Goal: Transaction & Acquisition: Purchase product/service

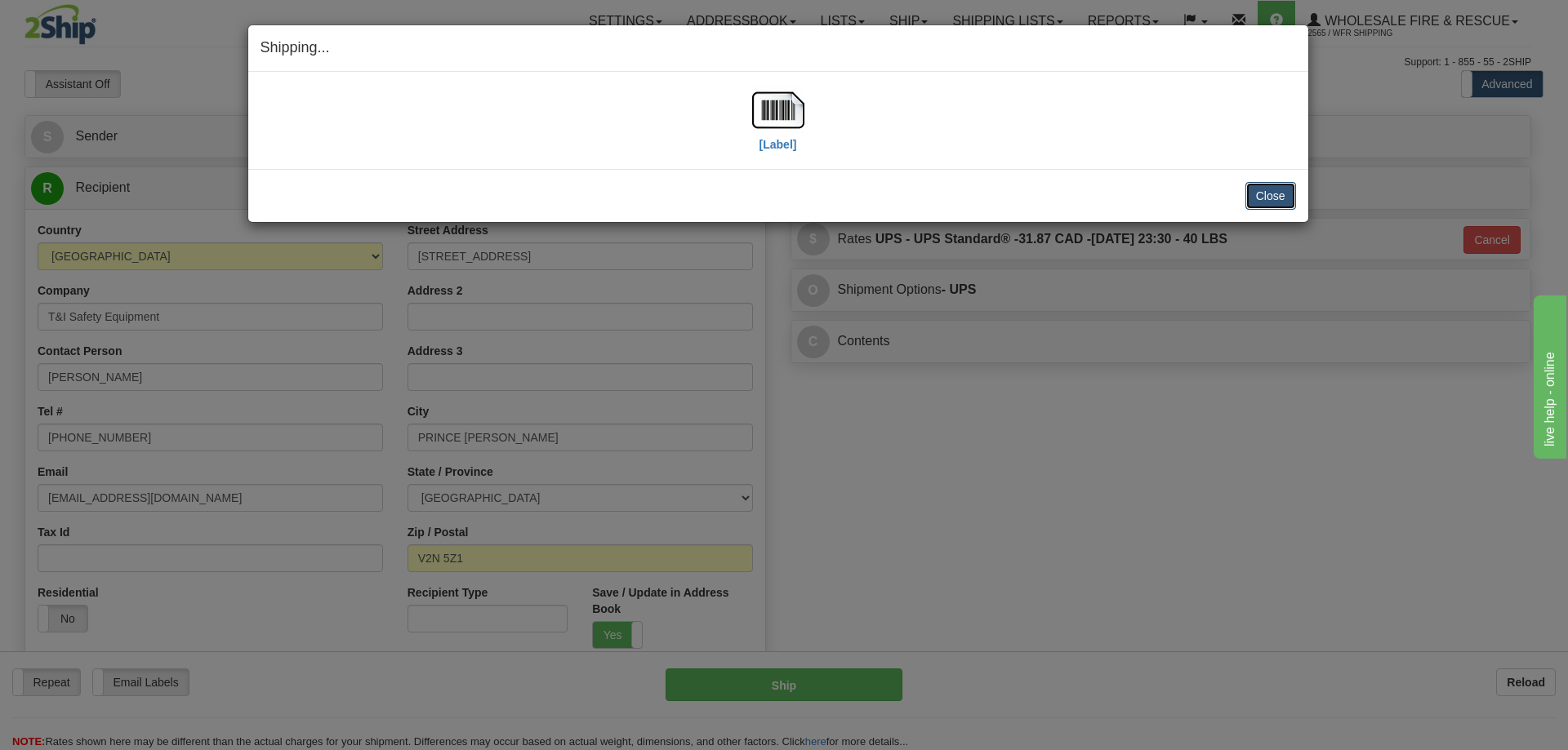
click at [1257, 193] on button "Close" at bounding box center [1271, 196] width 51 height 28
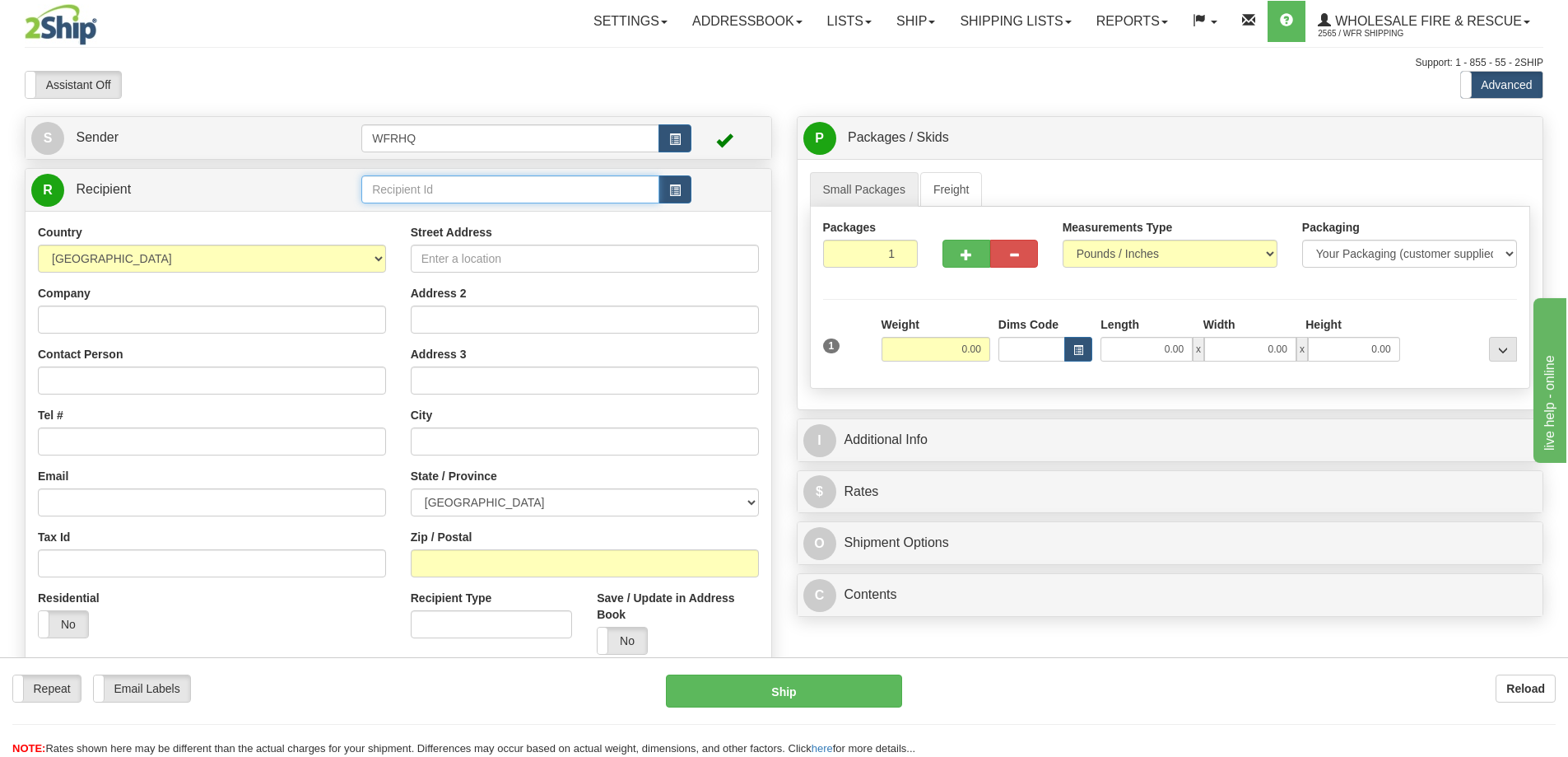
click at [437, 191] on input "text" at bounding box center [511, 189] width 298 height 28
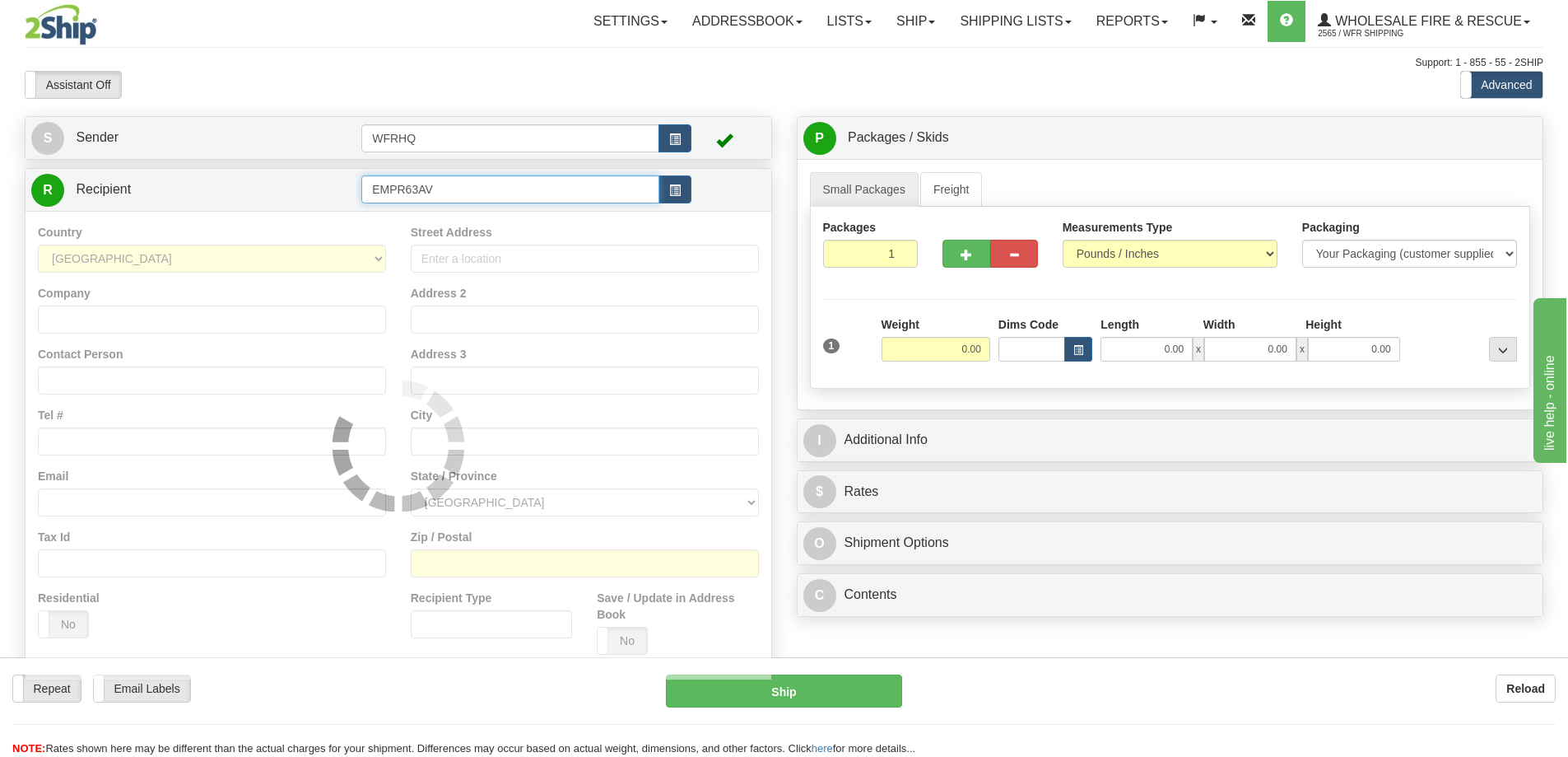
type input "EMPR63AV"
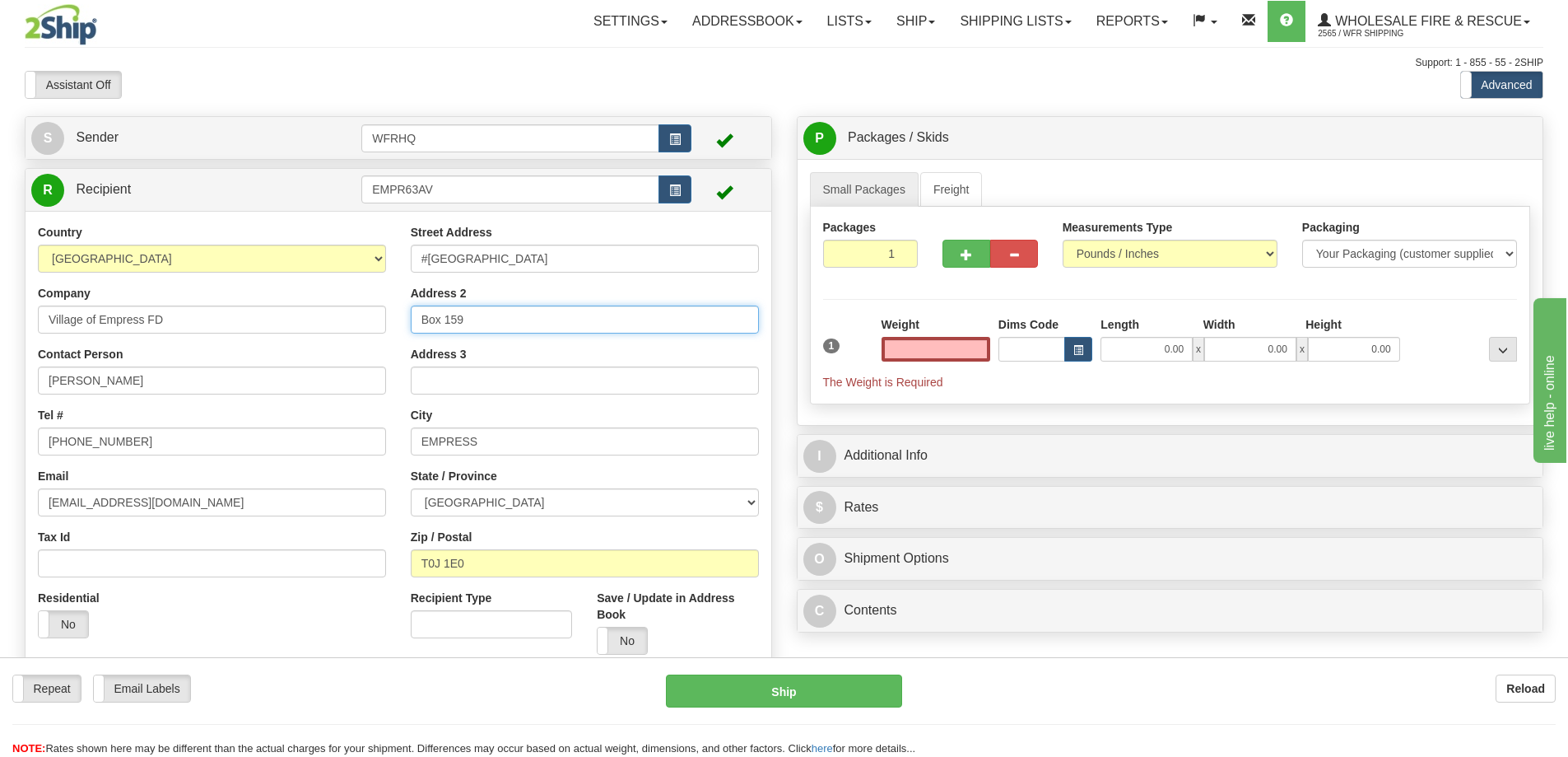
type input "0.00"
drag, startPoint x: 483, startPoint y: 322, endPoint x: 132, endPoint y: 322, distance: 351.0
click at [132, 322] on div "Country AFGHANISTAN ALAND ISLANDS ALBANIA ALGERIA AMERICAN SAMOA ANDORRA ANGOLA…" at bounding box center [398, 445] width 746 height 443
click at [969, 354] on input "0.00" at bounding box center [936, 349] width 109 height 25
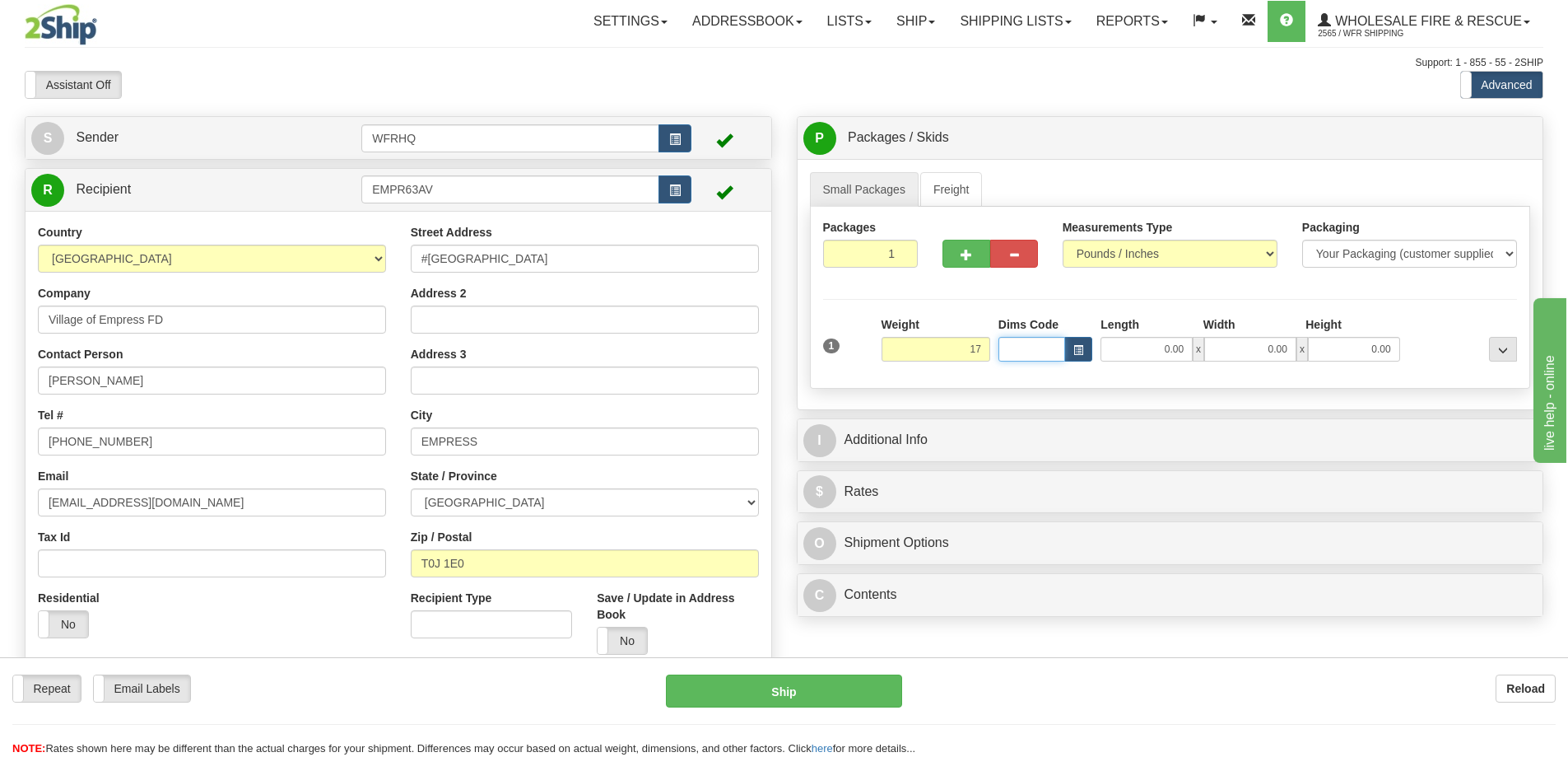
type input "17.00"
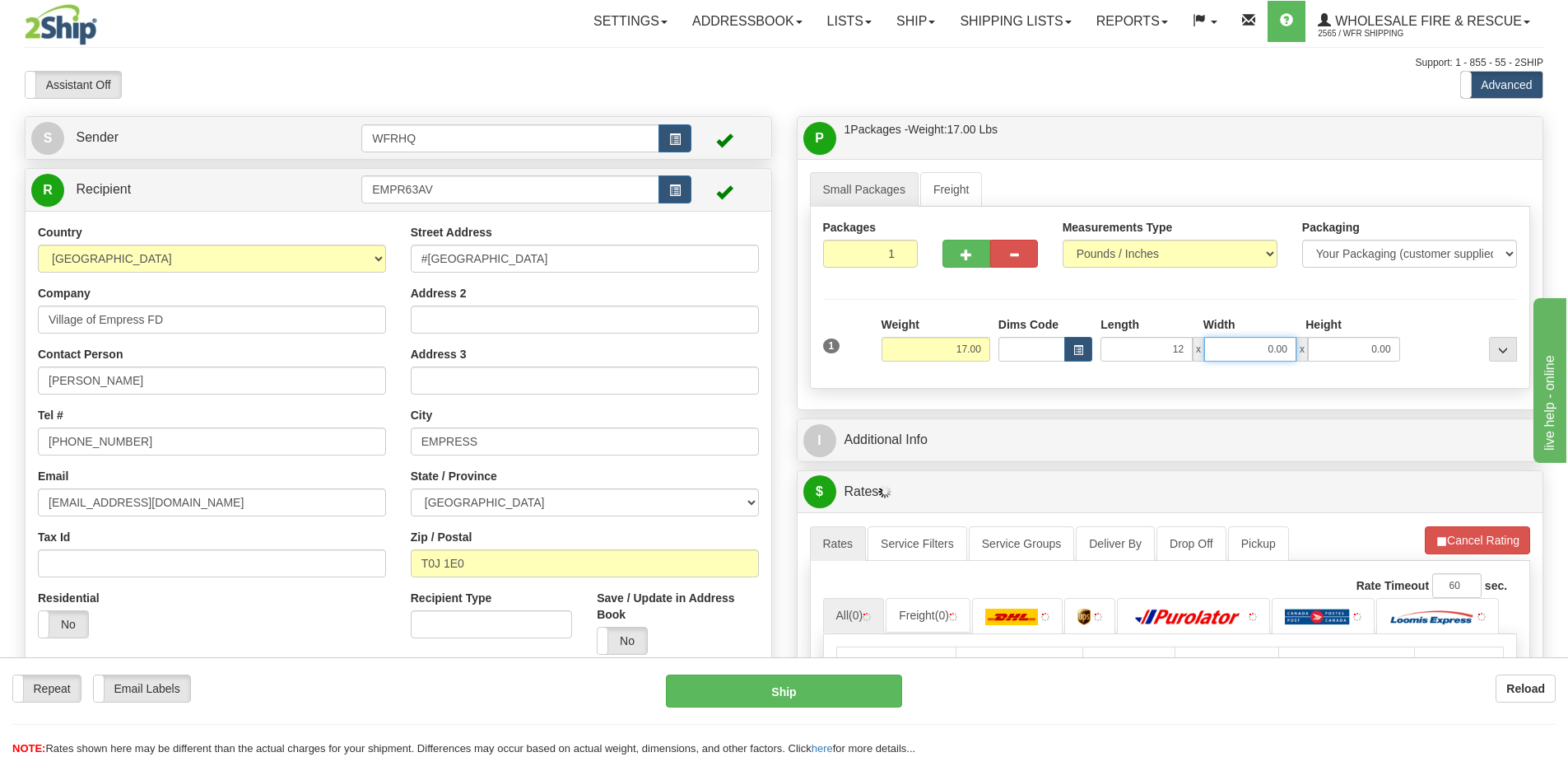
type input "12.00"
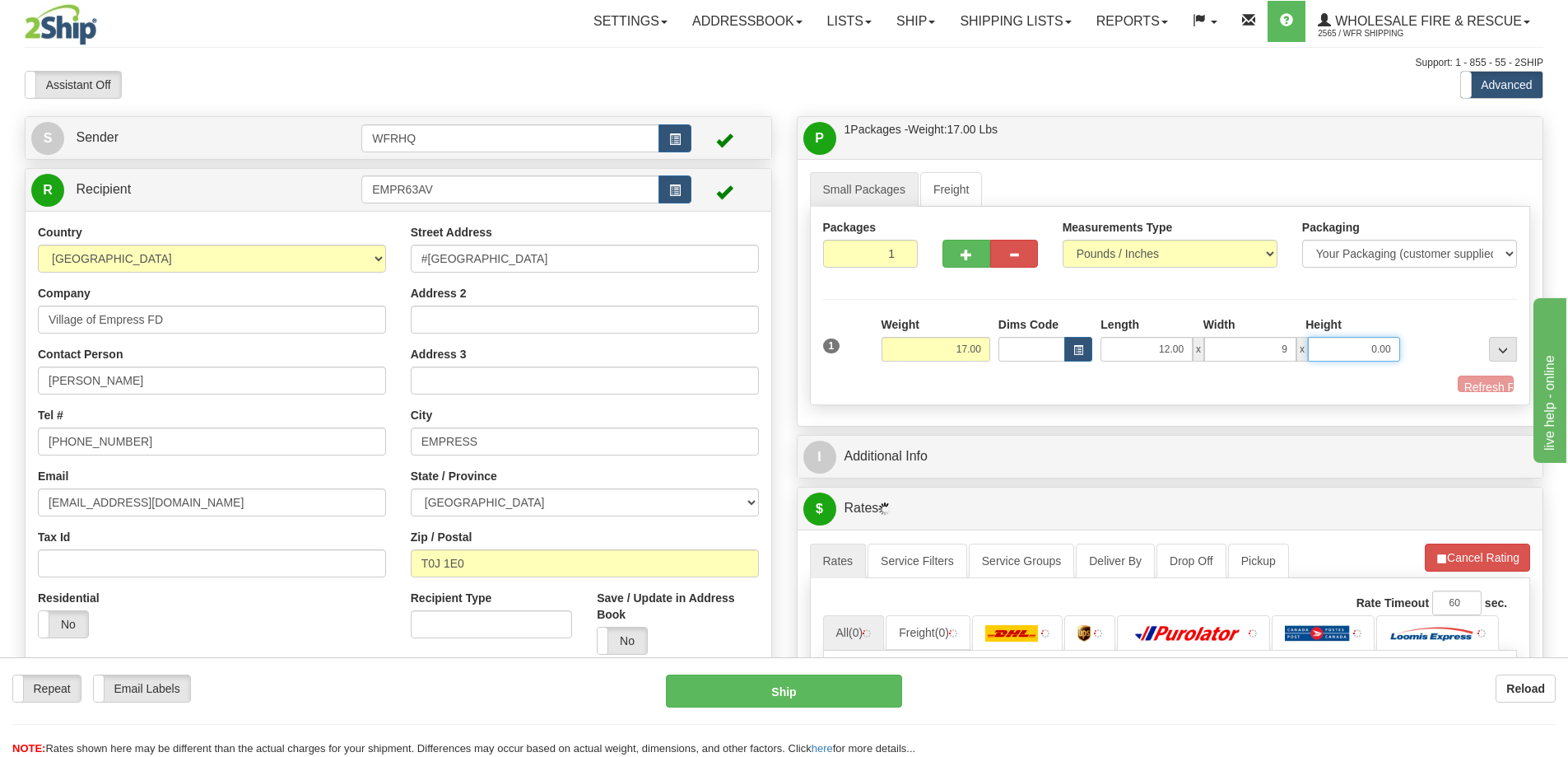
type input "9.00"
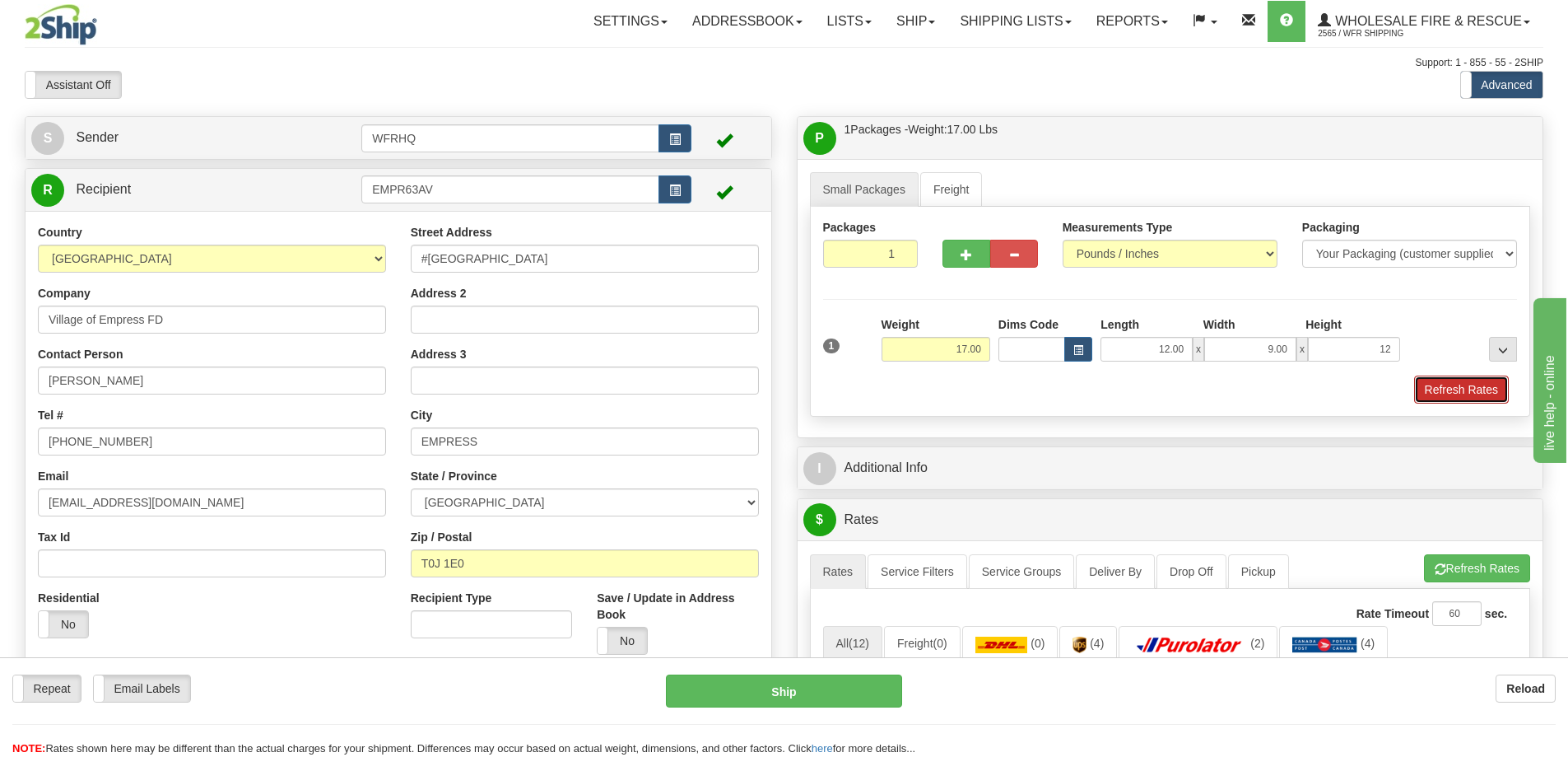
type input "12.00"
click at [1474, 392] on button "Refresh Rates" at bounding box center [1462, 389] width 95 height 28
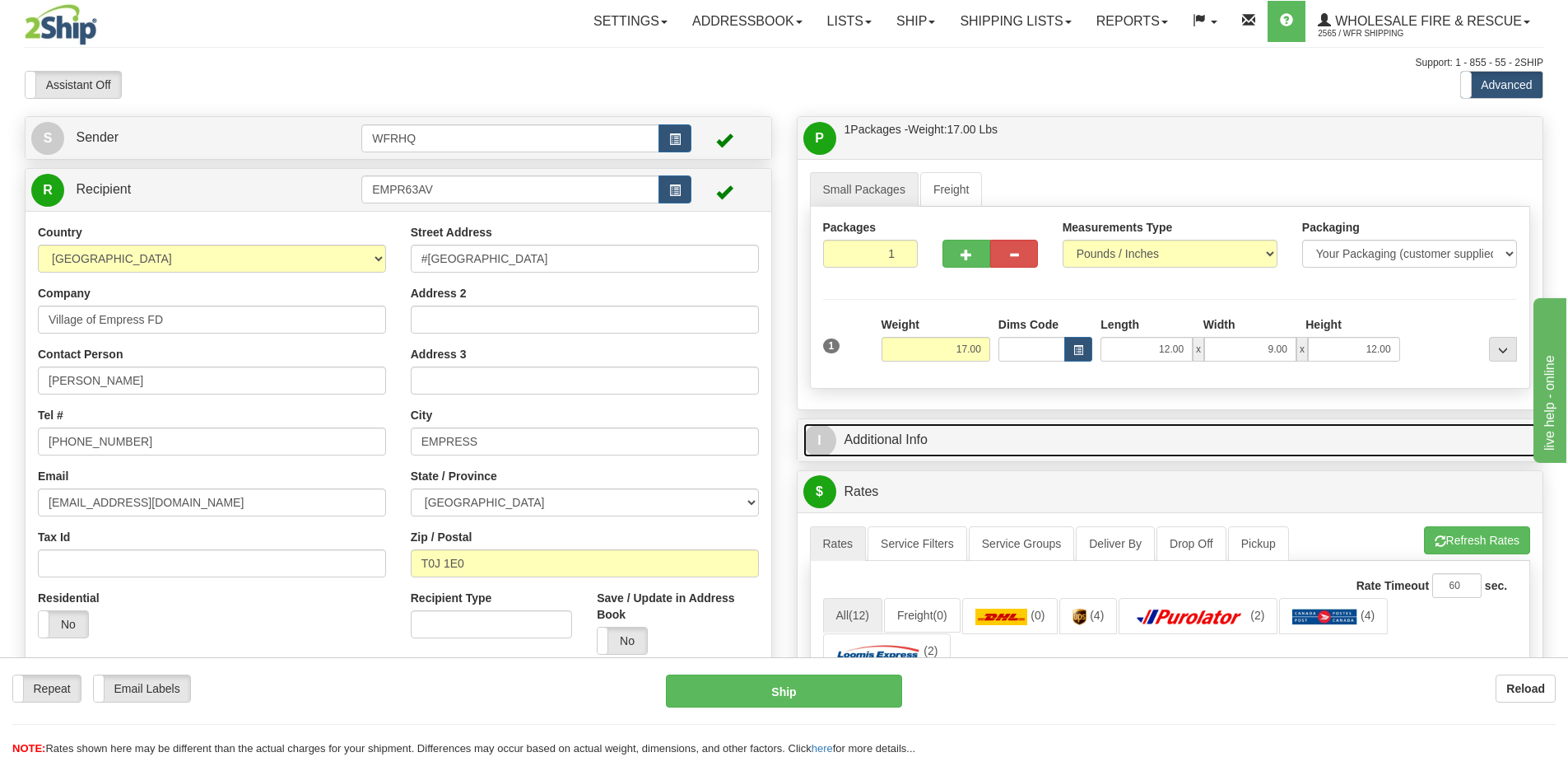
click at [950, 438] on link "I Additional Info" at bounding box center [1171, 440] width 735 height 34
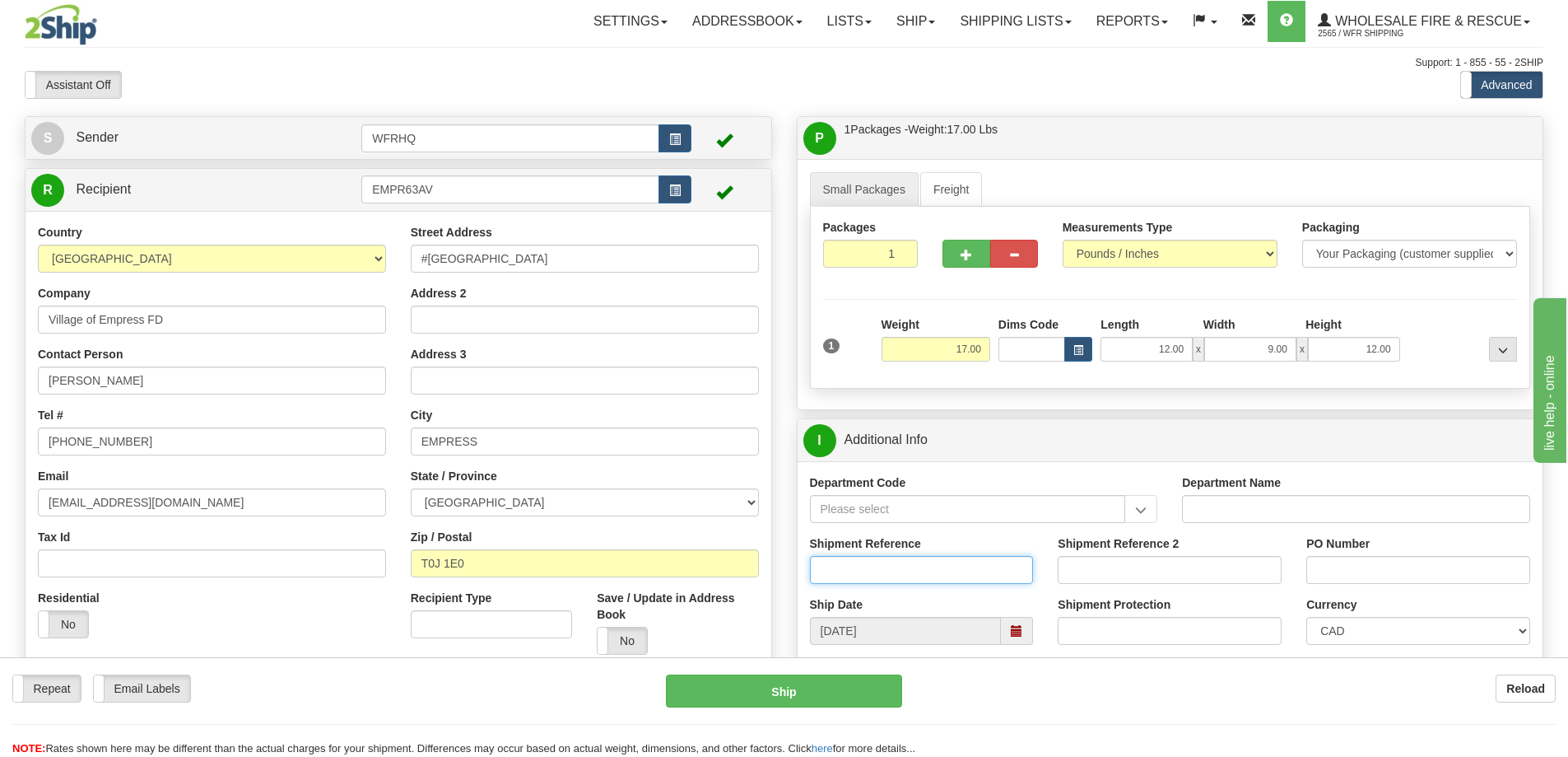
click at [854, 559] on input "Shipment Reference" at bounding box center [922, 570] width 224 height 28
type input "S46252-30577"
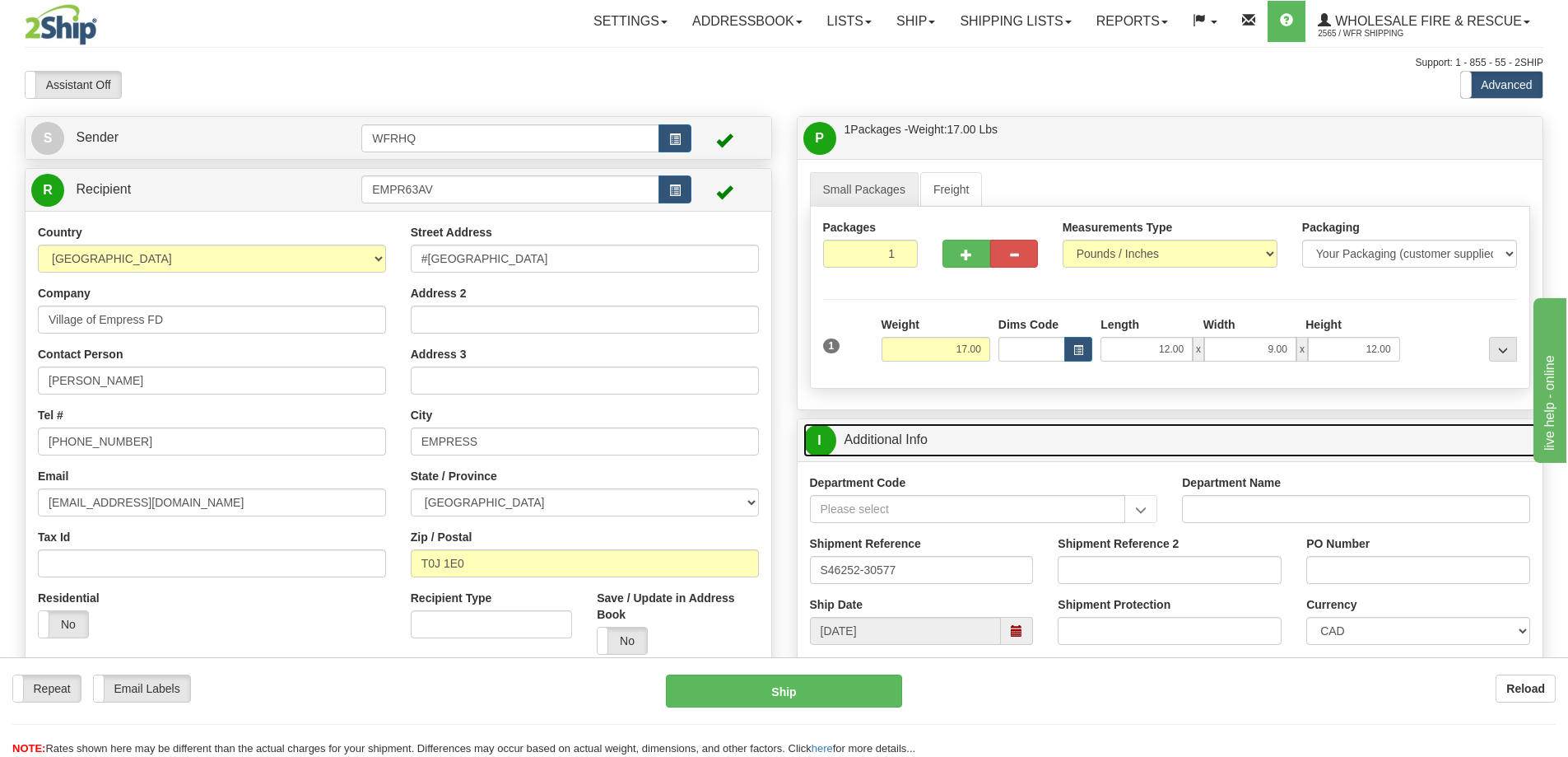
click at [939, 432] on link "I Additional Info" at bounding box center [1171, 440] width 735 height 34
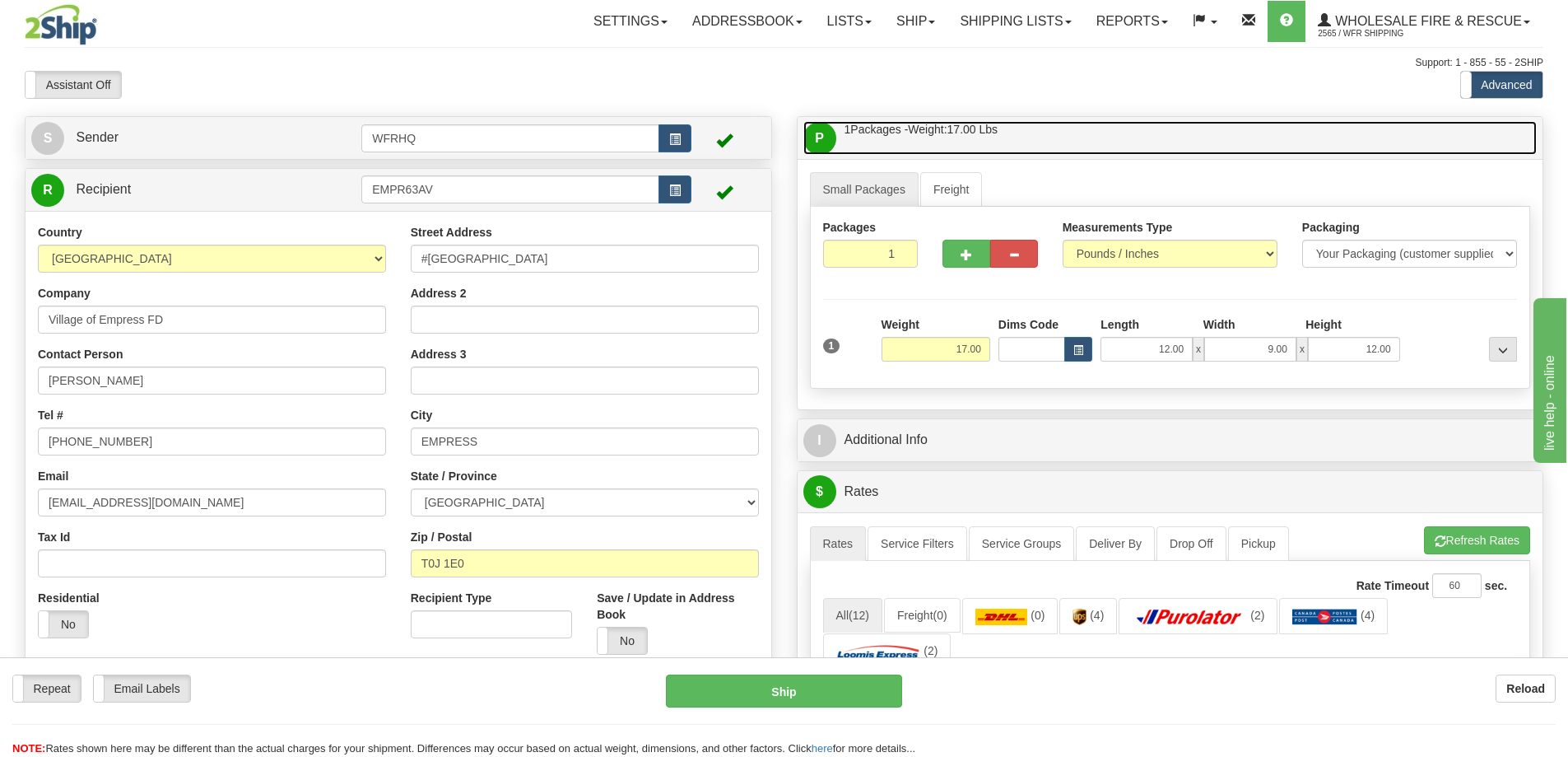
click at [1064, 149] on link "P Packages / Skids 1 Packages - Weight: 17.00 Lbs 1 Skids - Weight: NaN Lbs" at bounding box center [1171, 137] width 735 height 34
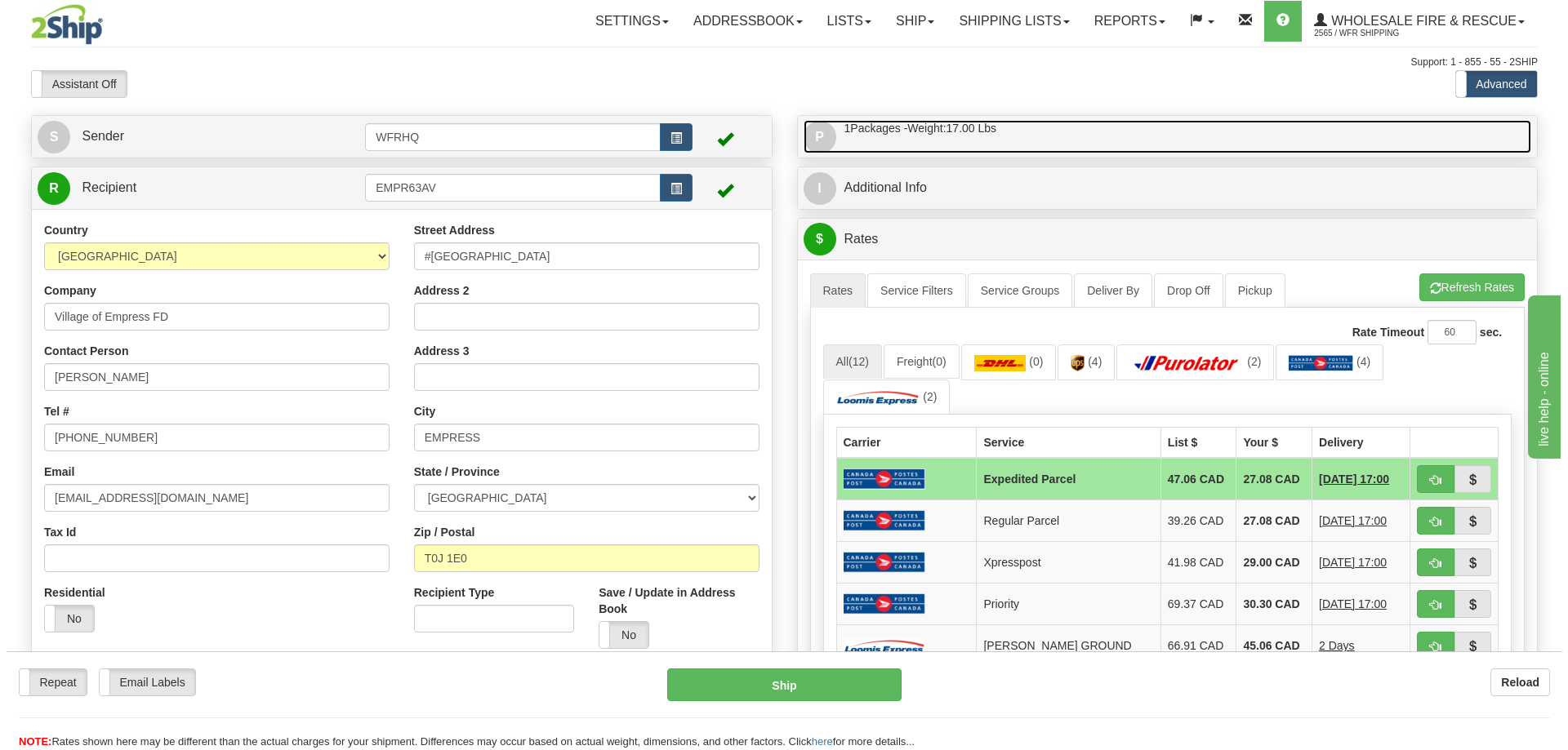
scroll to position [82, 0]
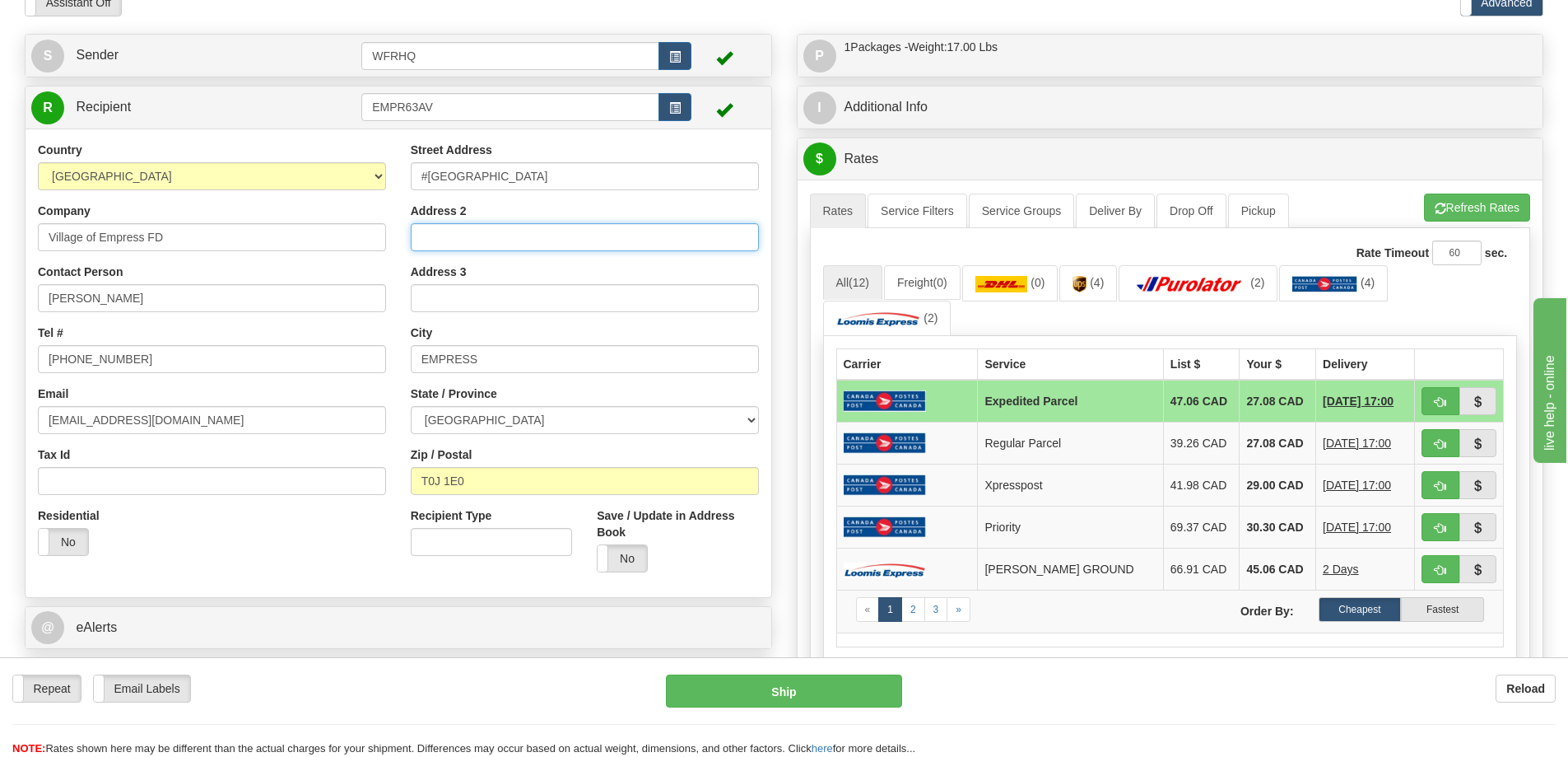
click at [461, 240] on input "Address 2" at bounding box center [585, 237] width 348 height 28
type input "Box 159"
click at [645, 203] on div "Address 2 Box 159" at bounding box center [585, 227] width 348 height 48
click at [1440, 401] on span "button" at bounding box center [1440, 402] width 12 height 11
type input "DOM.EP"
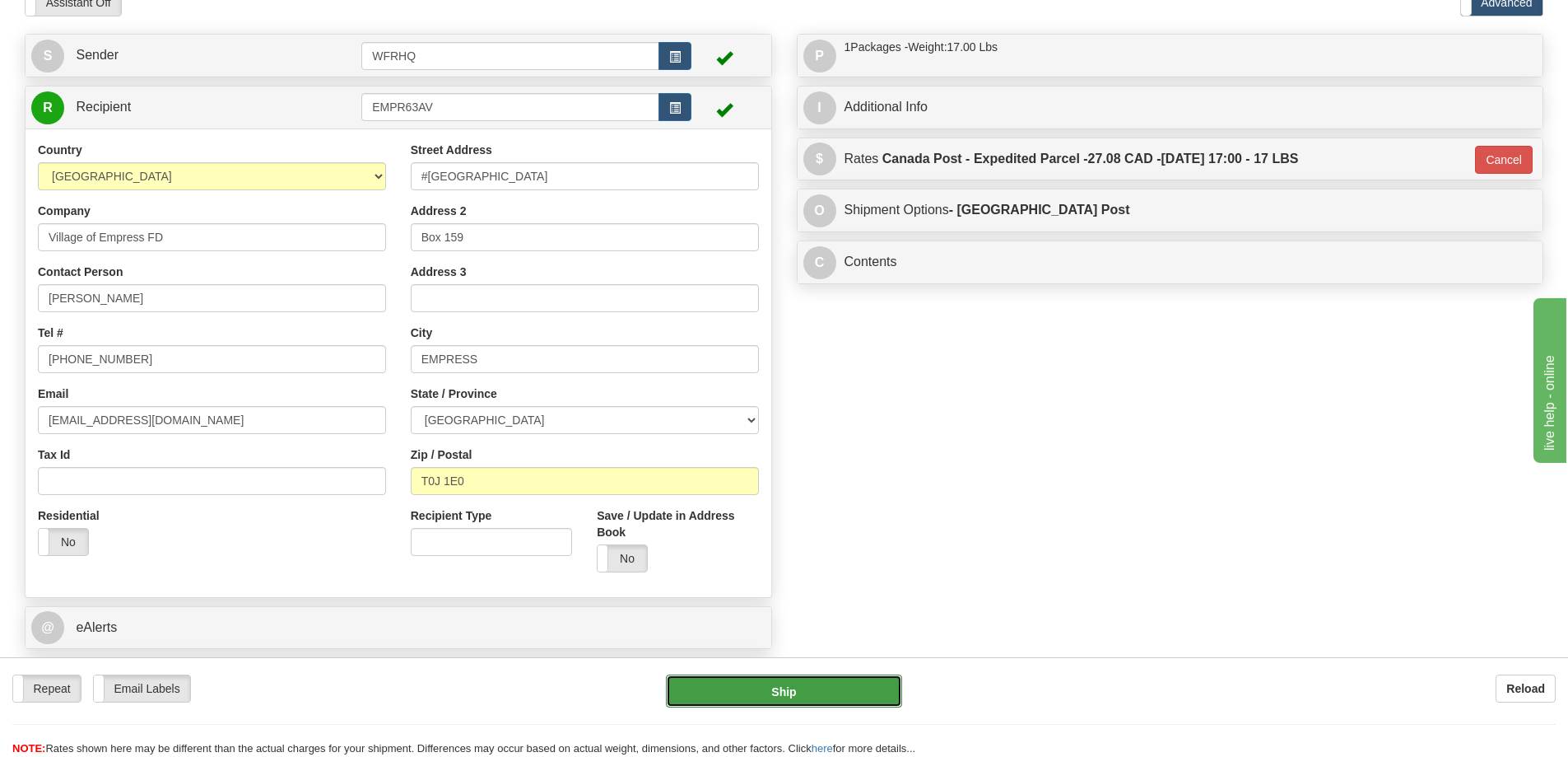
click at [811, 698] on button "Ship" at bounding box center [784, 691] width 237 height 33
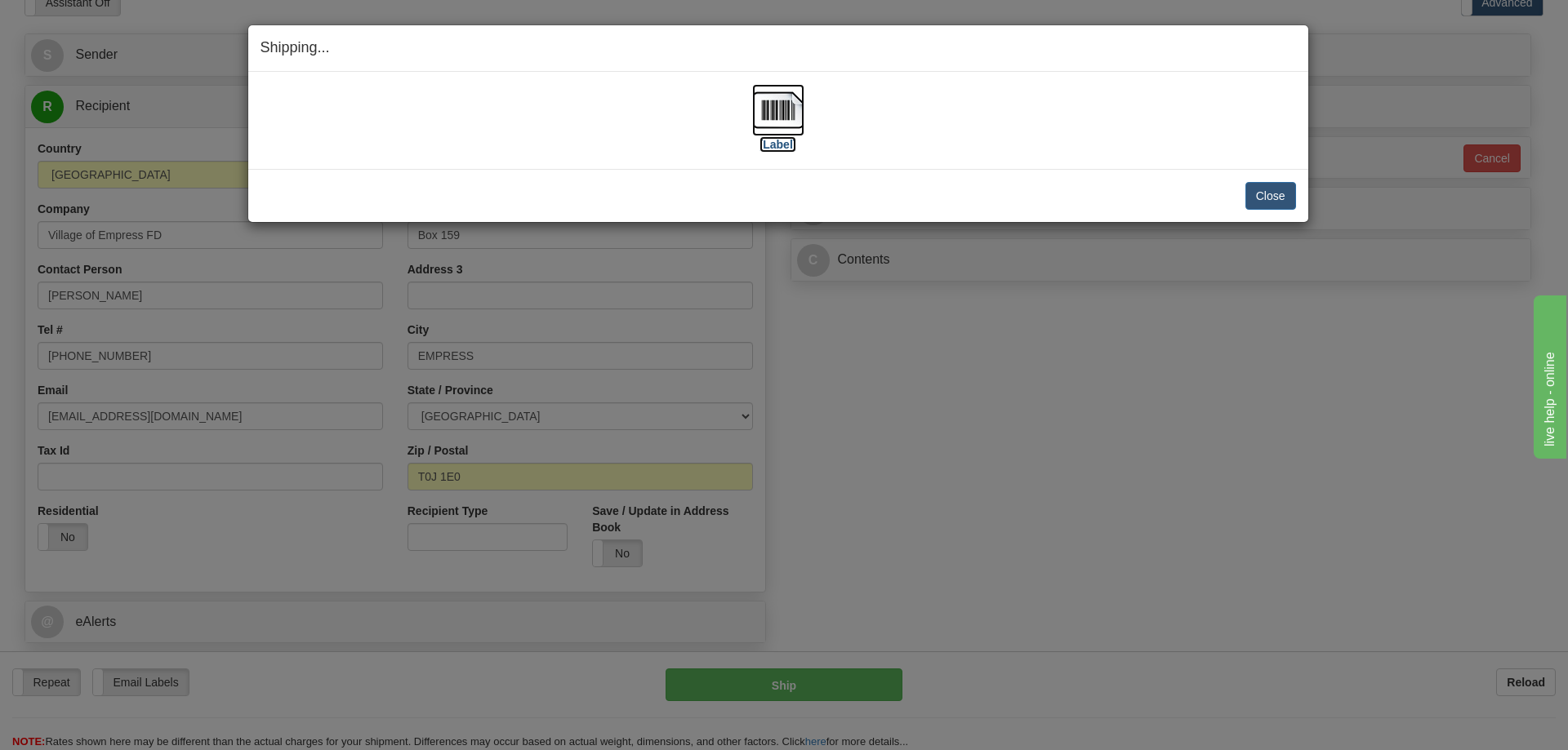
click at [780, 113] on img at bounding box center [779, 111] width 53 height 53
click at [1274, 194] on button "Close" at bounding box center [1271, 196] width 51 height 28
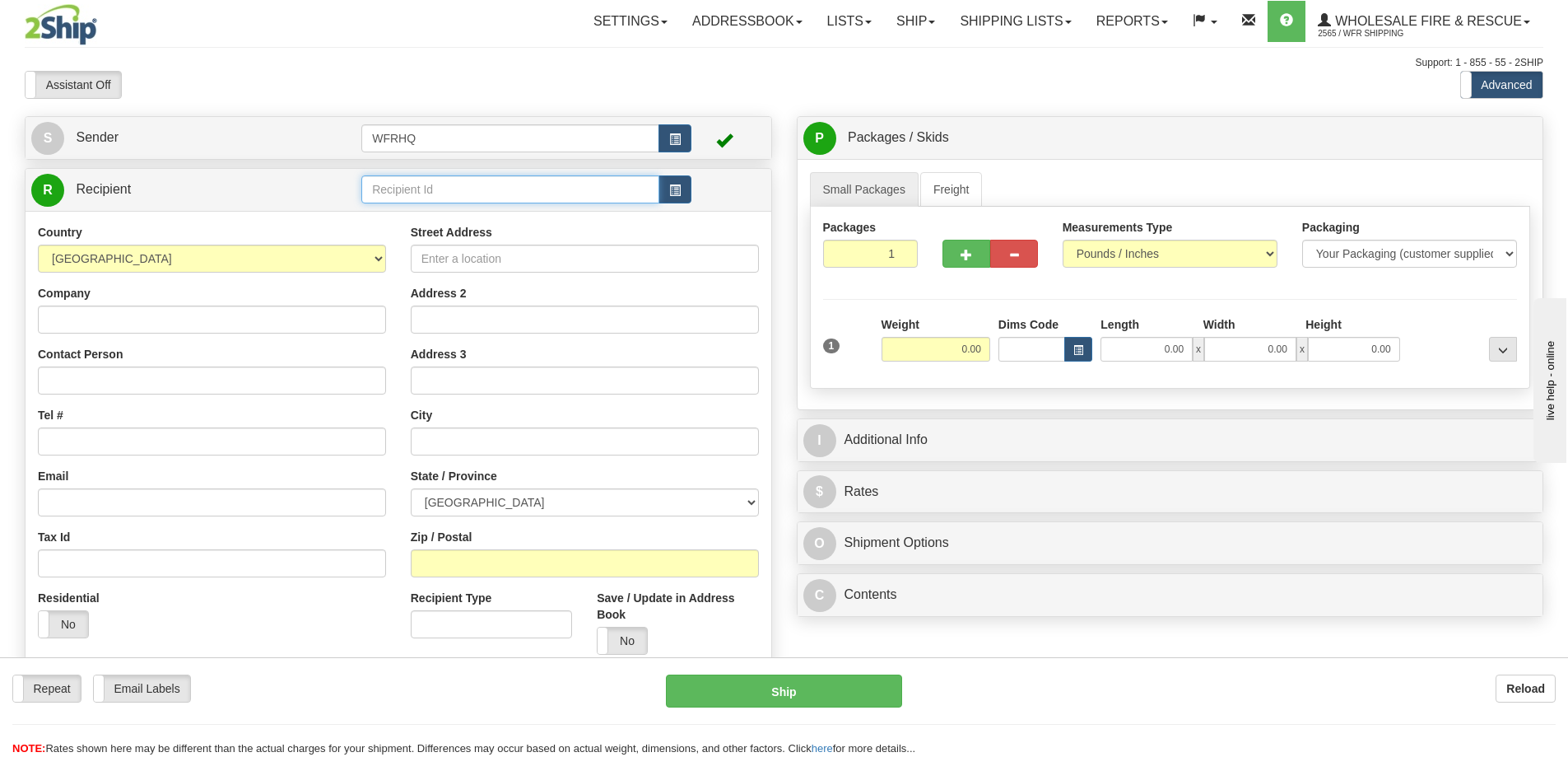
click at [396, 188] on input "text" at bounding box center [511, 189] width 298 height 28
type input "JASP518G"
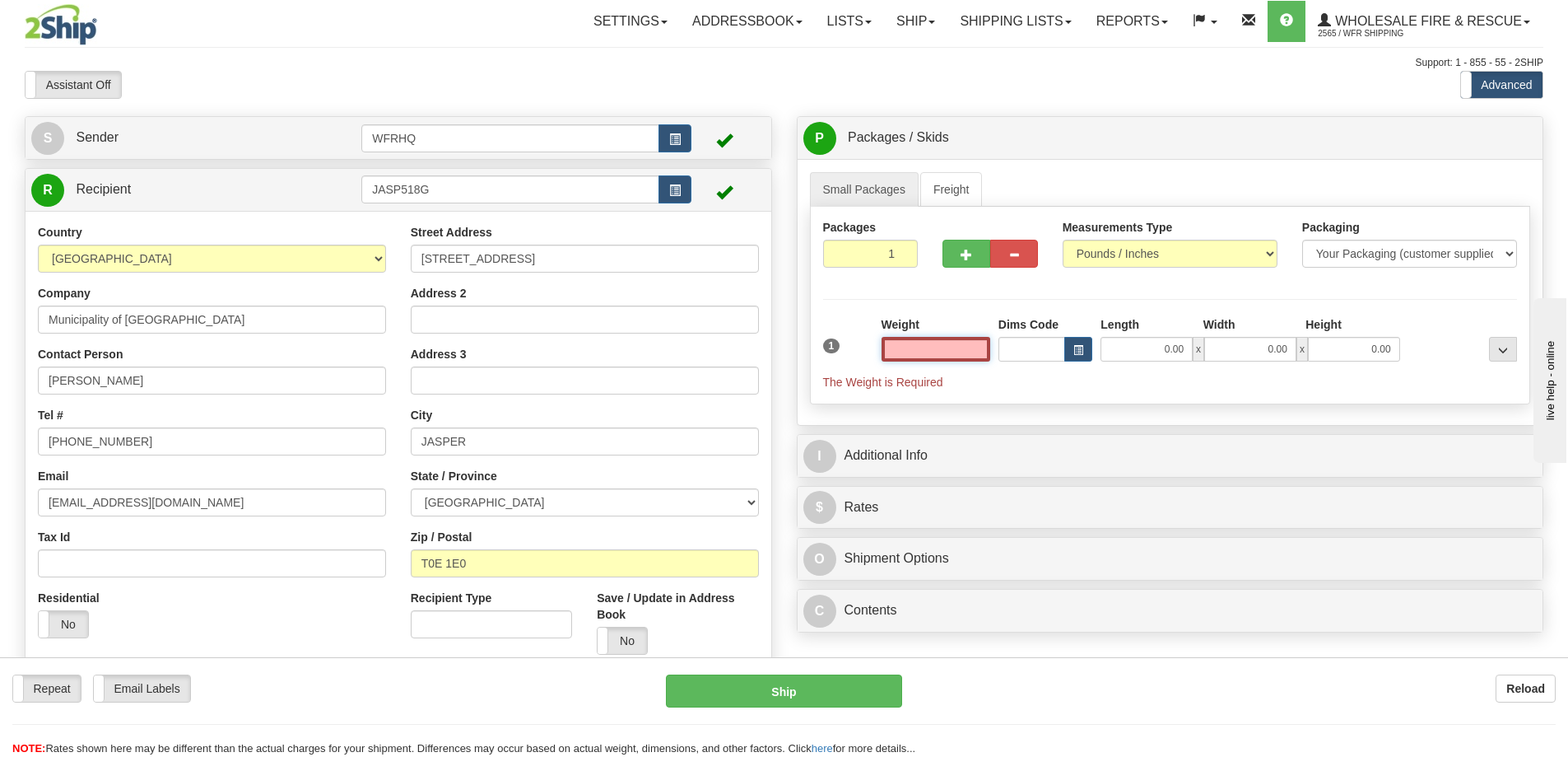
click at [916, 354] on input "text" at bounding box center [936, 349] width 109 height 25
type input "0.00"
drag, startPoint x: 199, startPoint y: 376, endPoint x: -803, endPoint y: 387, distance: 1002.1
click at [0, 387] on html "Training Course Close Toggle navigation Settings Shipping Preferences New Sende…" at bounding box center [784, 378] width 1568 height 757
type input "Don Smith"
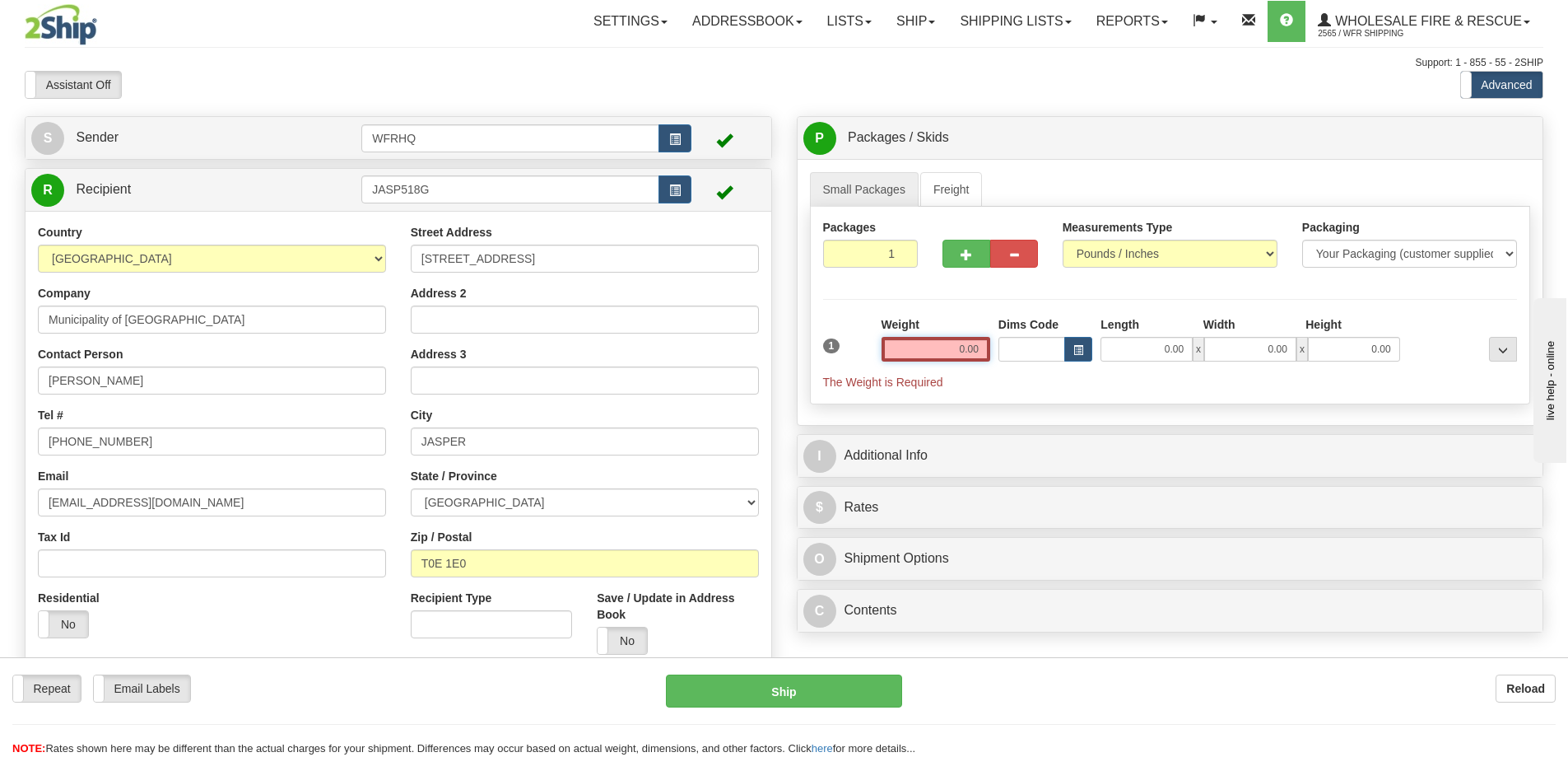
click at [896, 341] on input "0.00" at bounding box center [936, 349] width 109 height 25
type input "1.00"
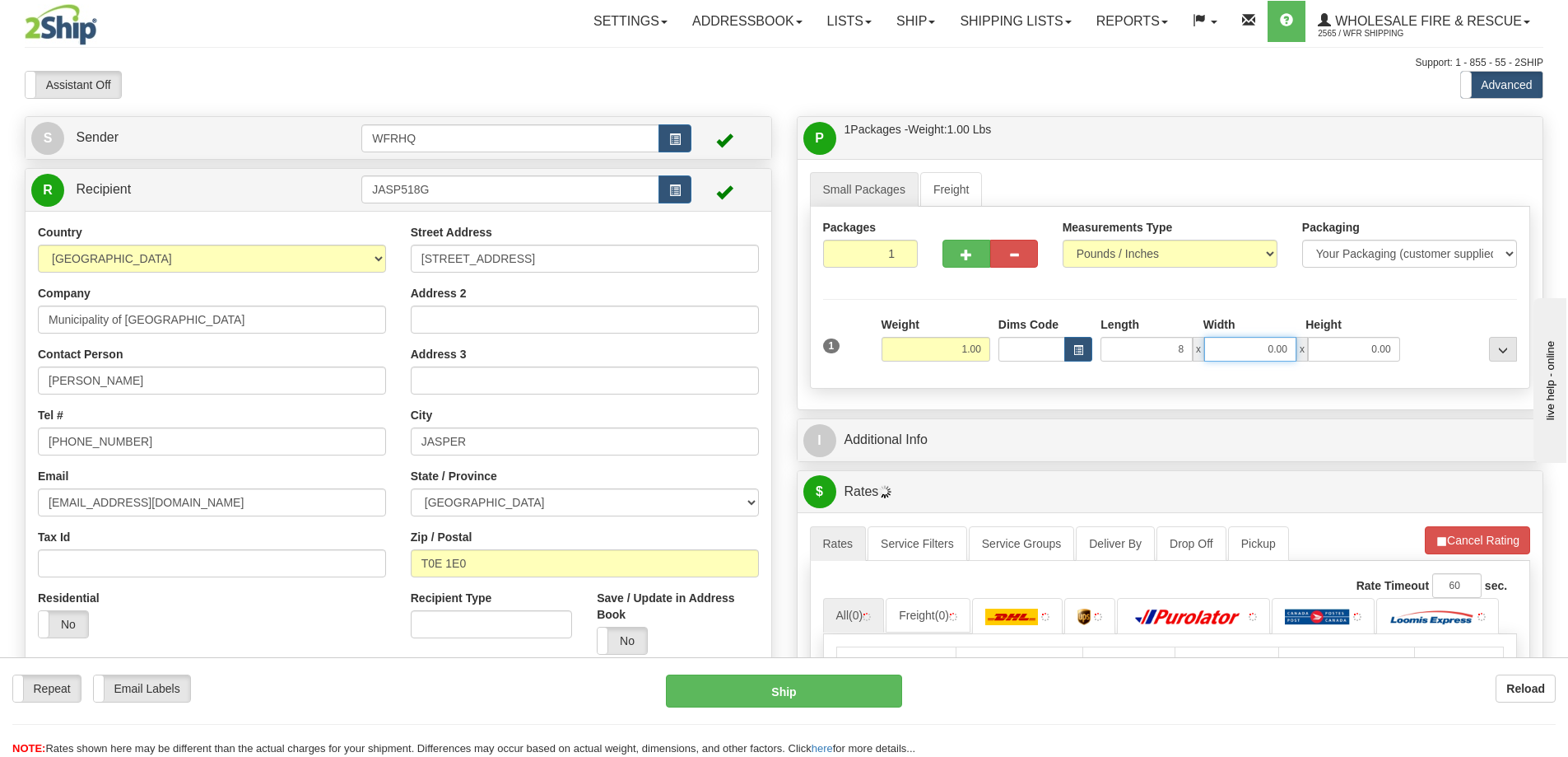
type input "8.00"
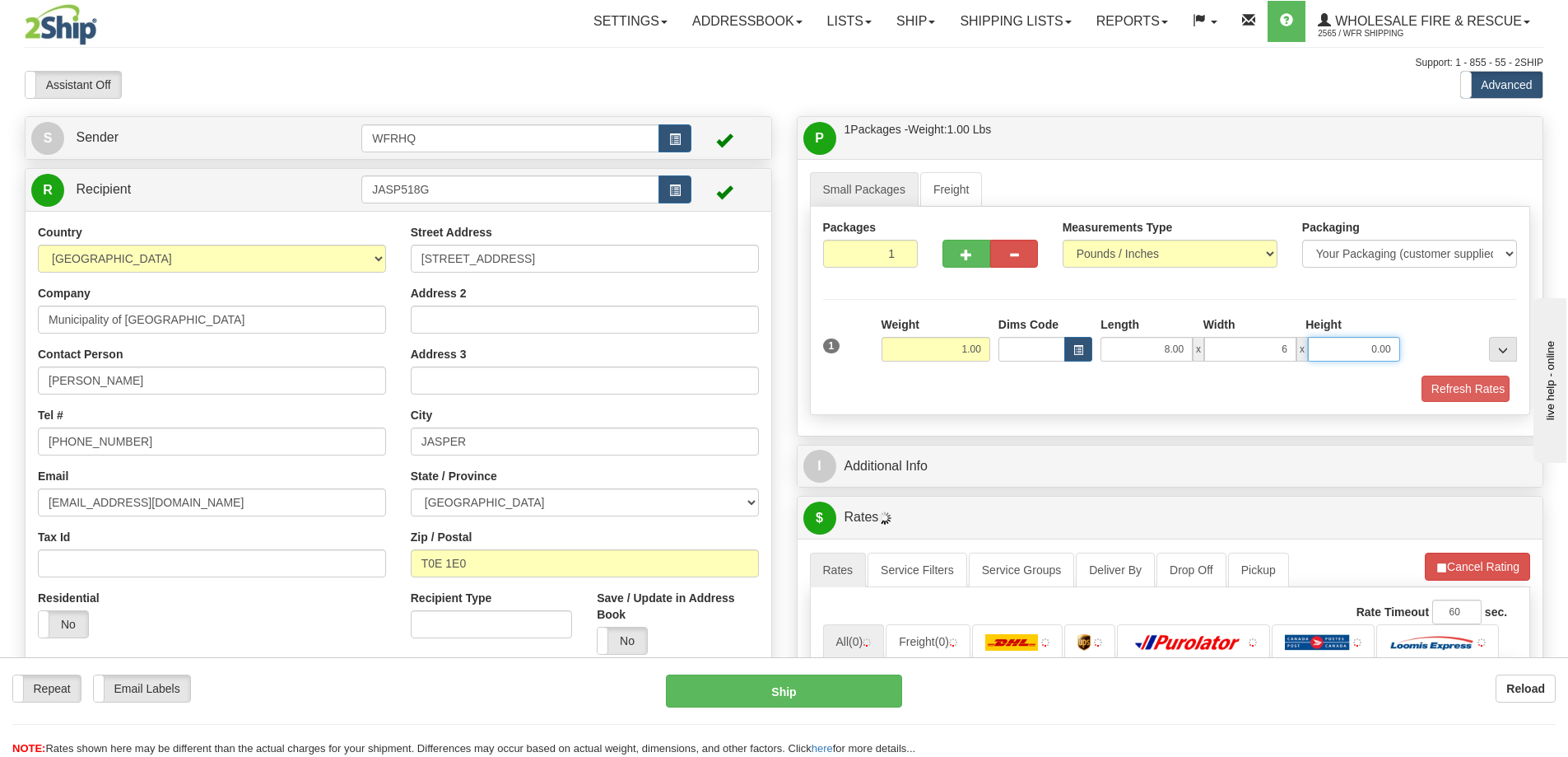
type input "6.00"
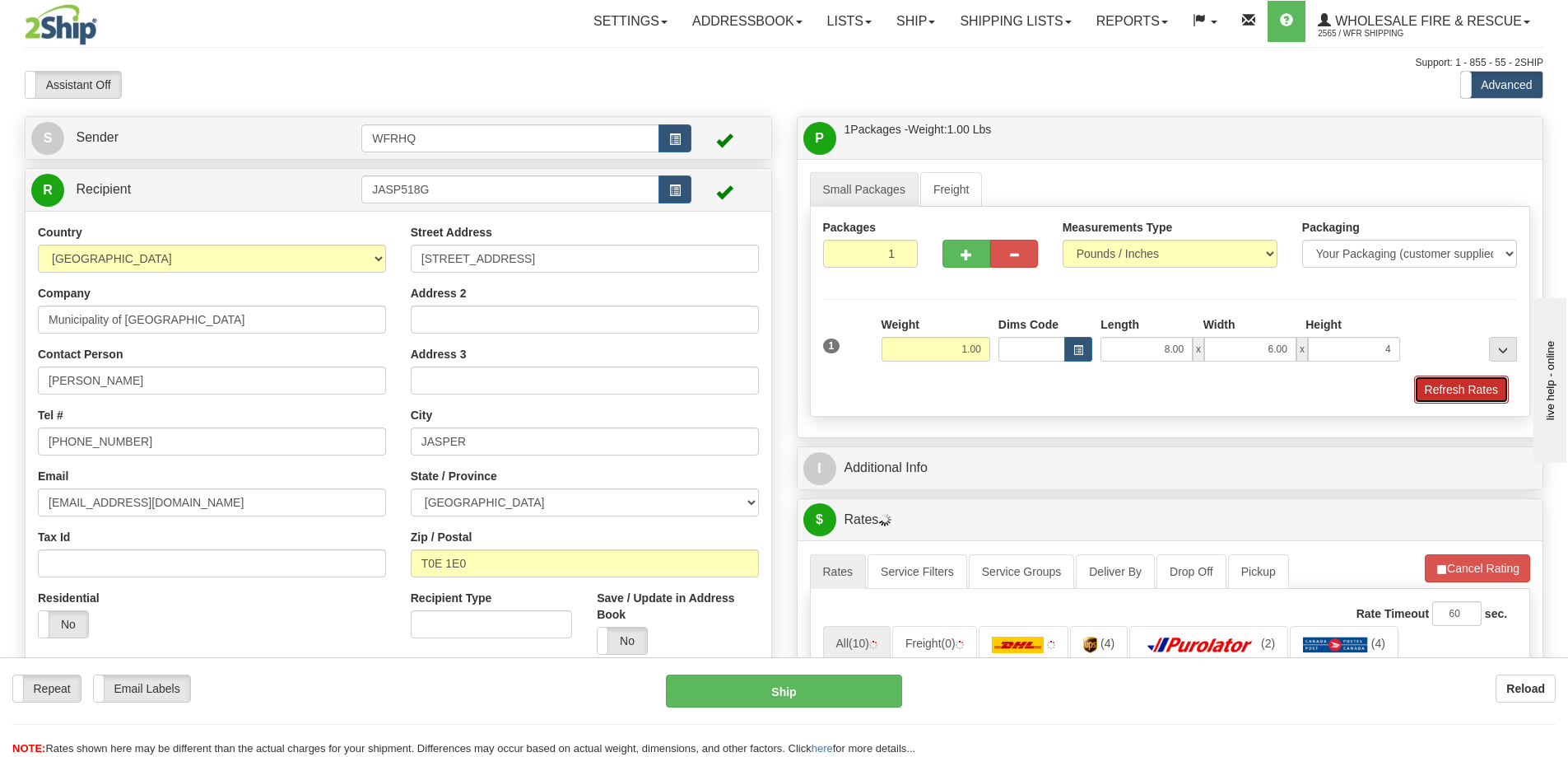
type input "4.00"
click at [1442, 383] on button "Refresh Rates" at bounding box center [1462, 389] width 95 height 28
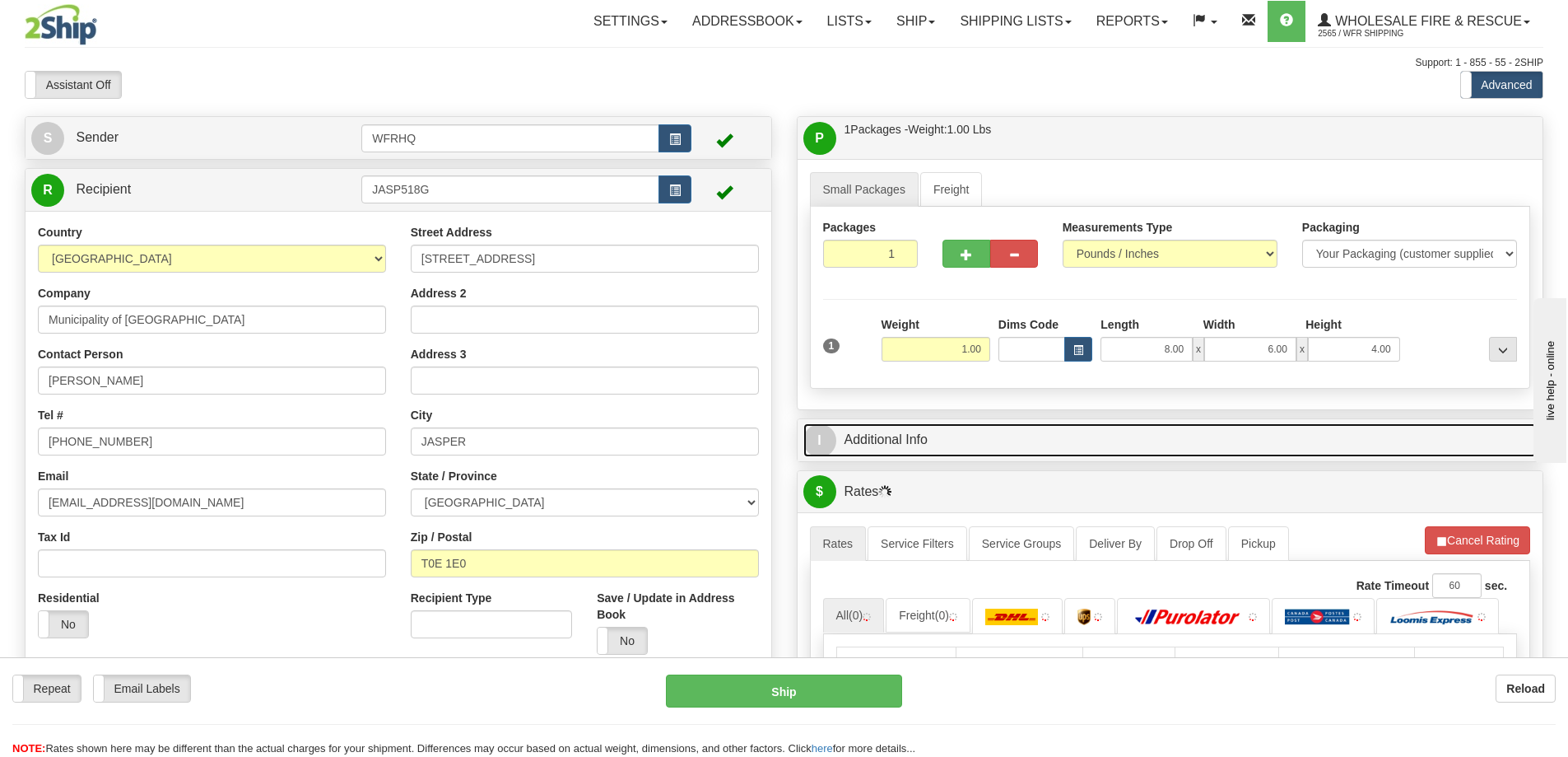
click at [1018, 447] on link "I Additional Info" at bounding box center [1171, 440] width 735 height 34
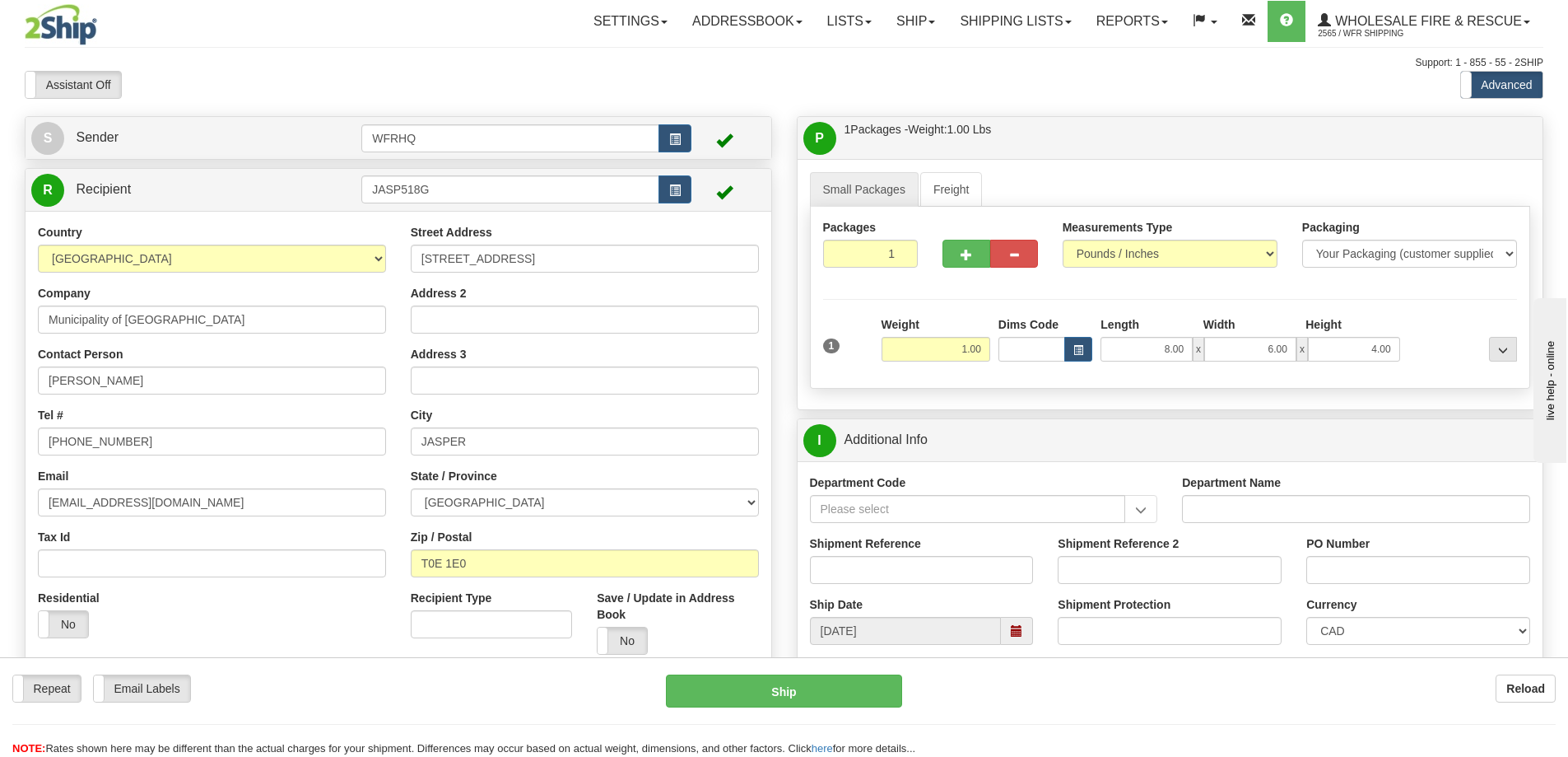
click at [858, 592] on div "Shipment Reference" at bounding box center [922, 566] width 249 height 61
click at [867, 571] on input "Shipment Reference" at bounding box center [922, 570] width 224 height 28
type input "S45124-29758"
type input "DON"
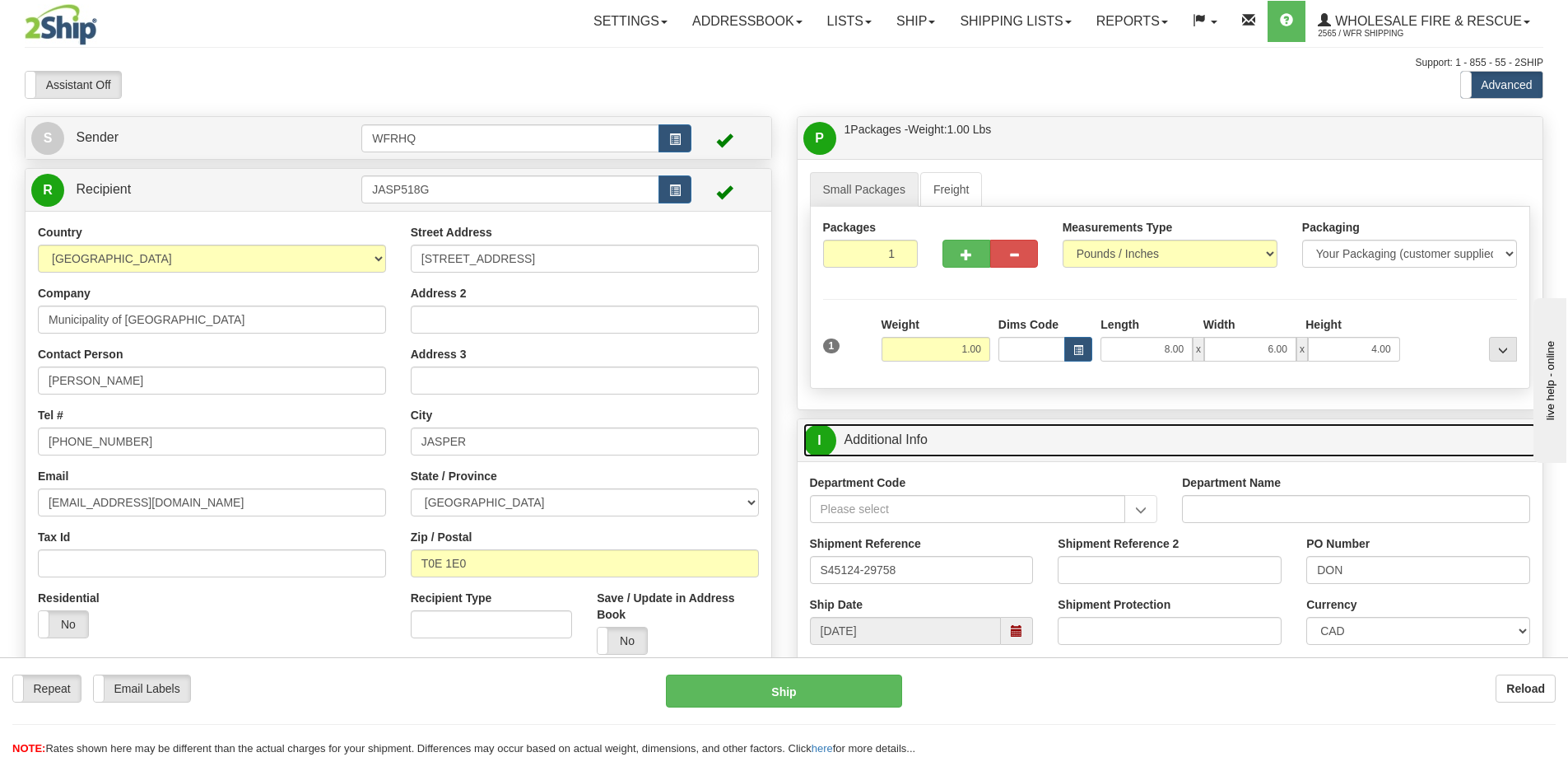
click at [1087, 437] on link "I Additional Info" at bounding box center [1171, 440] width 735 height 34
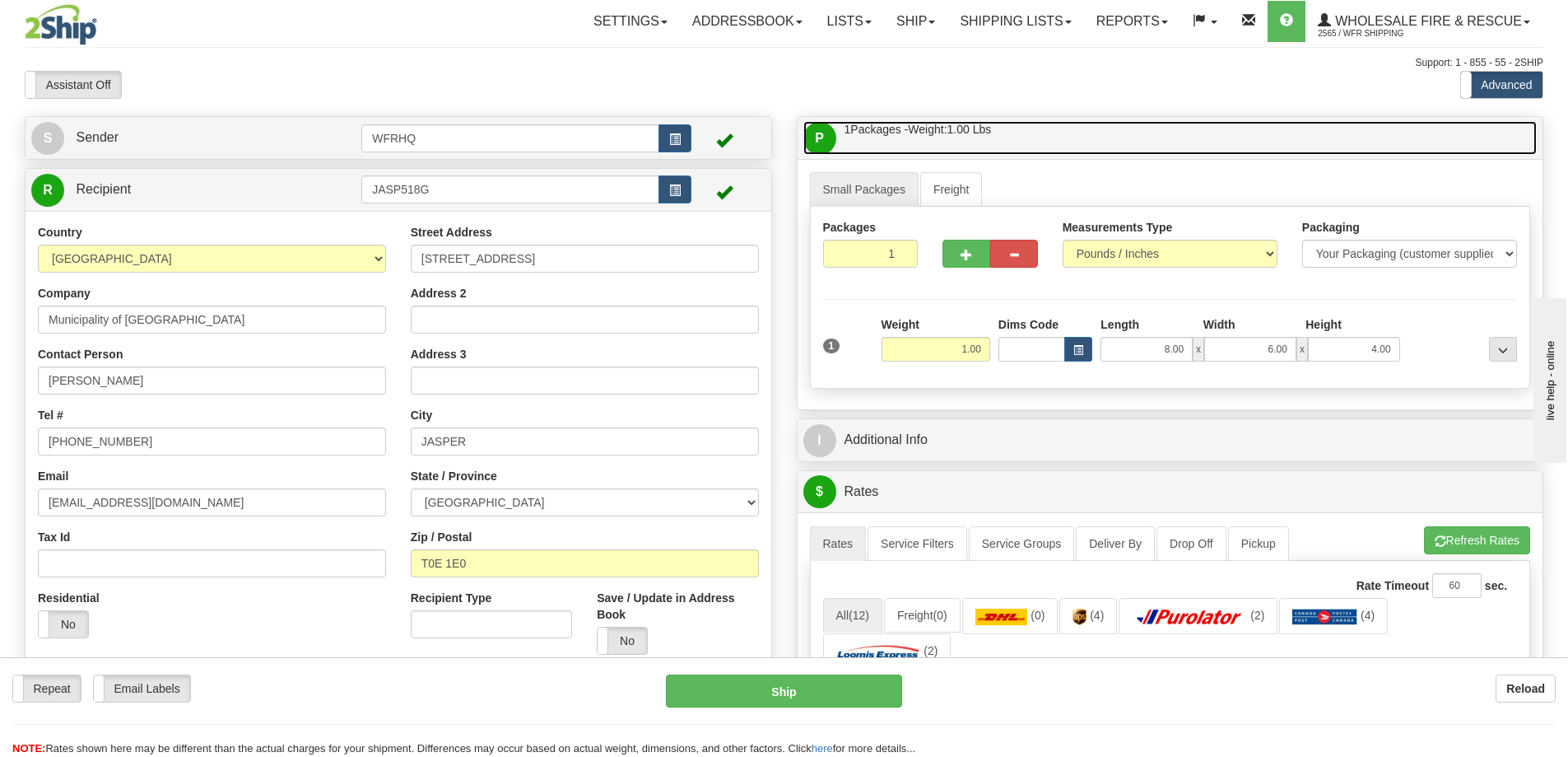
click at [1067, 151] on link "P Packages / Skids 1 Packages - Weight: 1.00 Lbs 1 Skids - Weight: NaN Lbs" at bounding box center [1171, 137] width 735 height 34
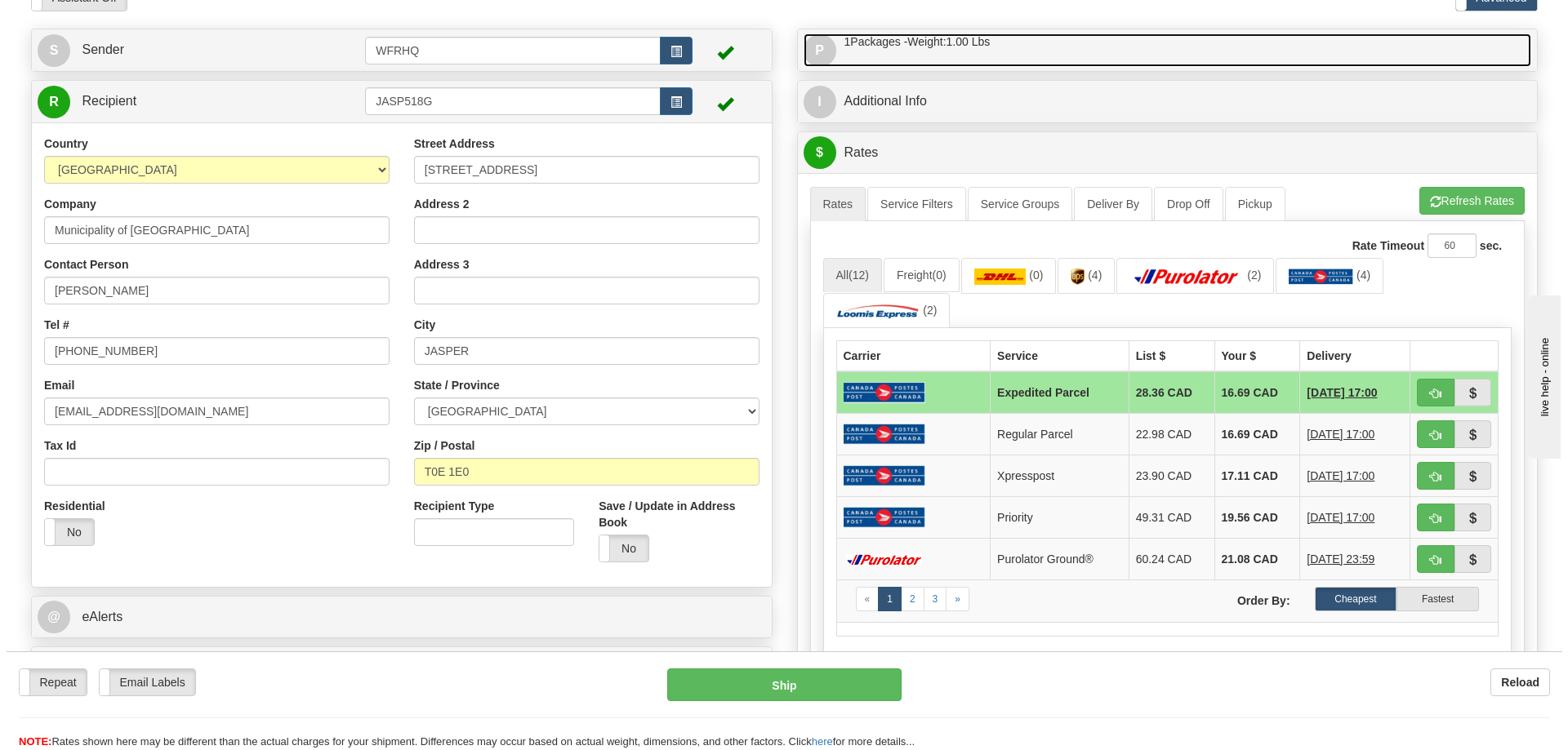
scroll to position [163, 0]
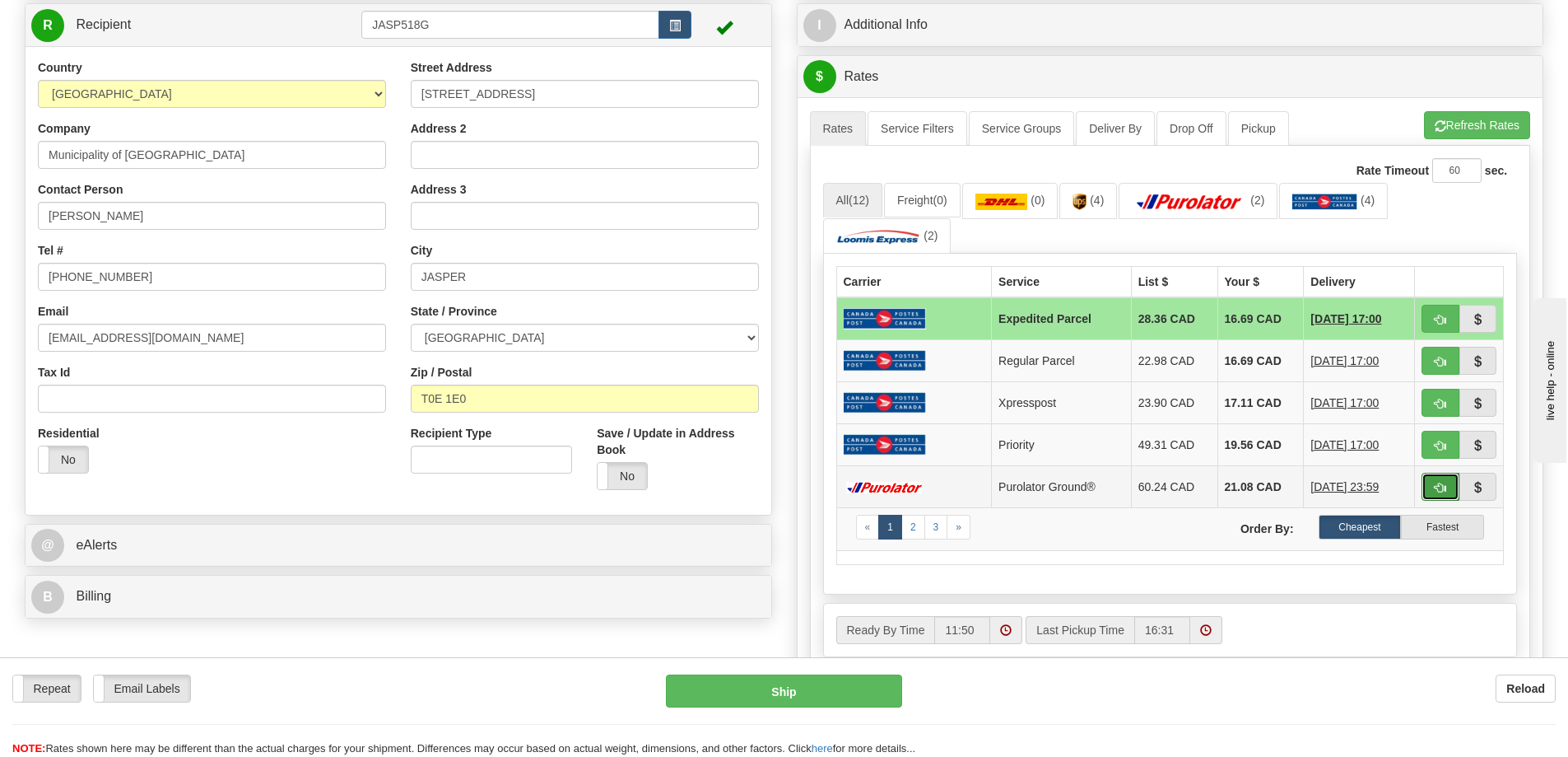
click at [1436, 480] on button "button" at bounding box center [1440, 486] width 37 height 28
type input "260"
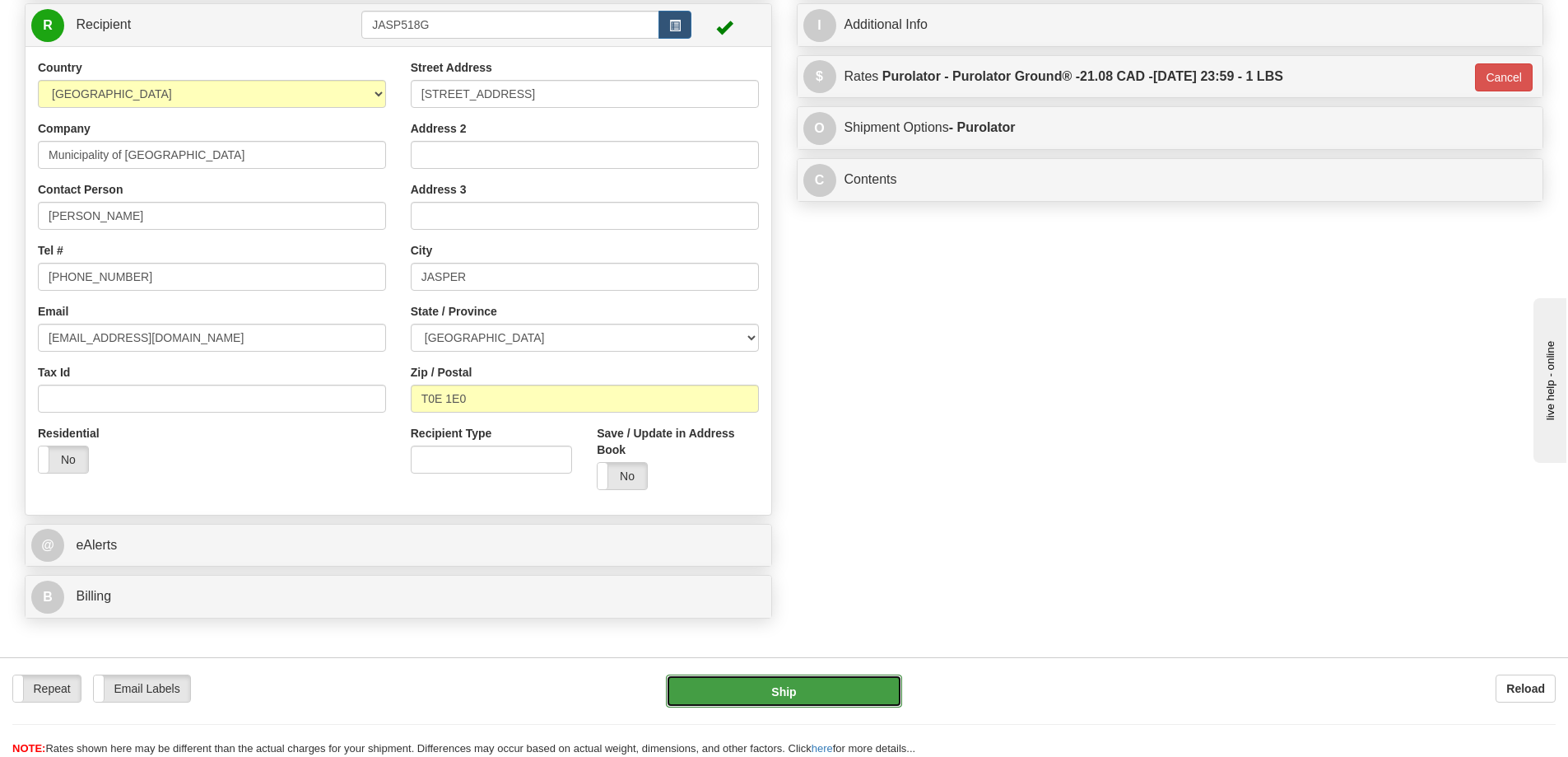
click at [812, 686] on button "Ship" at bounding box center [784, 691] width 237 height 33
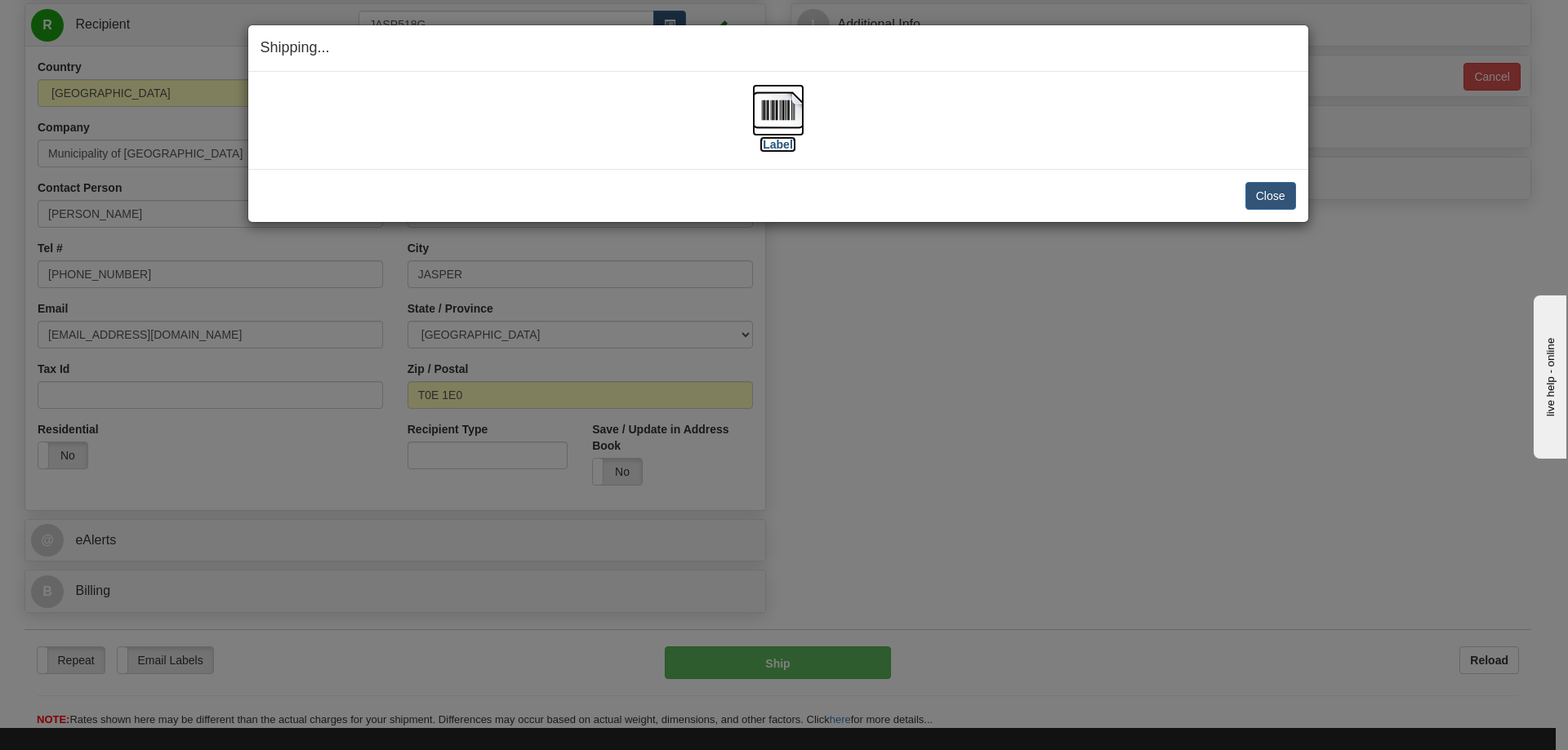
click at [780, 114] on img at bounding box center [779, 111] width 53 height 53
click at [1270, 200] on button "Close" at bounding box center [1271, 196] width 51 height 28
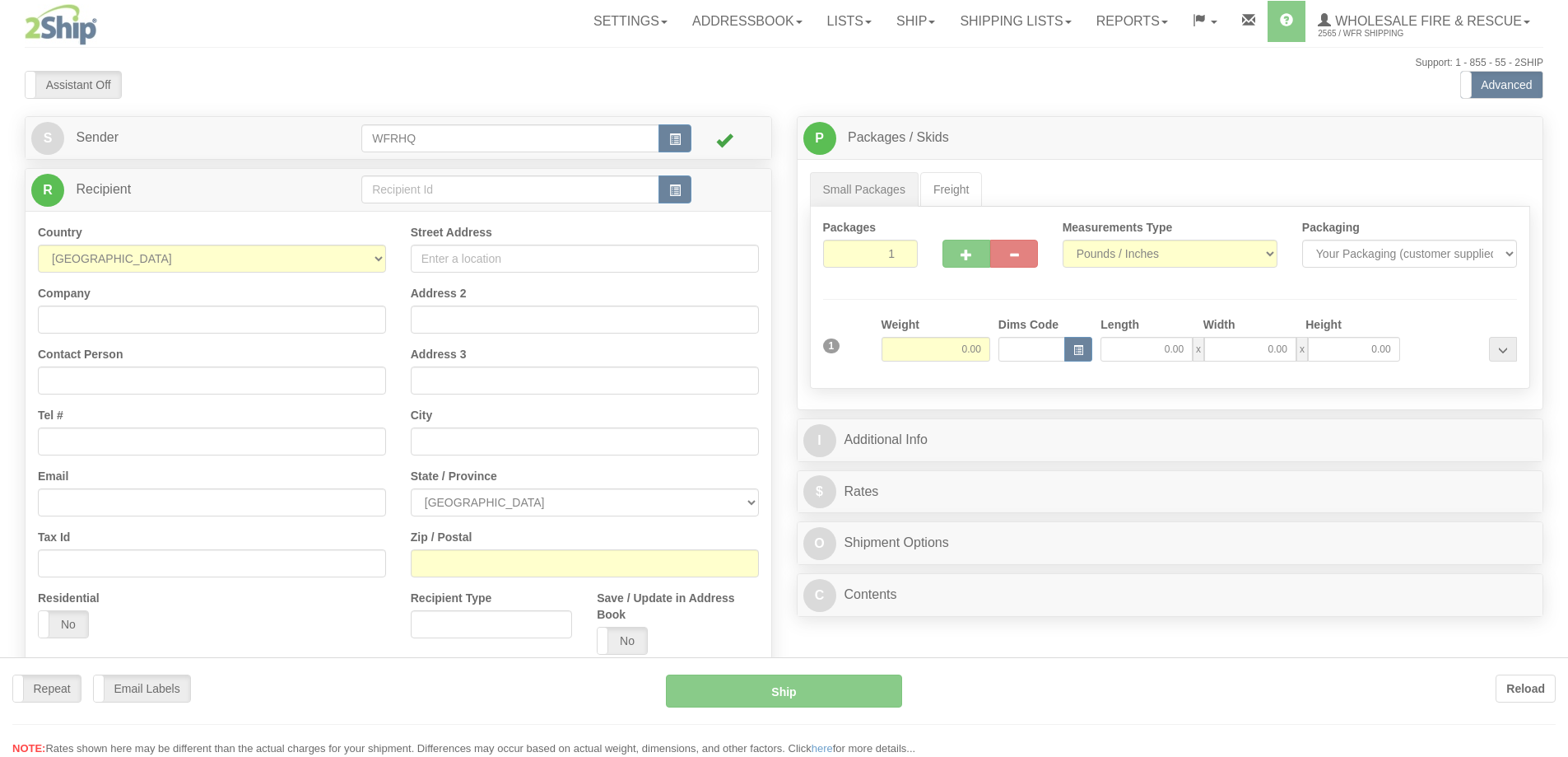
click at [979, 17] on div at bounding box center [784, 378] width 1568 height 757
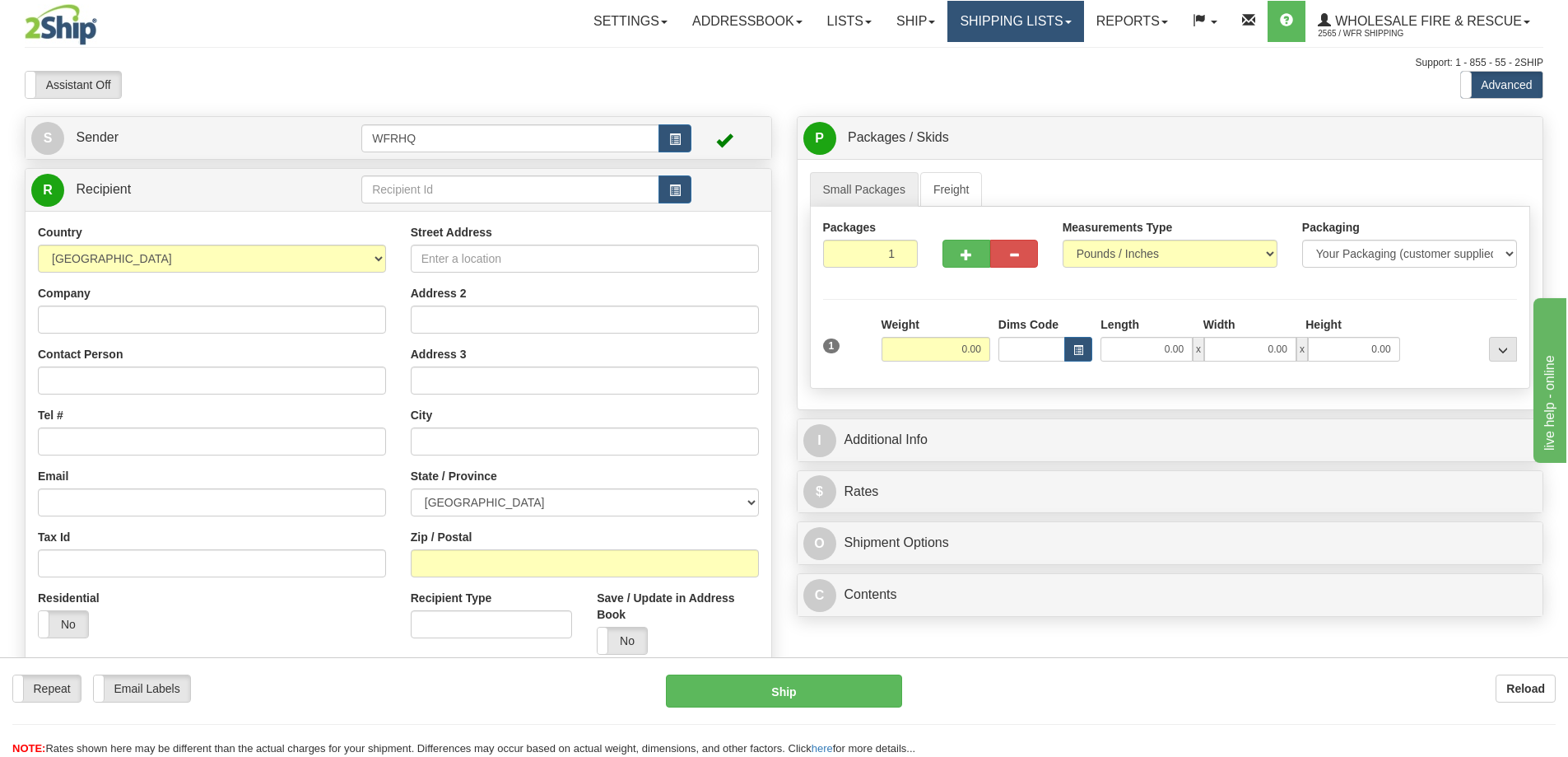
click at [980, 17] on link "Shipping lists" at bounding box center [1015, 21] width 136 height 41
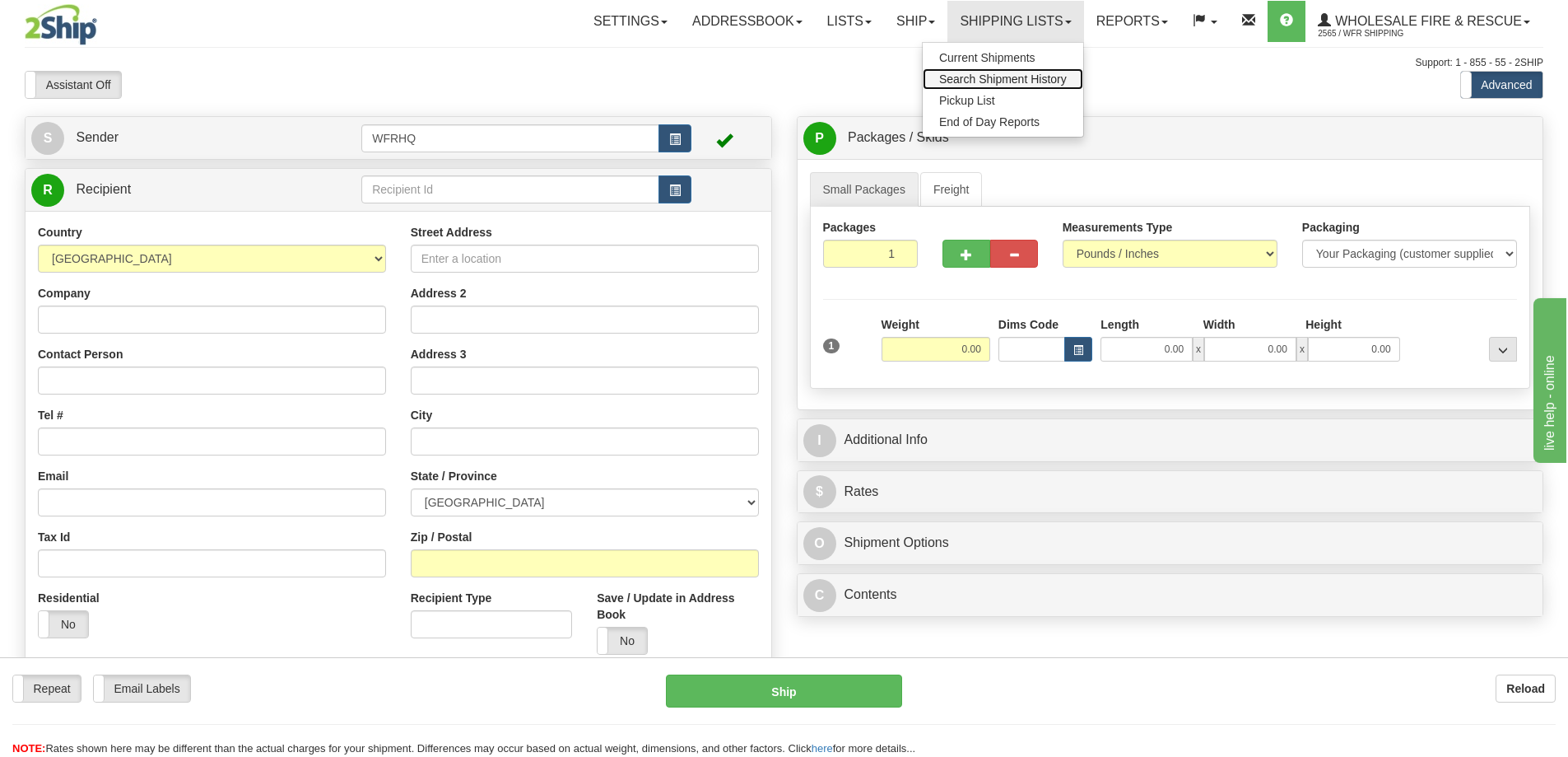
click at [977, 78] on span "Search Shipment History" at bounding box center [1003, 79] width 128 height 13
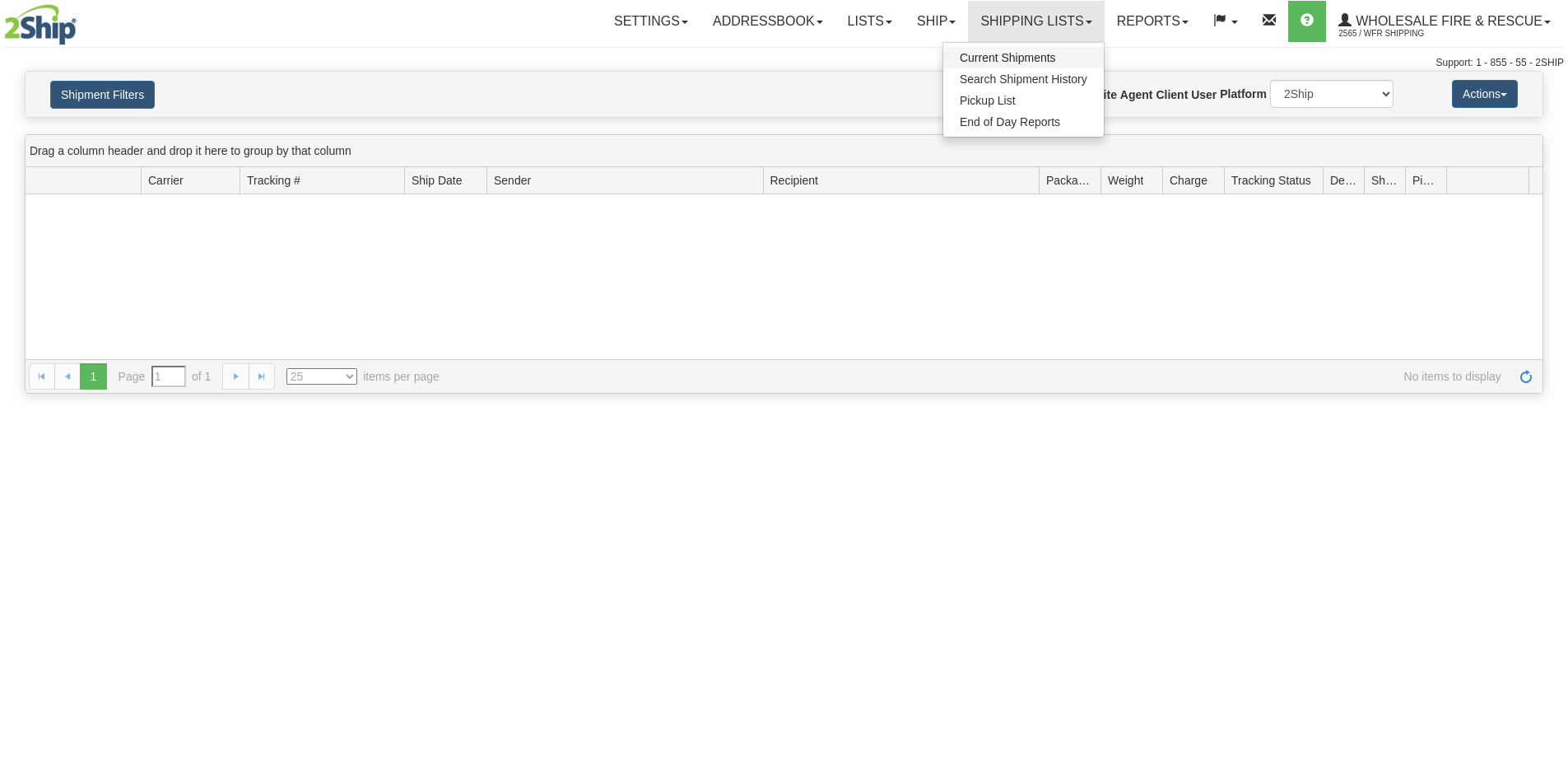
type input "From [DATE] To [DATE]"
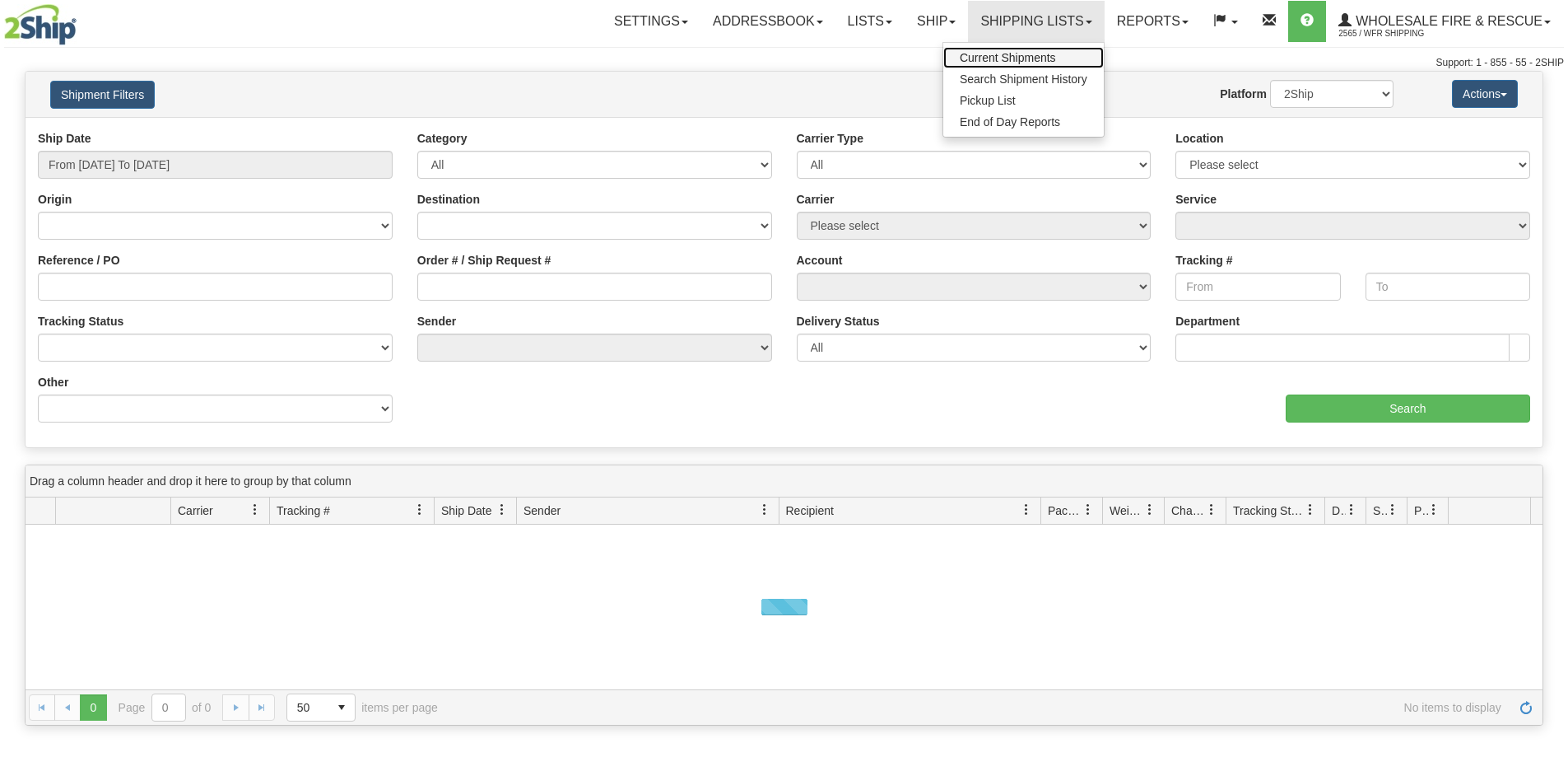
click at [996, 59] on span "Current Shipments" at bounding box center [1008, 58] width 96 height 13
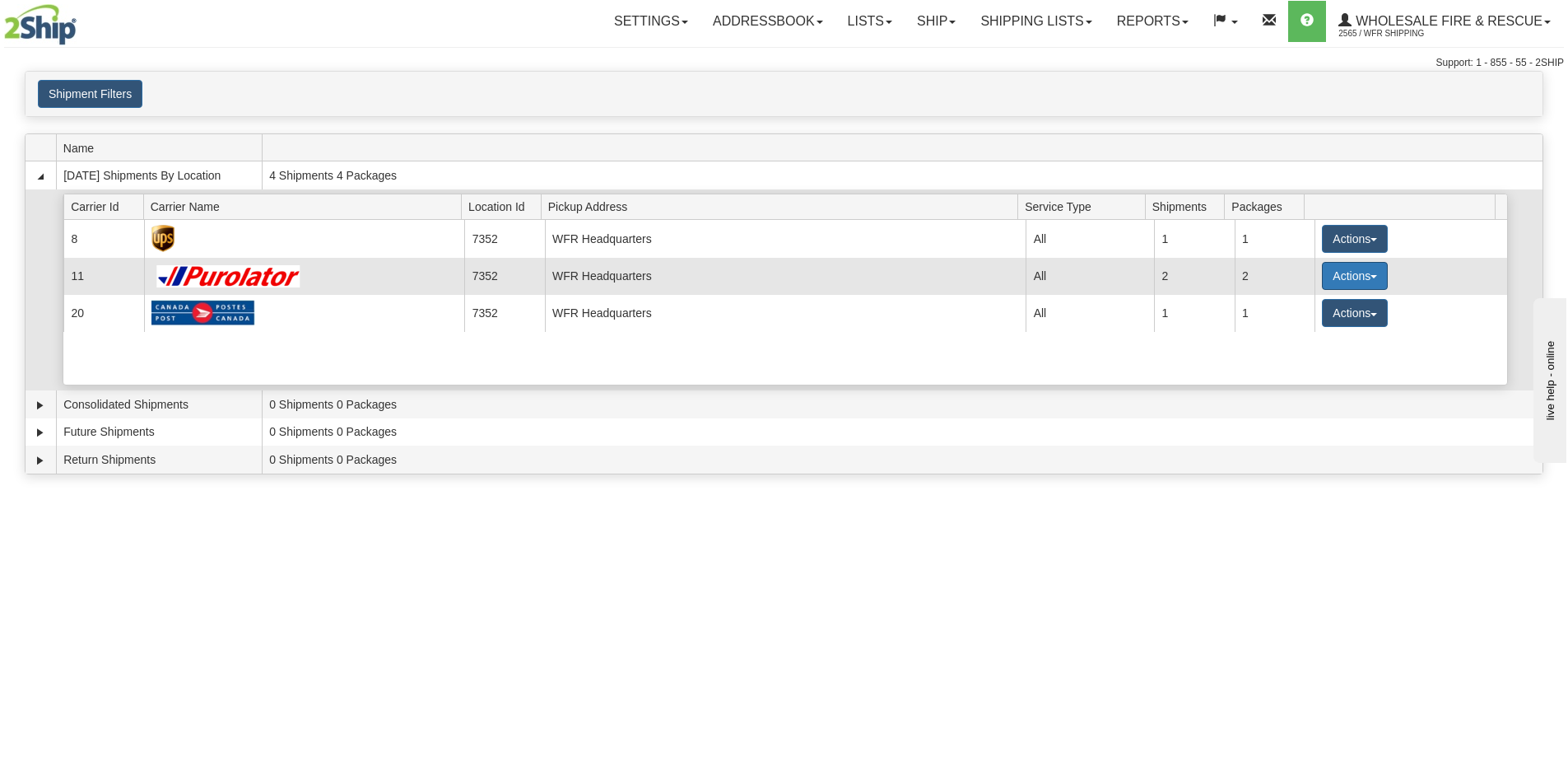
click at [1340, 275] on button "Actions" at bounding box center [1355, 276] width 66 height 28
click at [1323, 304] on link "Details" at bounding box center [1321, 306] width 132 height 21
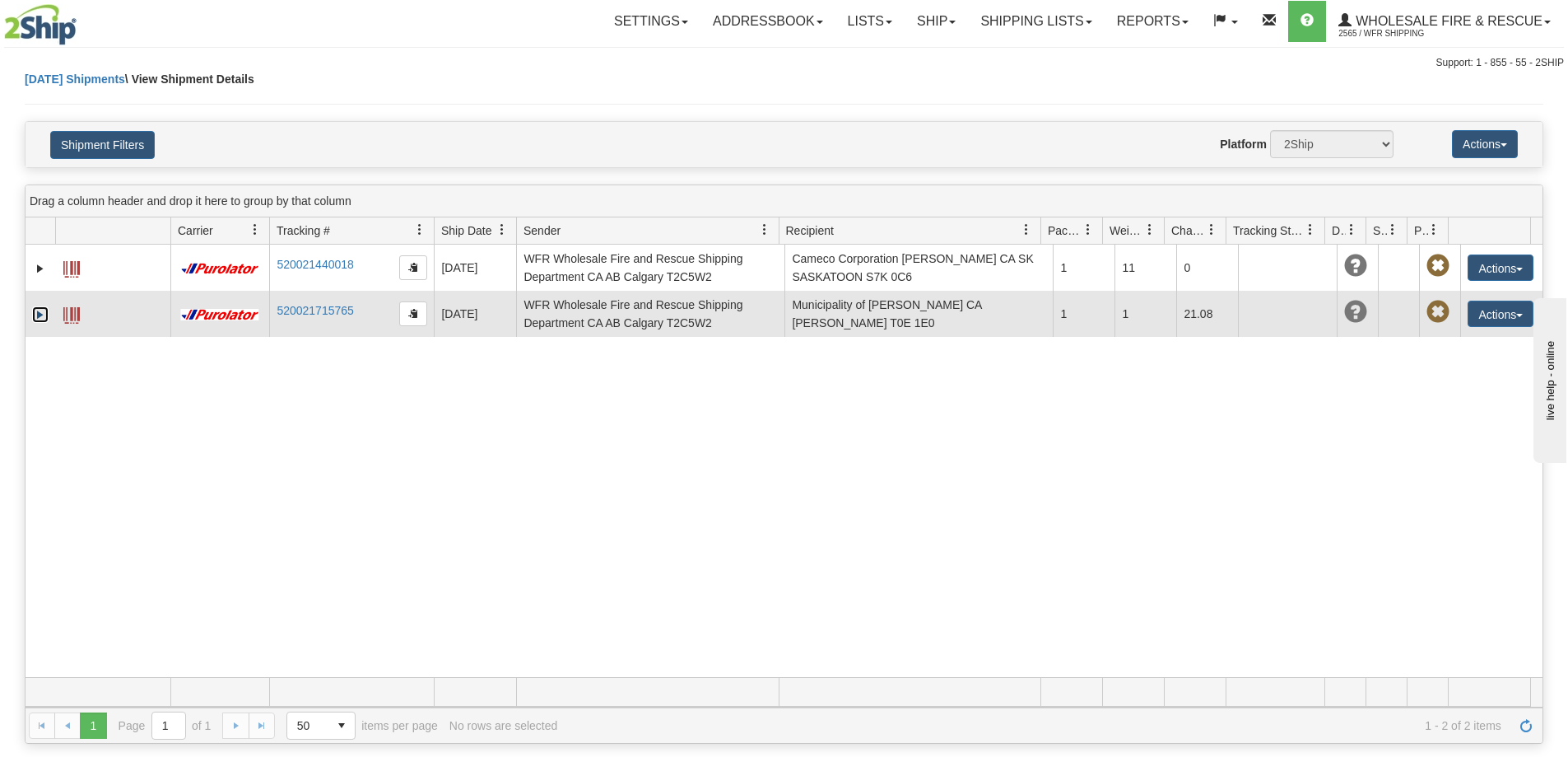
click at [37, 311] on link "Expand" at bounding box center [40, 315] width 16 height 16
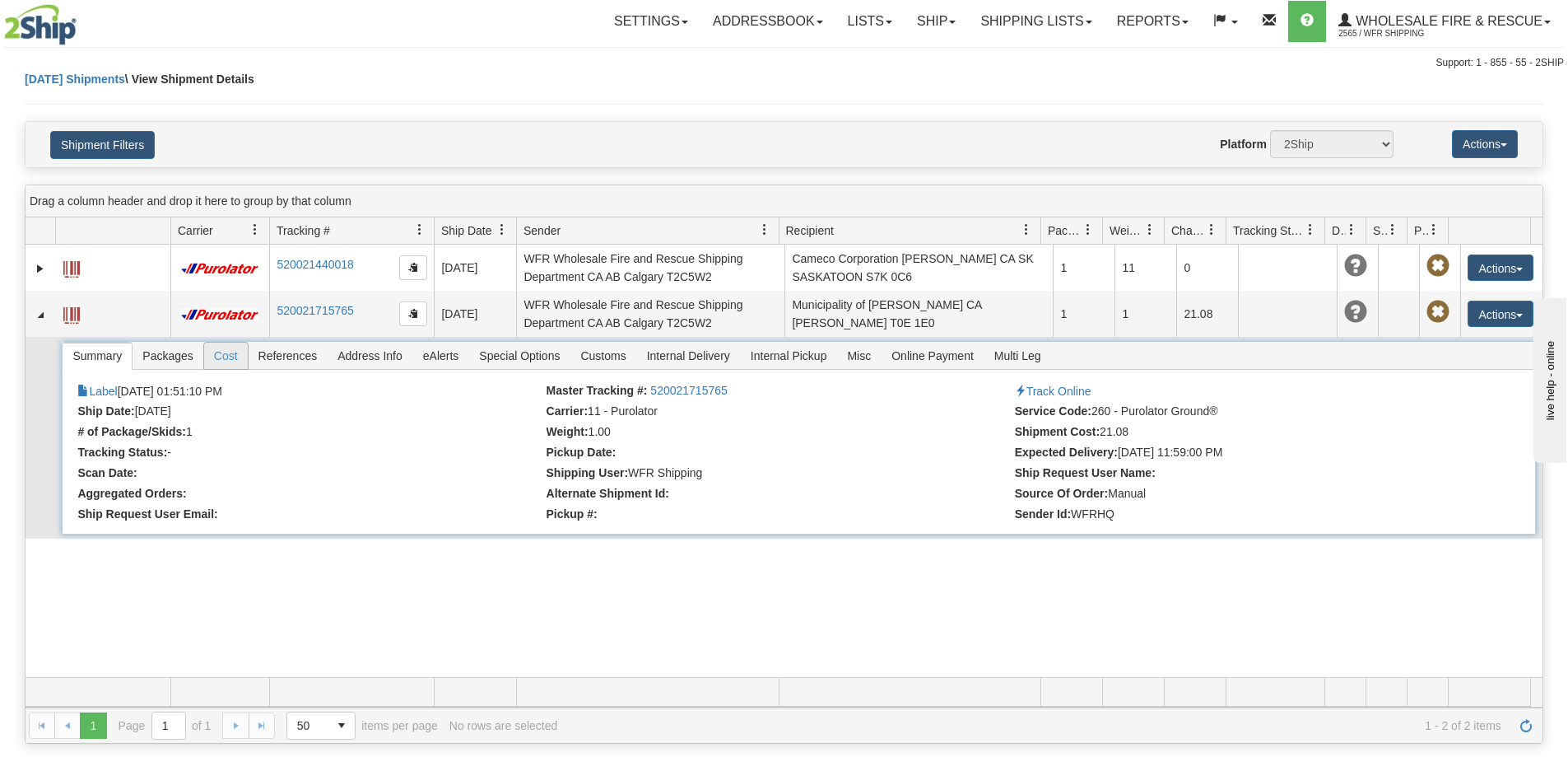
click at [237, 356] on span "Cost" at bounding box center [226, 356] width 44 height 27
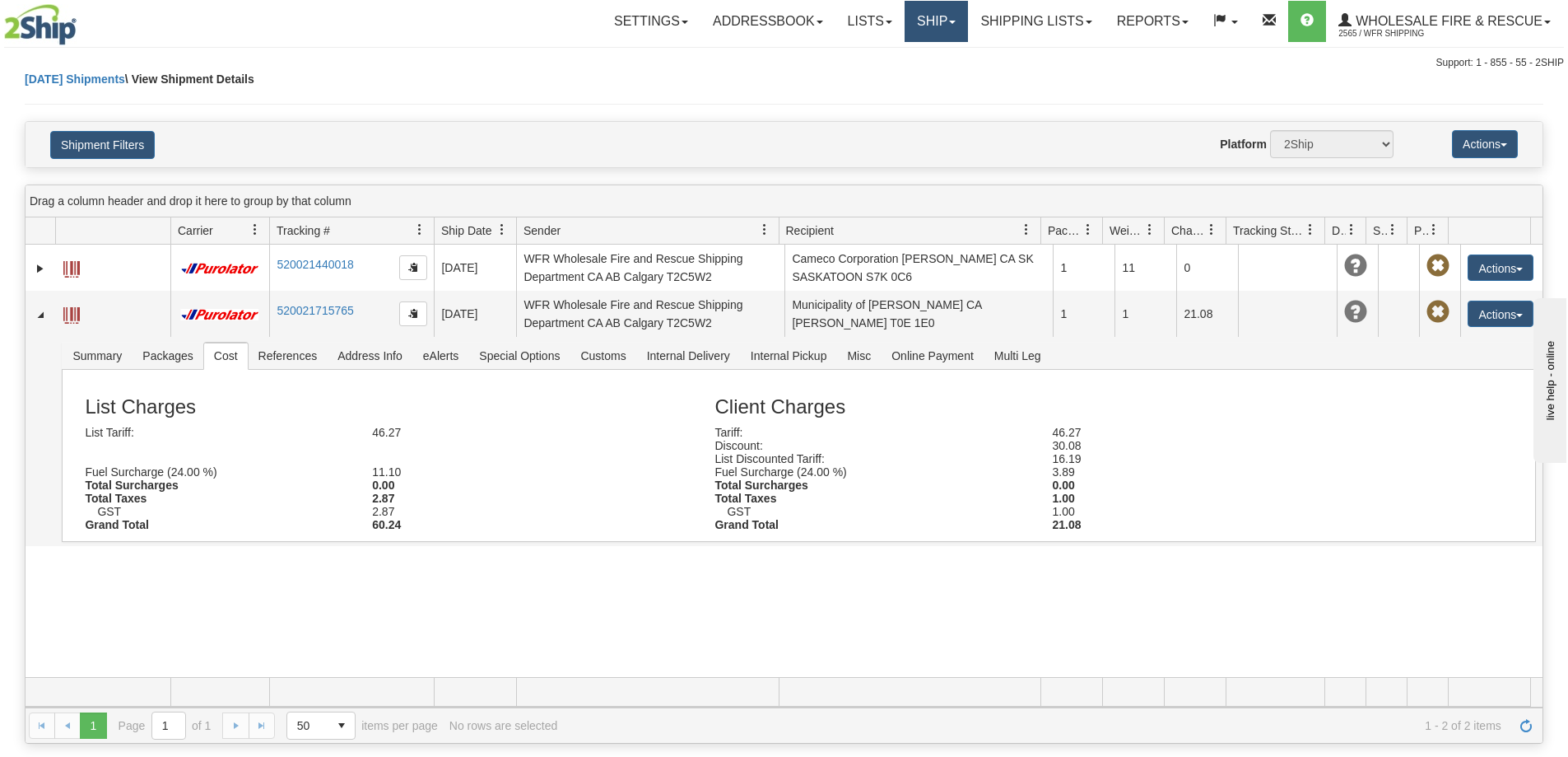
click at [935, 16] on link "Ship" at bounding box center [936, 21] width 63 height 41
click at [871, 54] on span "Ship Screen" at bounding box center [885, 58] width 62 height 13
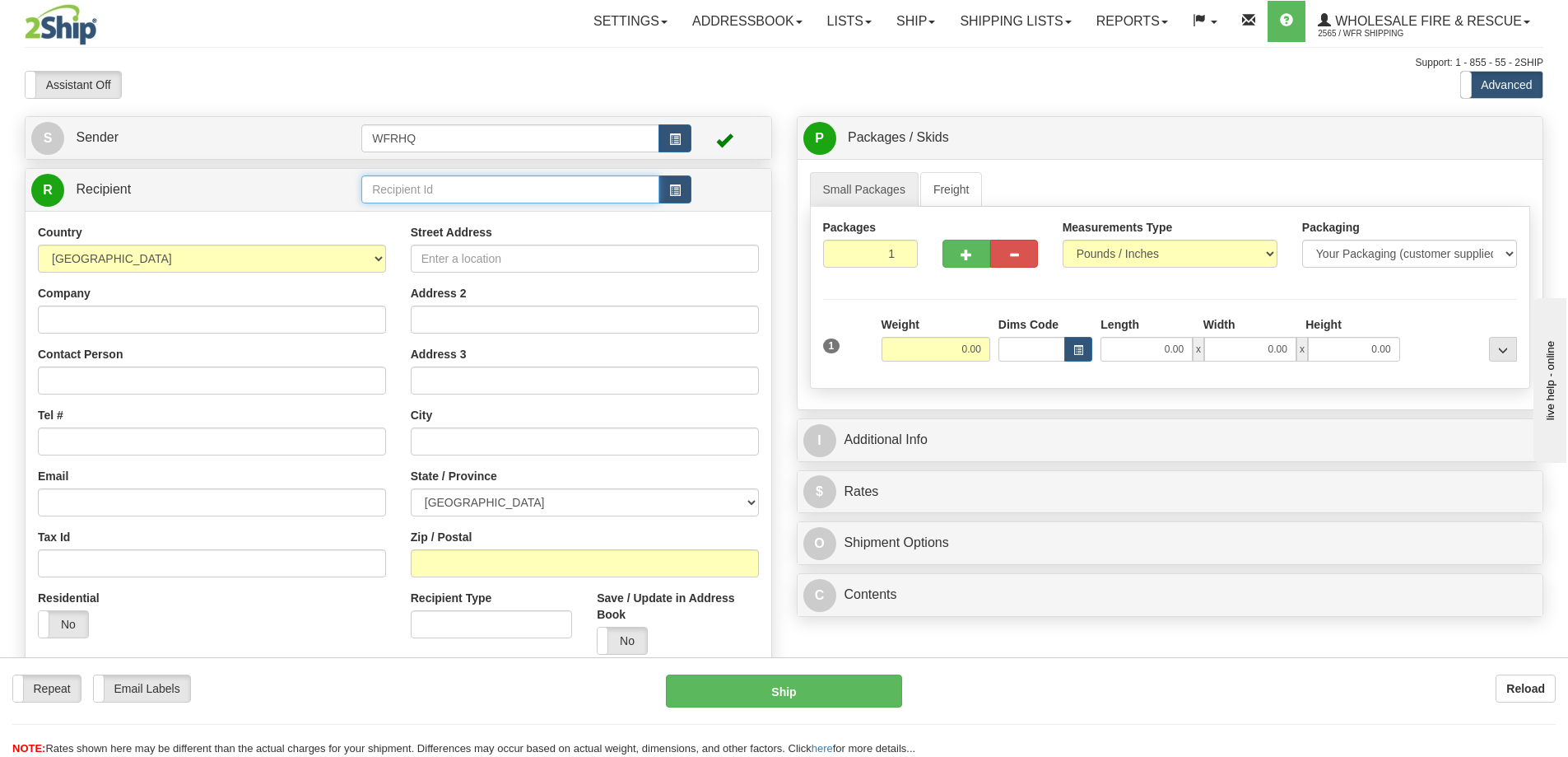
click at [418, 182] on input "text" at bounding box center [511, 189] width 298 height 28
type input "CAST460"
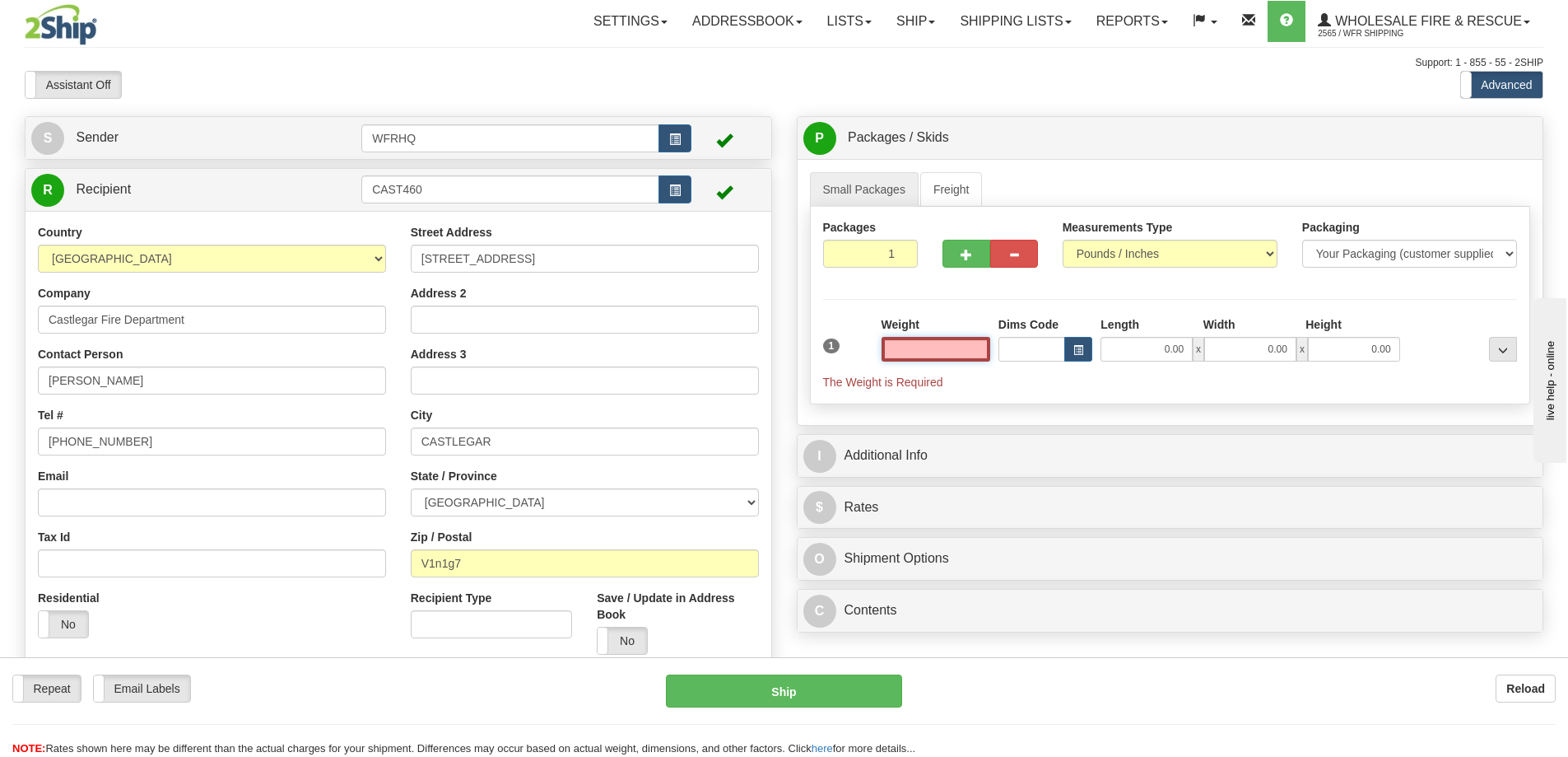
click at [918, 349] on input "text" at bounding box center [936, 349] width 109 height 25
type input "3.00"
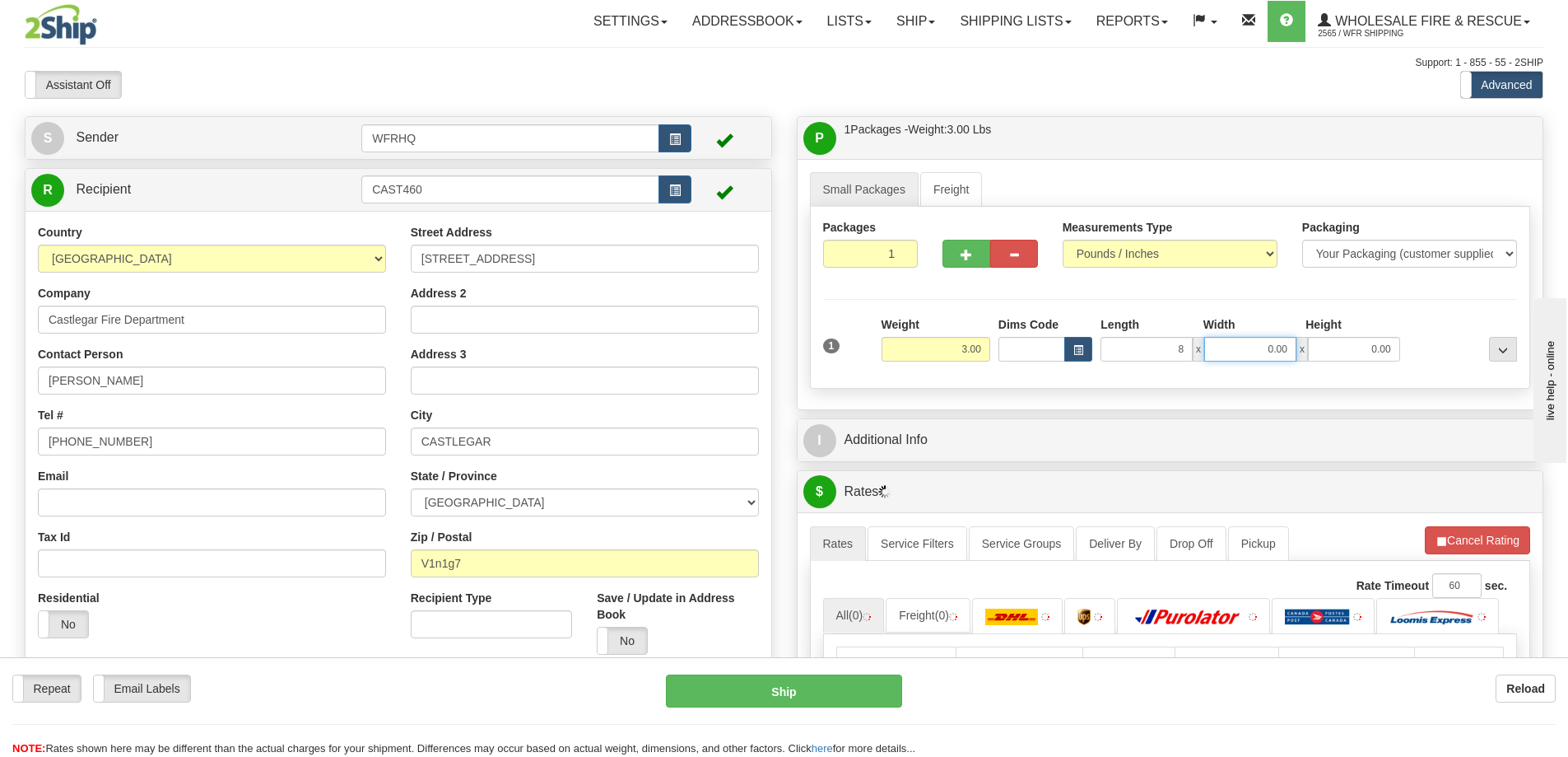
type input "8.00"
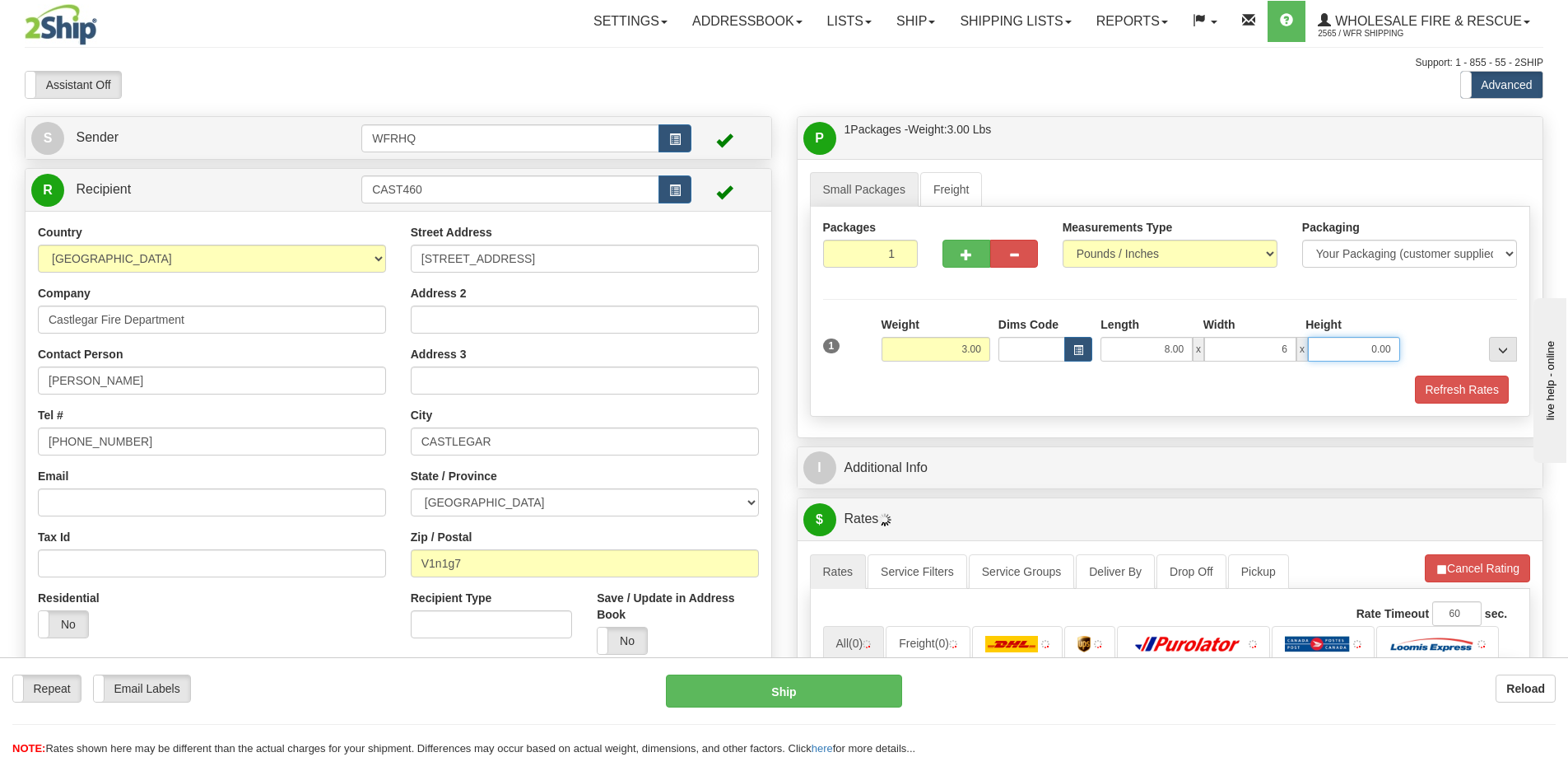
type input "6.00"
type input "4.00"
click at [1435, 385] on button "Refresh Rates" at bounding box center [1462, 389] width 95 height 28
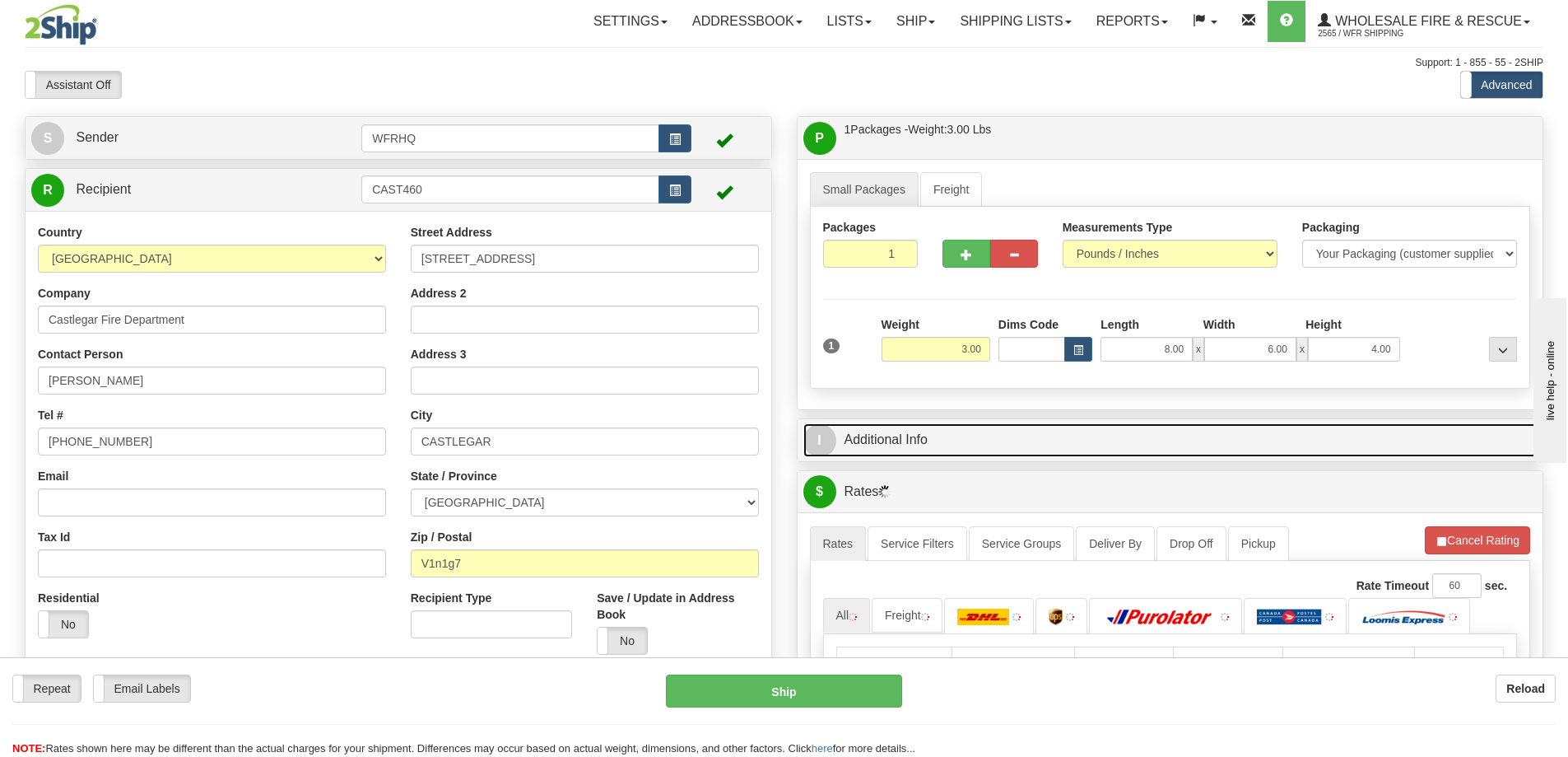
click at [1154, 424] on link "I Additional Info" at bounding box center [1171, 440] width 735 height 34
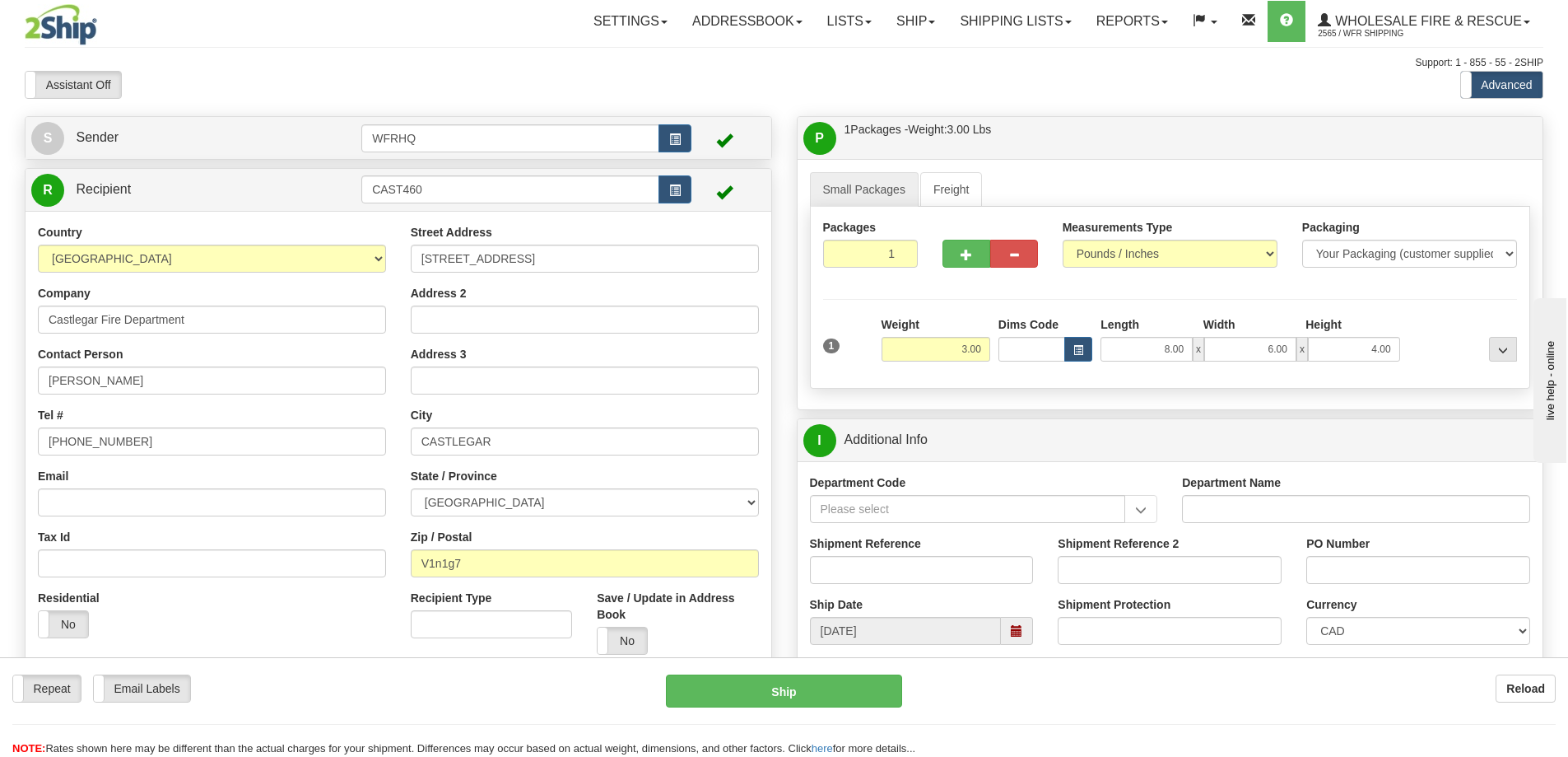
click at [840, 555] on div "Shipment Reference" at bounding box center [922, 560] width 224 height 48
click at [844, 577] on input "Shipment Reference" at bounding box center [922, 570] width 224 height 28
type input "S46288-30571"
type input "civic works tender"
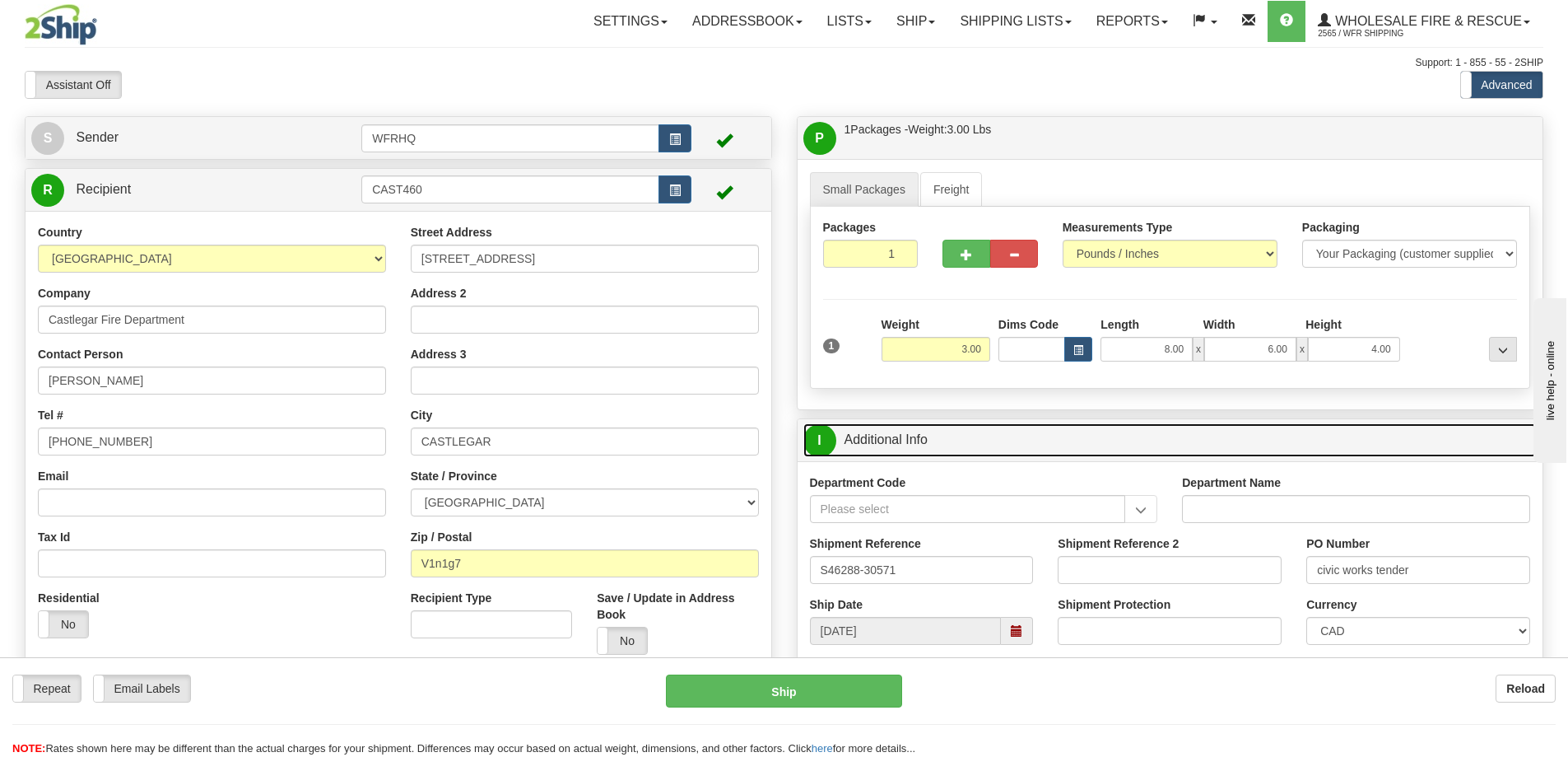
click at [983, 437] on link "I Additional Info" at bounding box center [1171, 440] width 735 height 34
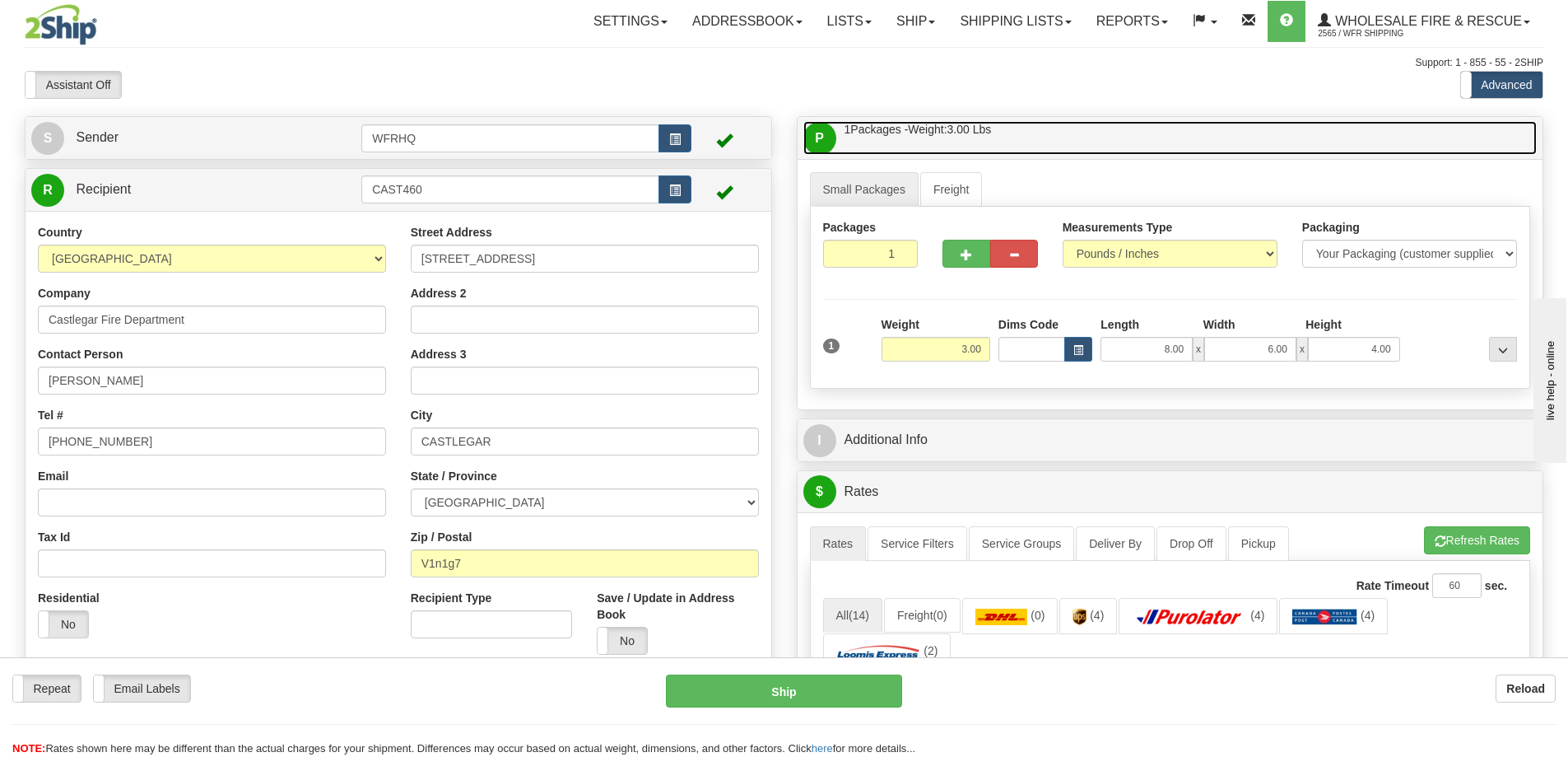
click at [1051, 138] on link "P Packages / Skids 1 Packages - Weight: 3.00 Lbs 1 Skids - Weight: NaN Lbs" at bounding box center [1171, 137] width 735 height 34
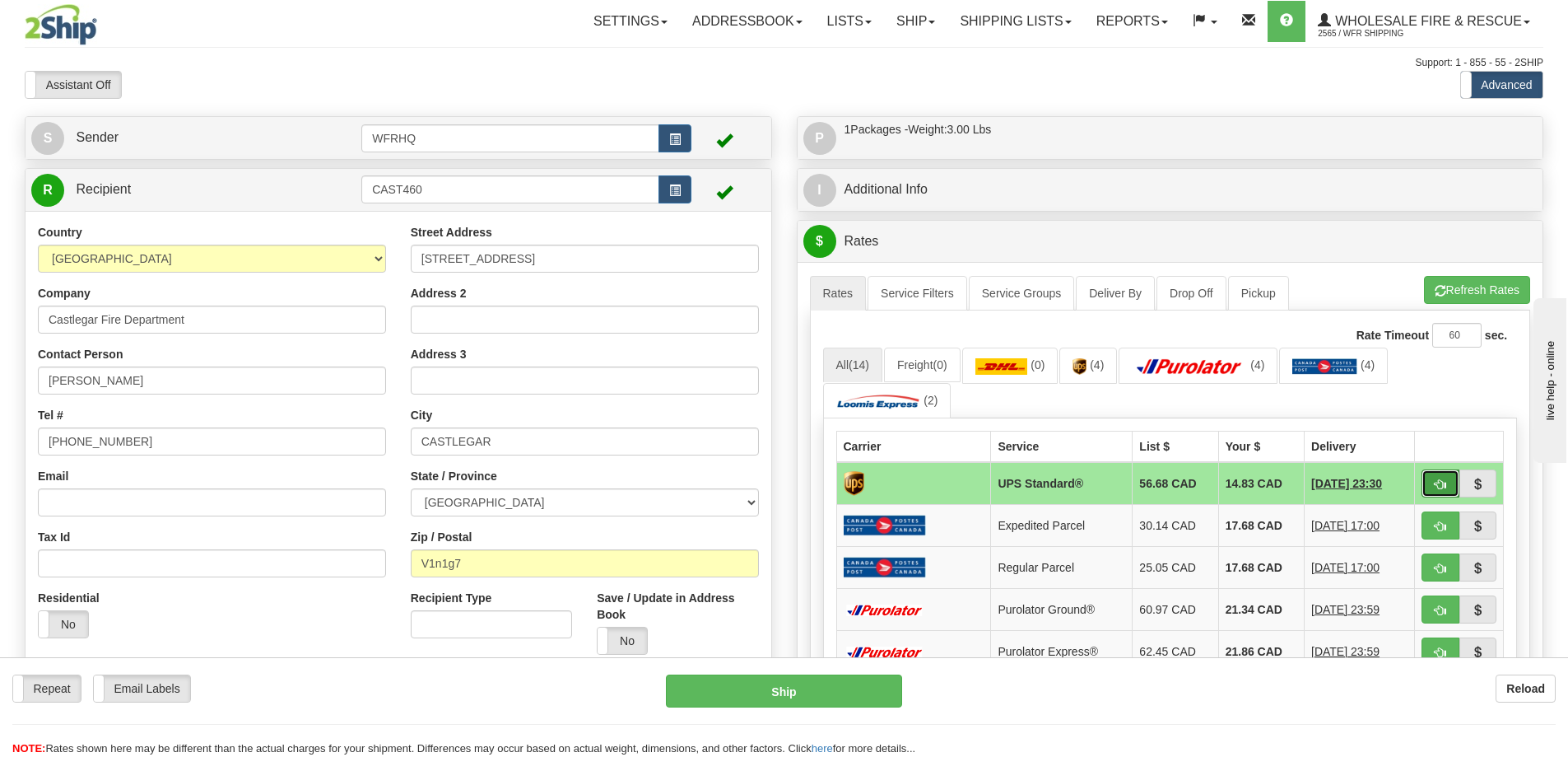
click at [1434, 481] on button "button" at bounding box center [1440, 484] width 37 height 28
type input "11"
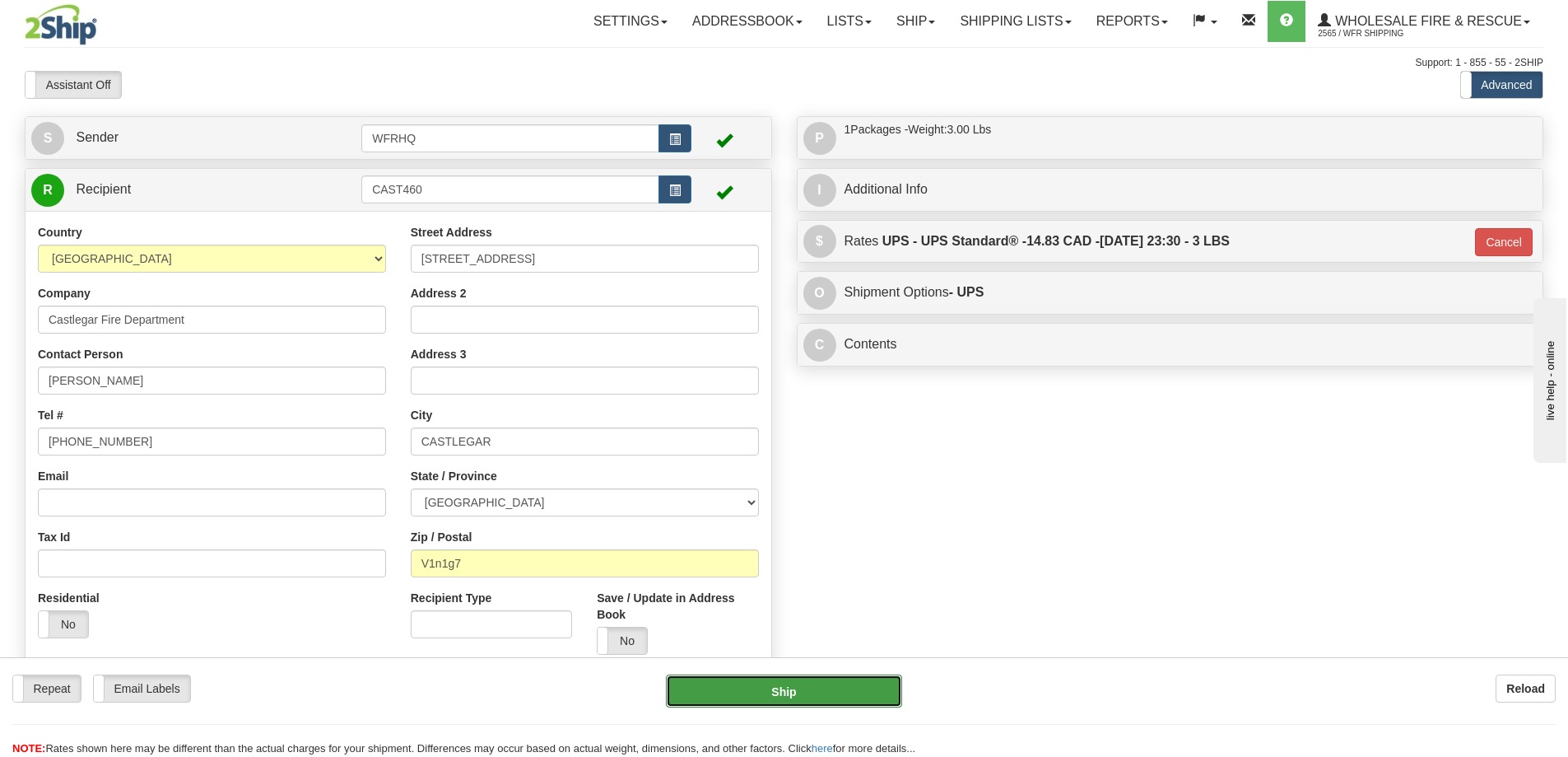
click at [820, 693] on button "Ship" at bounding box center [784, 691] width 237 height 33
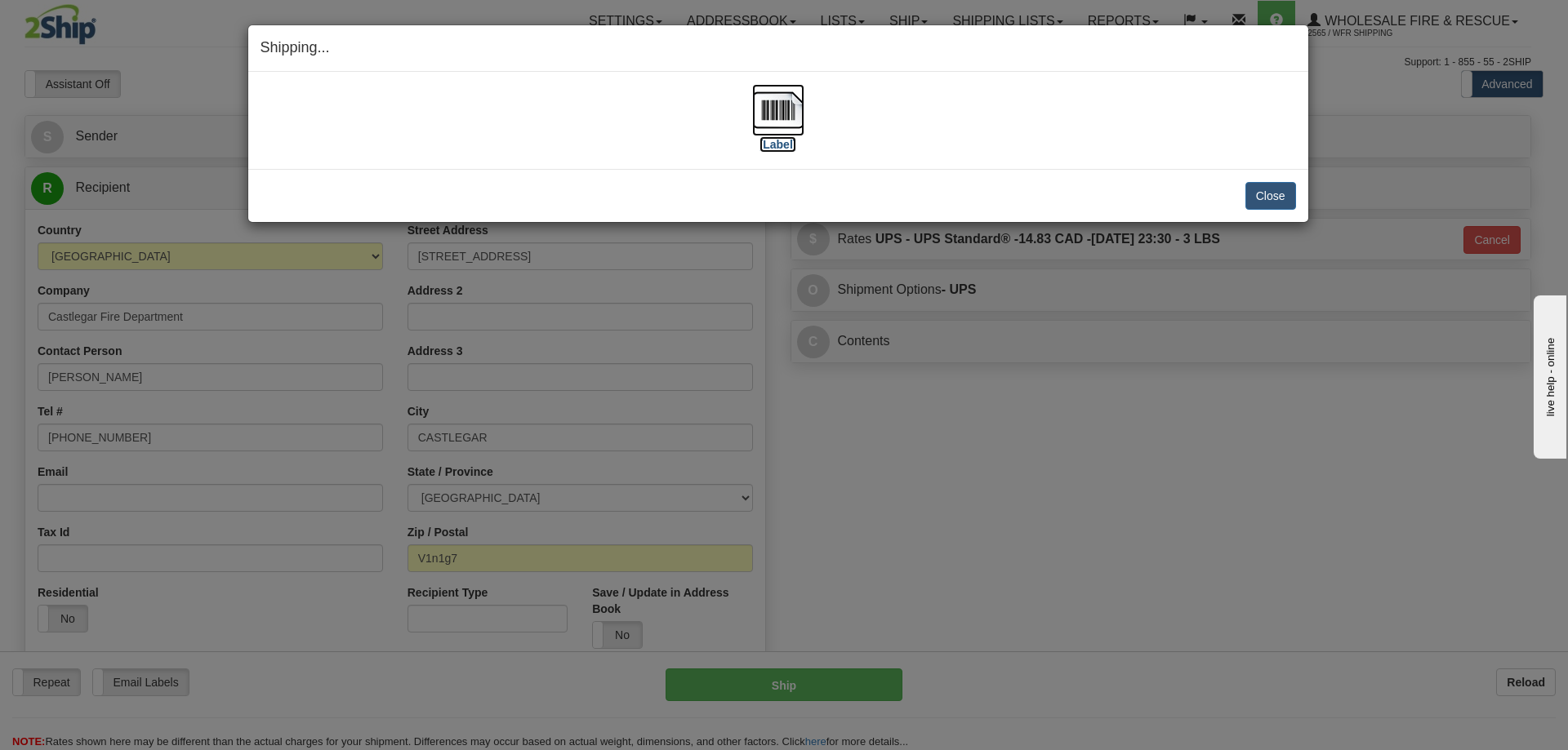
click at [778, 103] on img at bounding box center [779, 111] width 53 height 53
click at [1284, 203] on button "Close" at bounding box center [1271, 196] width 51 height 28
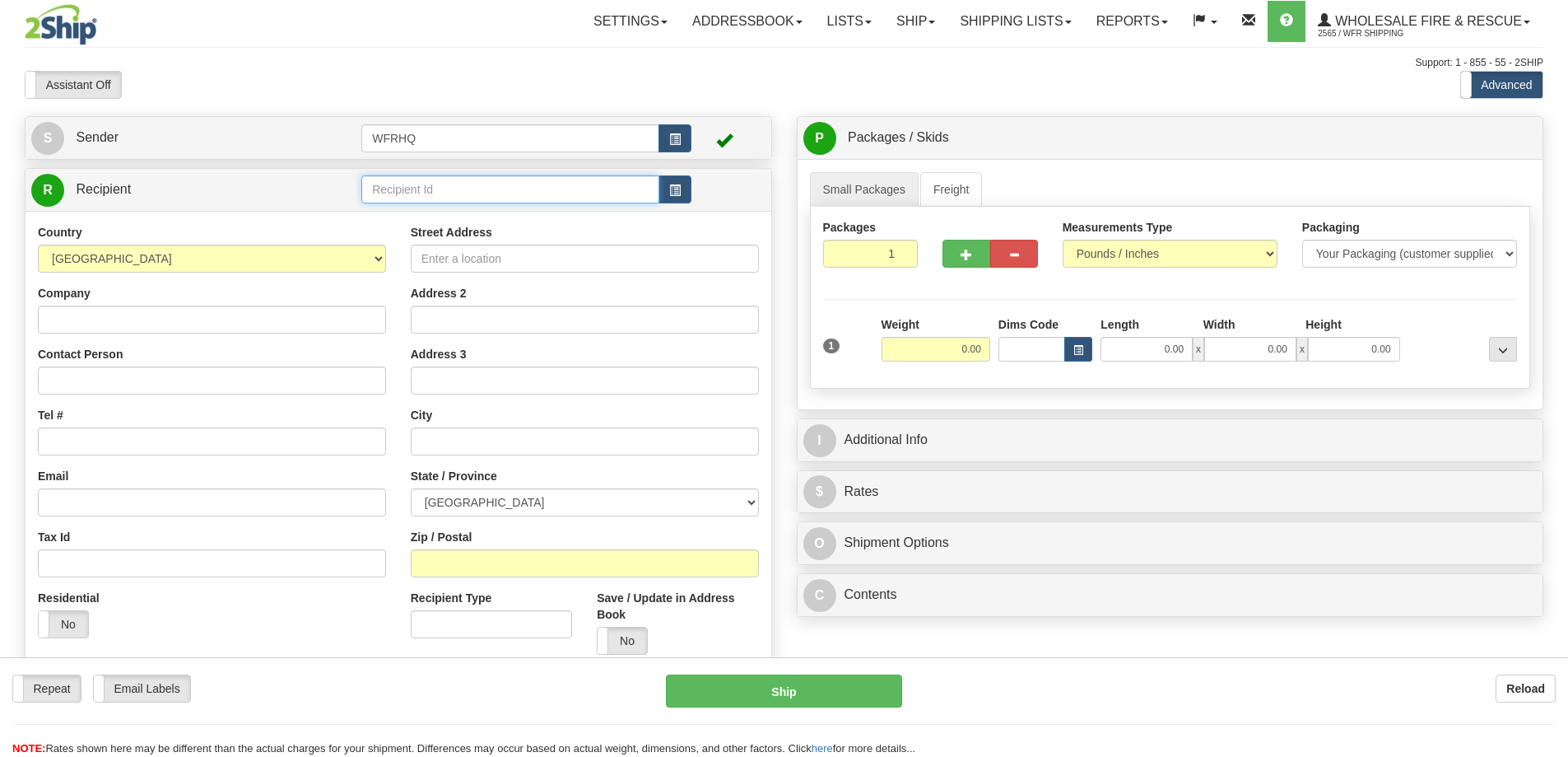
click at [437, 183] on input "text" at bounding box center [511, 189] width 298 height 28
type input "R"
click at [670, 177] on button "button" at bounding box center [675, 189] width 33 height 28
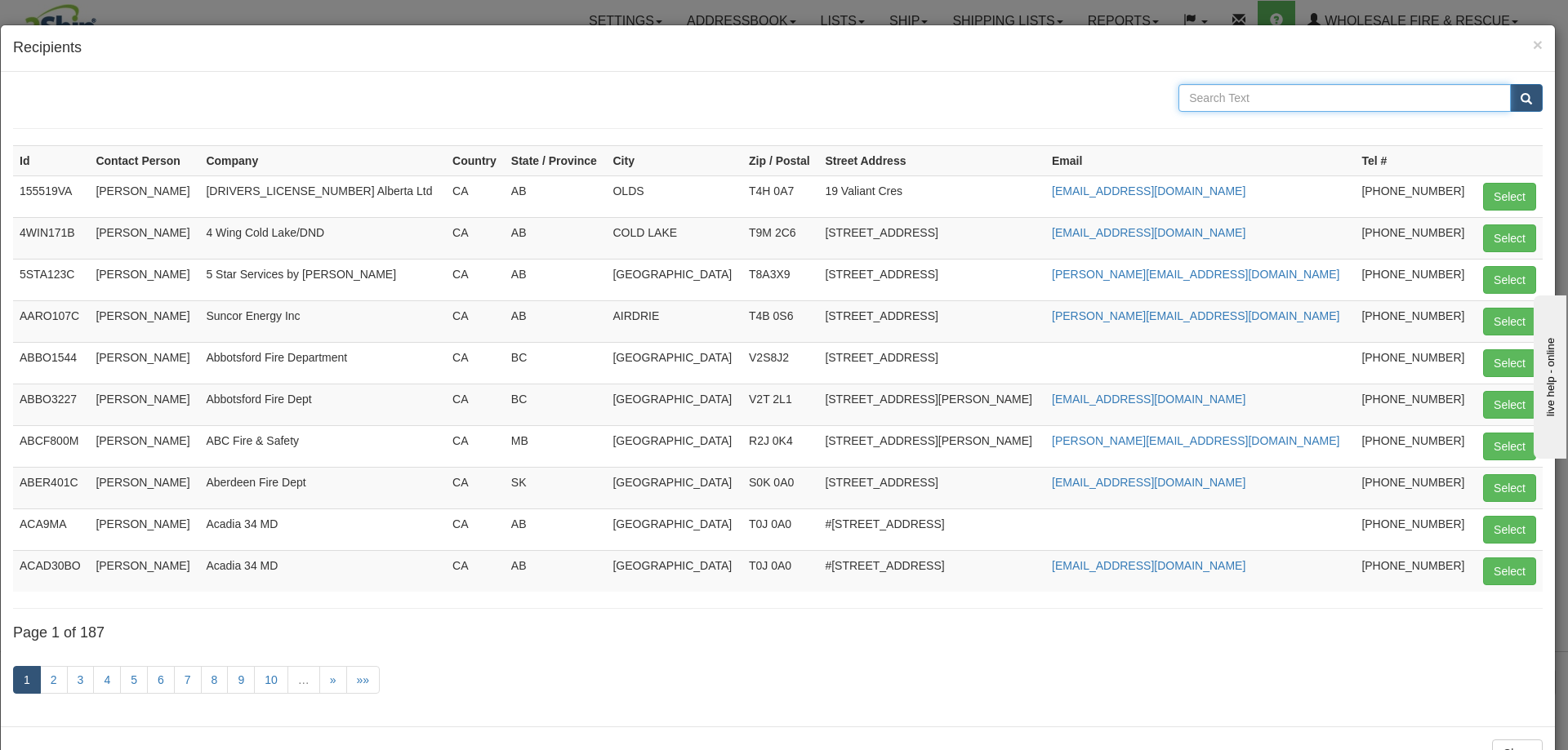
click at [1280, 103] on input "text" at bounding box center [1344, 98] width 333 height 28
type input "[PERSON_NAME]"
click at [1510, 84] on button "submit" at bounding box center [1526, 98] width 33 height 28
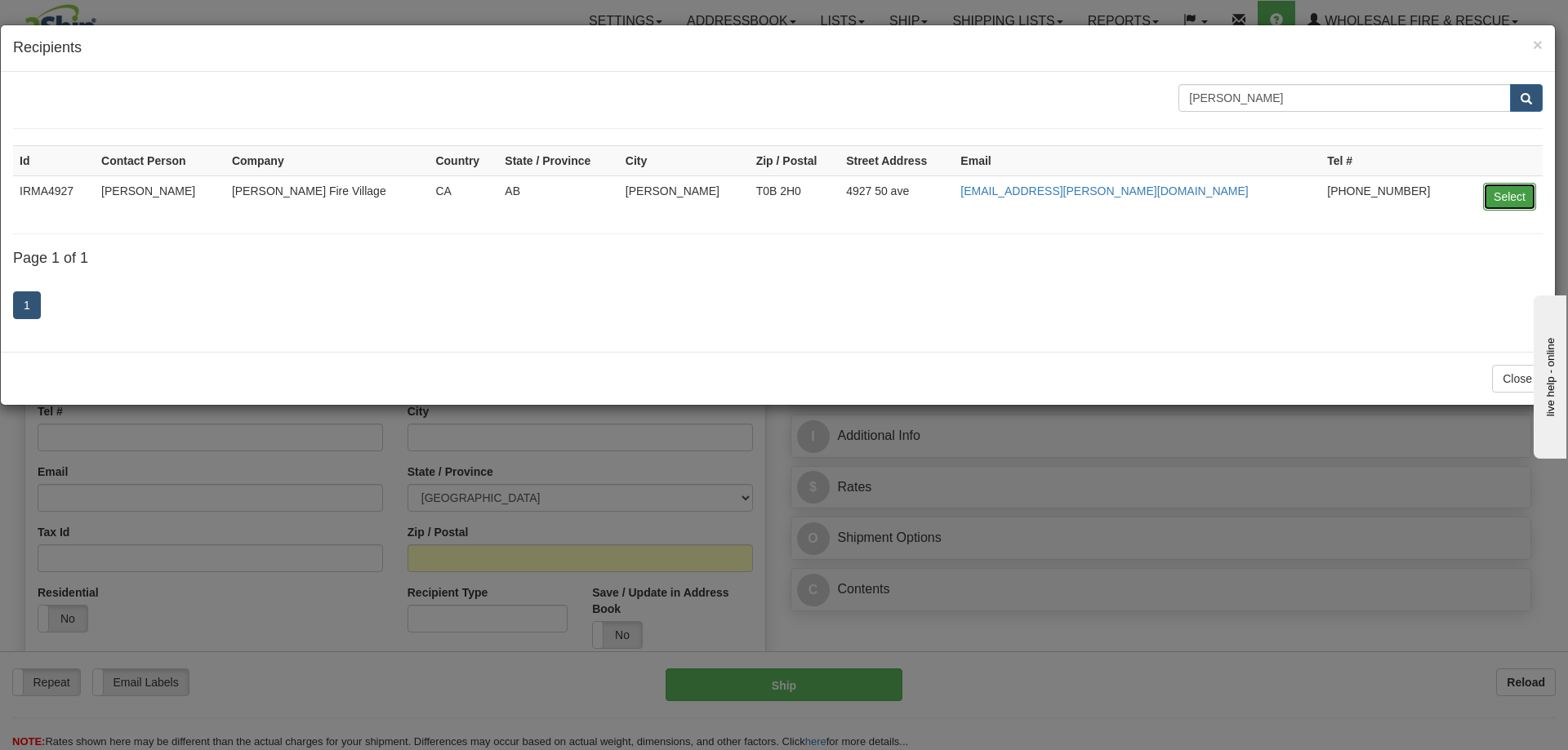
click at [1517, 204] on button "Select" at bounding box center [1509, 197] width 53 height 28
type input "IRMA4927"
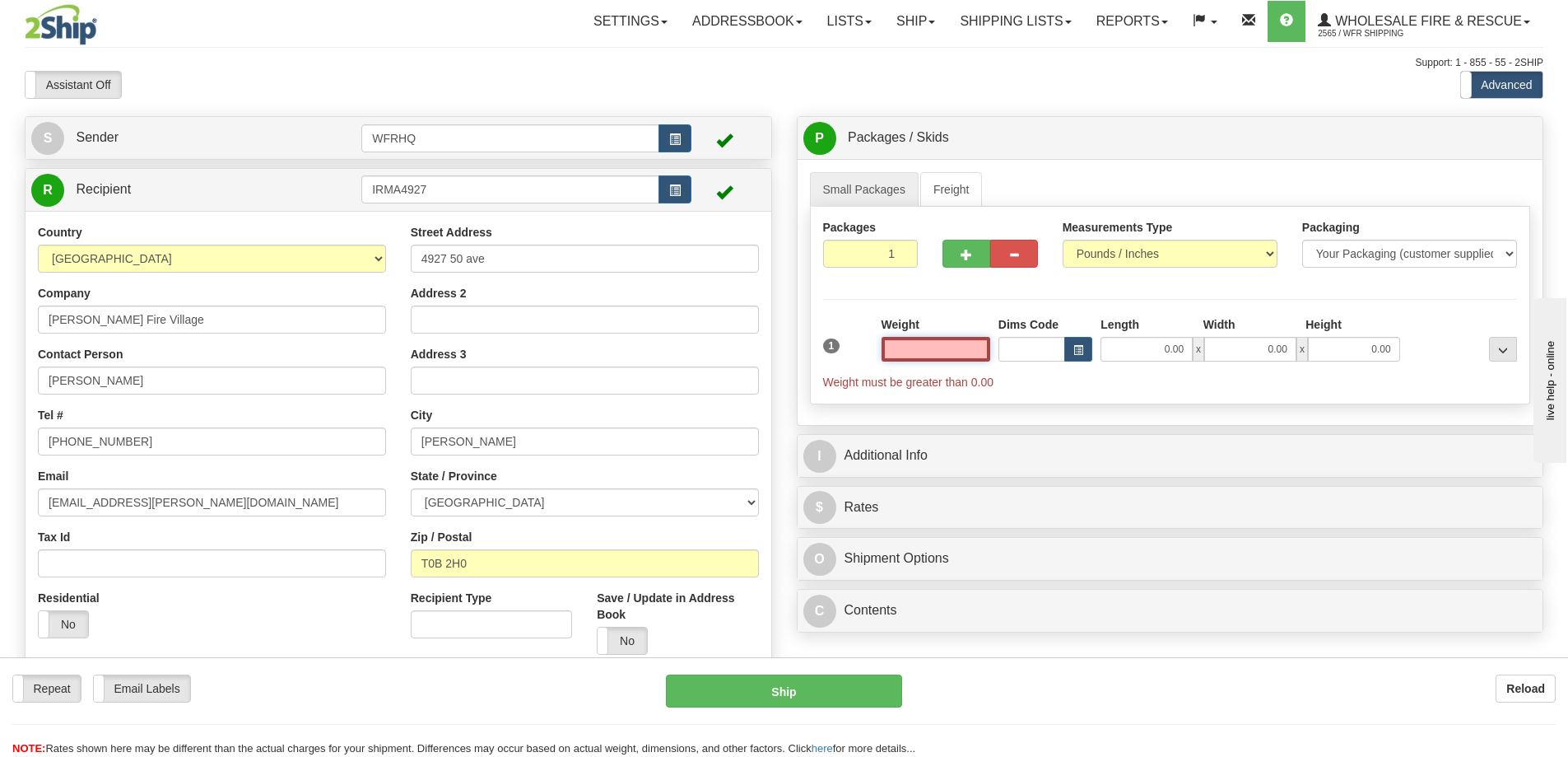
click at [938, 343] on input "text" at bounding box center [936, 349] width 109 height 25
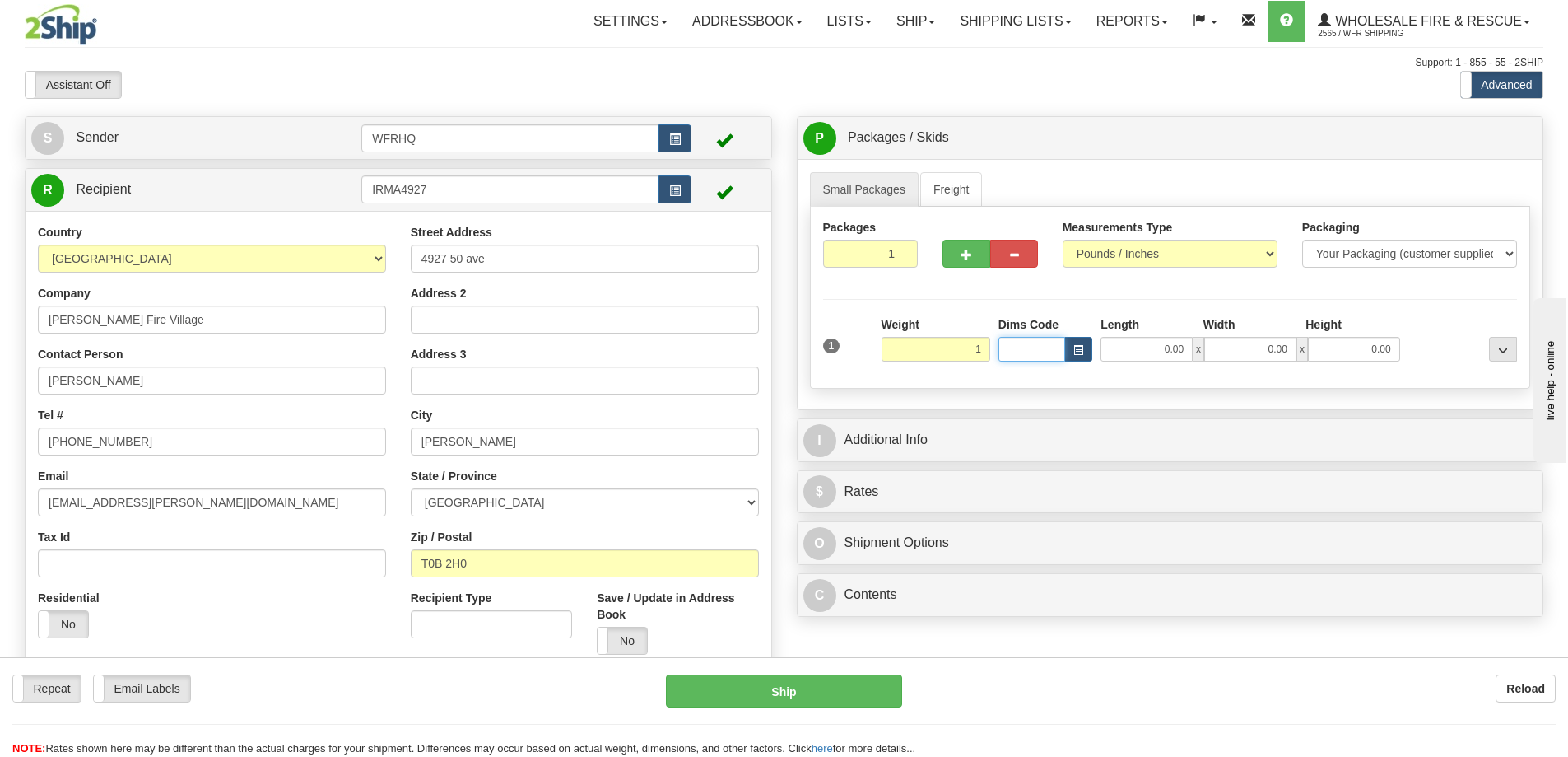
type input "1.00"
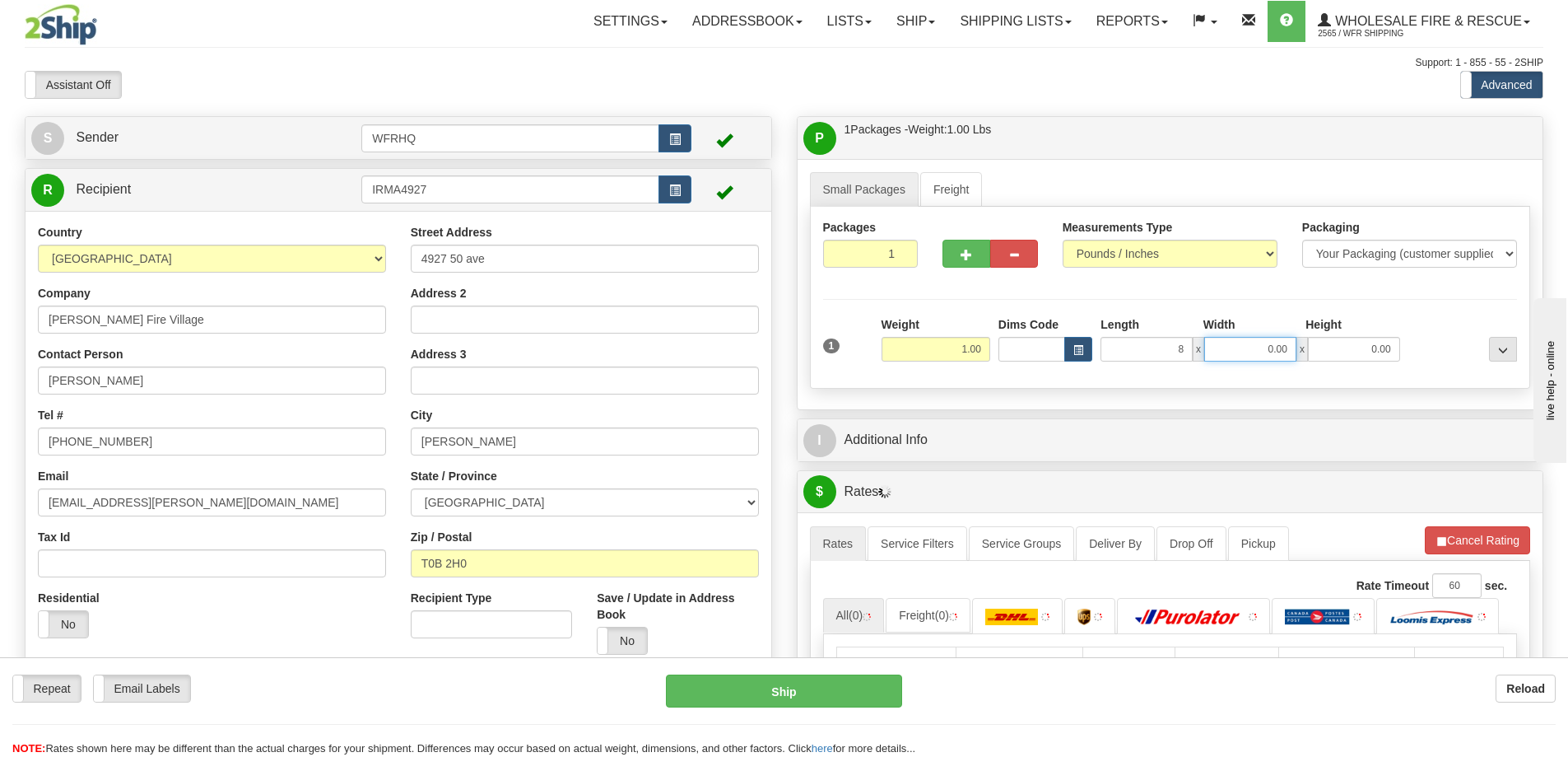
type input "8.00"
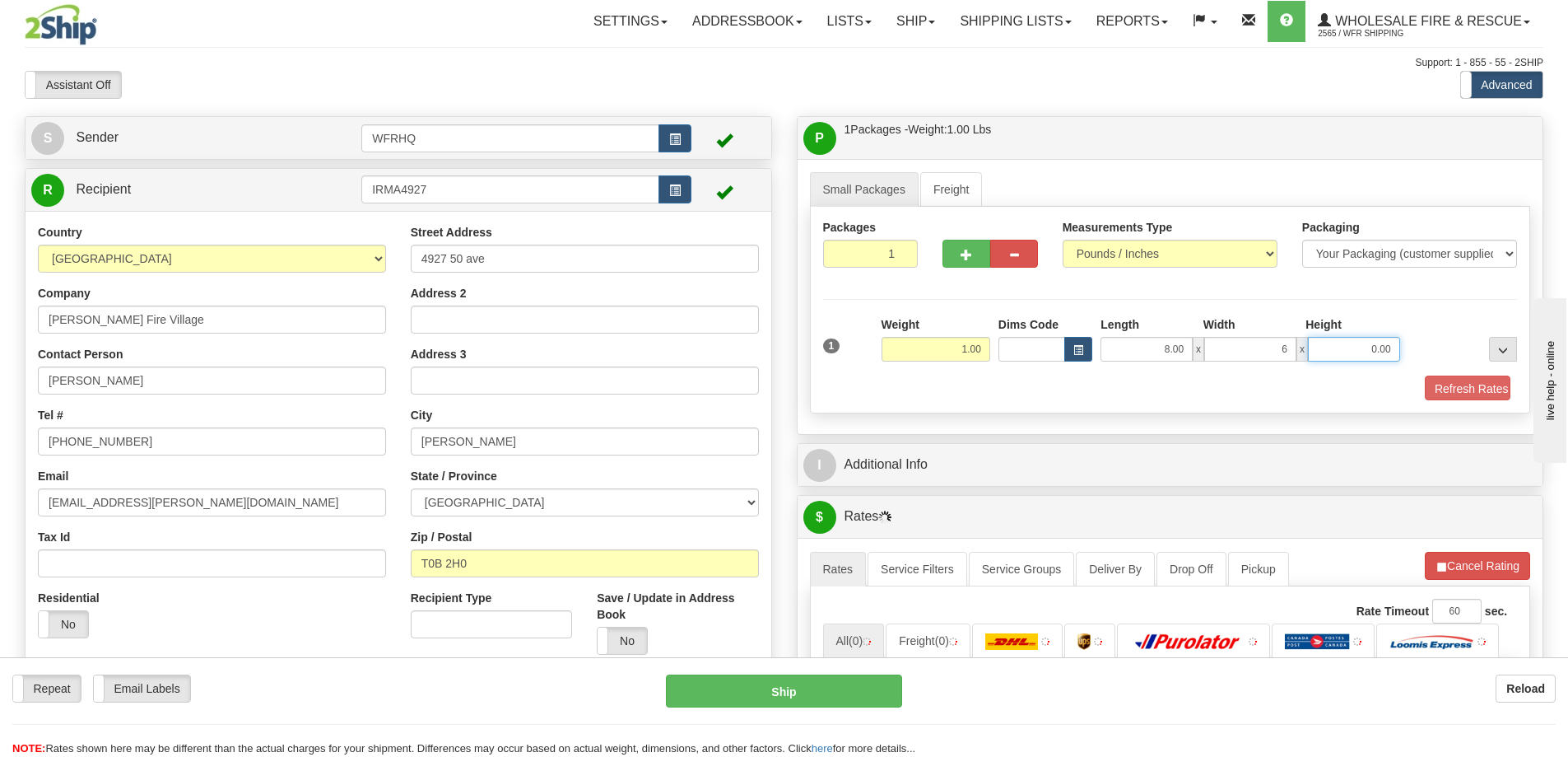
type input "6.00"
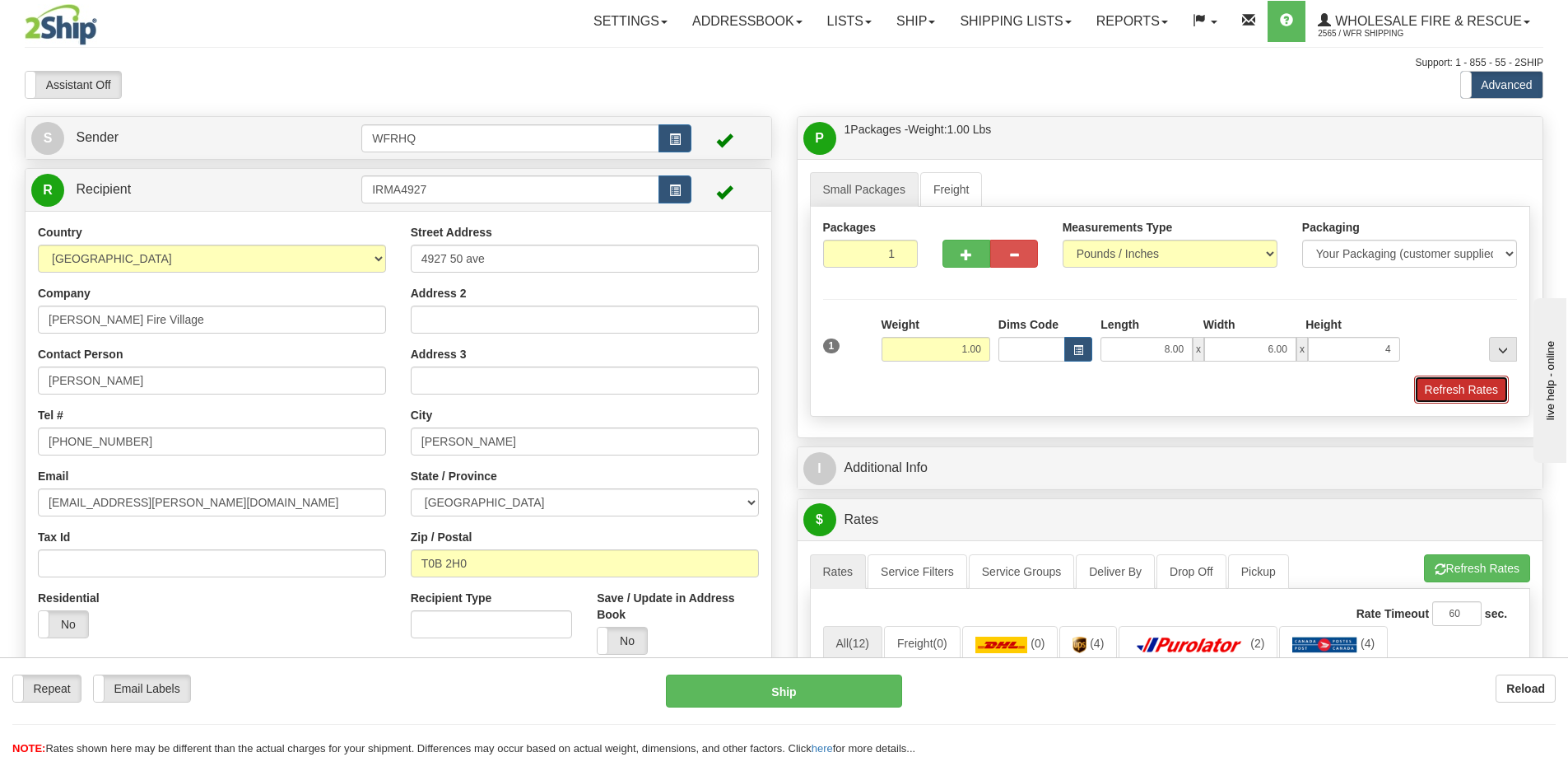
type input "4.00"
click at [1479, 376] on button "Refresh Rates" at bounding box center [1462, 389] width 95 height 28
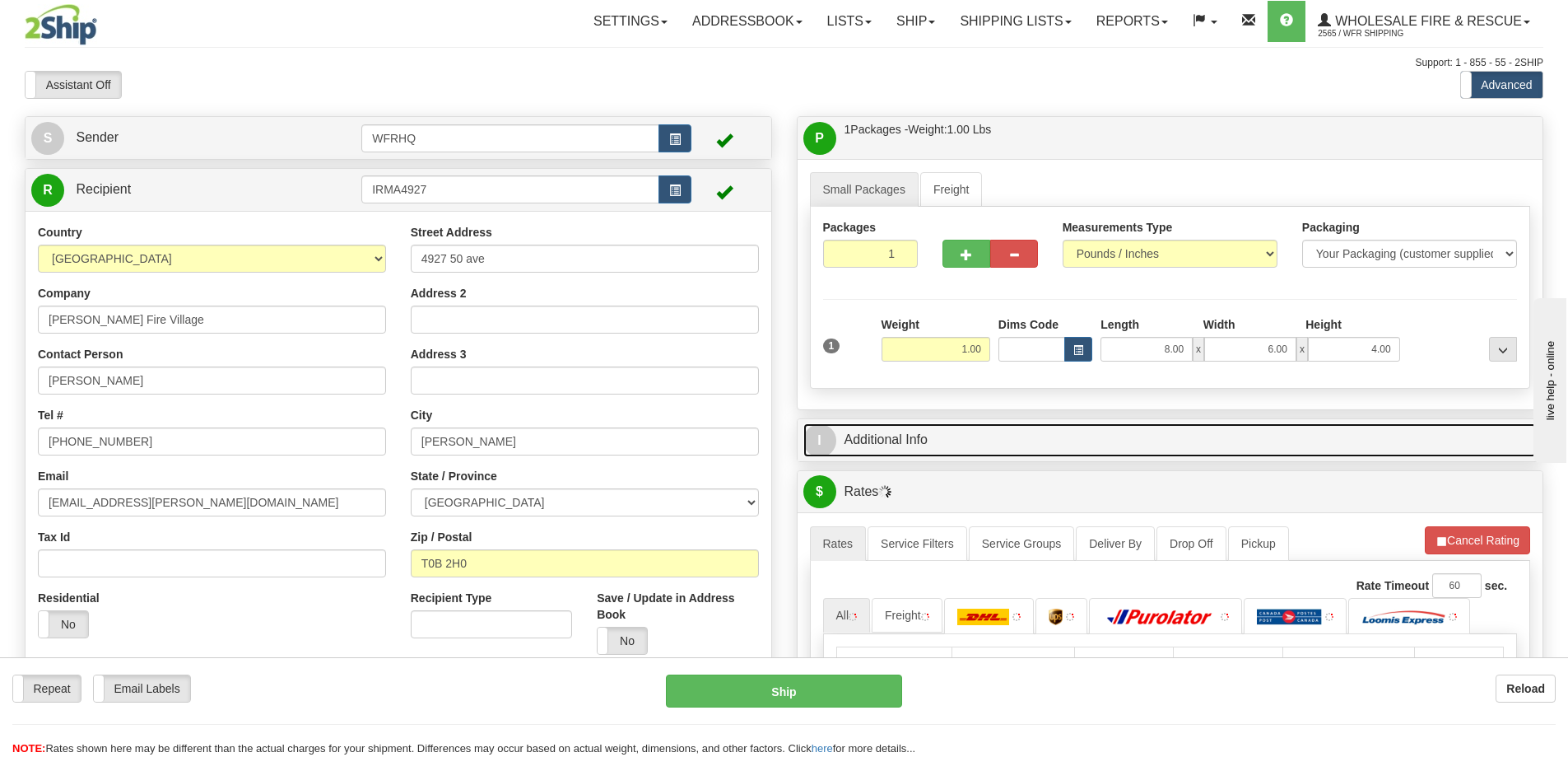
click at [1143, 442] on link "I Additional Info" at bounding box center [1171, 440] width 735 height 34
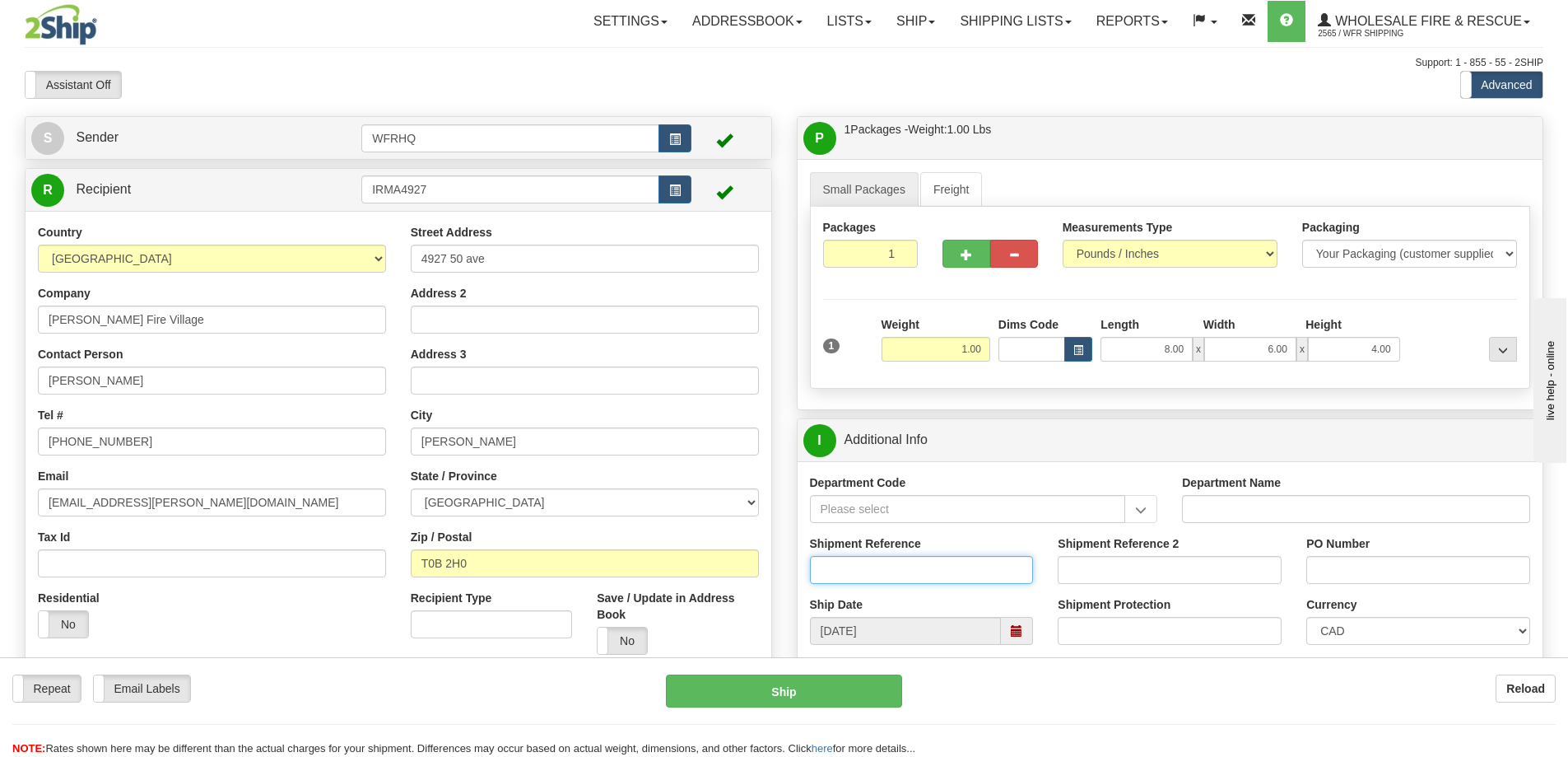
click at [881, 561] on input "Shipment Reference" at bounding box center [922, 570] width 224 height 28
type input "S44261-29632"
type input "stock"
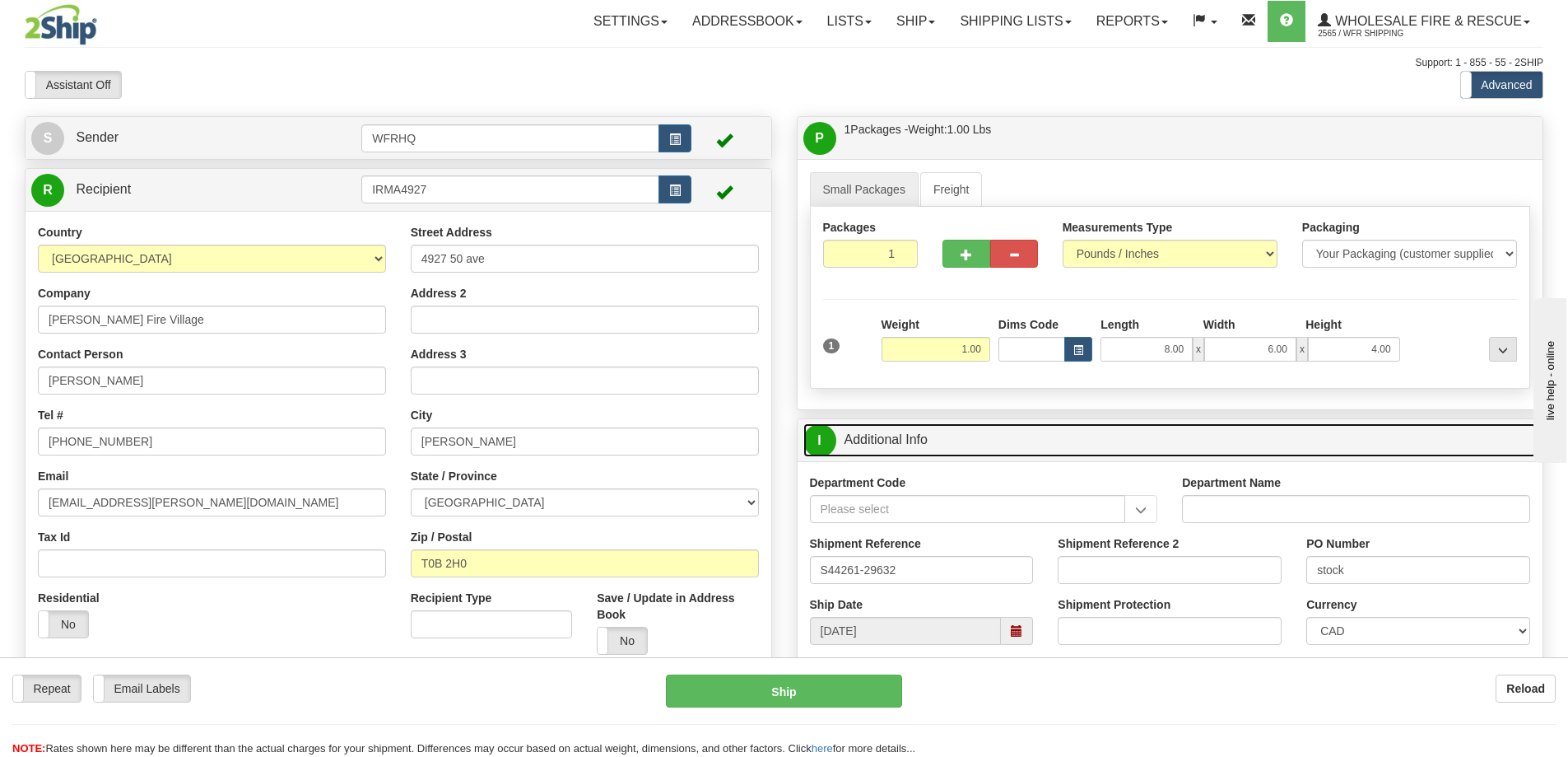
click at [1088, 431] on link "I Additional Info" at bounding box center [1171, 440] width 735 height 34
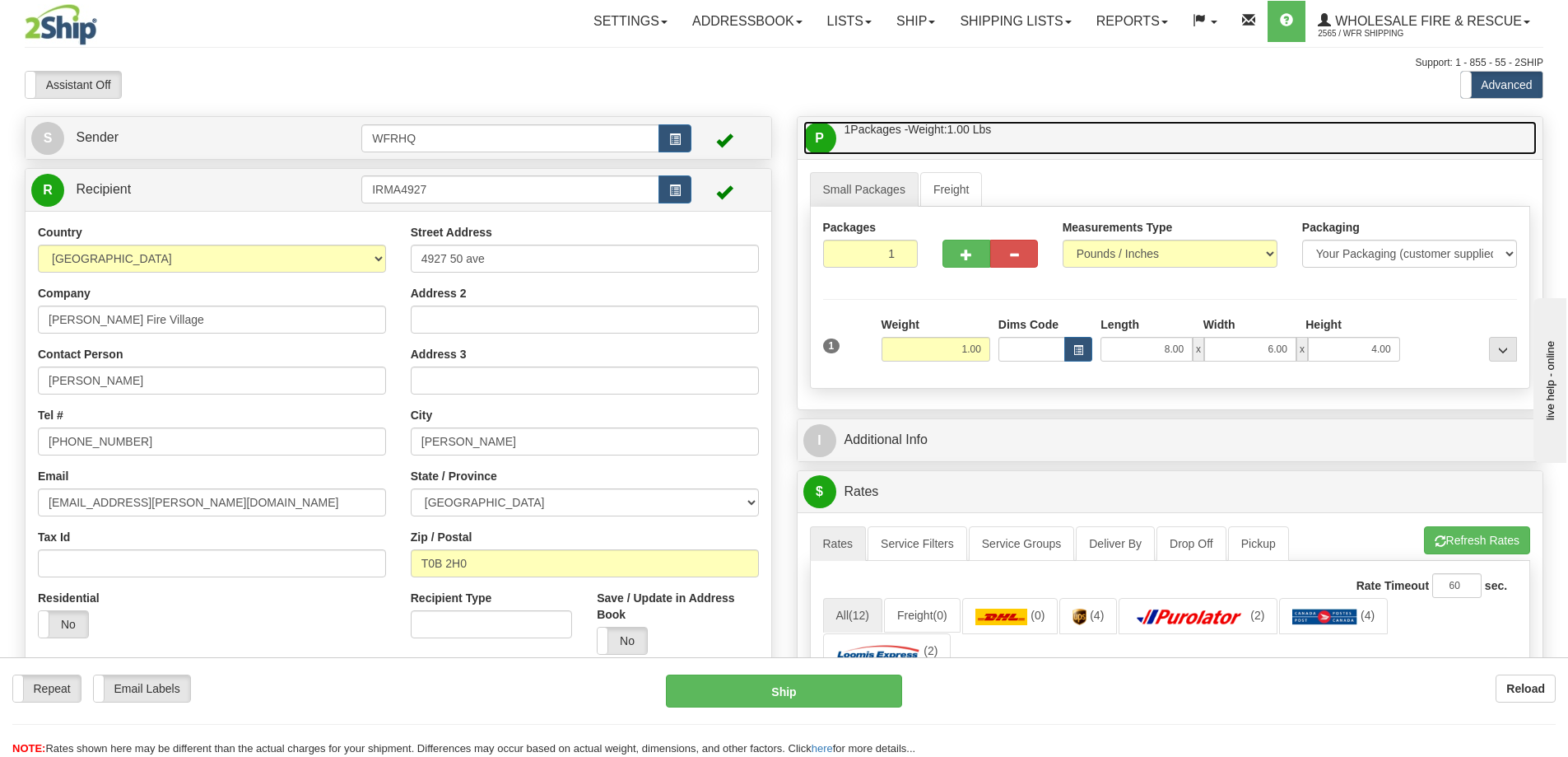
click at [1080, 140] on link "P Packages / Skids 1 Packages - Weight: 1.00 Lbs 1 Skids - Weight: NaN Lbs" at bounding box center [1171, 137] width 735 height 34
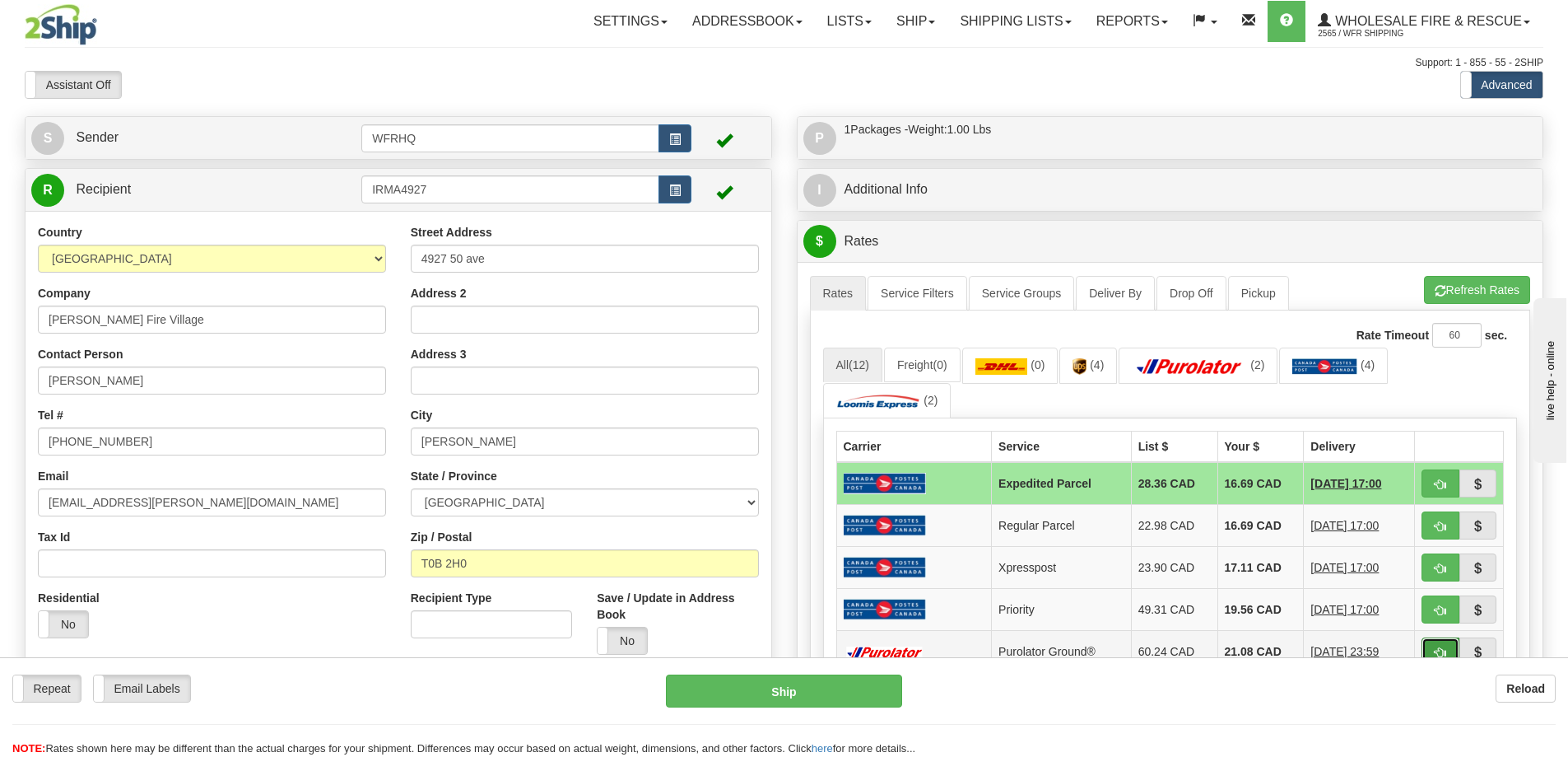
click at [1442, 649] on span "button" at bounding box center [1440, 653] width 12 height 11
type input "260"
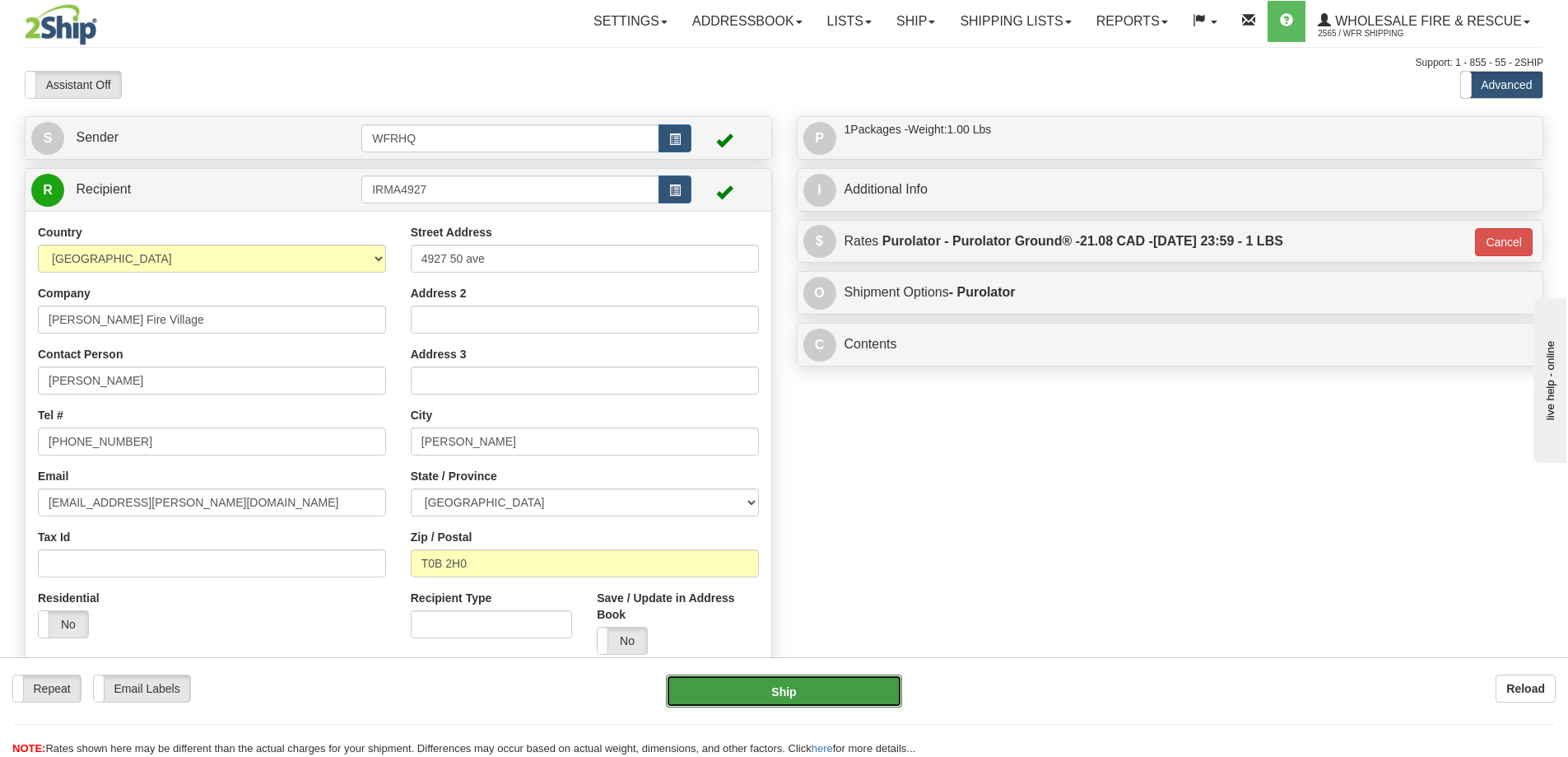
click at [826, 698] on button "Ship" at bounding box center [784, 691] width 237 height 33
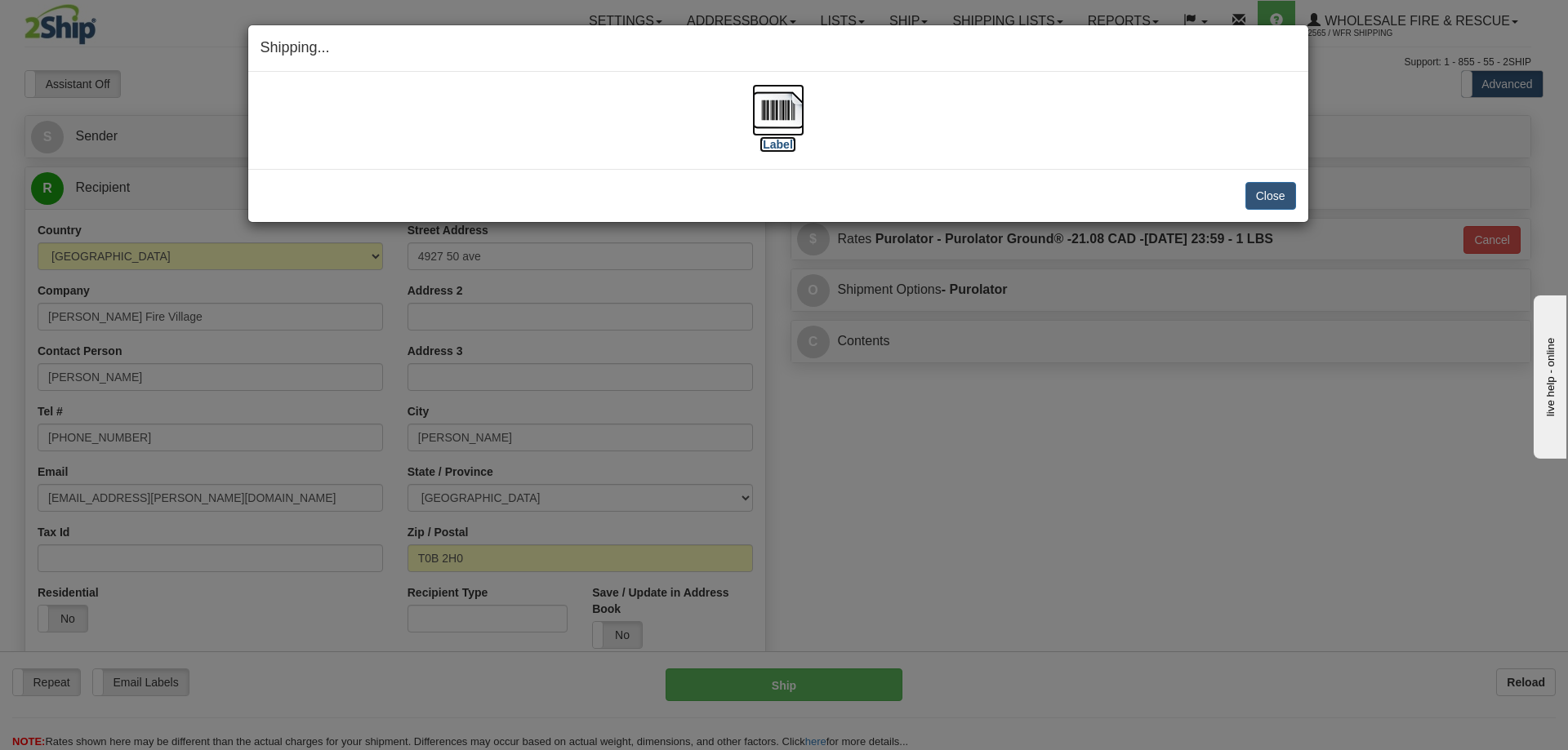
click at [788, 106] on img at bounding box center [779, 111] width 53 height 53
click at [1266, 191] on button "Close" at bounding box center [1271, 196] width 51 height 28
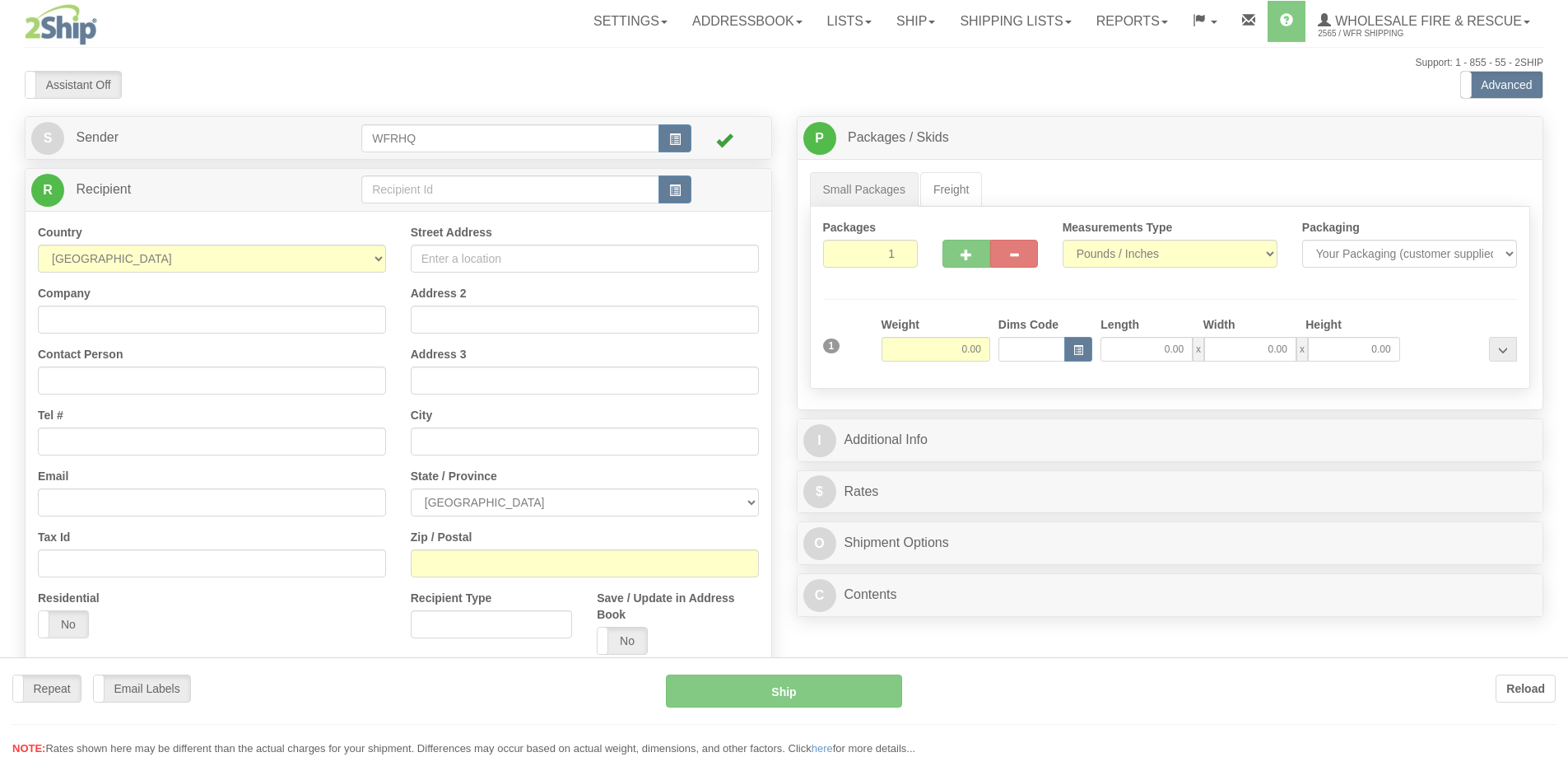
click at [421, 180] on div at bounding box center [784, 378] width 1568 height 757
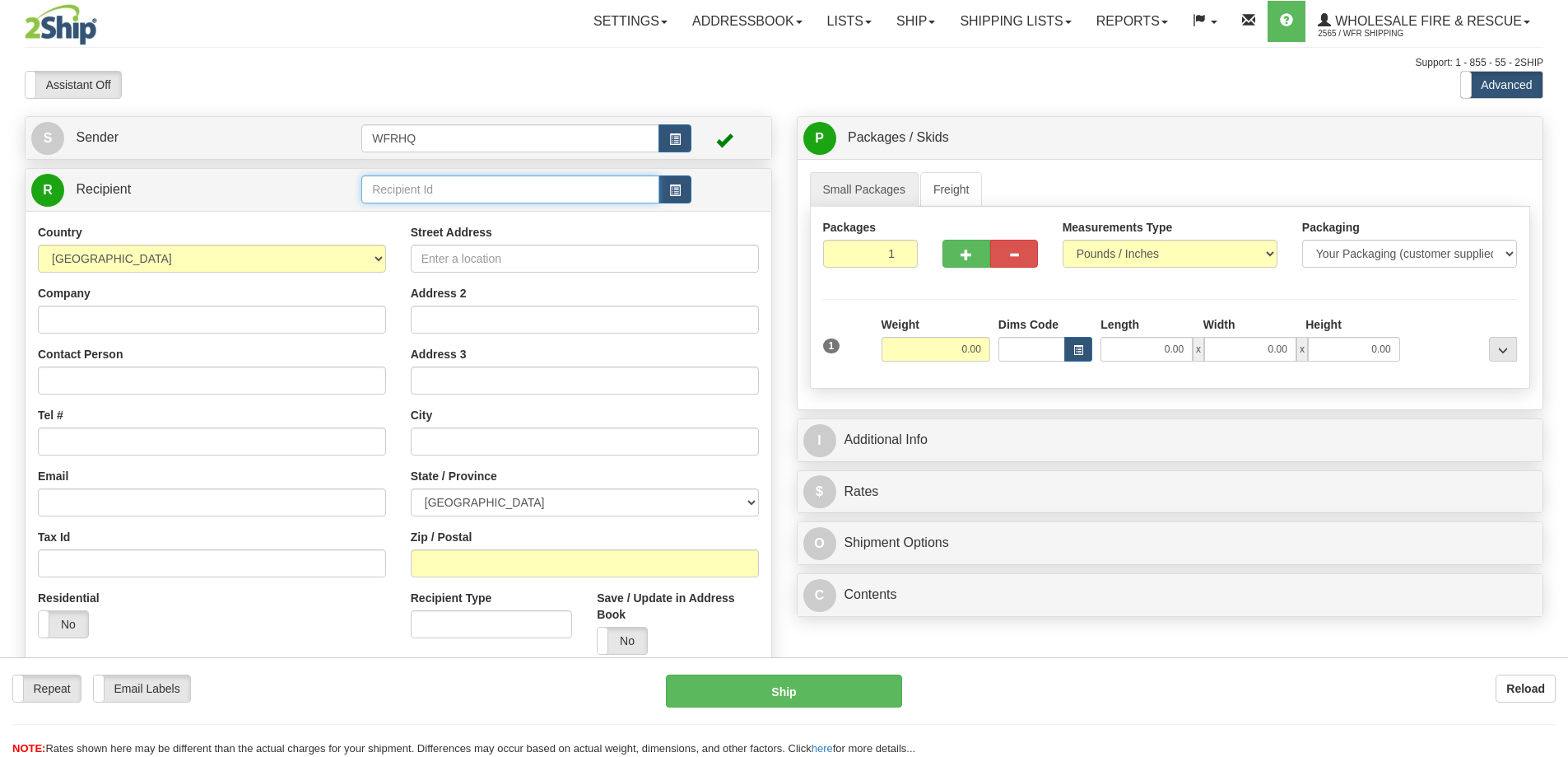
click at [417, 188] on input "text" at bounding box center [511, 189] width 298 height 28
click at [480, 222] on div "HIGH1980" at bounding box center [507, 215] width 282 height 18
type input "HIGH1980"
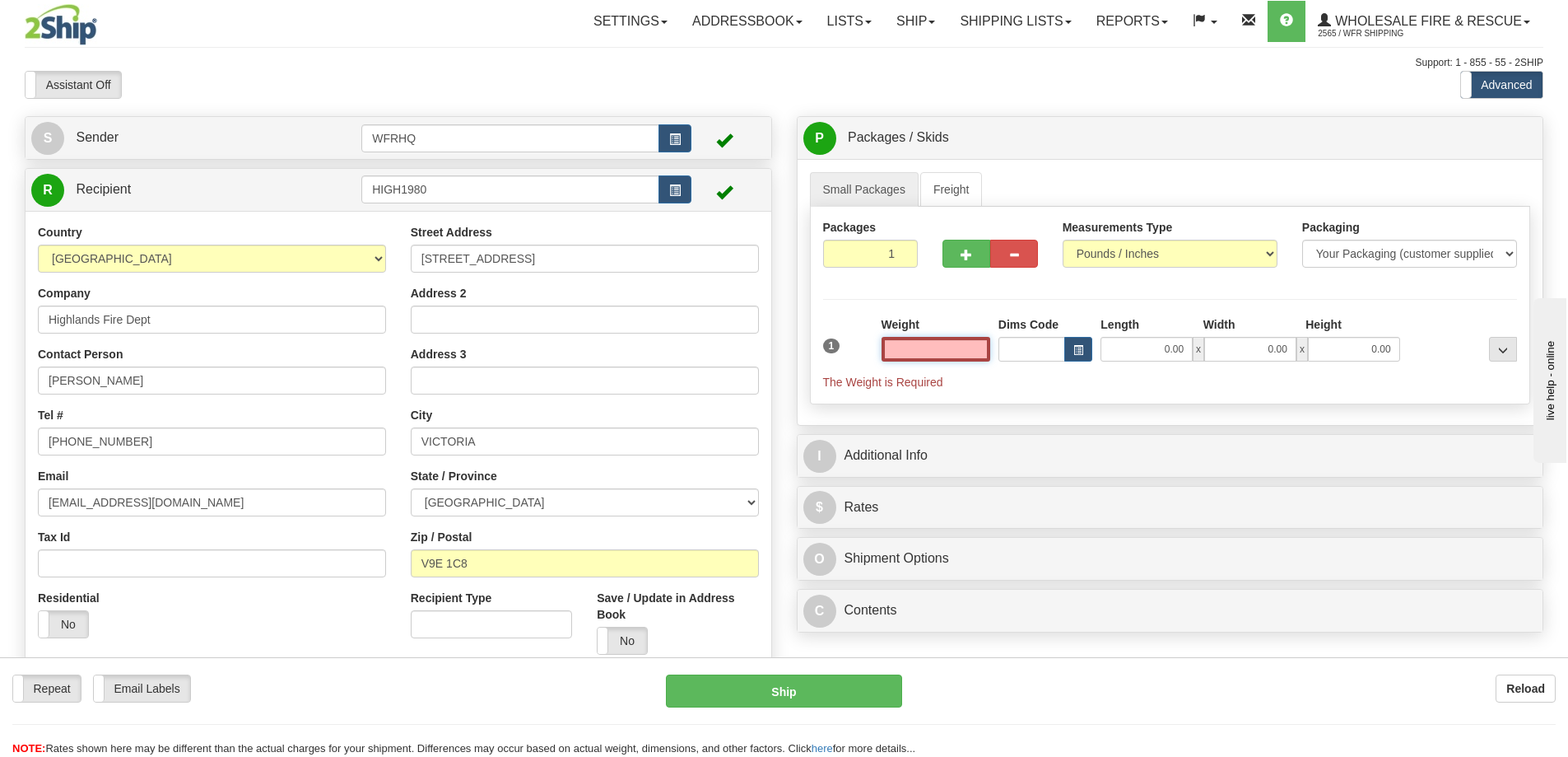
click at [953, 343] on input "text" at bounding box center [936, 349] width 109 height 25
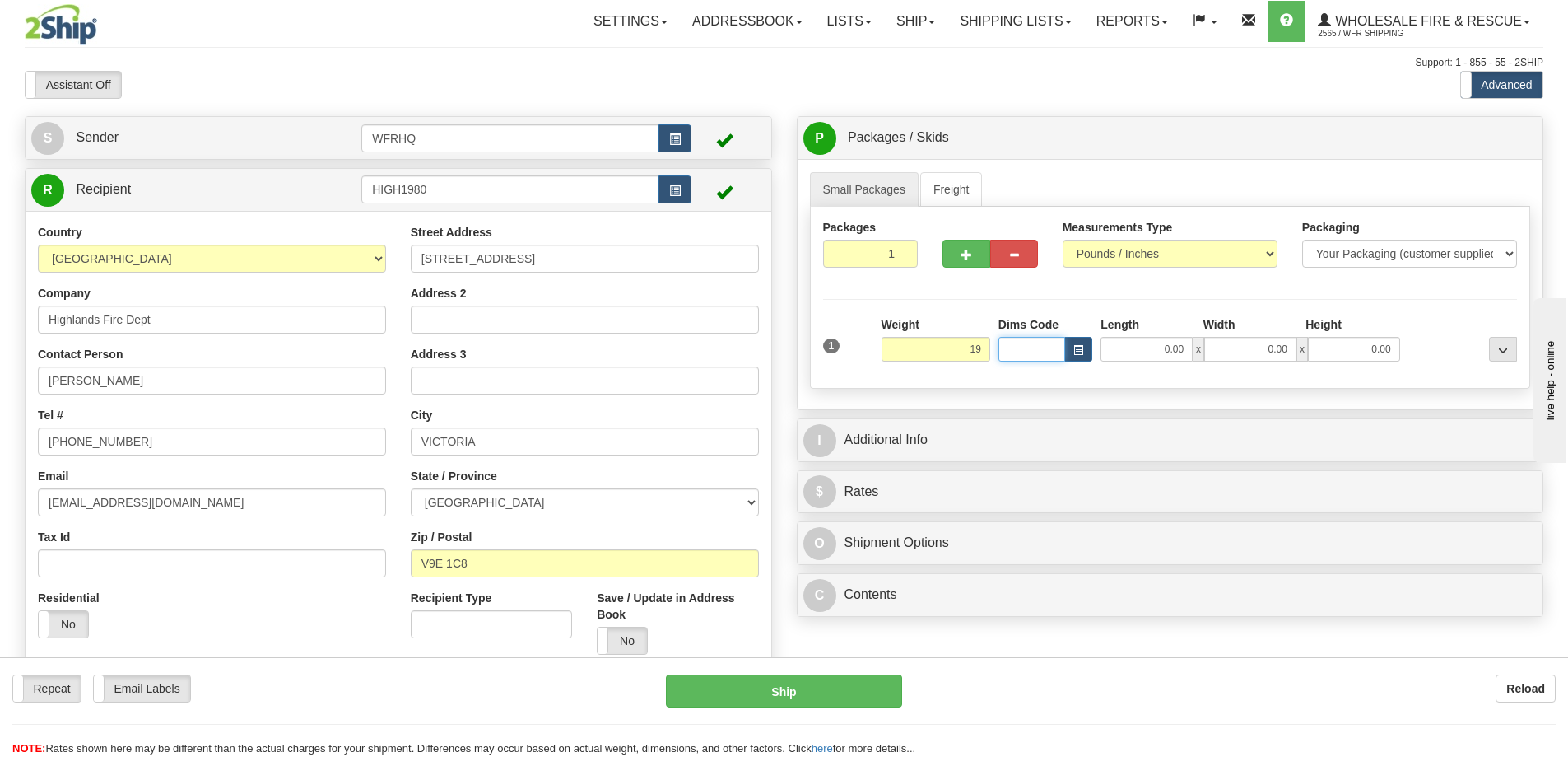
type input "19.00"
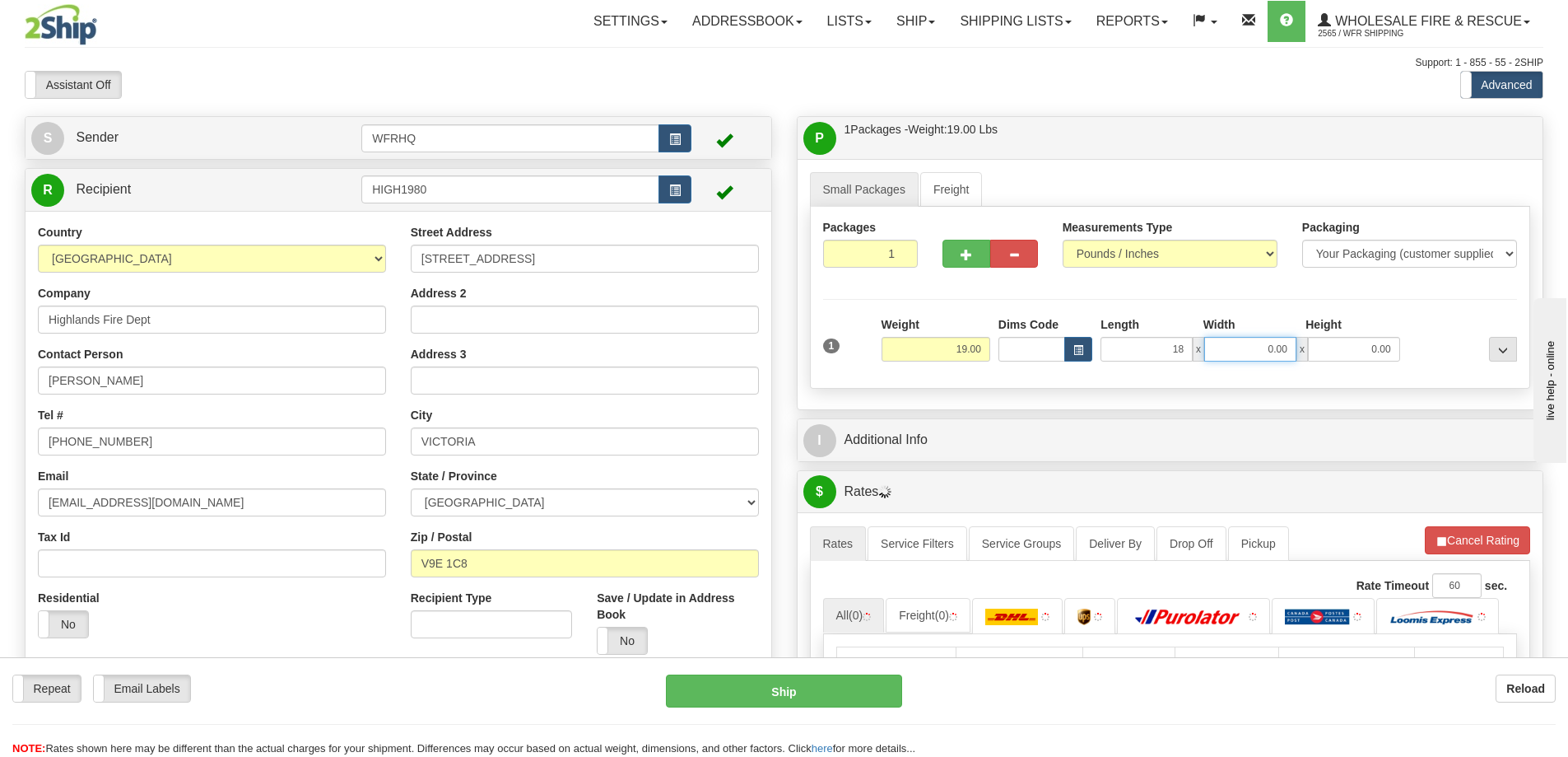
type input "18.00"
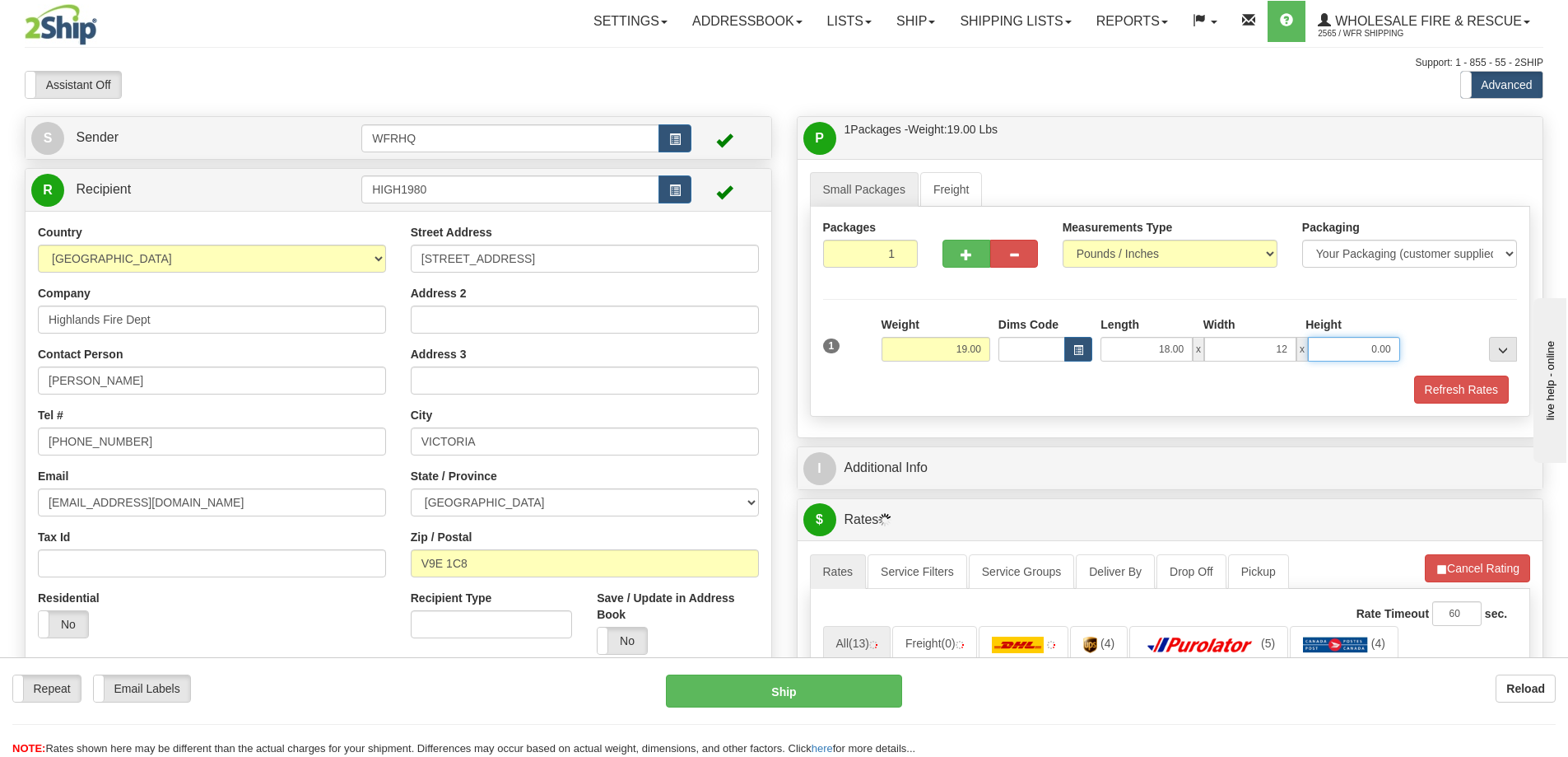
type input "12.00"
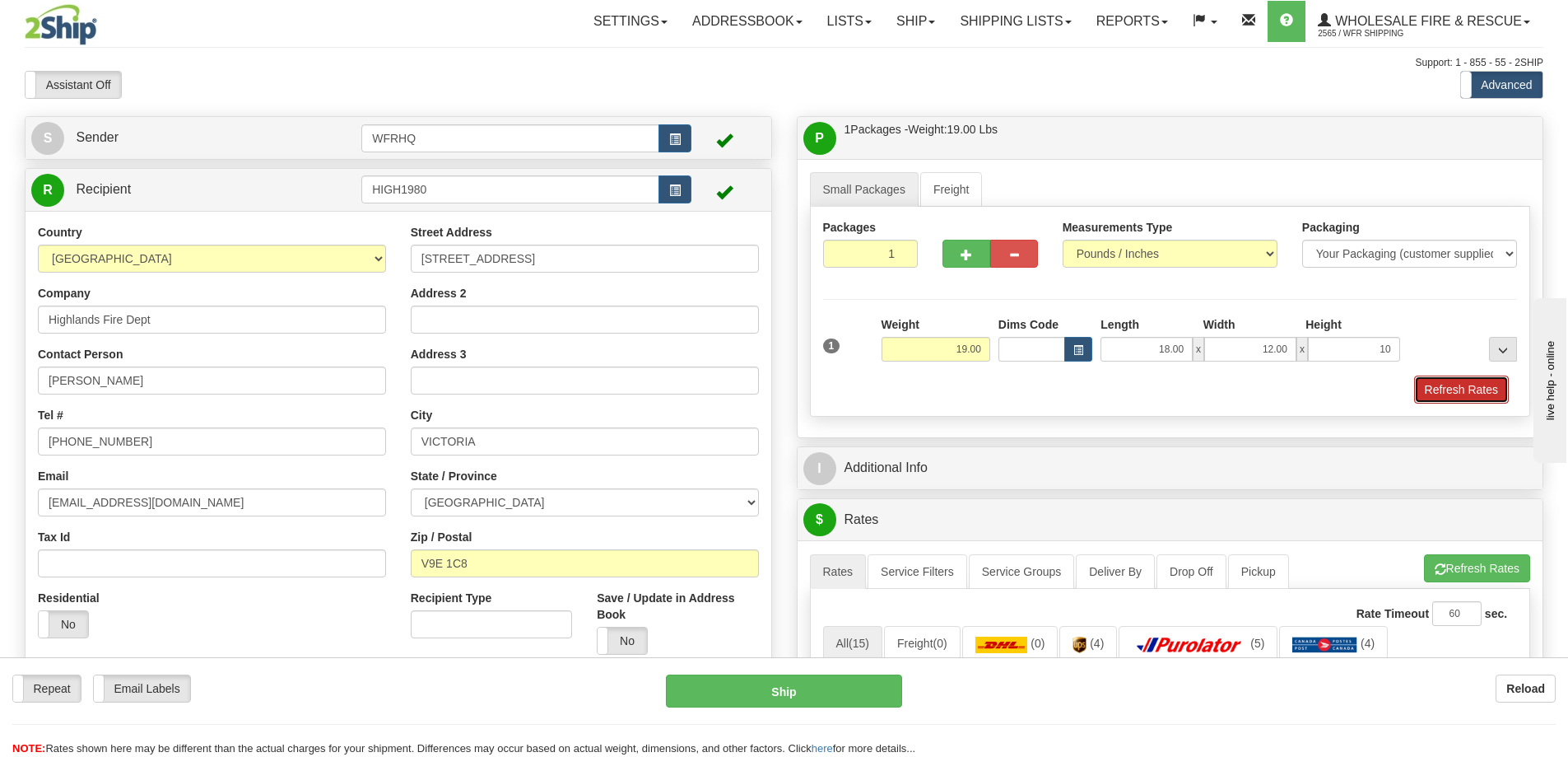
type input "10.00"
click at [1449, 390] on button "Refresh Rates" at bounding box center [1462, 389] width 95 height 28
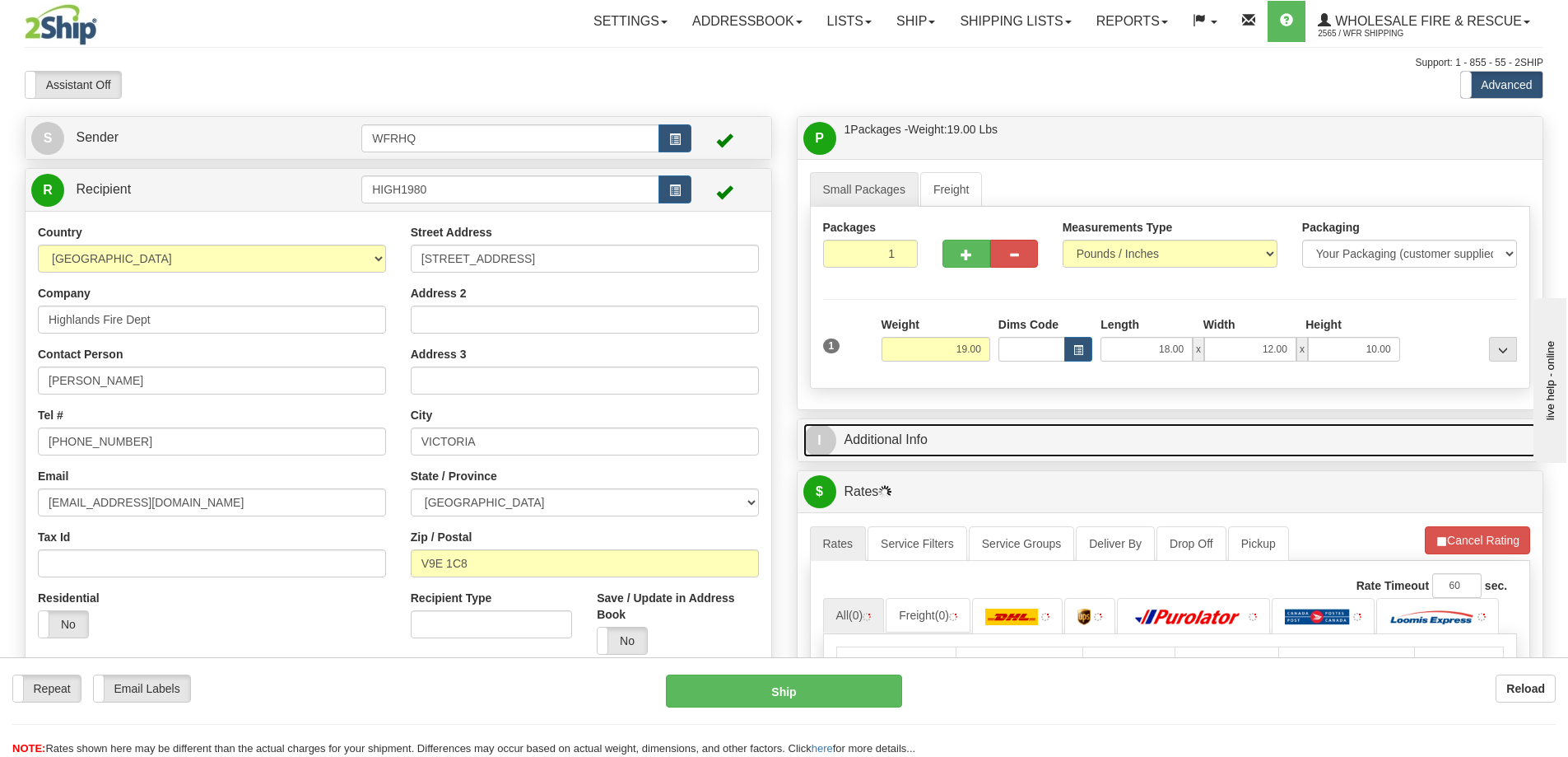
click at [920, 440] on link "I Additional Info" at bounding box center [1171, 440] width 735 height 34
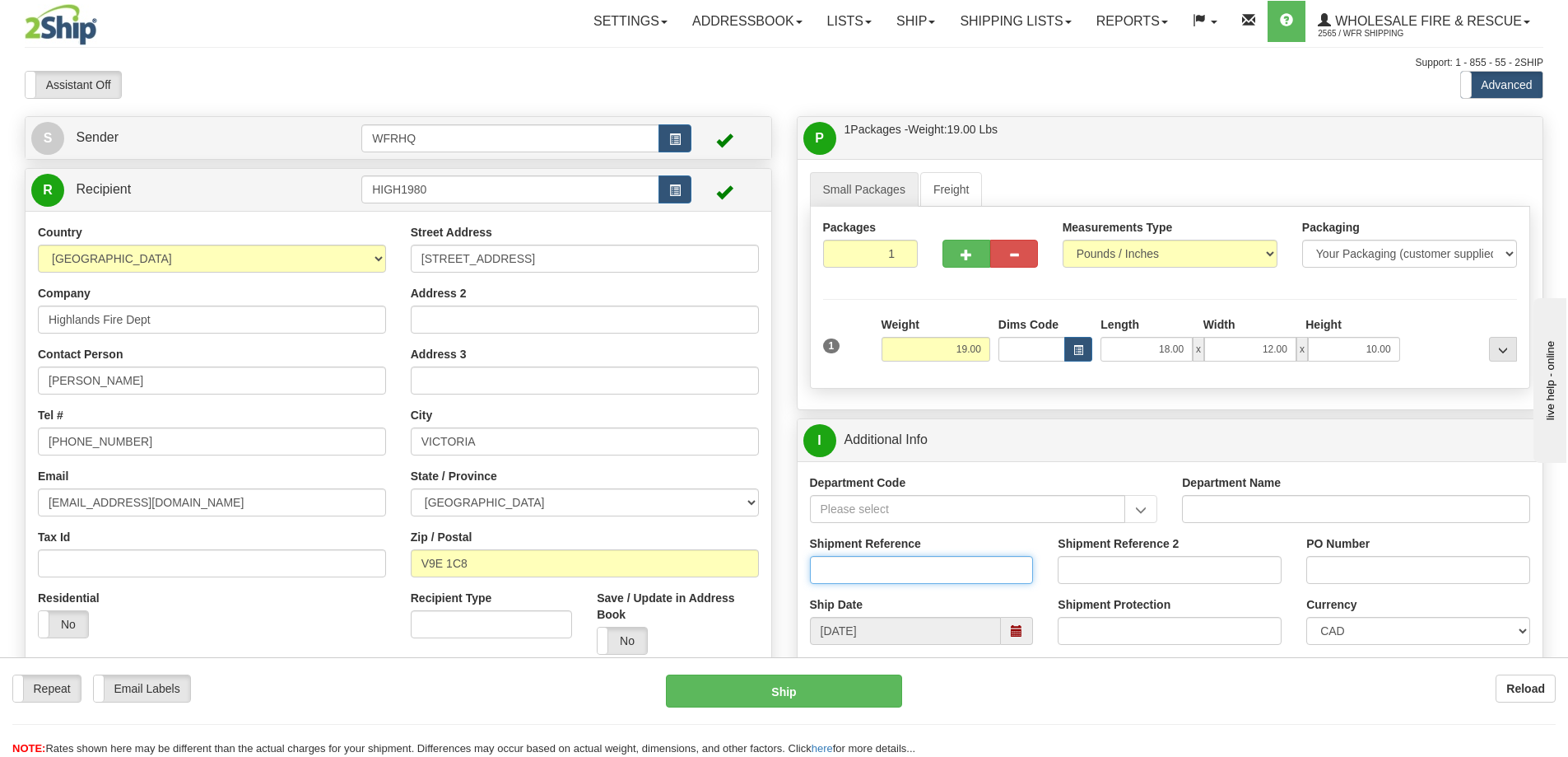
click at [885, 564] on input "Shipment Reference" at bounding box center [922, 570] width 224 height 28
type input "S45774-30345"
type input "[PERSON_NAME]"
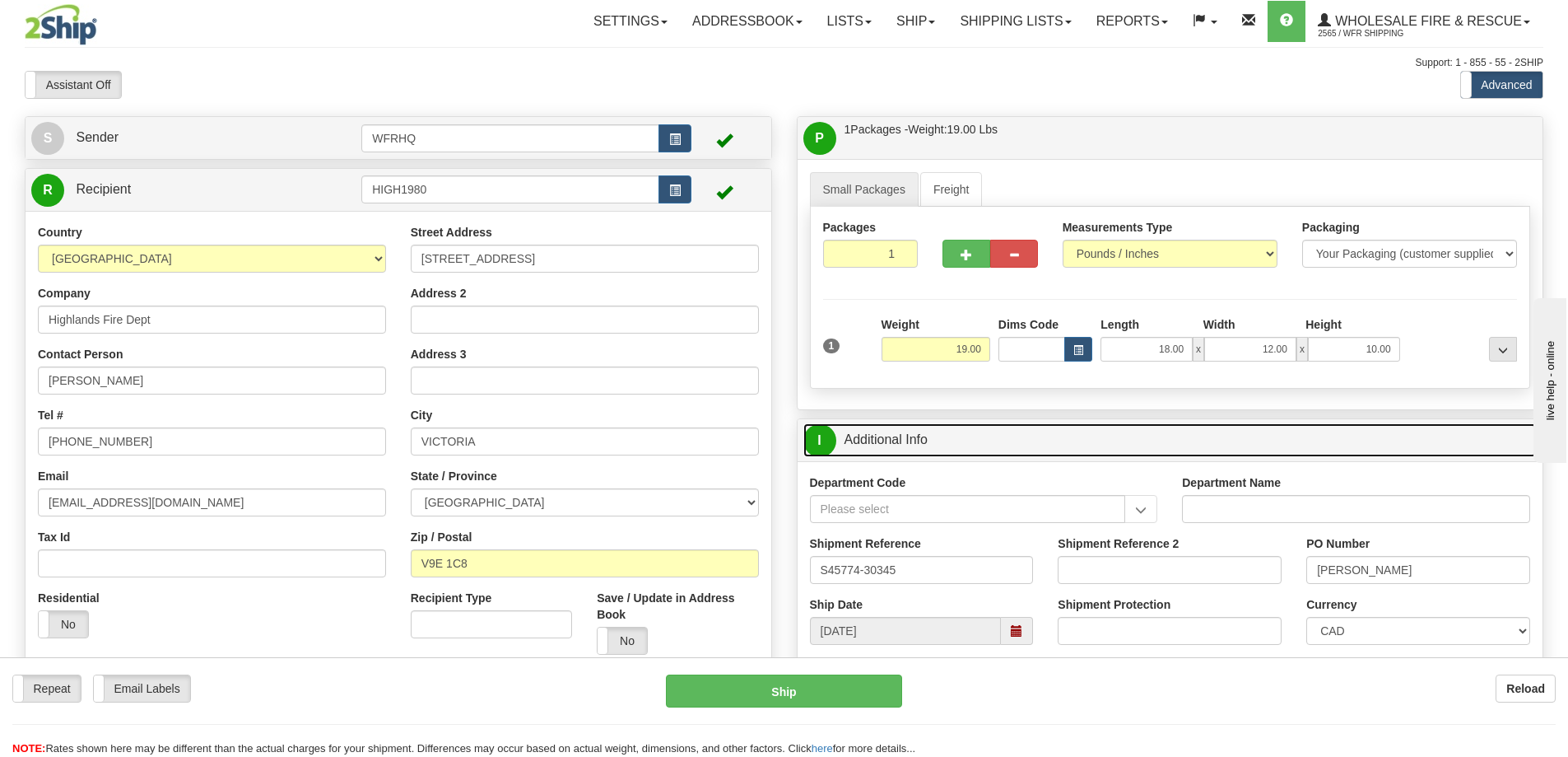
click at [963, 436] on link "I Additional Info" at bounding box center [1171, 440] width 735 height 34
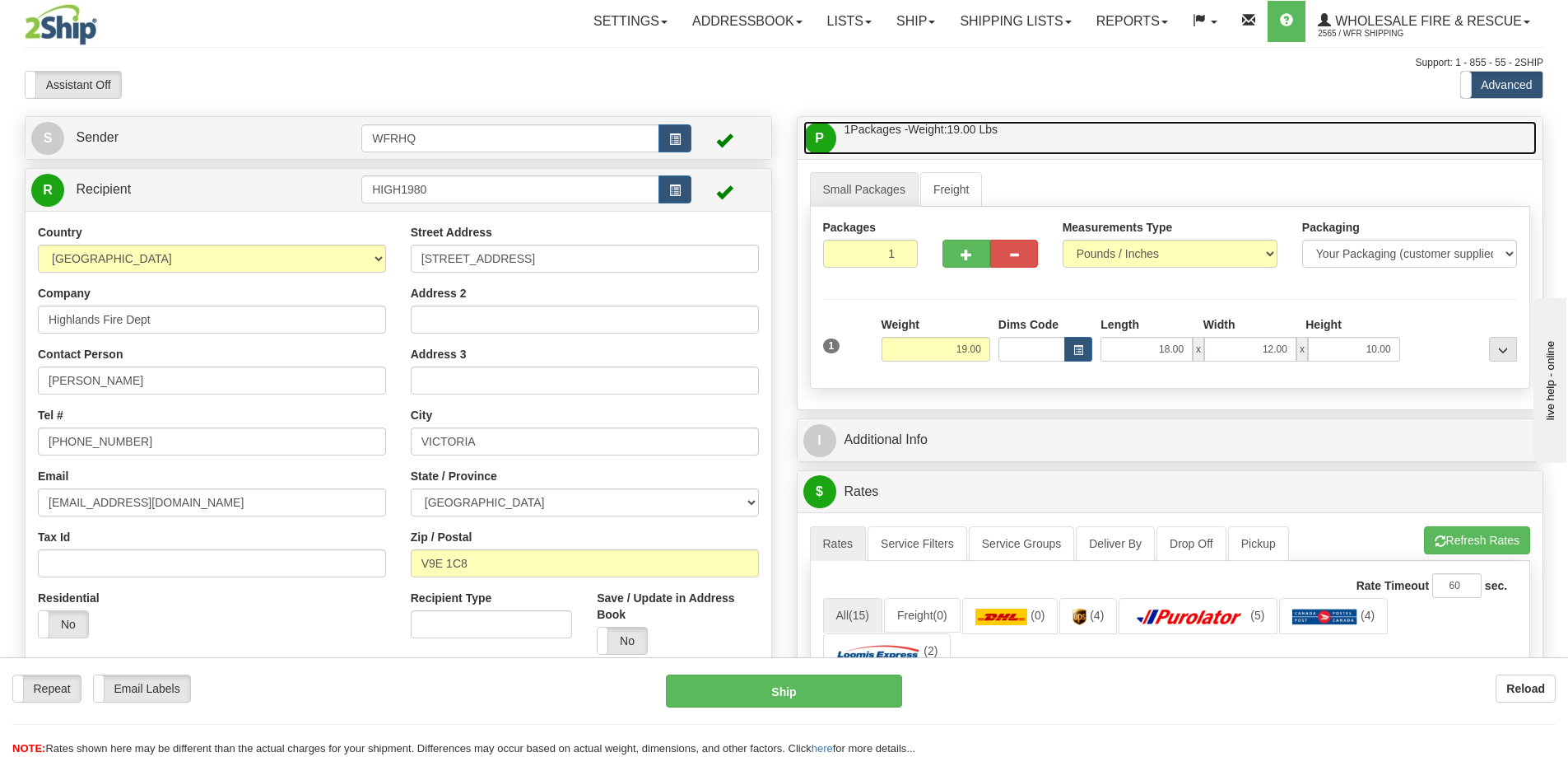
click at [1044, 144] on link "P Packages / Skids 1 Packages - Weight: 19.00 Lbs 1 Skids - Weight: NaN Lbs" at bounding box center [1171, 137] width 735 height 34
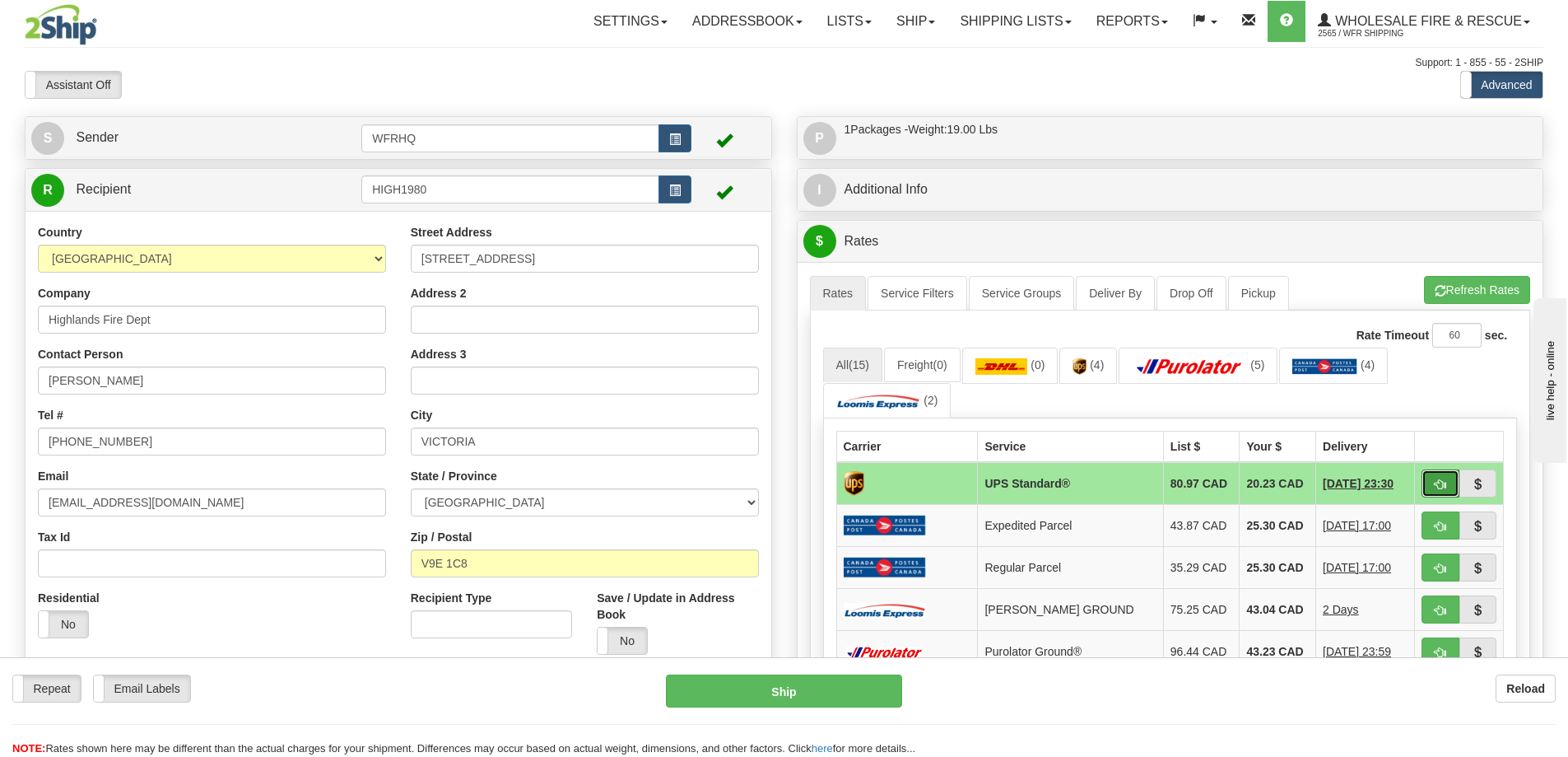
click at [1446, 492] on button "button" at bounding box center [1440, 484] width 37 height 28
type input "11"
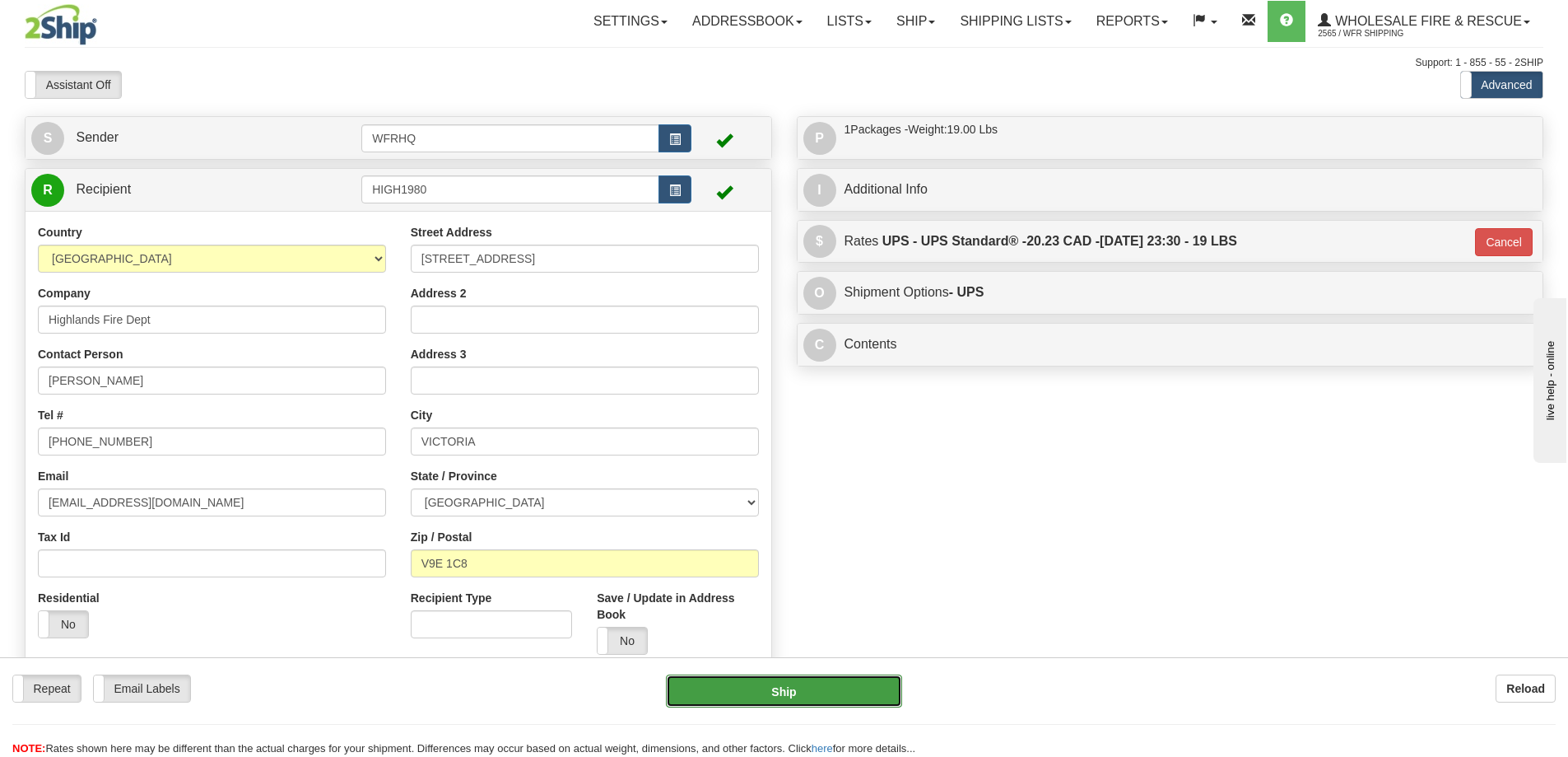
click at [843, 696] on button "Ship" at bounding box center [784, 691] width 237 height 33
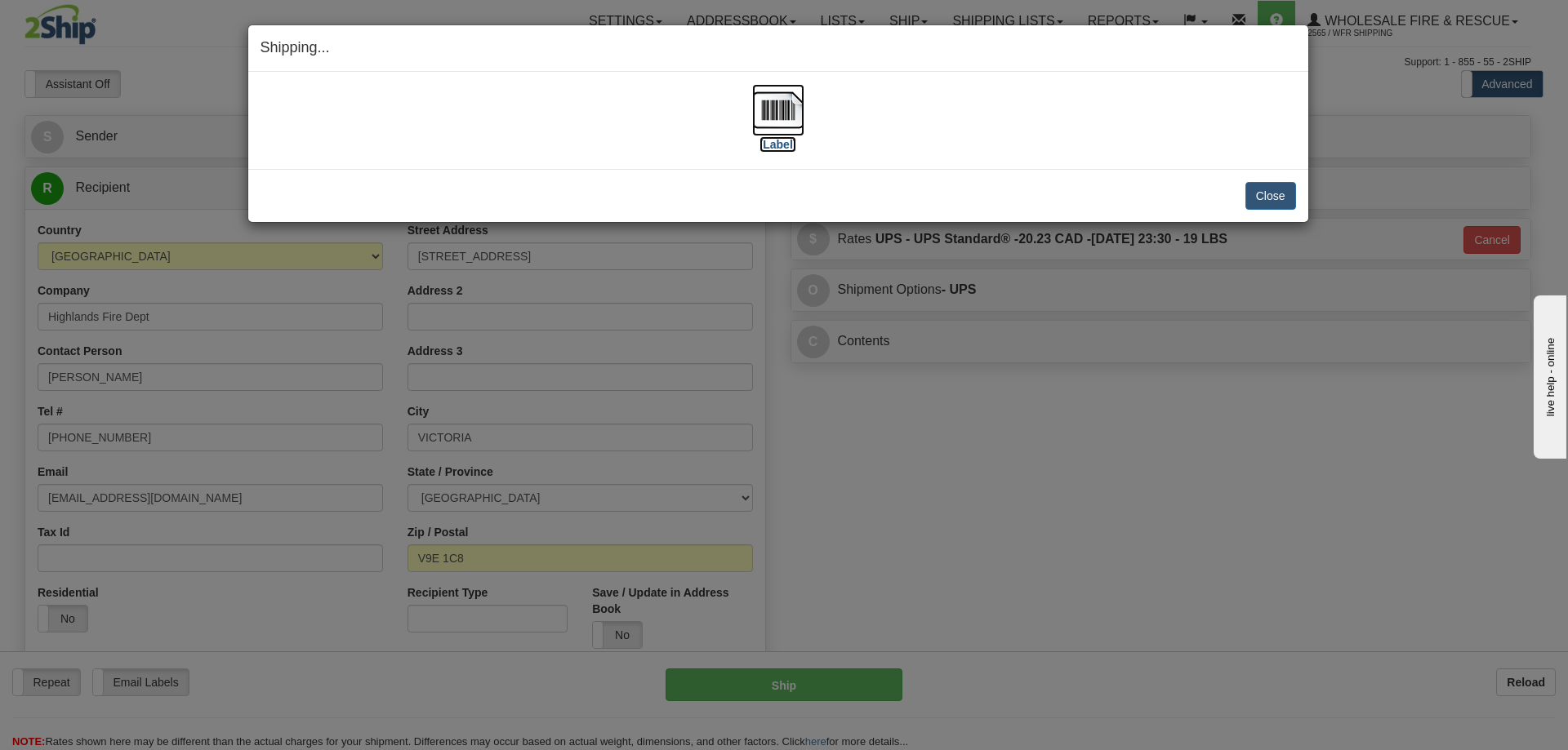
click at [782, 117] on img at bounding box center [779, 111] width 53 height 53
click at [1272, 197] on button "Close" at bounding box center [1271, 196] width 51 height 28
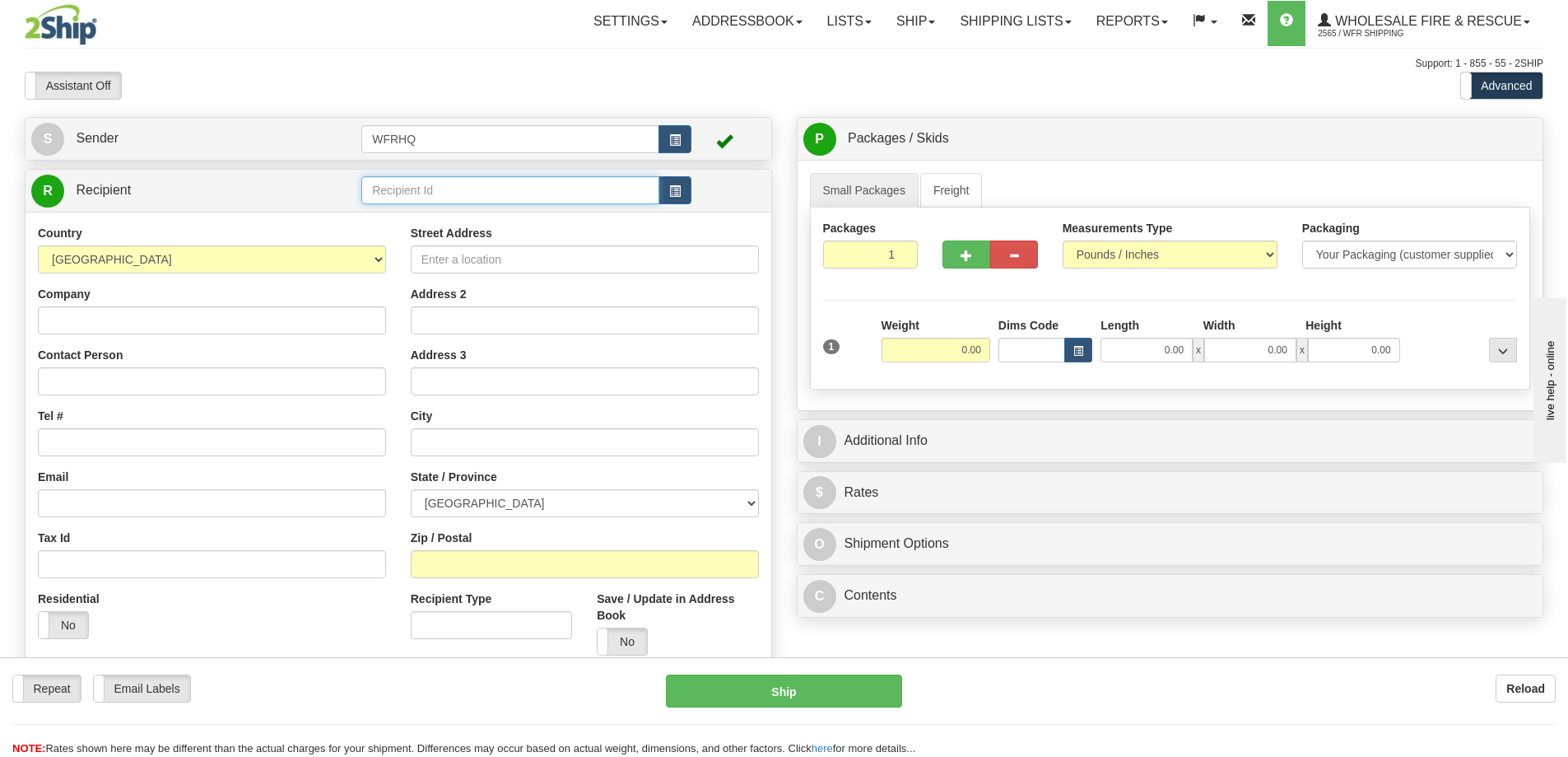
click at [535, 179] on input "text" at bounding box center [511, 190] width 298 height 28
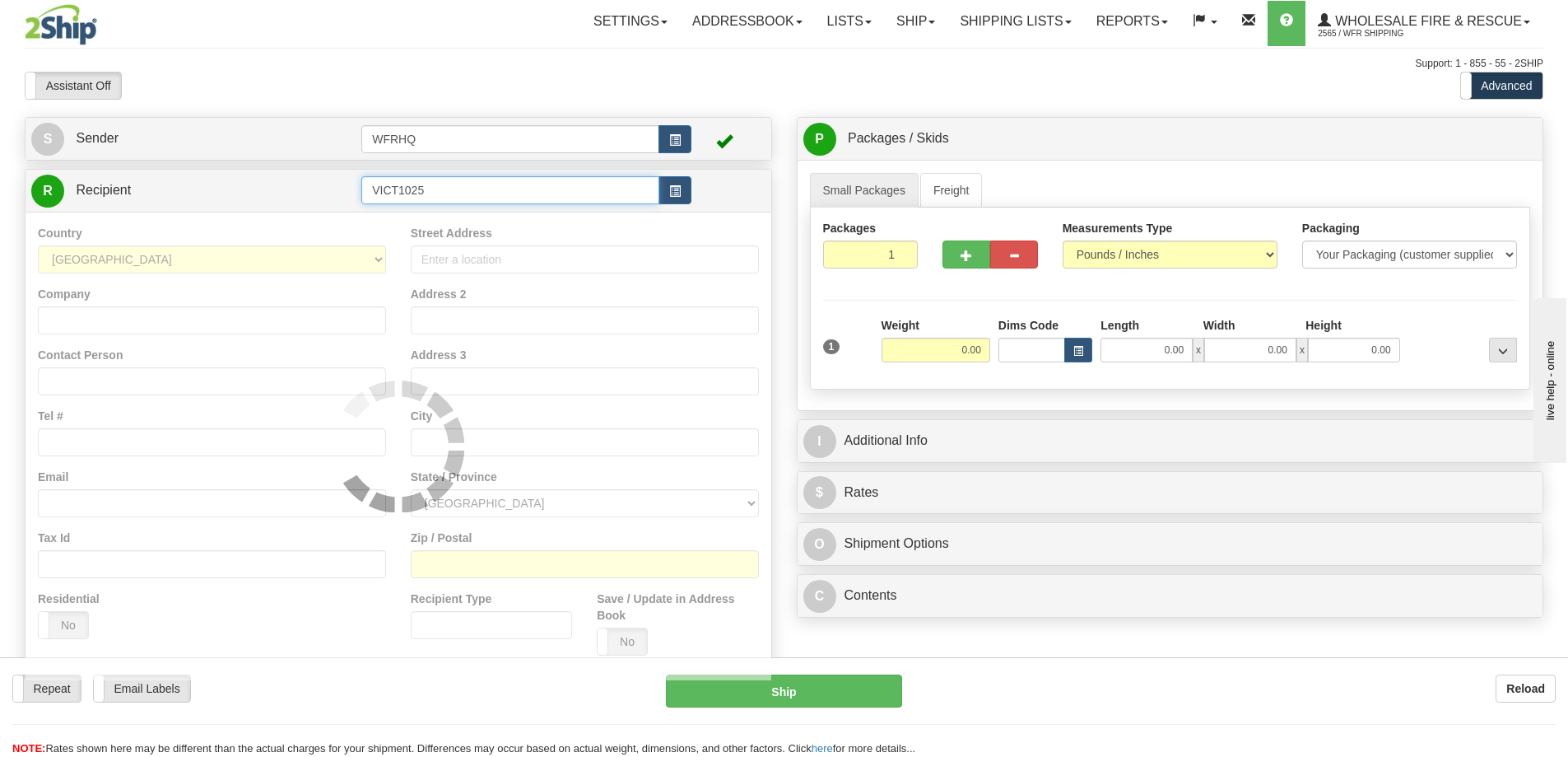
type input "VICT1025"
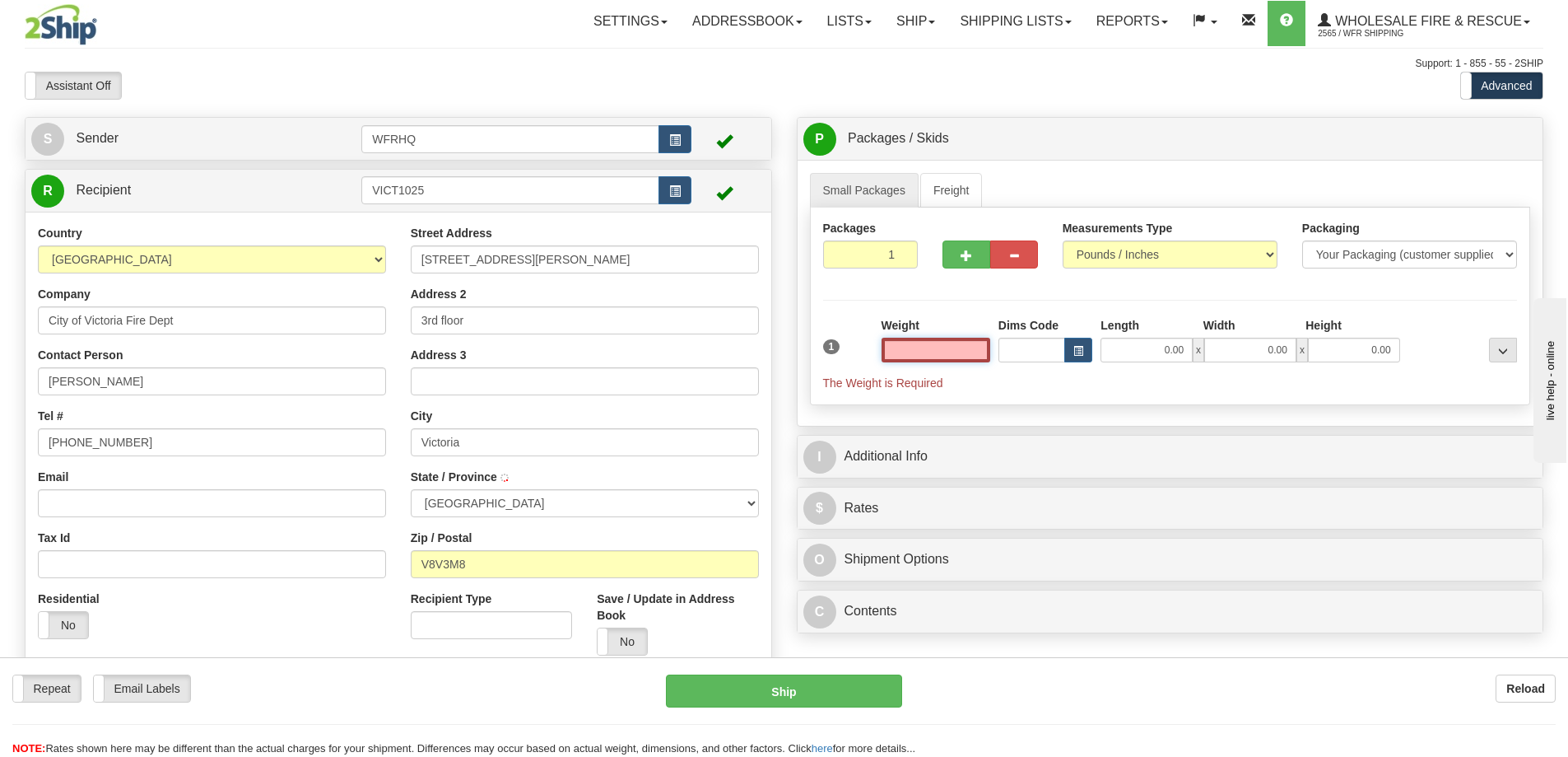
type input "VICTORIA"
click at [921, 354] on input "text" at bounding box center [936, 349] width 109 height 25
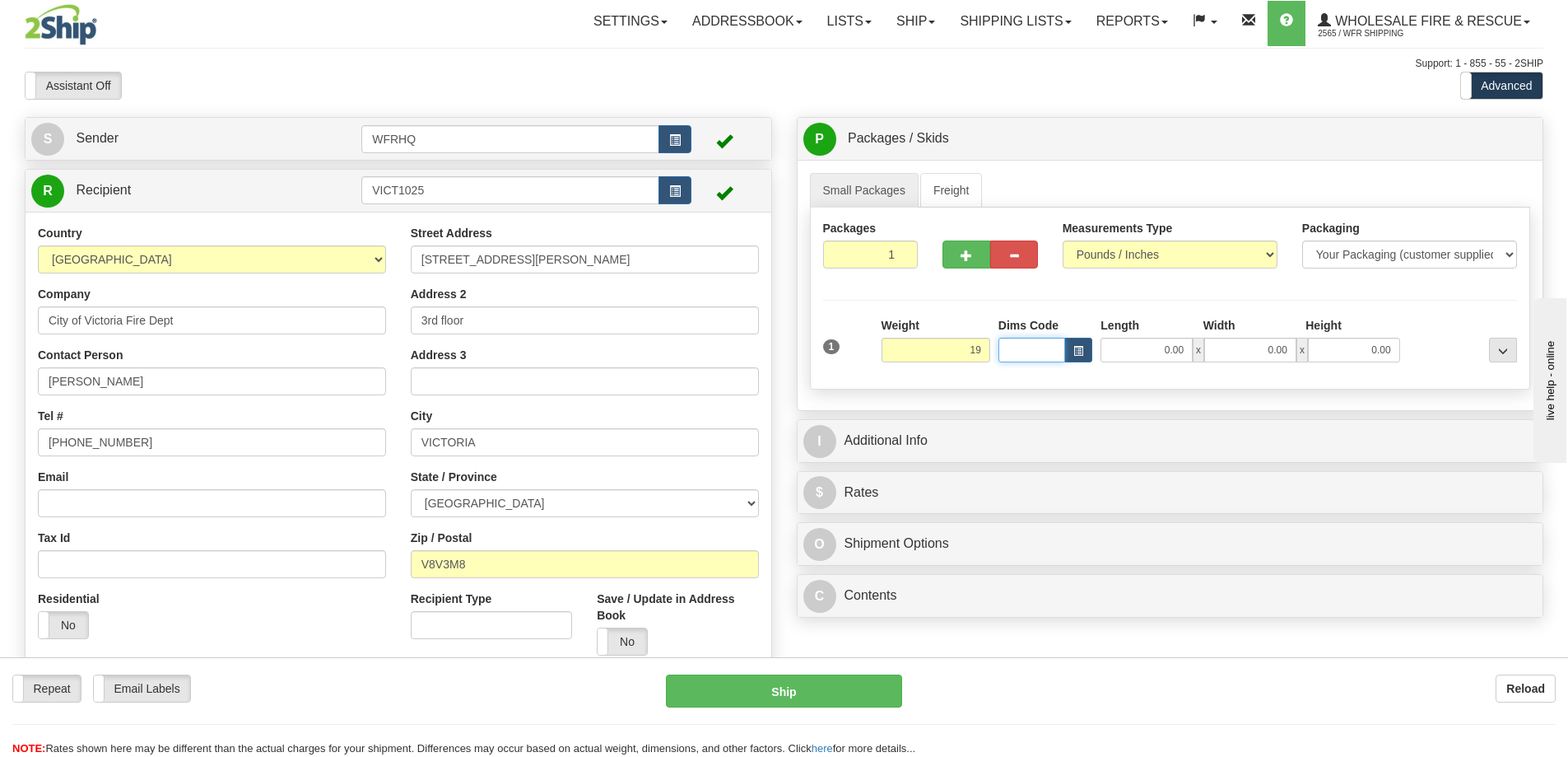
type input "19.00"
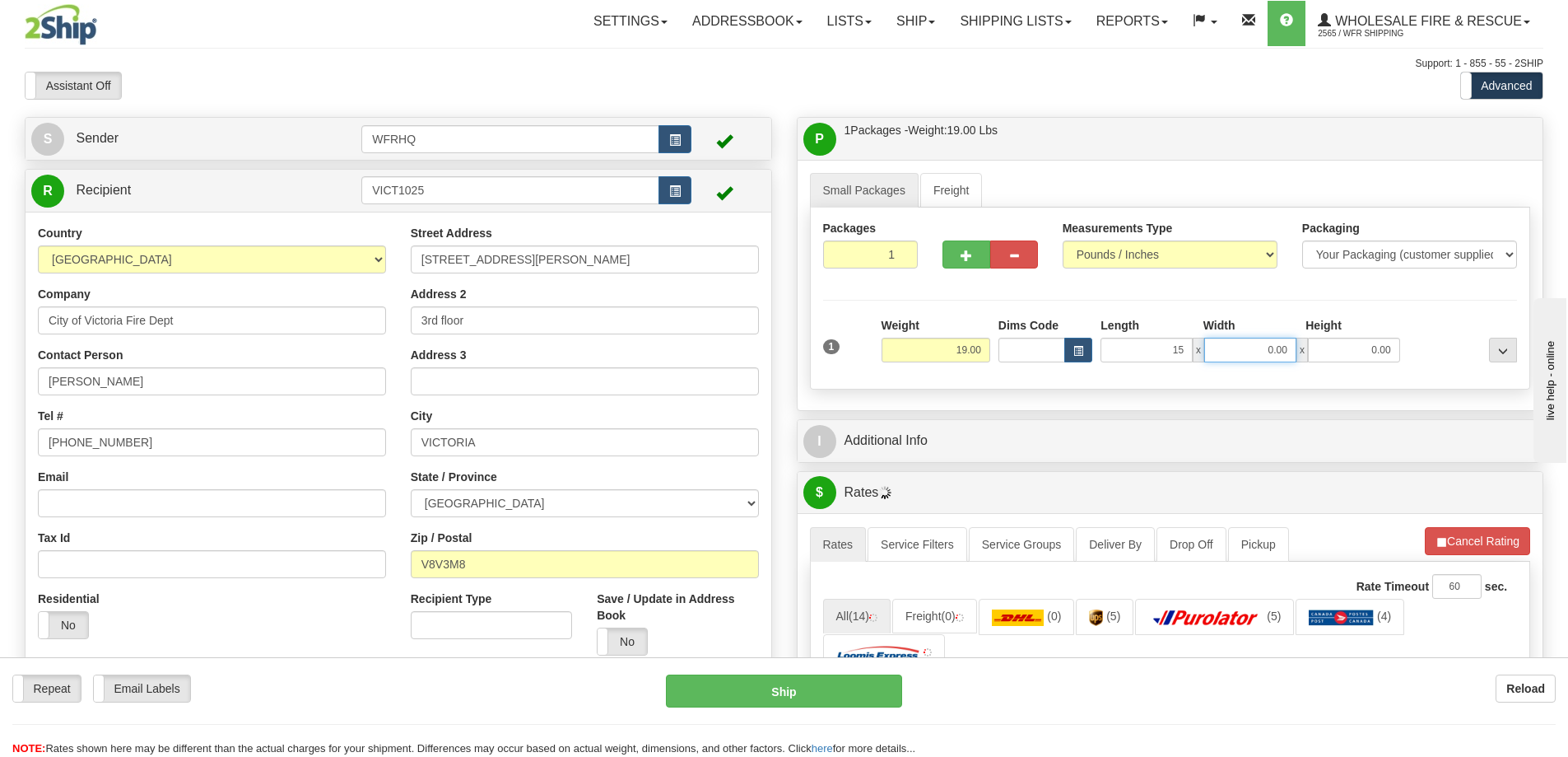
type input "15.00"
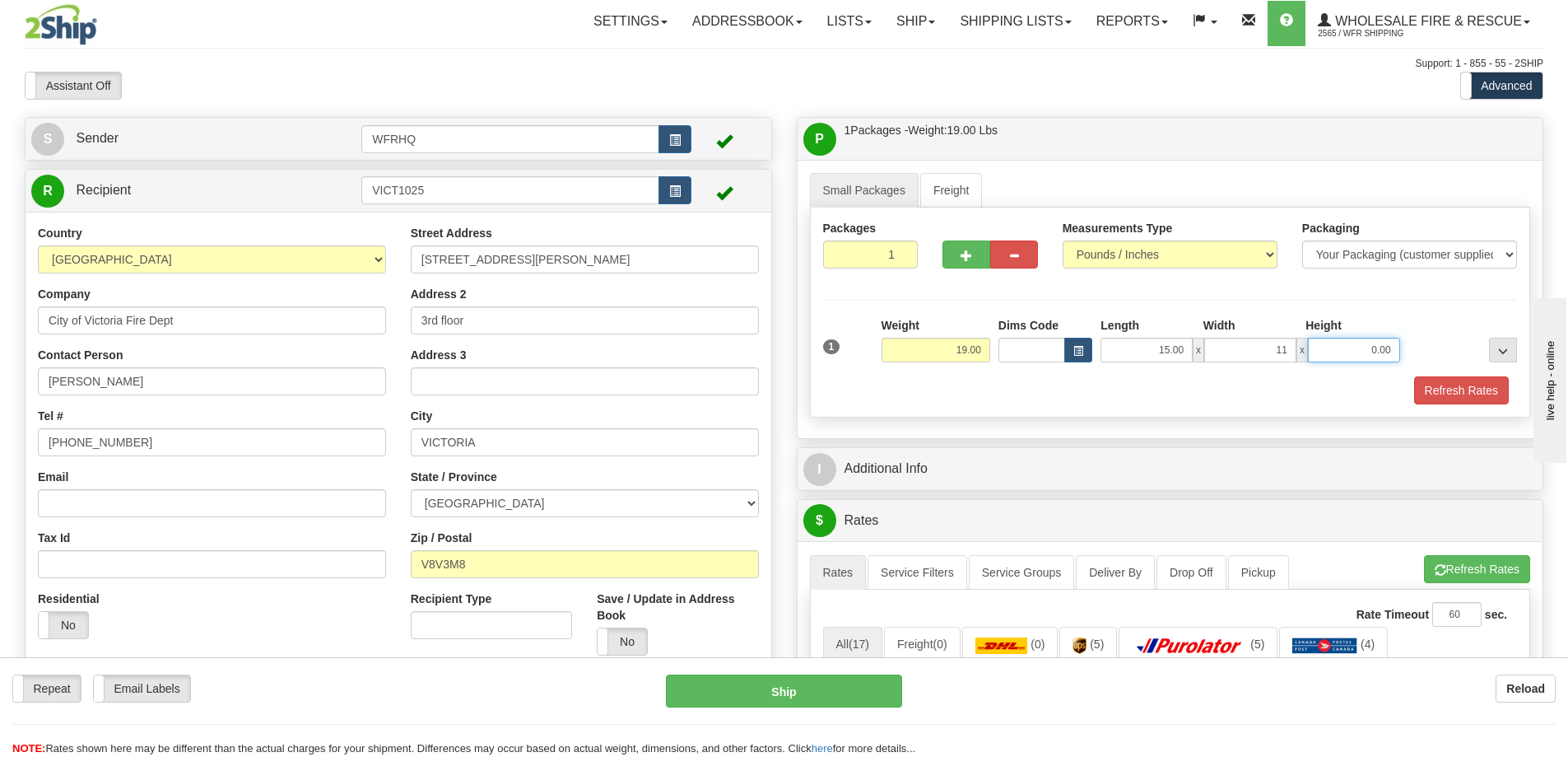
type input "11.00"
click at [1439, 395] on button "Refresh Rates" at bounding box center [1462, 390] width 95 height 28
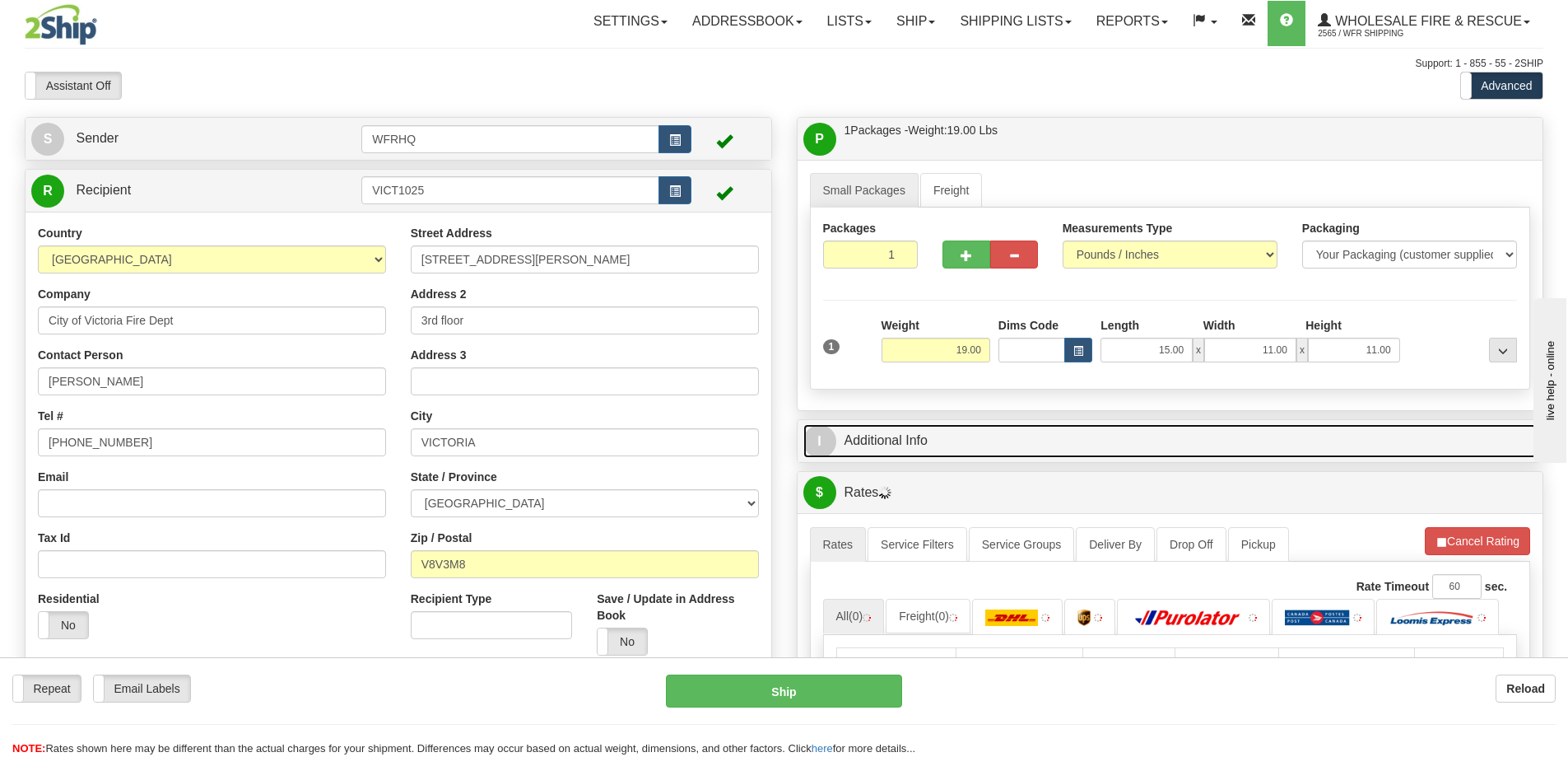
click at [1149, 430] on link "I Additional Info" at bounding box center [1171, 441] width 735 height 34
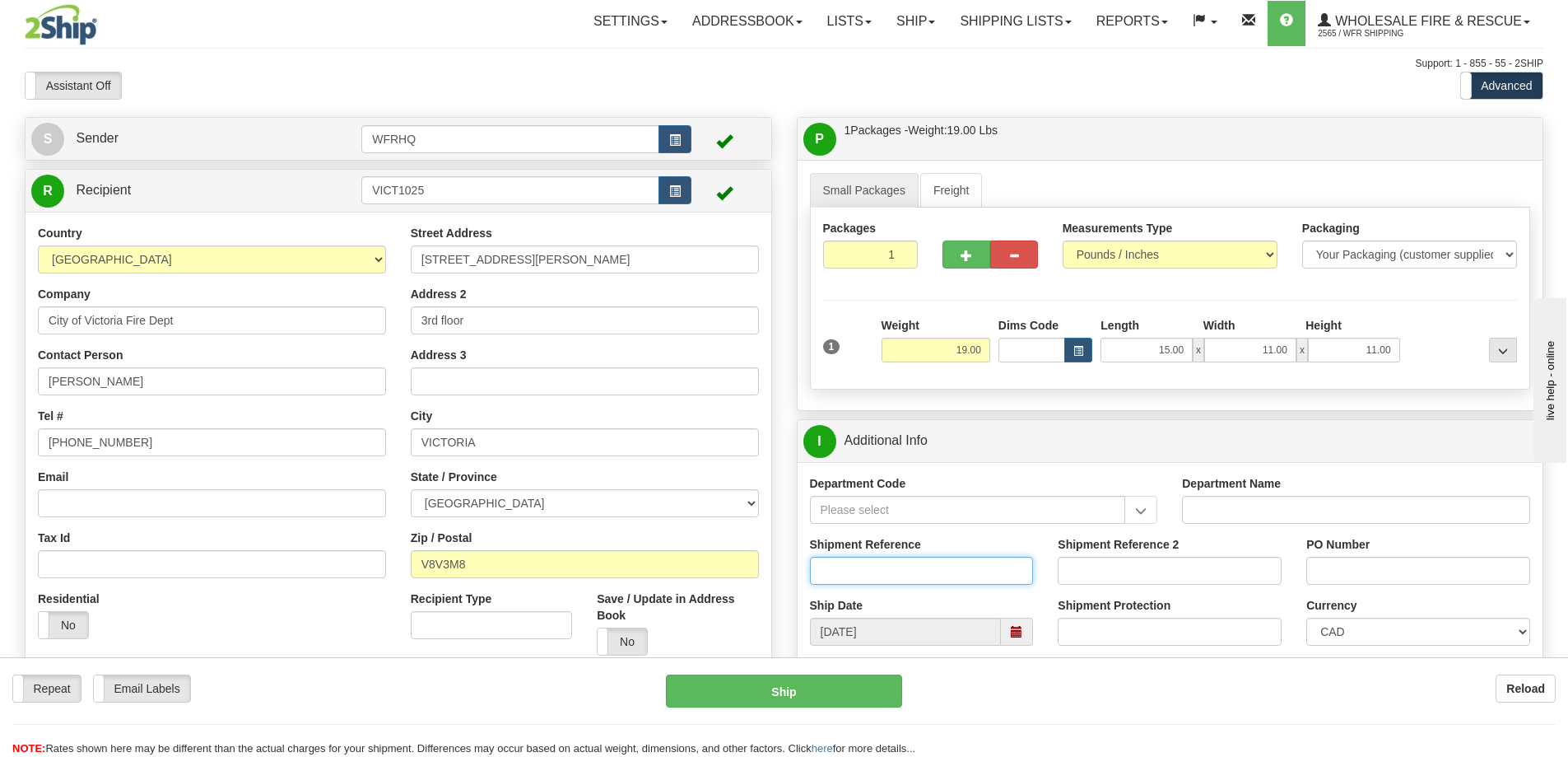
click at [969, 579] on input "Shipment Reference" at bounding box center [922, 570] width 224 height 28
type input "S46263-30558"
type input "Stephanie"
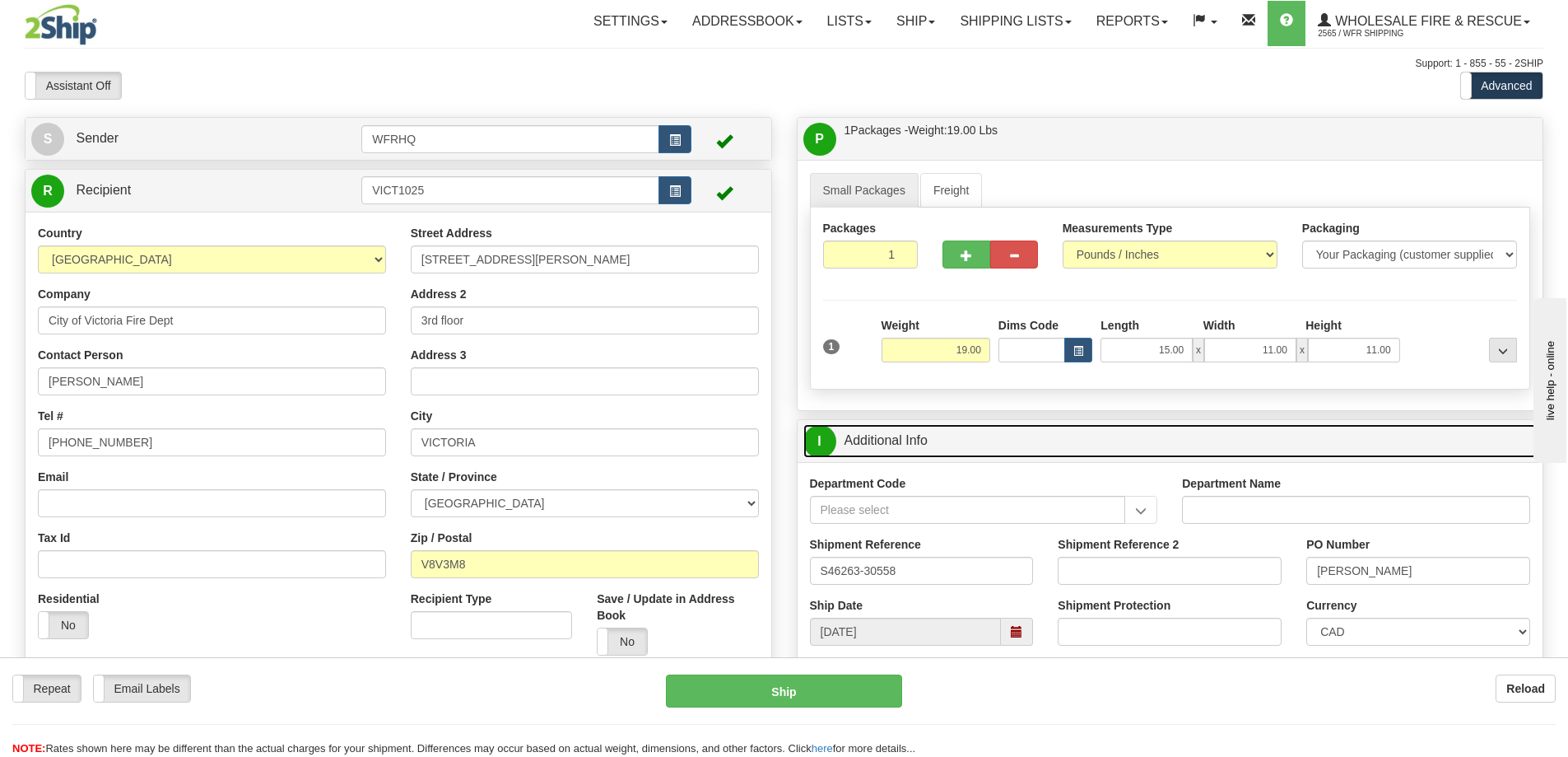
click at [1086, 441] on link "I Additional Info" at bounding box center [1171, 441] width 735 height 34
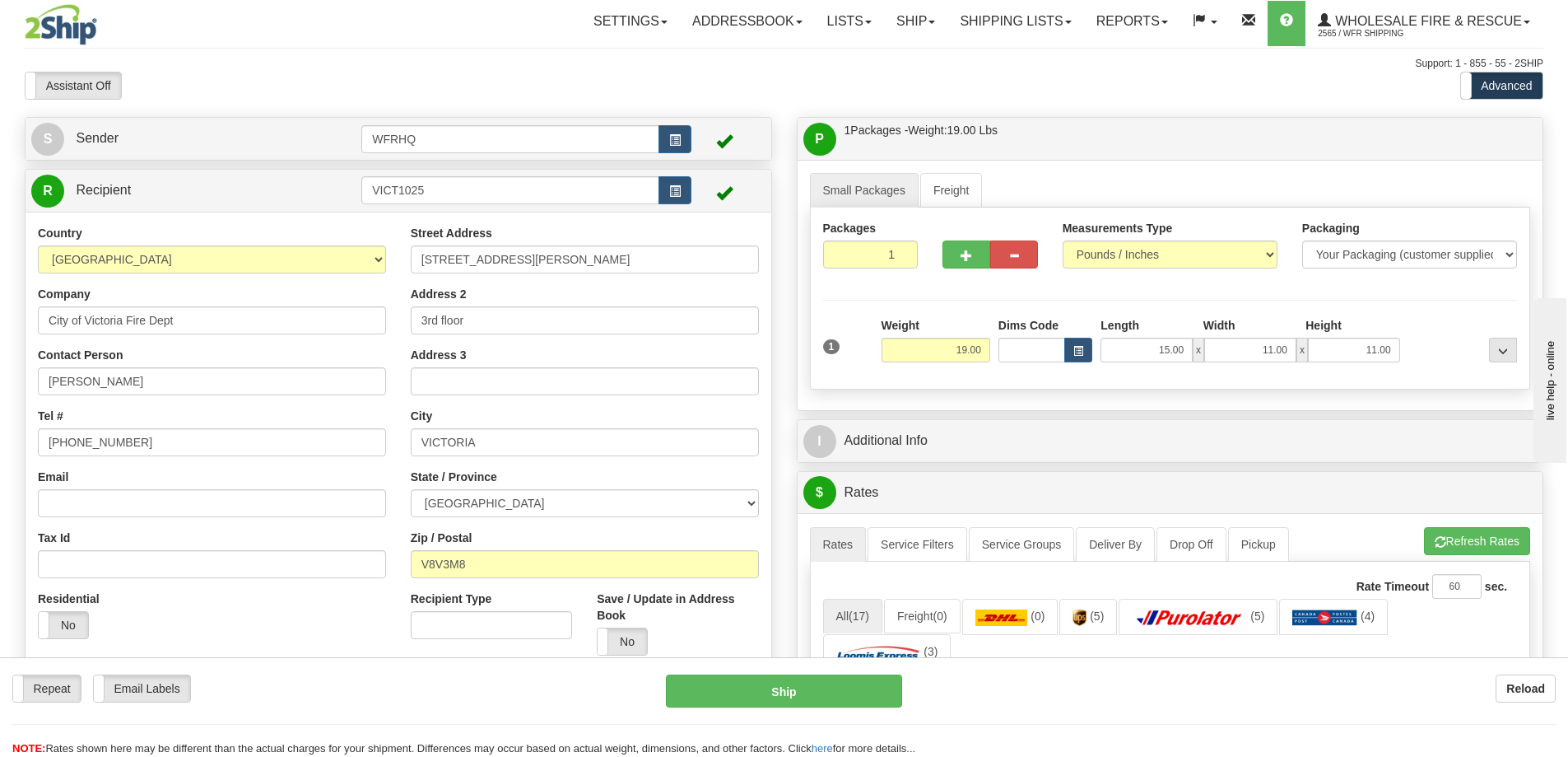
click at [1019, 121] on div "P Packages / Skids 1 Packages - Weight: 19.00 Lbs 1 Skids - Weight: NaN Lbs Shi…" at bounding box center [1171, 139] width 746 height 42
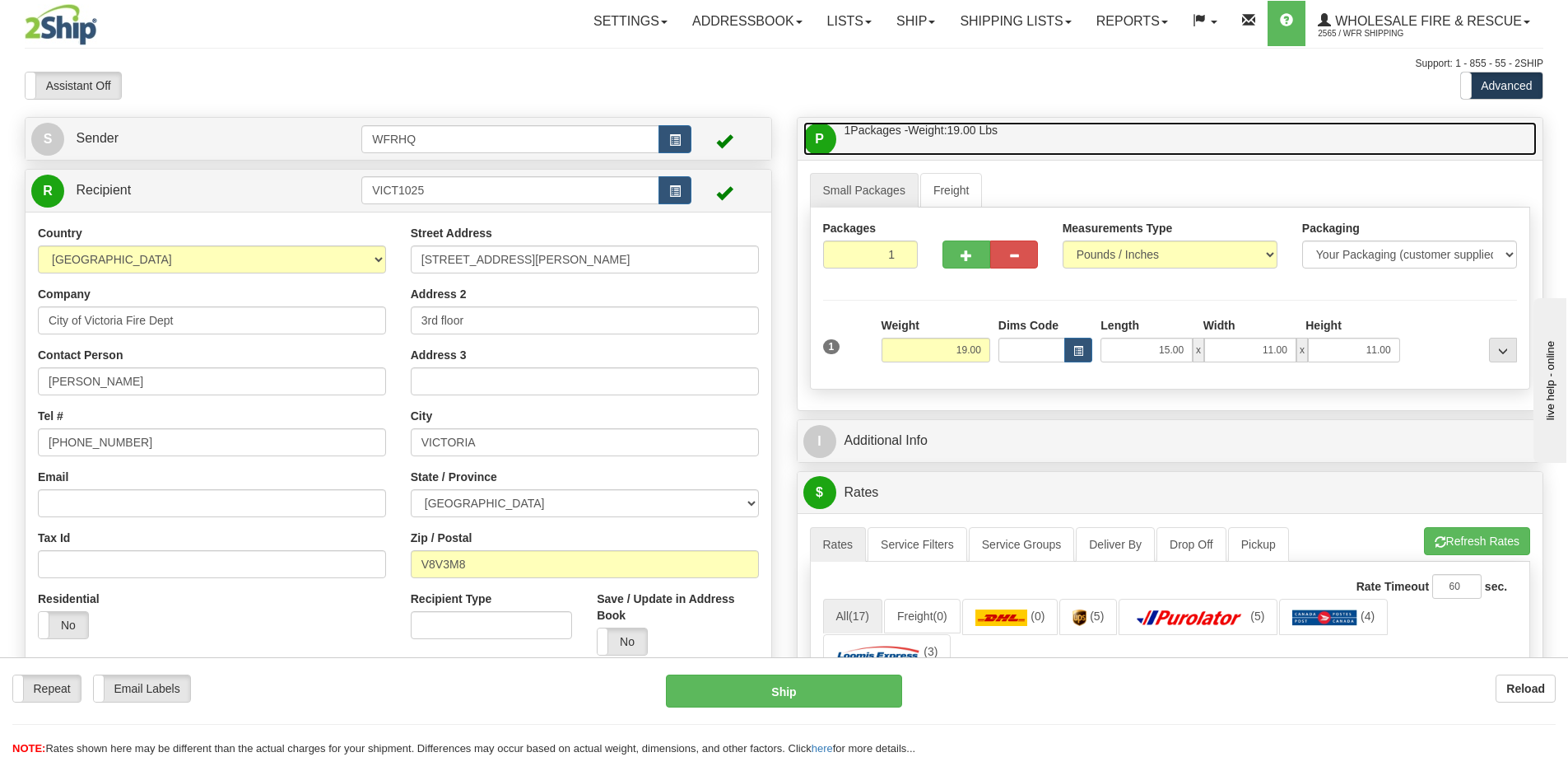
click at [1010, 145] on link "P Packages / Skids 1 Packages - Weight: 19.00 Lbs 1 Skids - Weight: NaN Lbs" at bounding box center [1171, 138] width 735 height 34
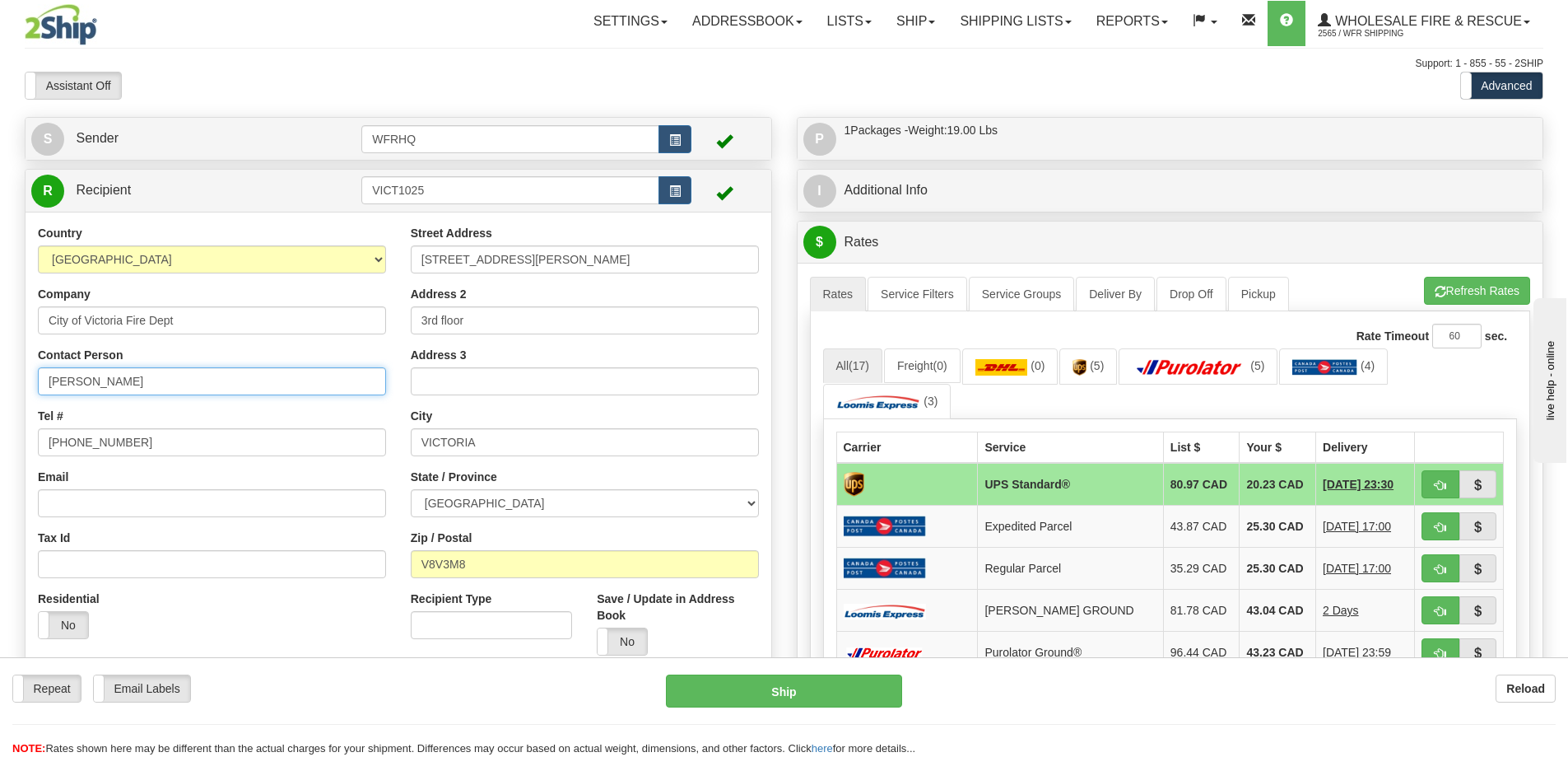
drag, startPoint x: 143, startPoint y: 383, endPoint x: -154, endPoint y: 361, distance: 297.8
click at [0, 361] on html "Training Course Close Toggle navigation Settings Shipping Preferences New Sende…" at bounding box center [784, 378] width 1568 height 757
type input "Stephanie"
click at [337, 419] on div "Tel # 250-920-3350" at bounding box center [211, 432] width 348 height 48
click at [1433, 478] on button "button" at bounding box center [1440, 484] width 37 height 28
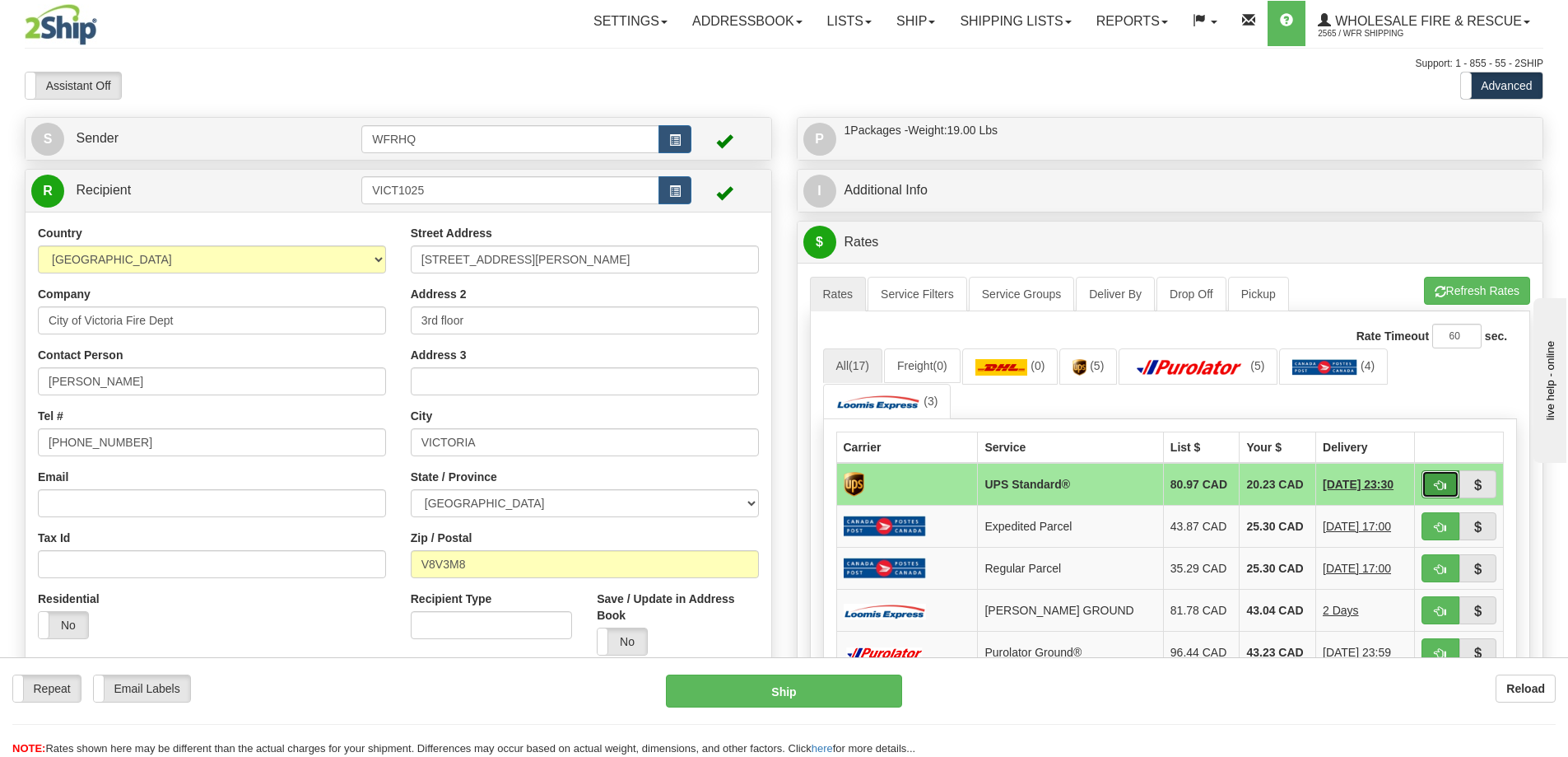
type input "11"
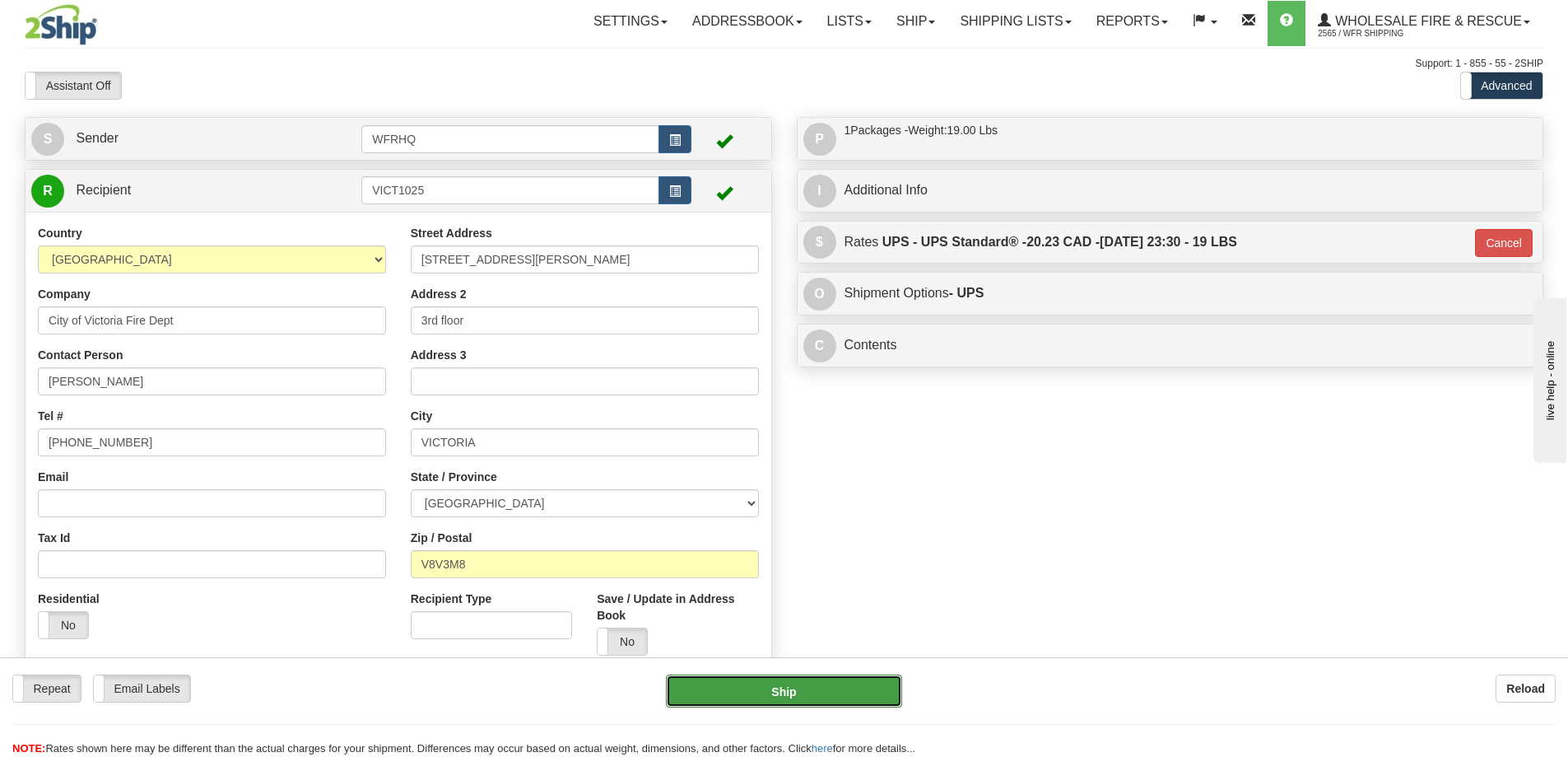
click at [739, 693] on button "Ship" at bounding box center [784, 691] width 237 height 33
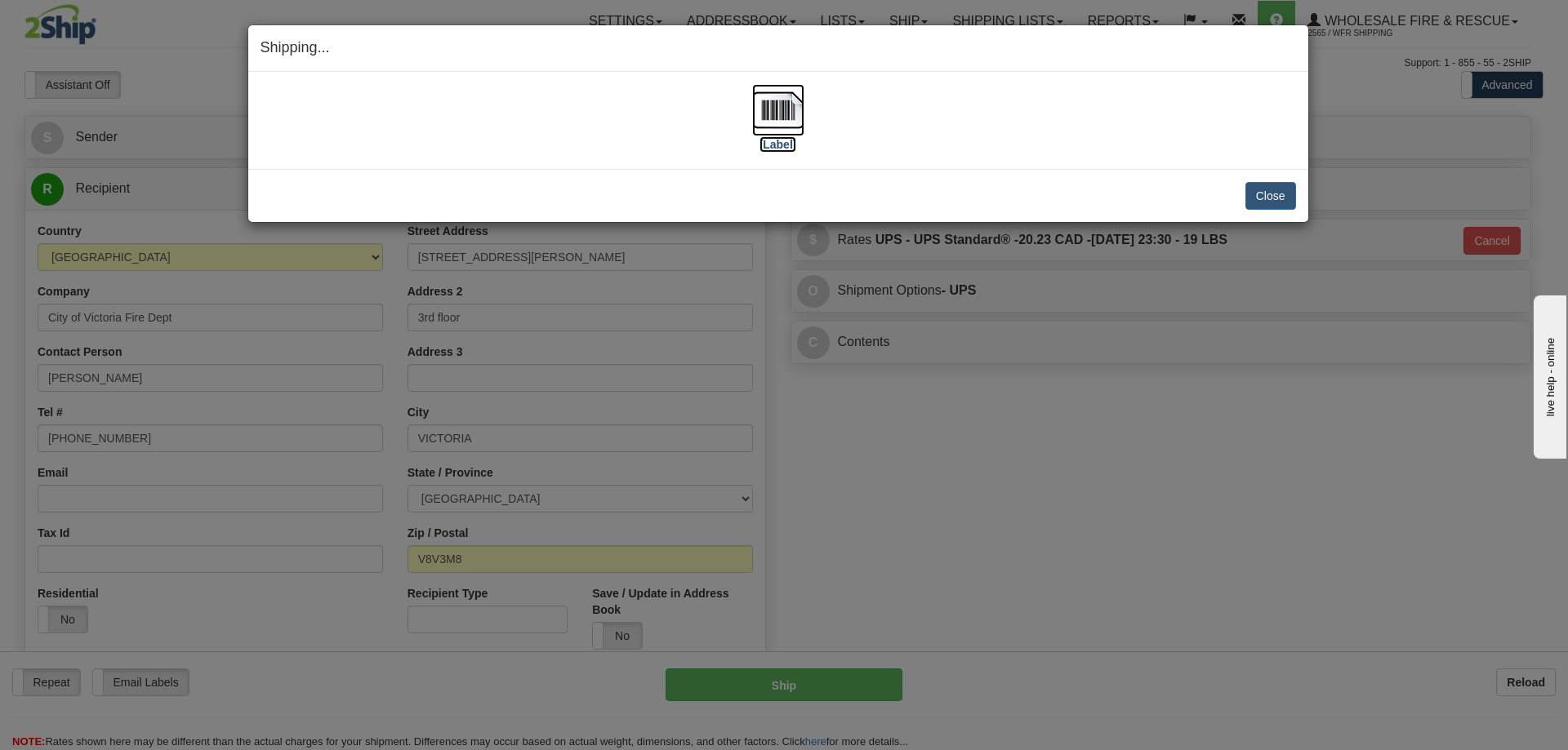
click at [779, 115] on img at bounding box center [779, 111] width 53 height 53
click at [1263, 194] on button "Close" at bounding box center [1271, 196] width 51 height 28
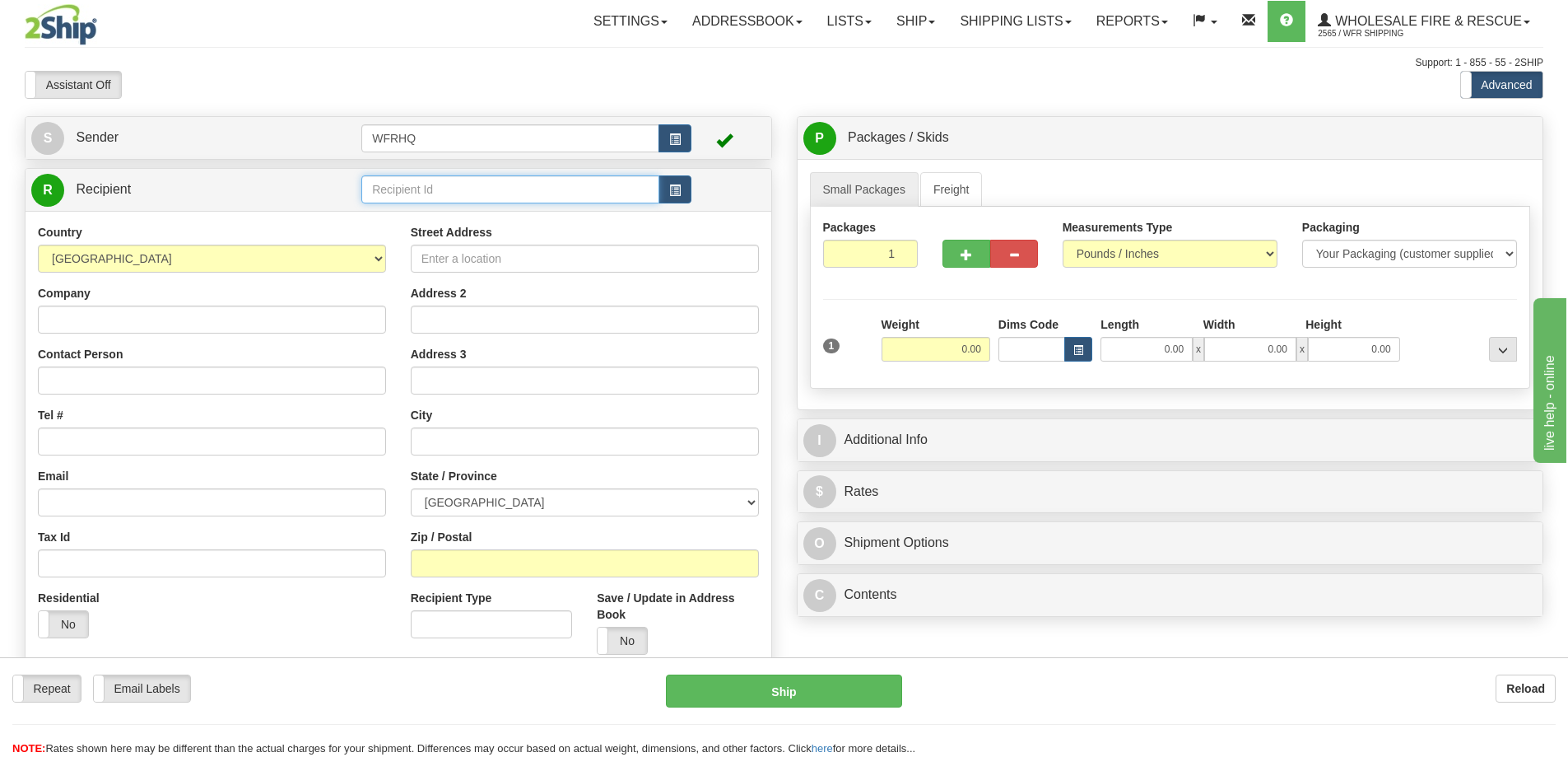
click at [443, 191] on input "text" at bounding box center [511, 189] width 298 height 28
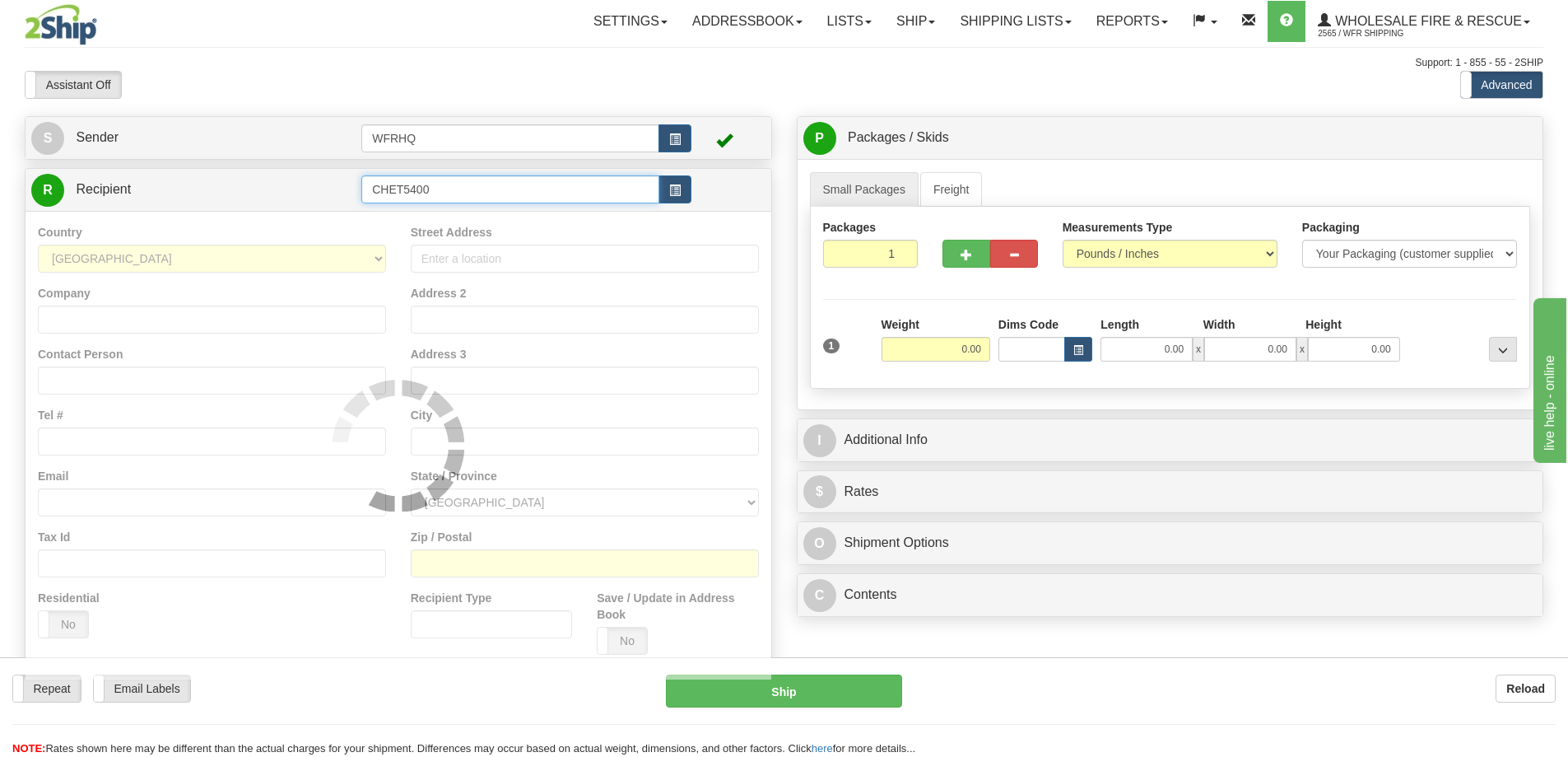
type input "CHET5400"
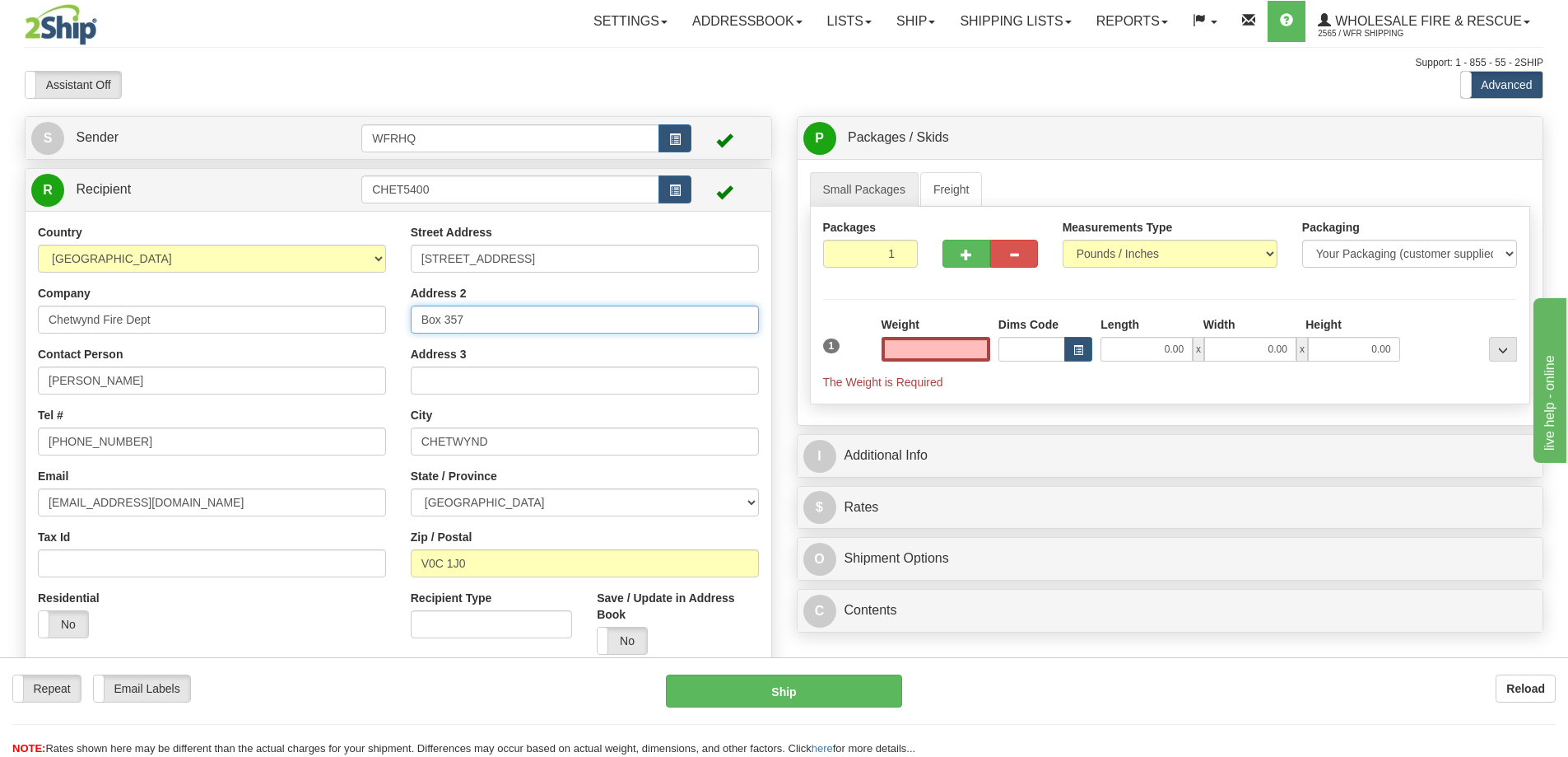
type input "0.00"
drag, startPoint x: 482, startPoint y: 321, endPoint x: 282, endPoint y: 322, distance: 200.0
click at [285, 322] on div "Country AFGHANISTAN ALAND ISLANDS ALBANIA ALGERIA AMERICAN SAMOA ANDORRA ANGOLA…" at bounding box center [398, 445] width 746 height 443
click at [917, 347] on input "0.00" at bounding box center [936, 349] width 109 height 25
click at [941, 353] on input "text" at bounding box center [936, 349] width 109 height 25
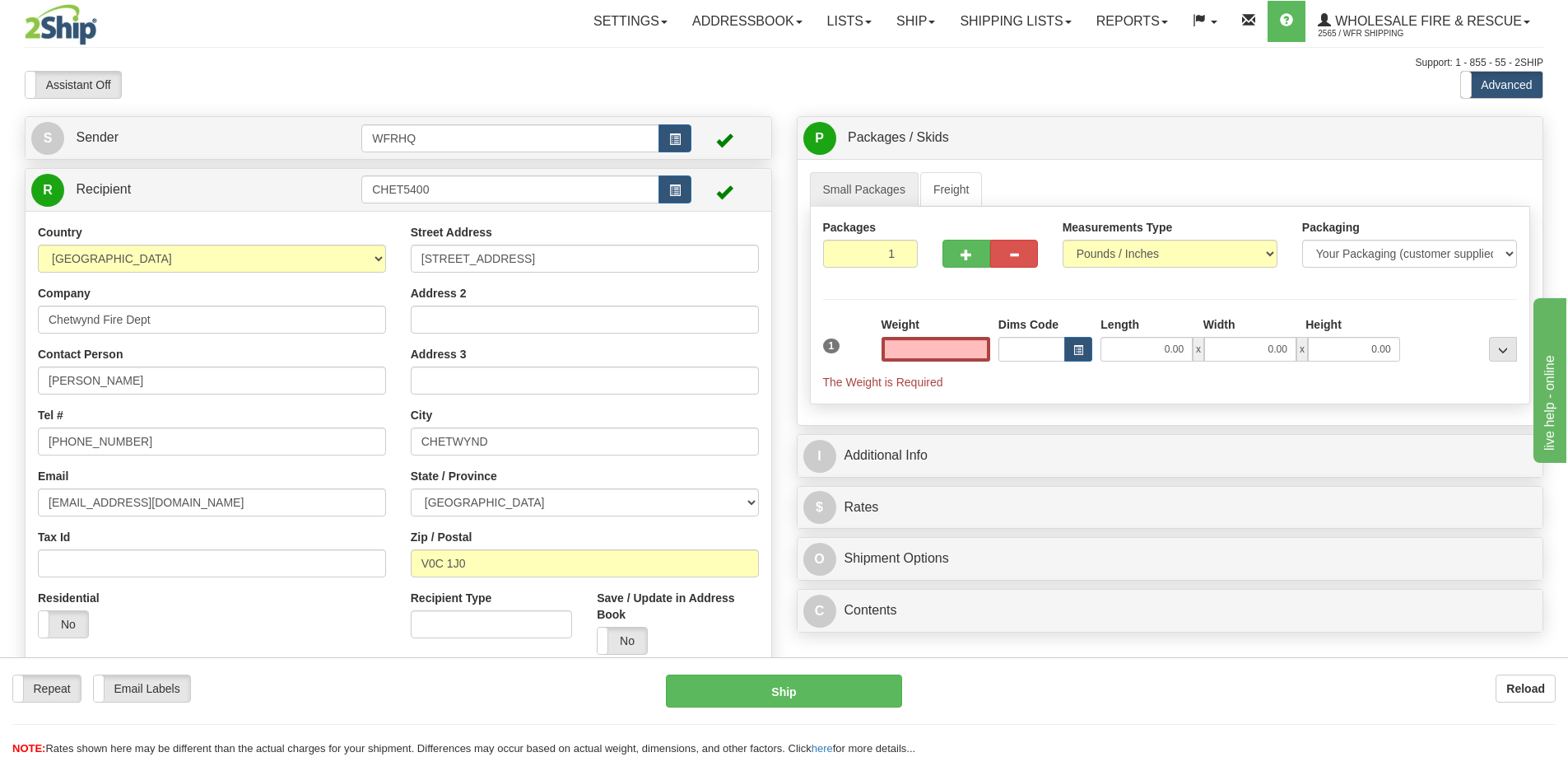
type input "0.00"
click at [956, 340] on input "0.00" at bounding box center [936, 349] width 109 height 25
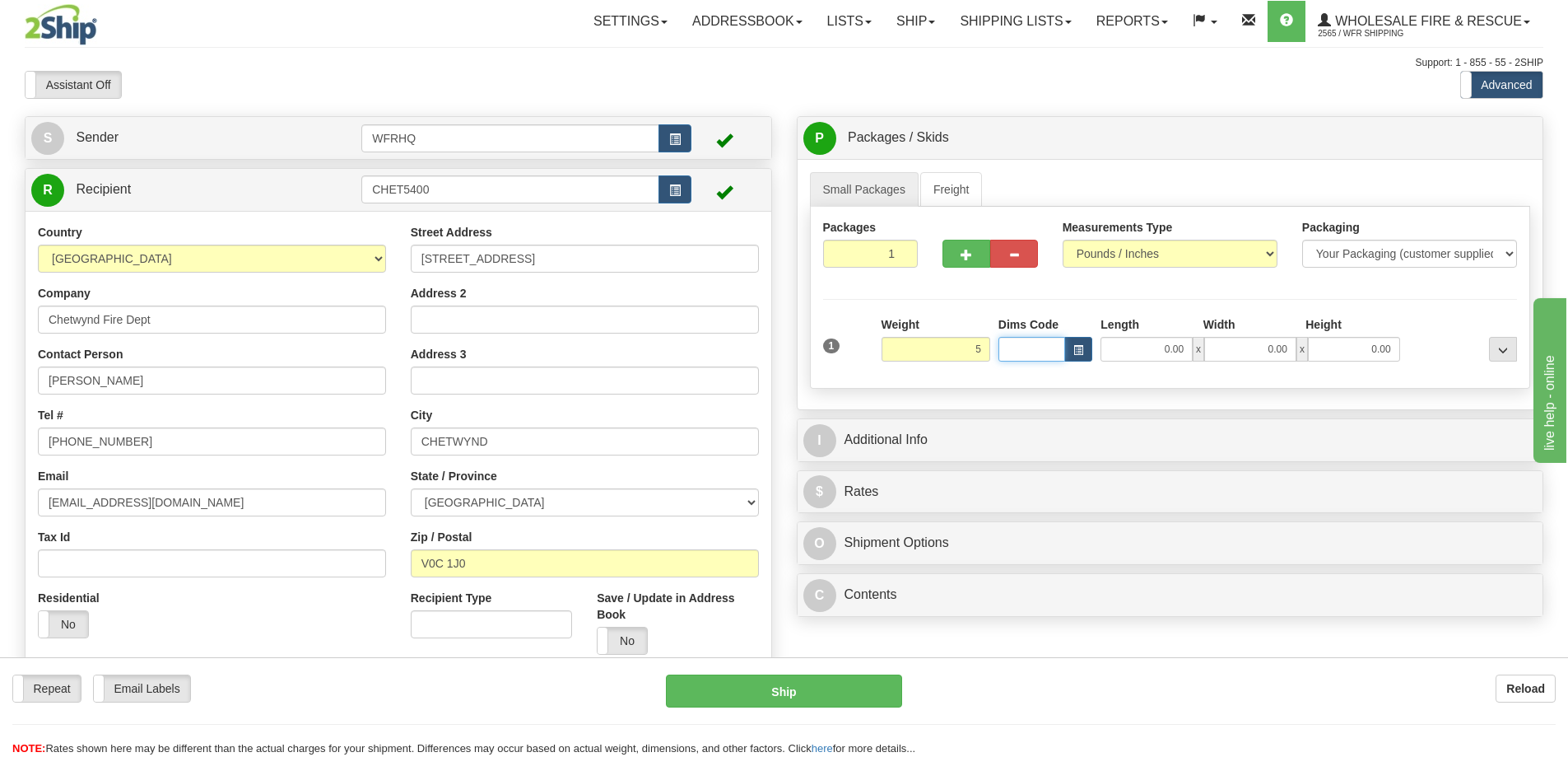
type input "5.00"
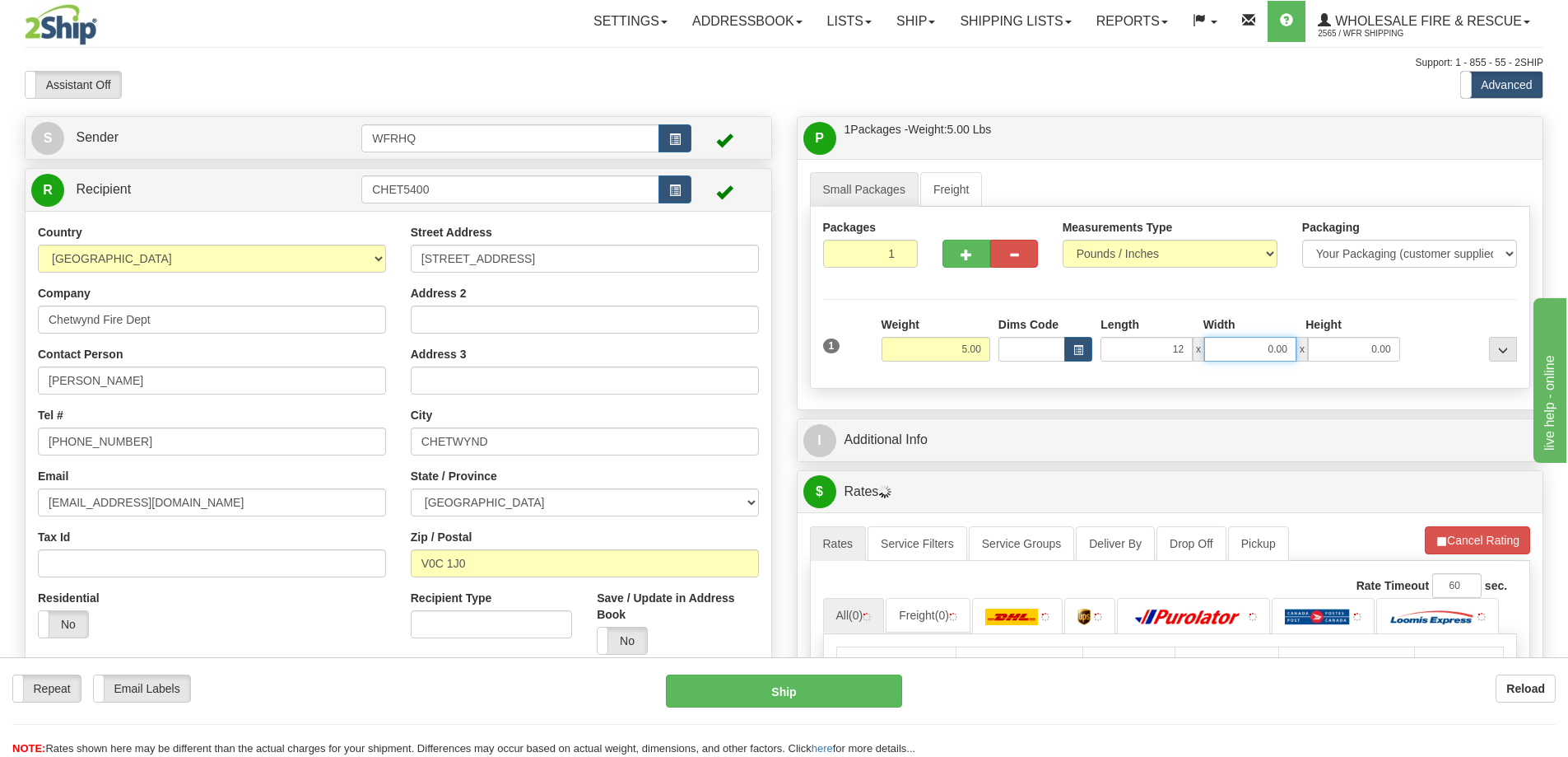
type input "12.00"
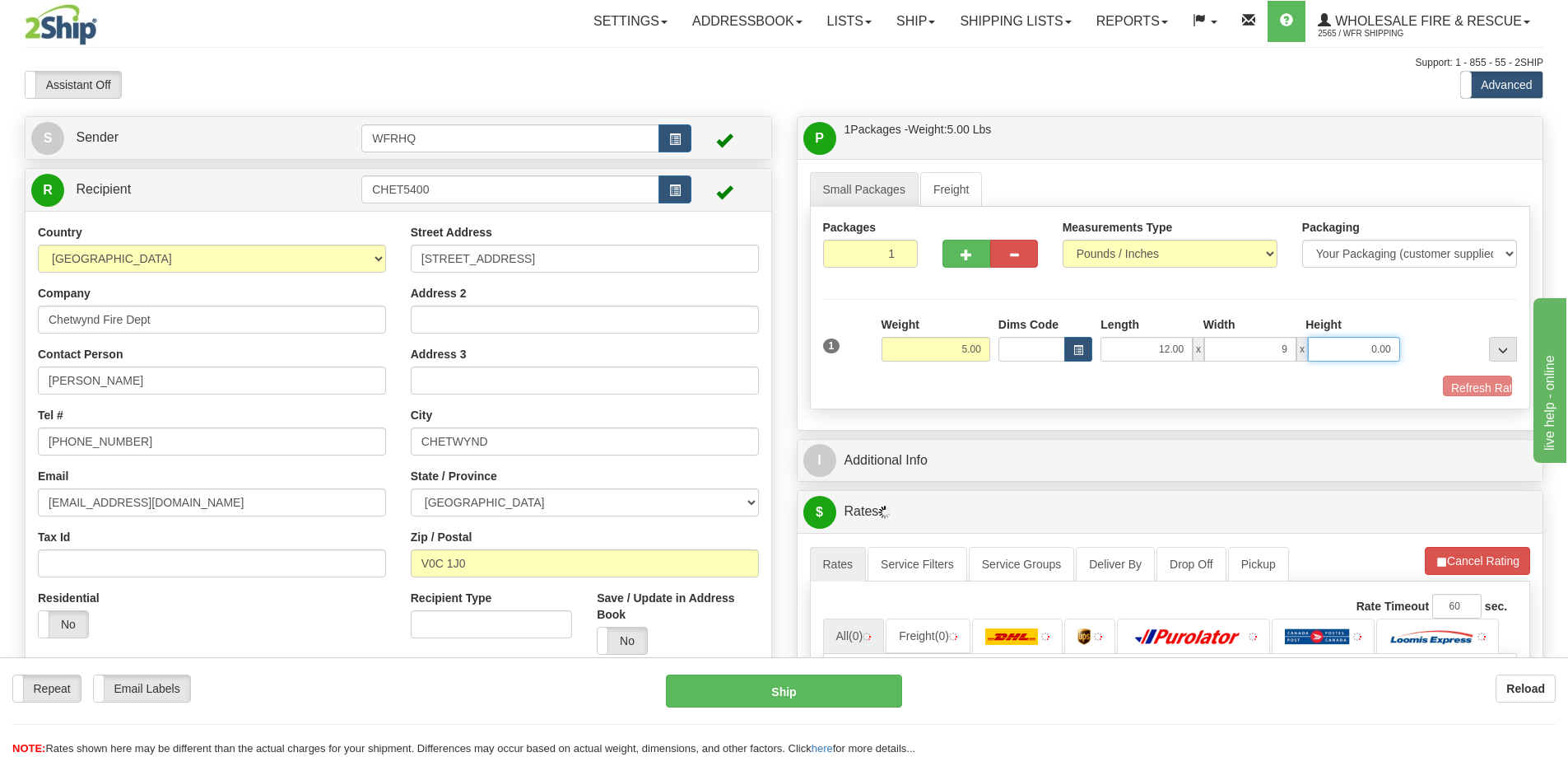
type input "9.00"
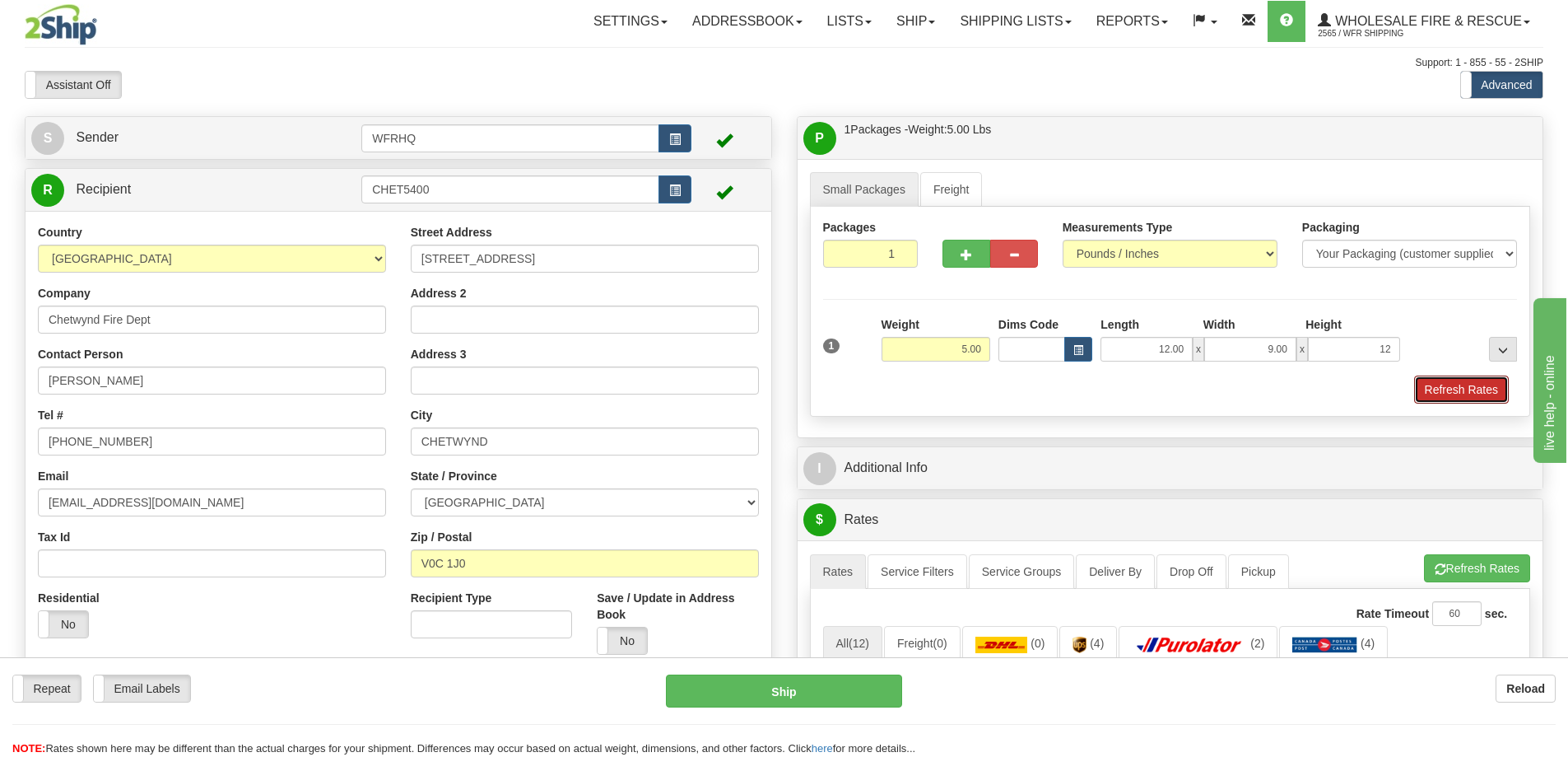
type input "12.00"
drag, startPoint x: 1475, startPoint y: 400, endPoint x: 1298, endPoint y: 432, distance: 179.9
click at [1475, 400] on button "Refresh Rates" at bounding box center [1462, 389] width 95 height 28
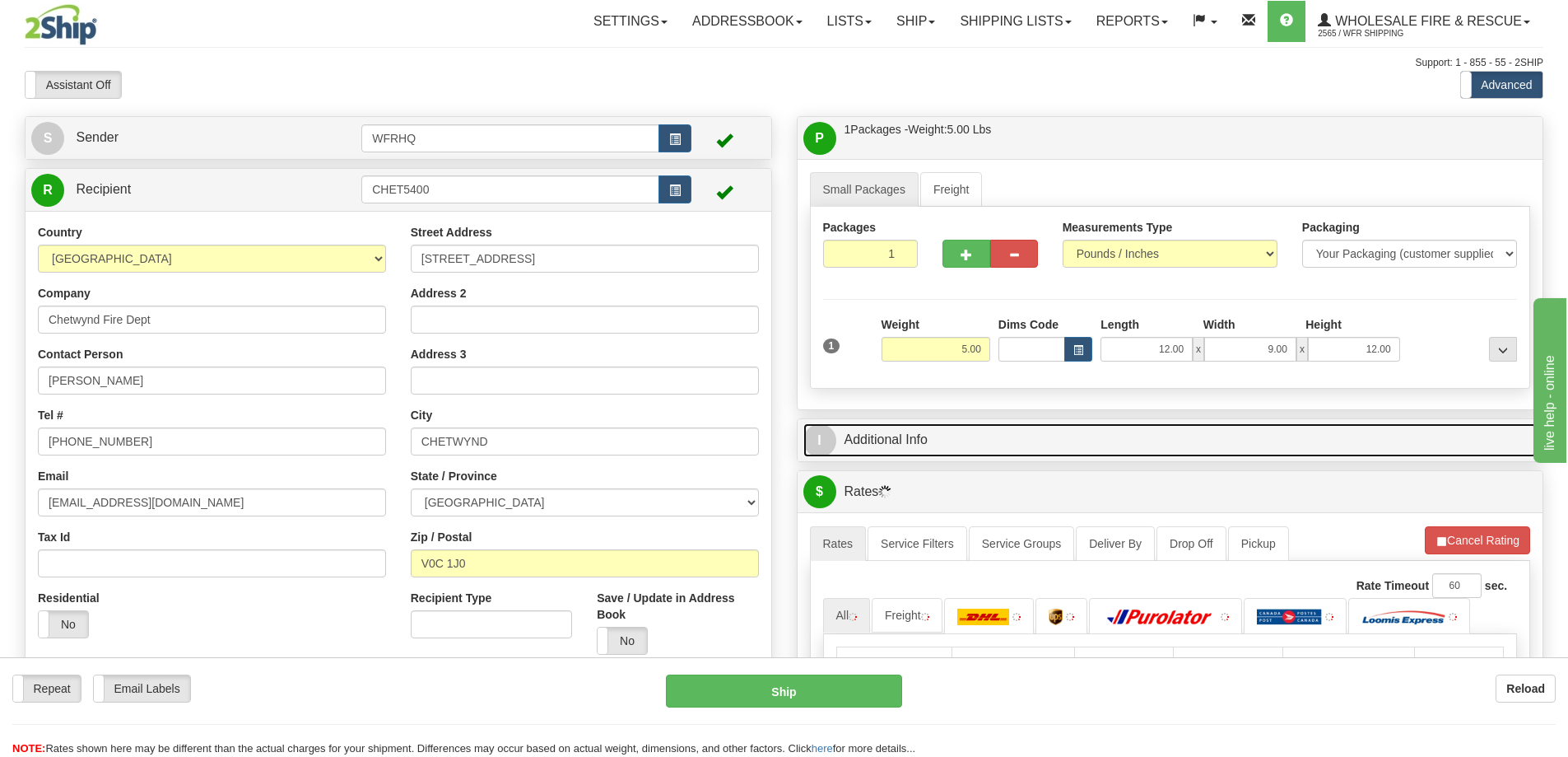
click at [1245, 450] on link "I Additional Info" at bounding box center [1171, 440] width 735 height 34
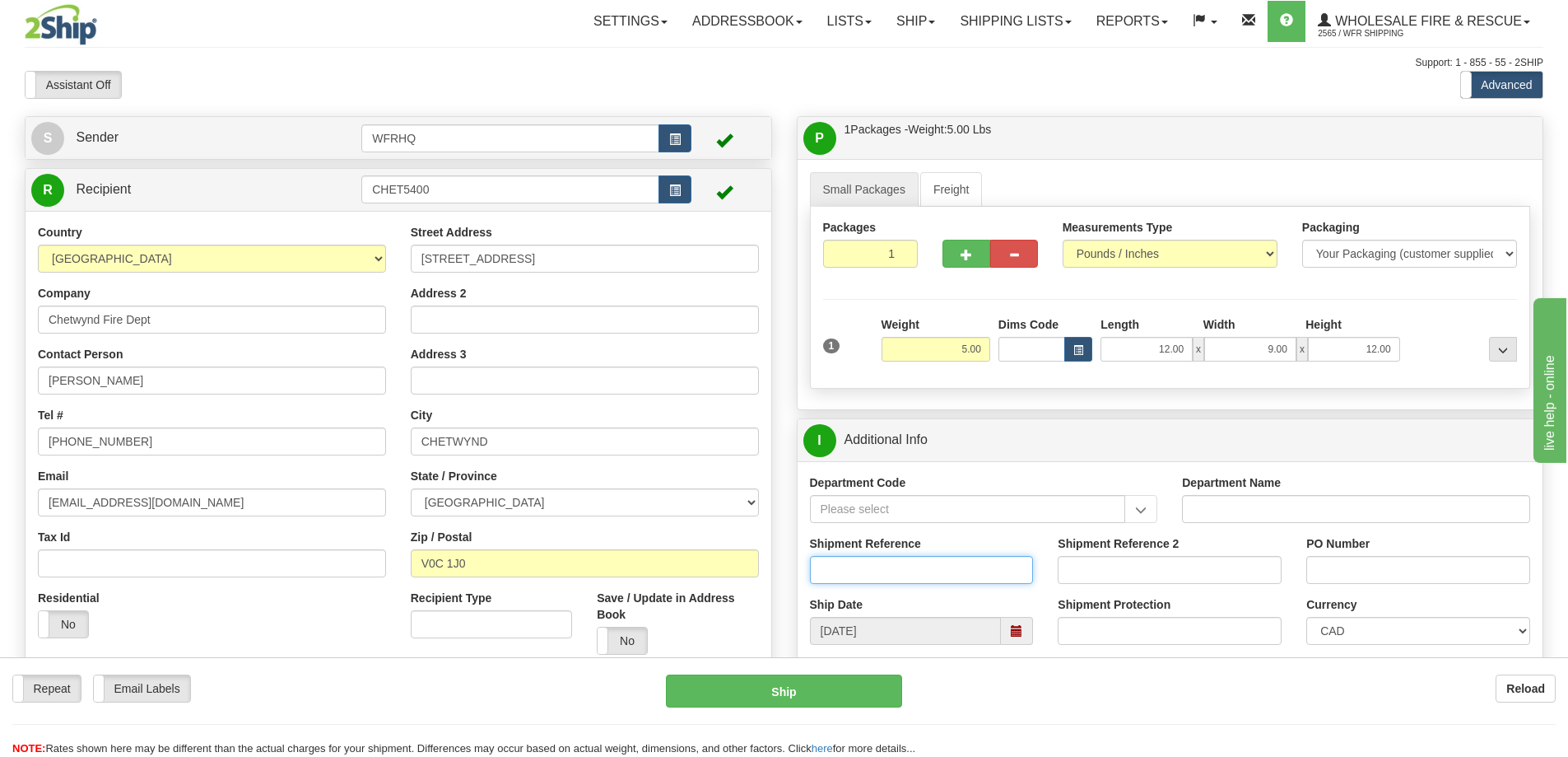
click at [880, 570] on input "Shipment Reference" at bounding box center [922, 570] width 224 height 28
type input "S46265-30549"
type input "E1"
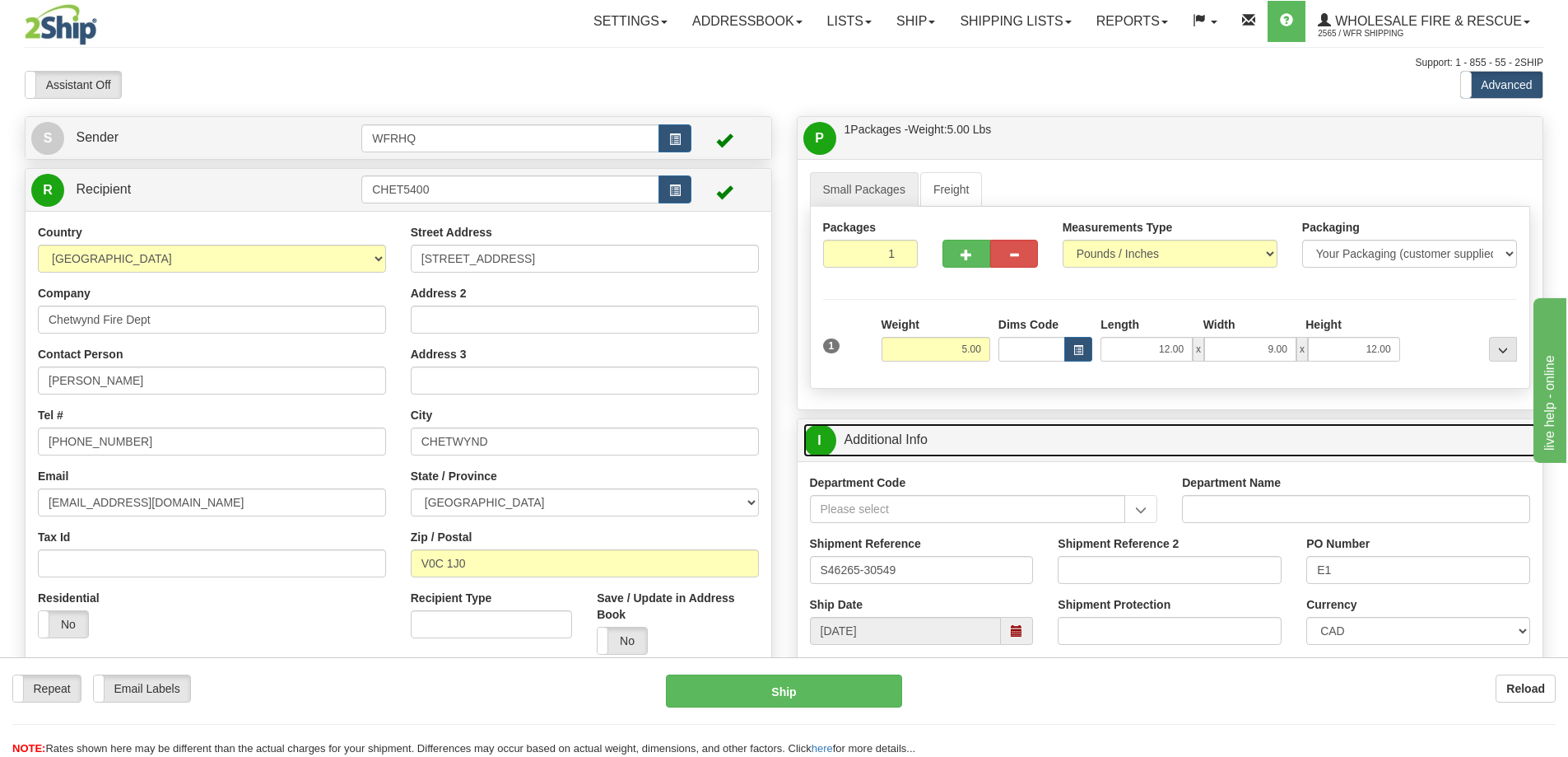
click at [1130, 435] on link "I Additional Info" at bounding box center [1171, 440] width 735 height 34
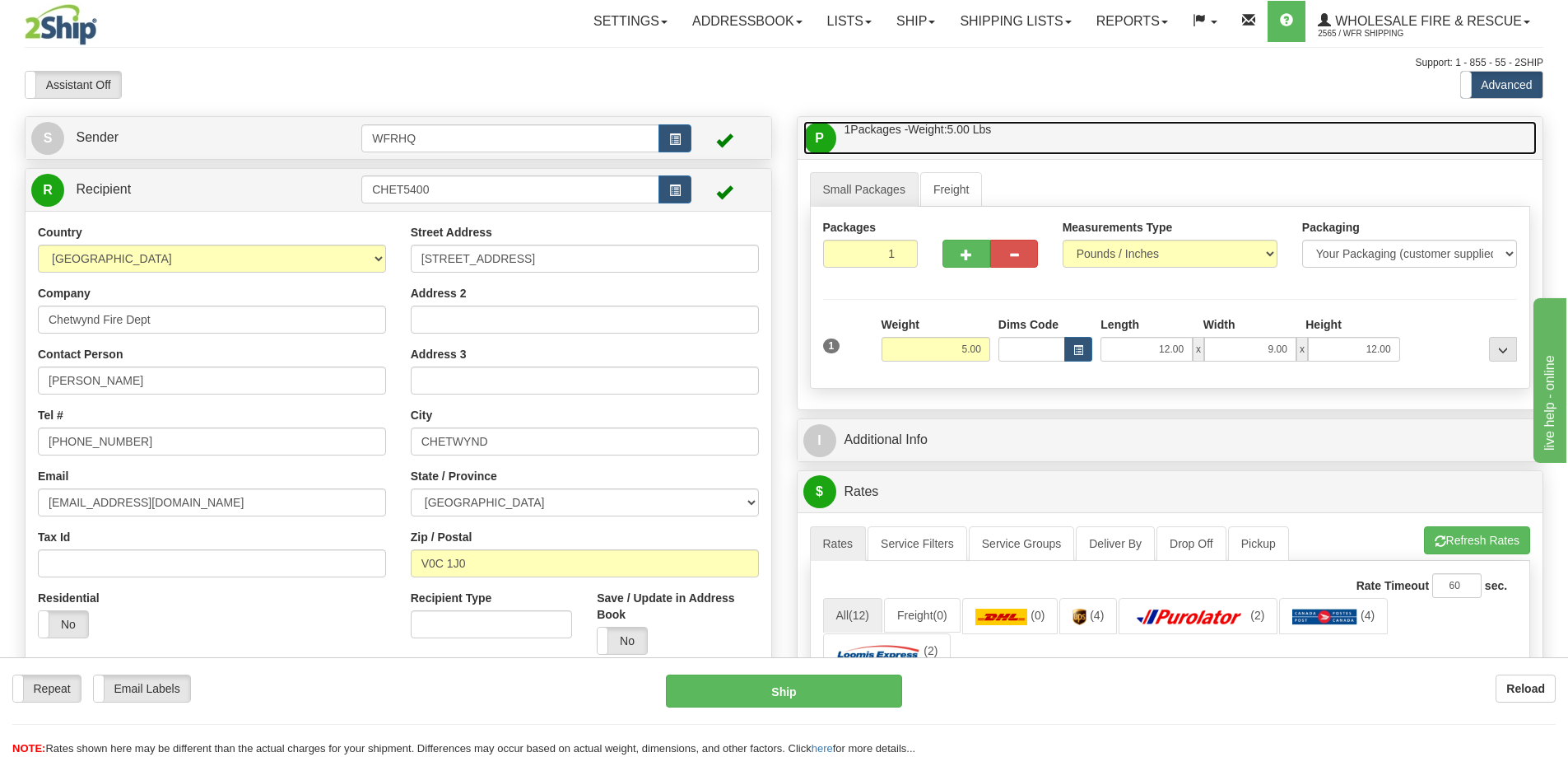
click at [1128, 145] on link "P Packages / Skids 1 Packages - Weight: 5.00 Lbs 1 Skids - Weight: NaN Lbs" at bounding box center [1171, 137] width 735 height 34
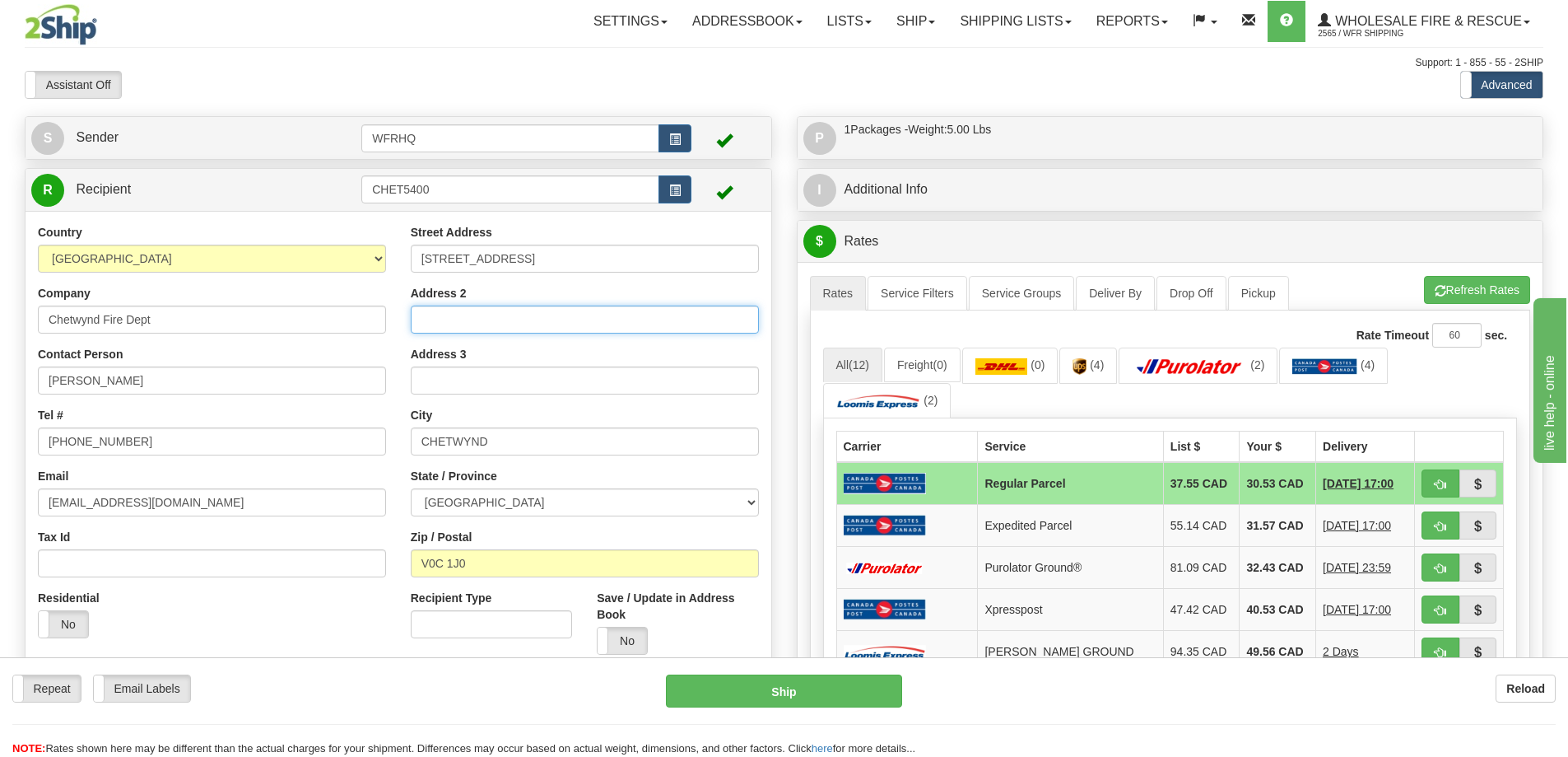
click at [513, 325] on input "Address 2" at bounding box center [585, 319] width 348 height 28
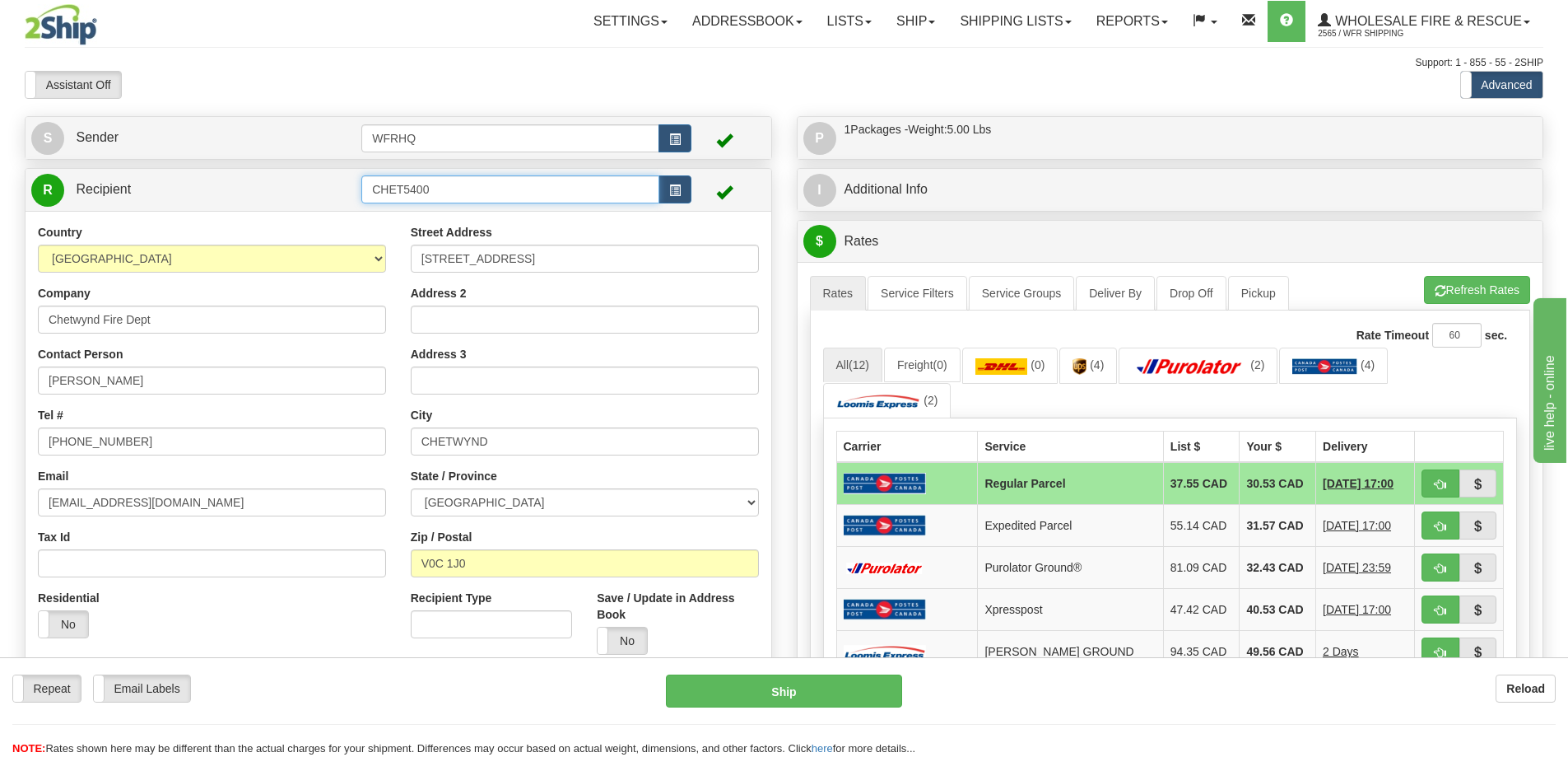
click at [469, 179] on input "CHET5400" at bounding box center [511, 189] width 298 height 28
type input "CHET5400"
click at [450, 219] on div "CHET5400" at bounding box center [507, 215] width 282 height 18
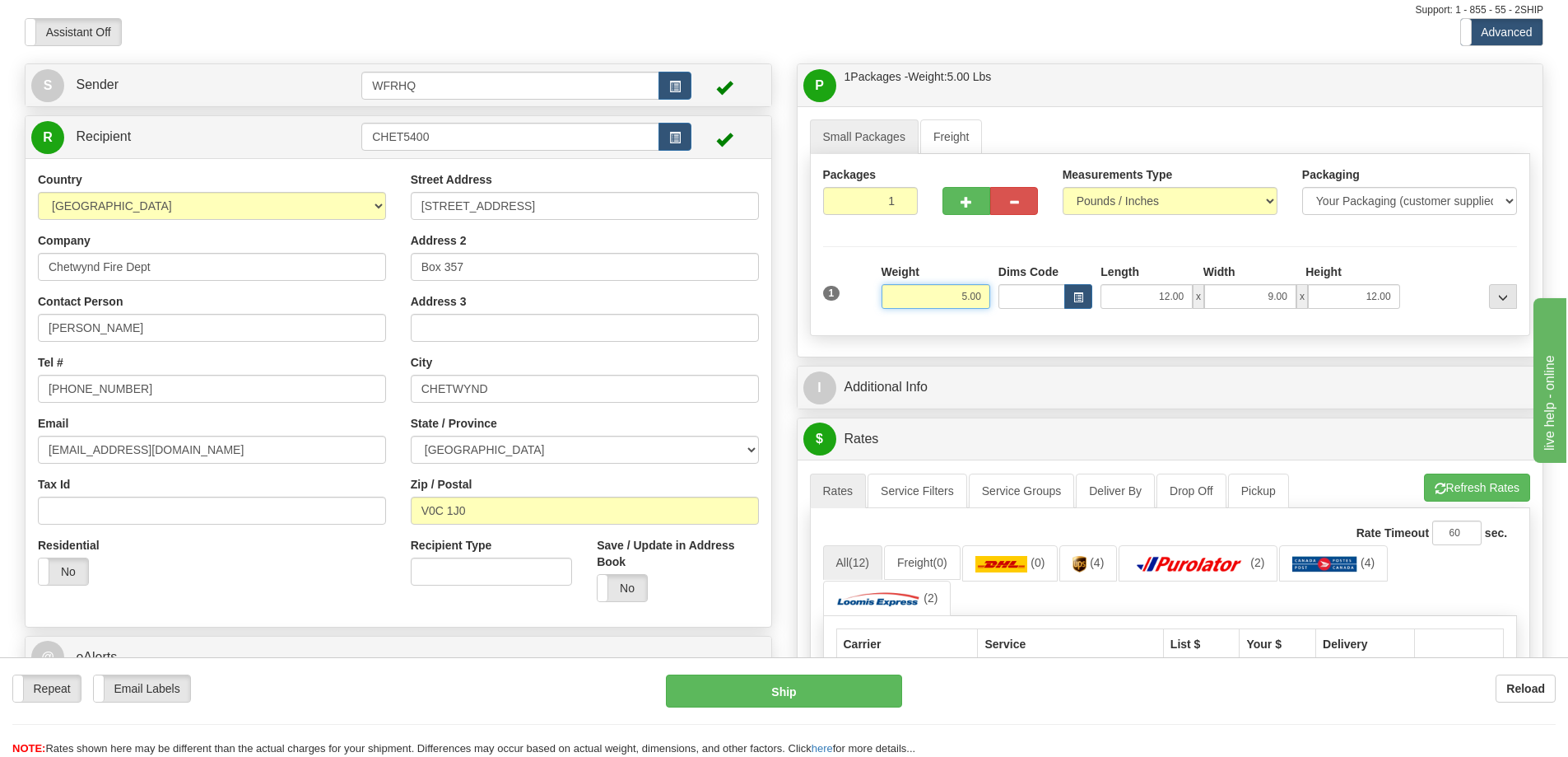
scroll to position [329, 0]
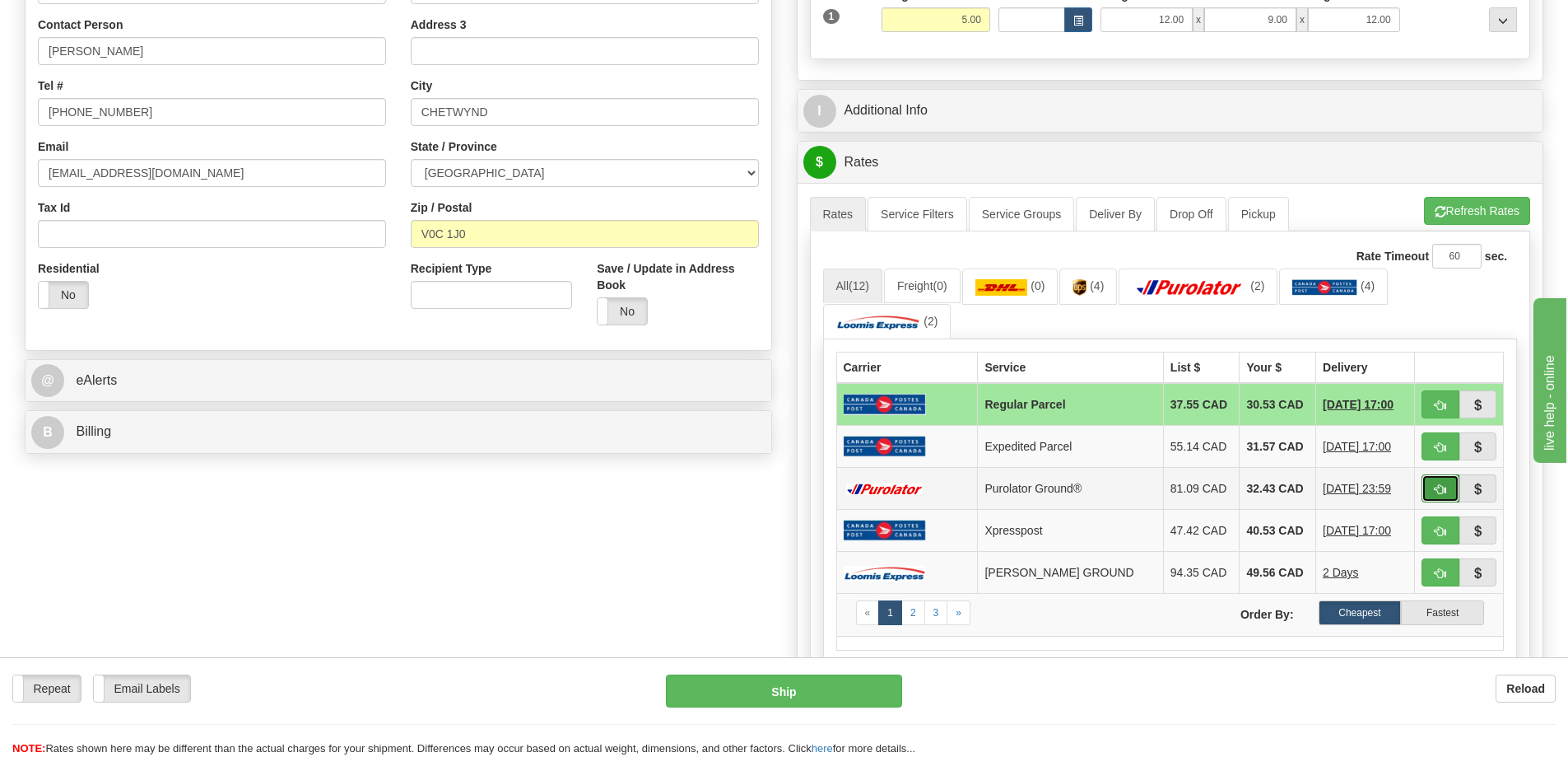
click at [1450, 493] on button "button" at bounding box center [1440, 488] width 37 height 28
type input "260"
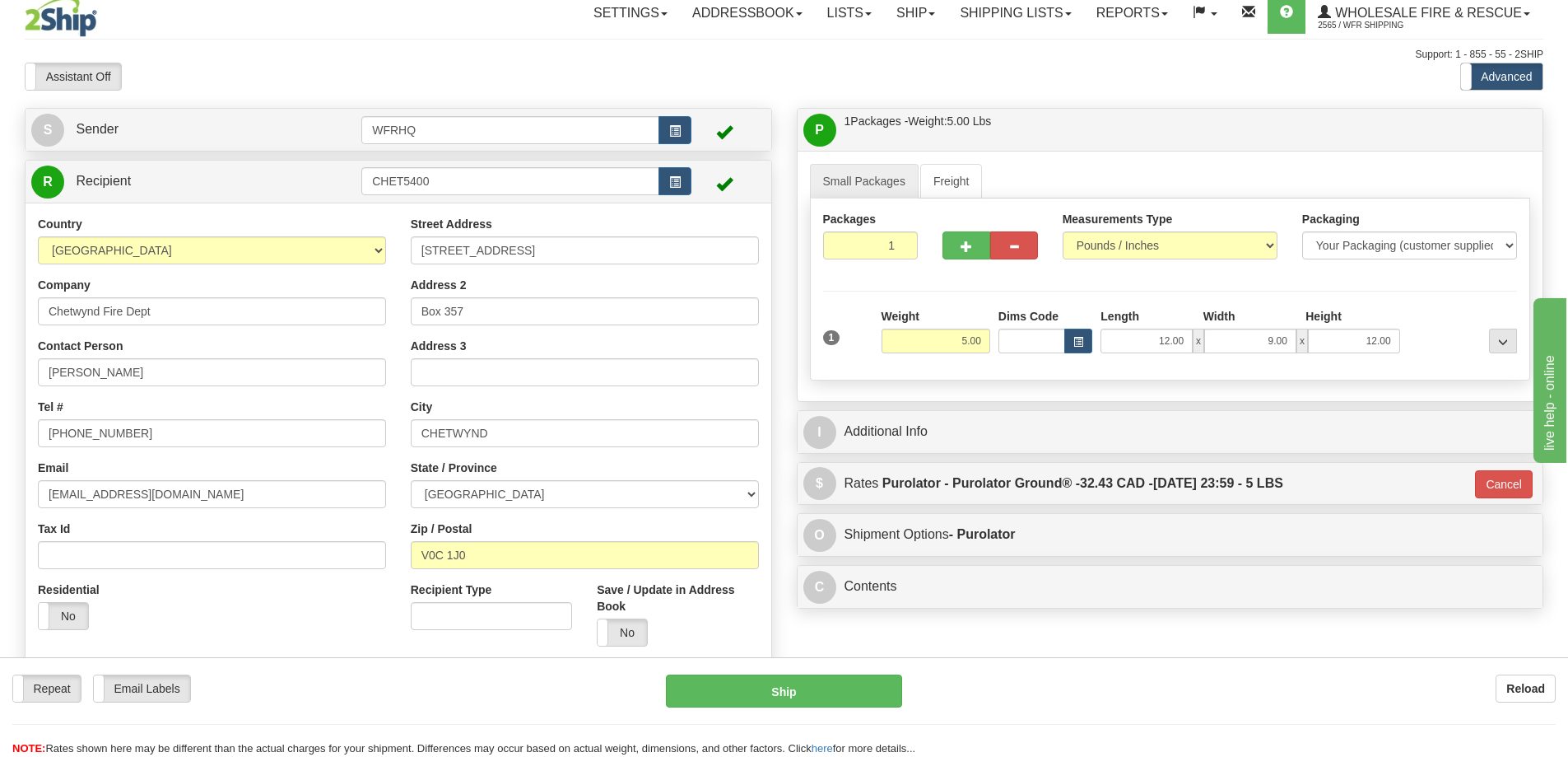
scroll to position [0, 0]
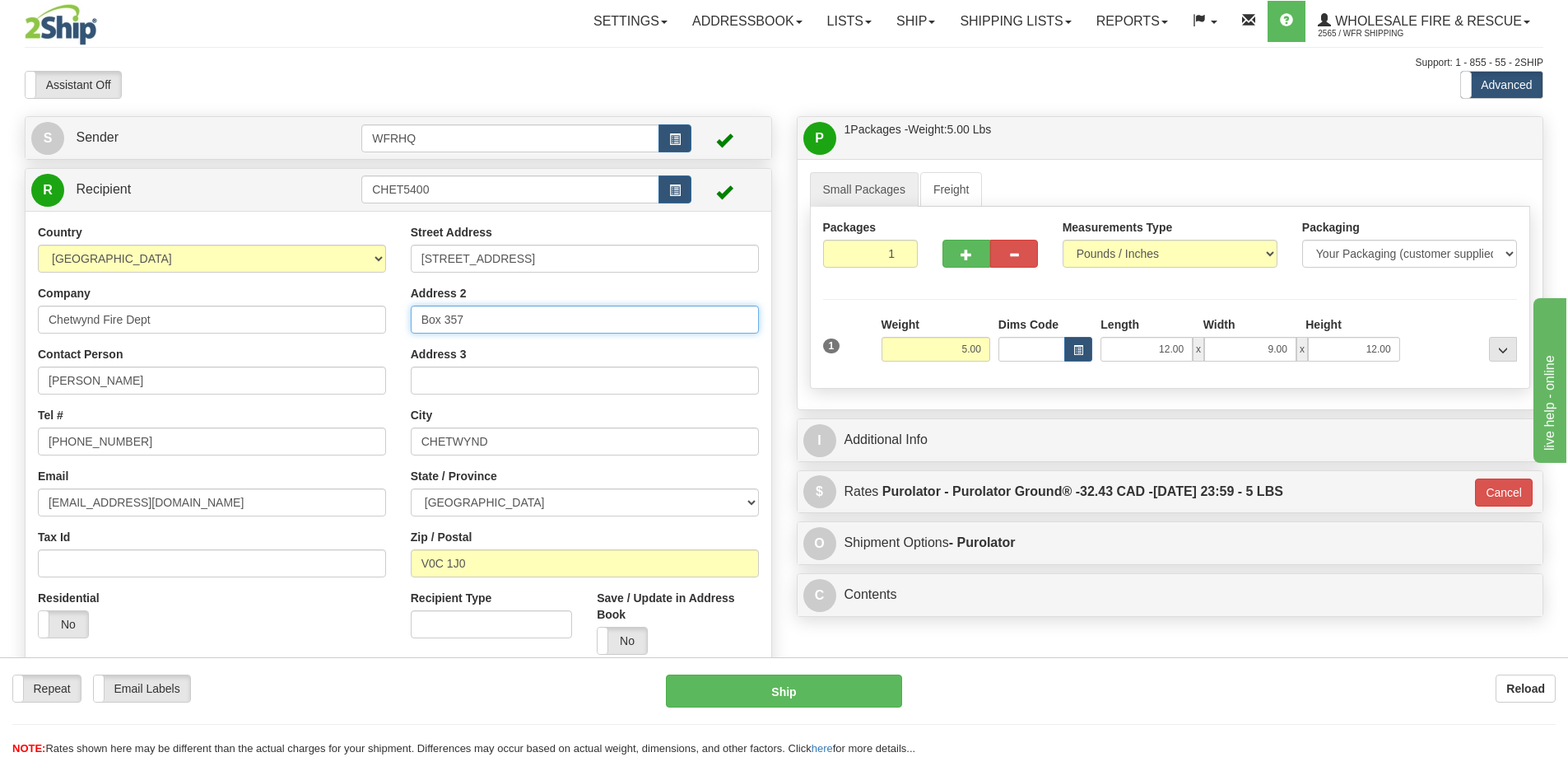
drag, startPoint x: 514, startPoint y: 324, endPoint x: 172, endPoint y: 327, distance: 342.0
click at [176, 327] on div "Country AFGHANISTAN ALAND ISLANDS ALBANIA ALGERIA AMERICAN SAMOA ANDORRA ANGOLA…" at bounding box center [398, 445] width 746 height 443
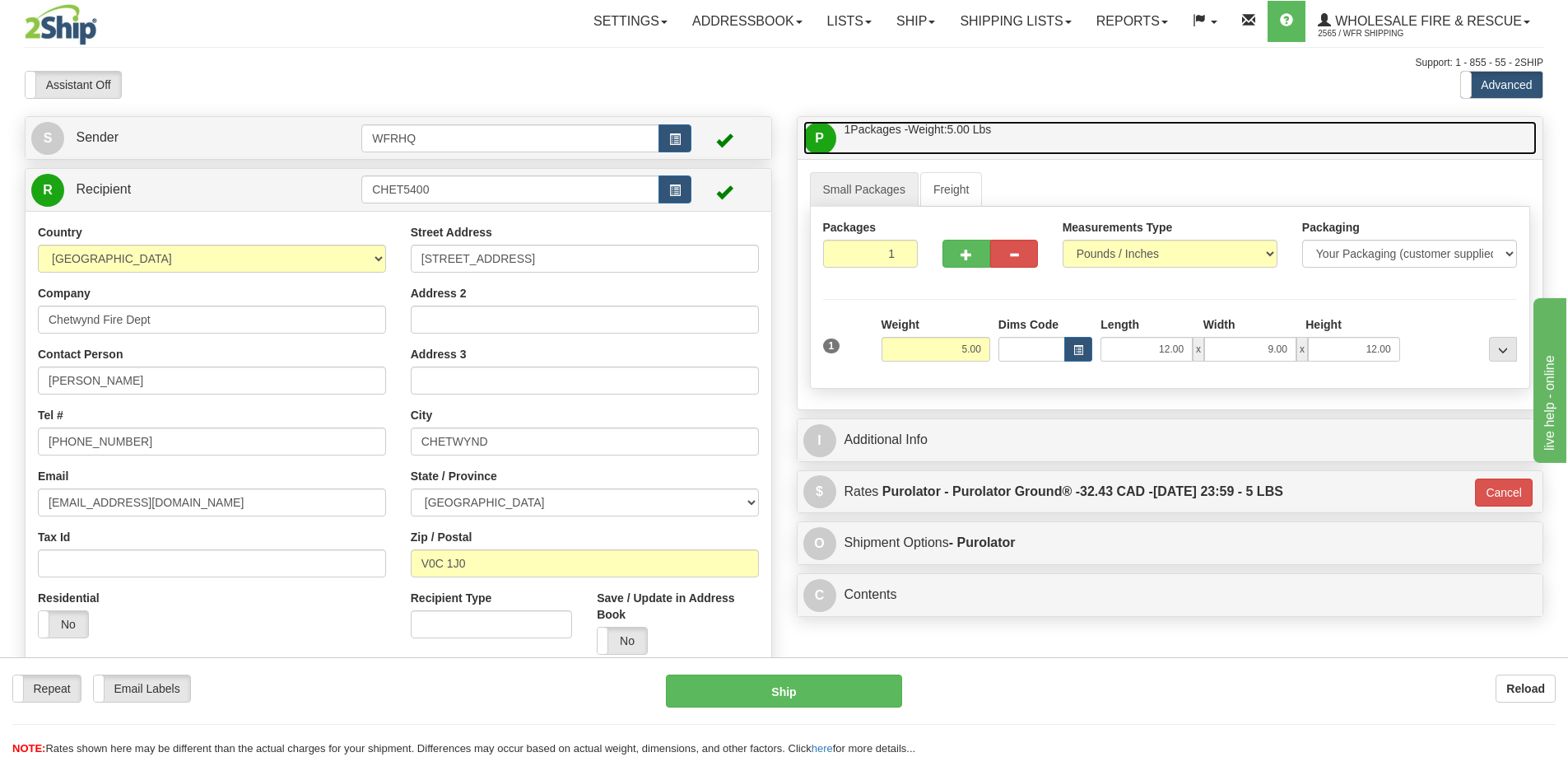
click at [1033, 144] on link "P Packages / Skids 1 Packages - Weight: 5.00 Lbs 1 Skids - Weight: NaN Lbs" at bounding box center [1171, 137] width 735 height 34
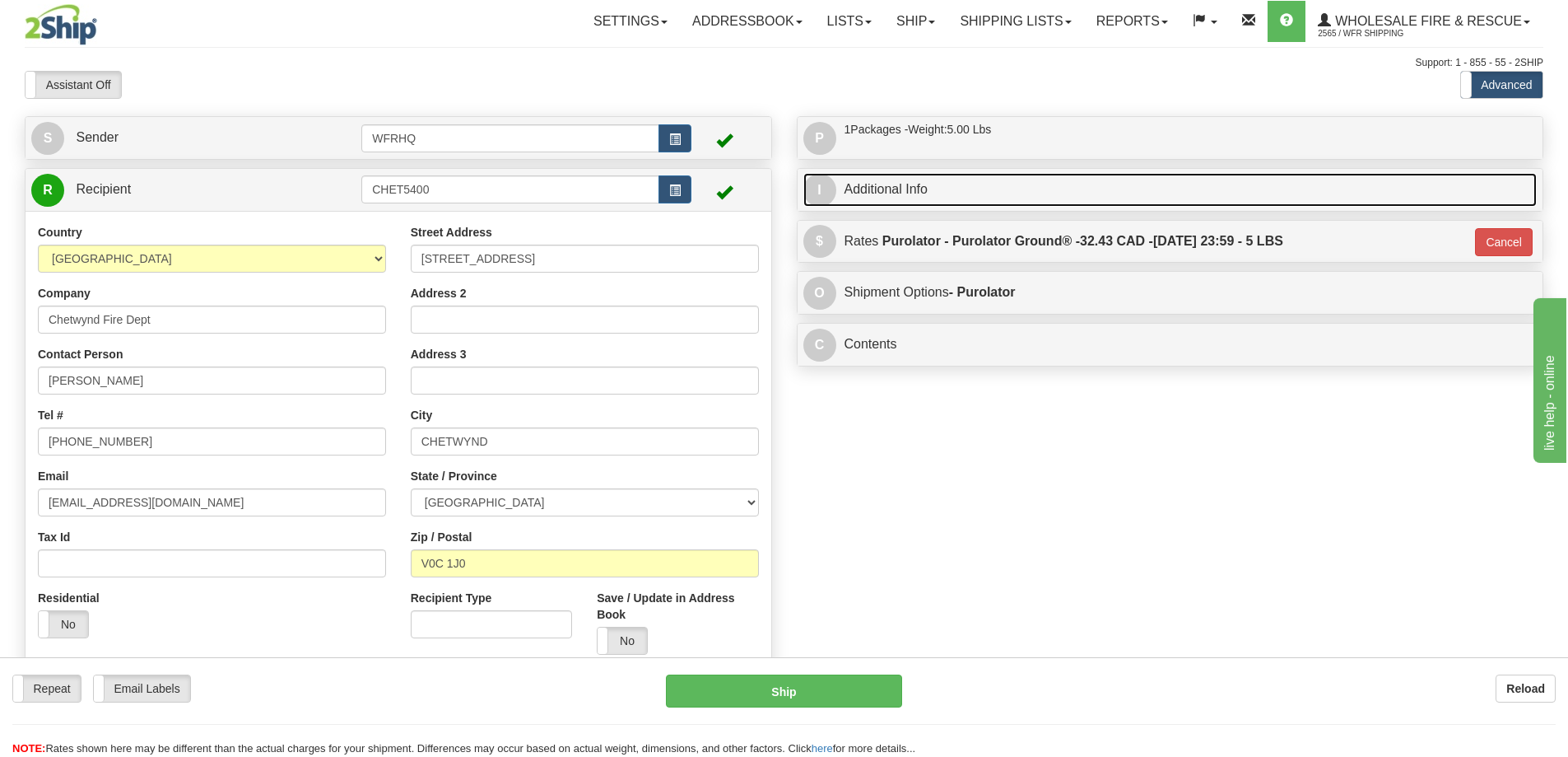
click at [1014, 187] on link "I Additional Info" at bounding box center [1171, 189] width 735 height 34
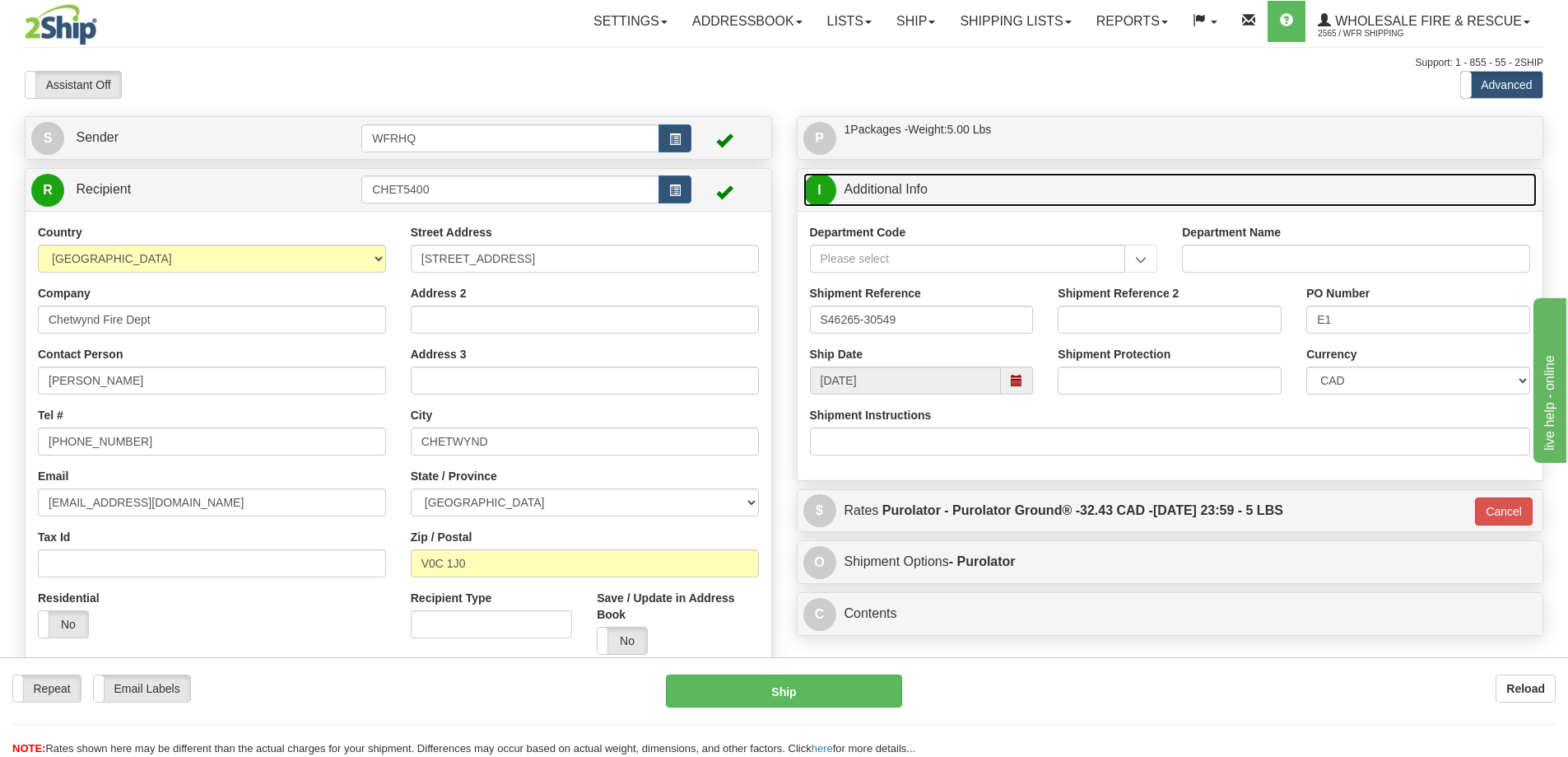
click at [1013, 188] on link "I Additional Info" at bounding box center [1171, 189] width 735 height 34
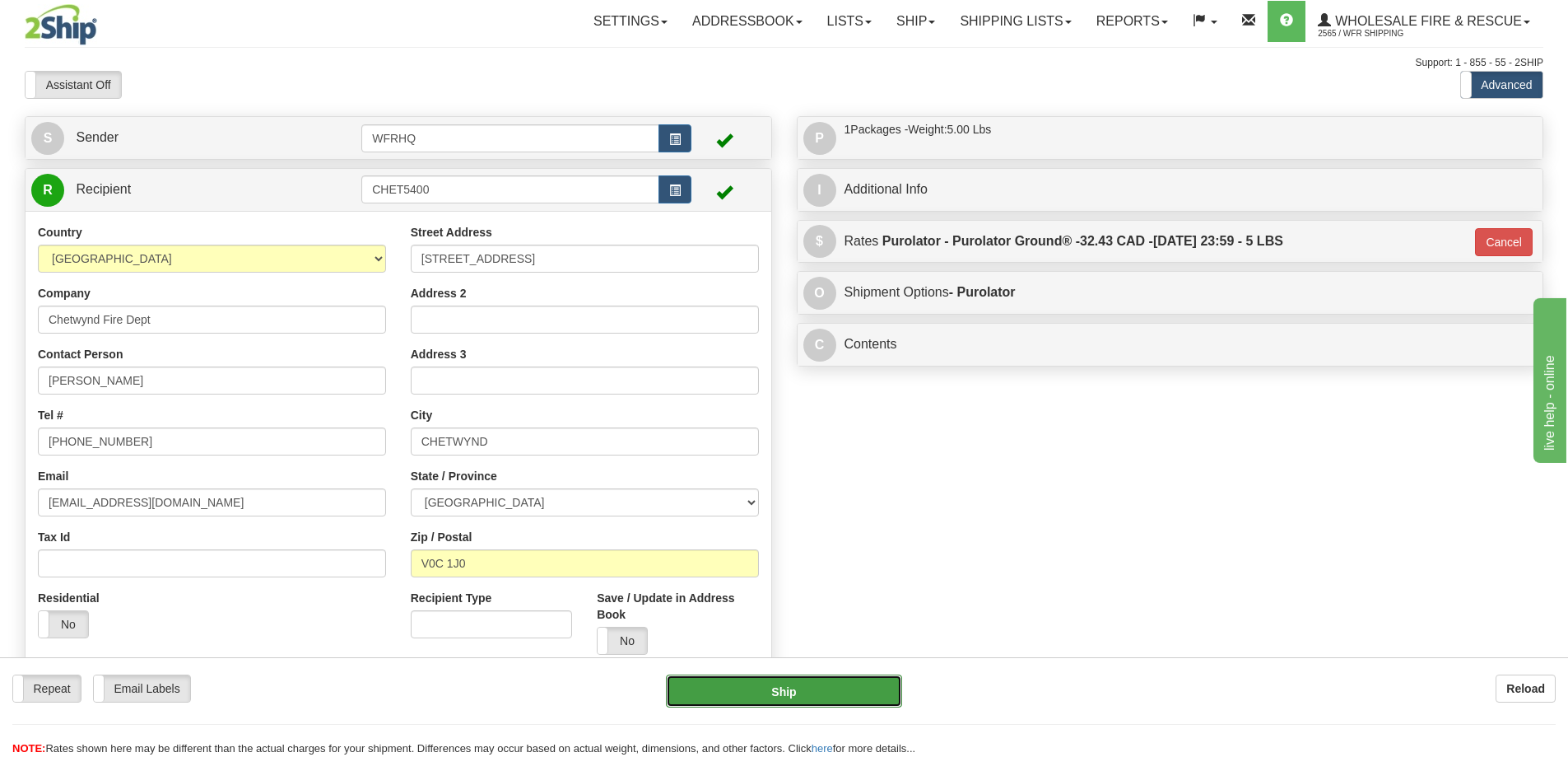
click at [803, 690] on button "Ship" at bounding box center [784, 691] width 237 height 33
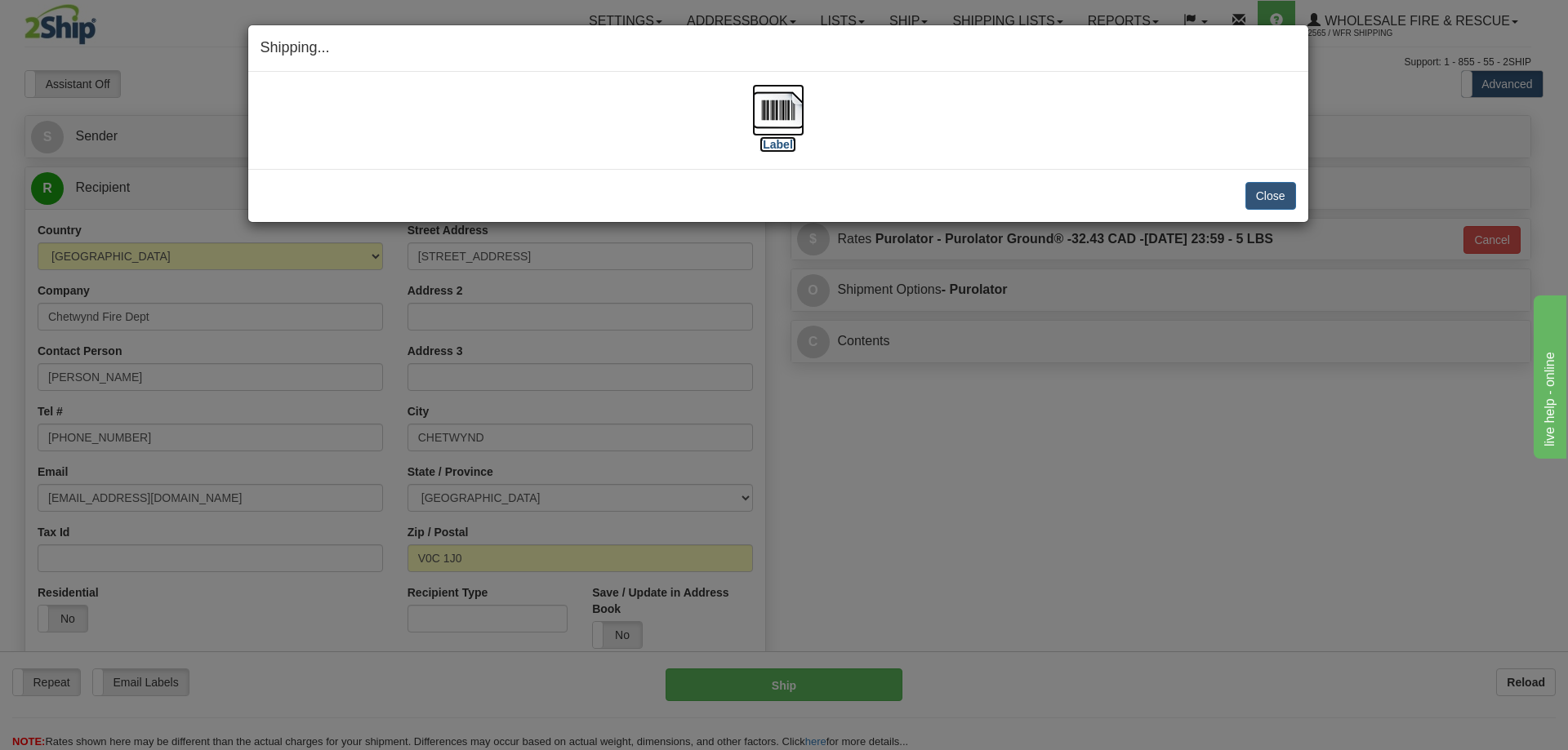
click at [763, 107] on img at bounding box center [779, 111] width 53 height 53
click at [1282, 190] on button "Close" at bounding box center [1271, 196] width 51 height 28
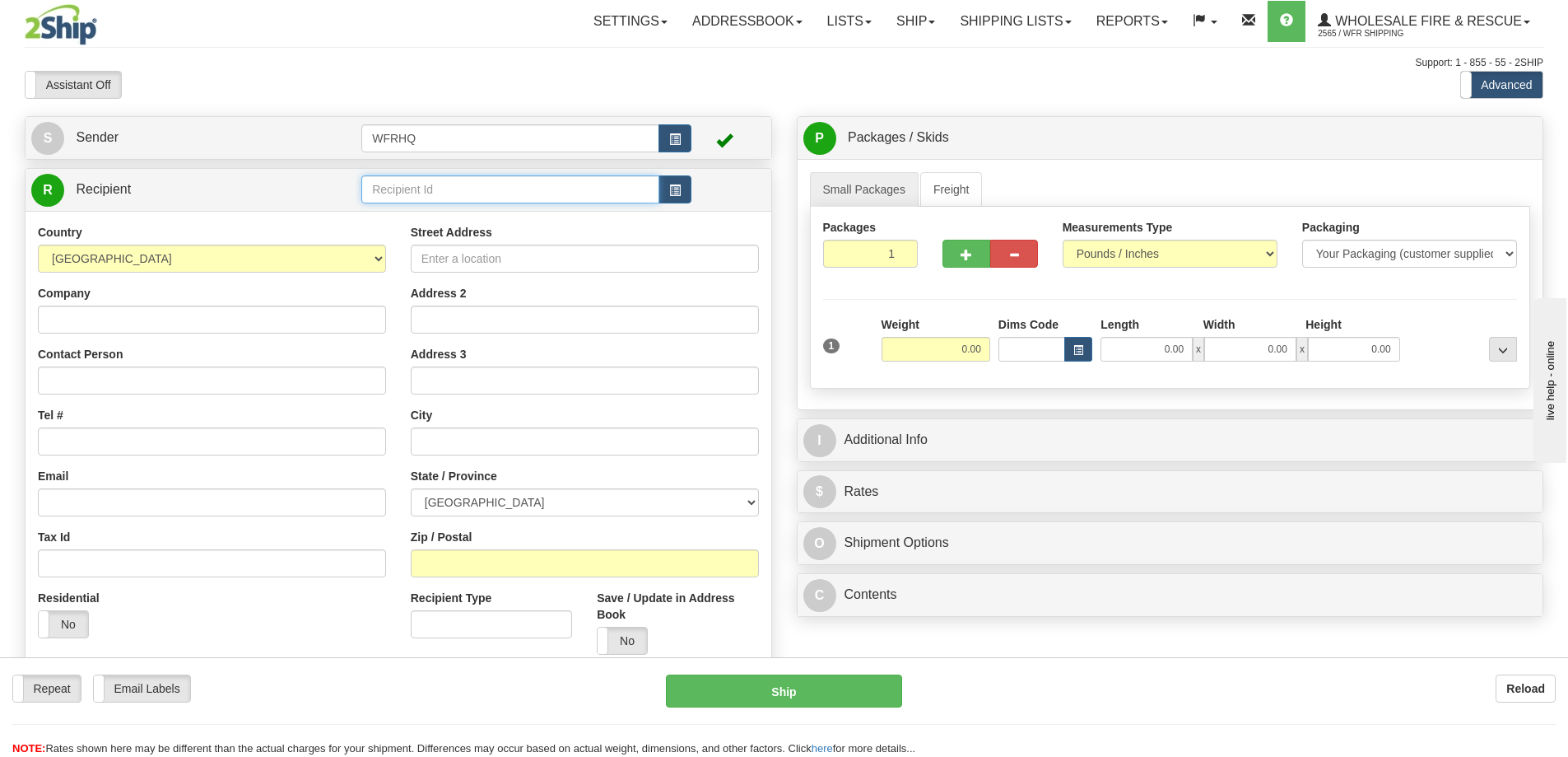
click at [411, 186] on input "text" at bounding box center [511, 189] width 298 height 28
click at [446, 215] on div "SADD7275" at bounding box center [507, 215] width 282 height 18
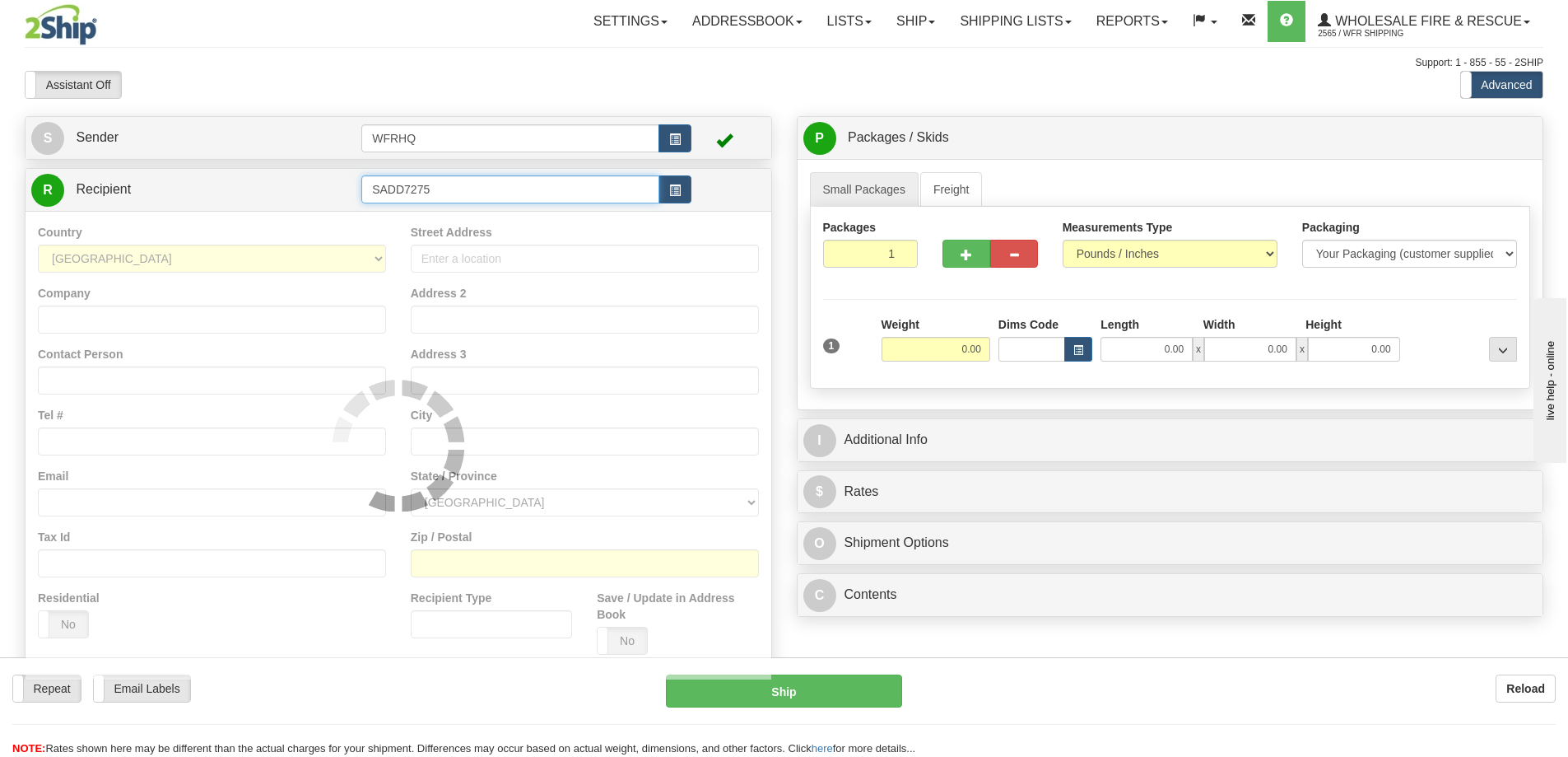
type input "SADD7275"
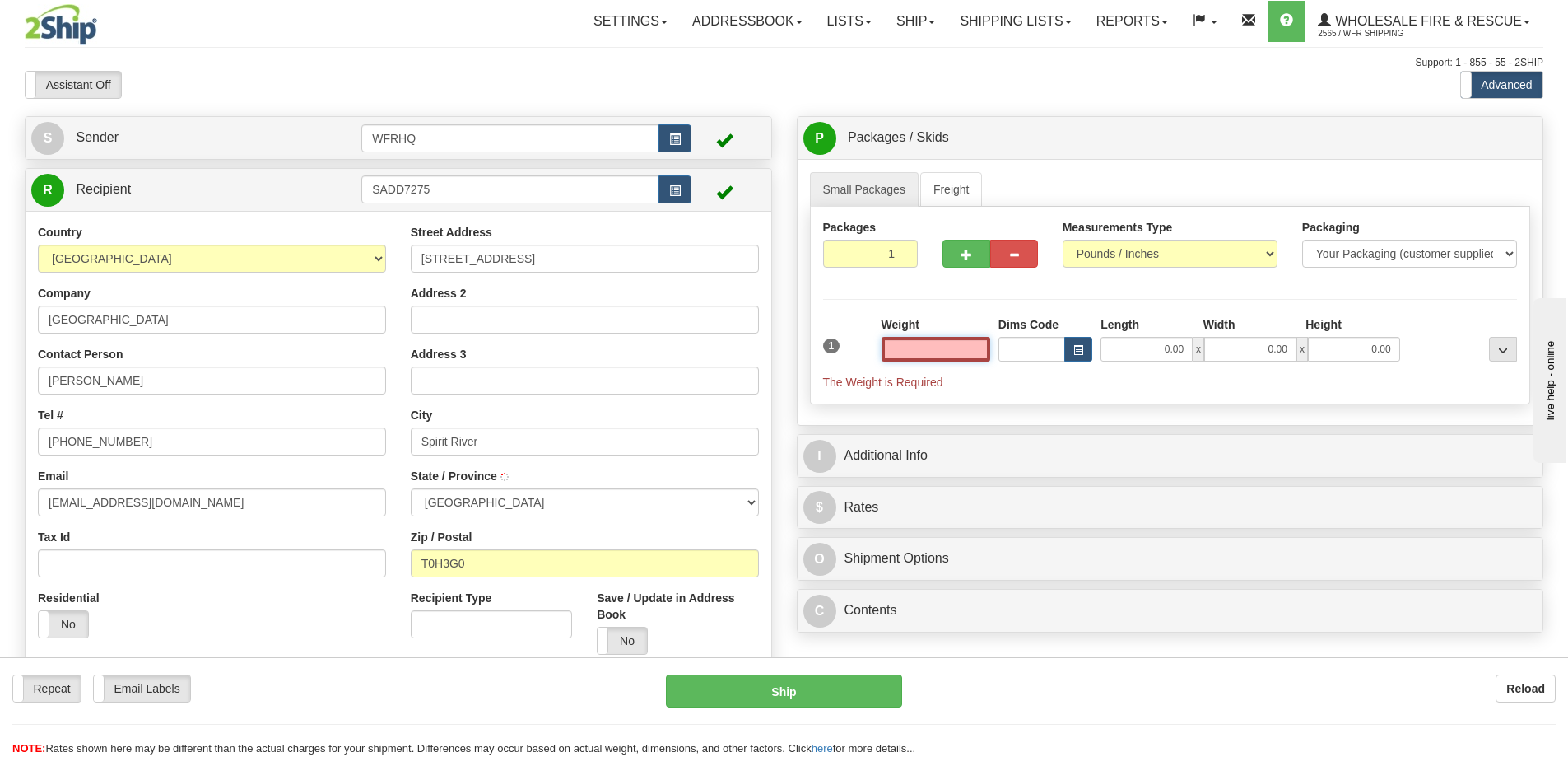
type input "SPIRIT RIVER"
click at [957, 353] on input "text" at bounding box center [936, 349] width 109 height 25
type input "7.00"
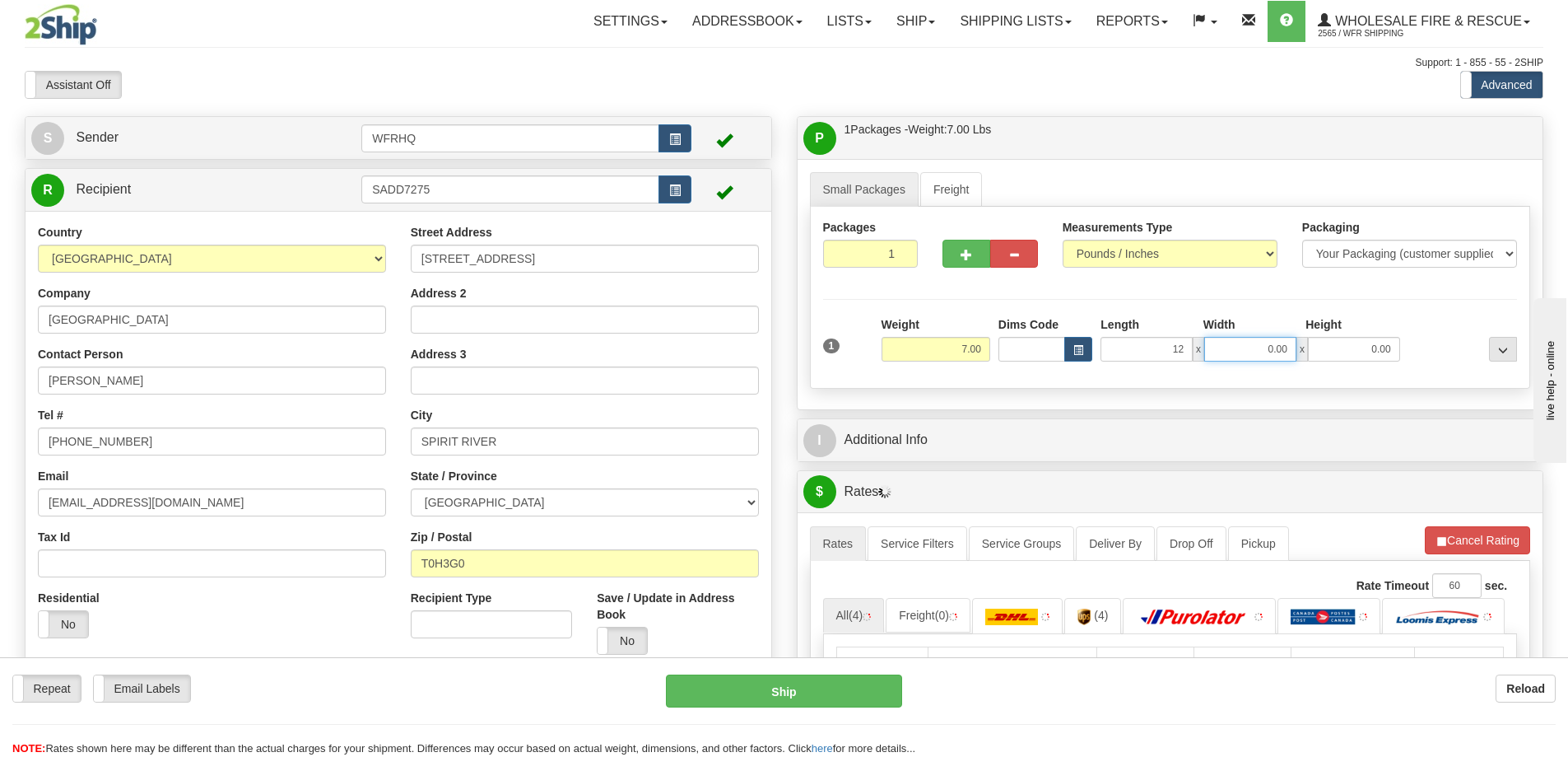
type input "12.00"
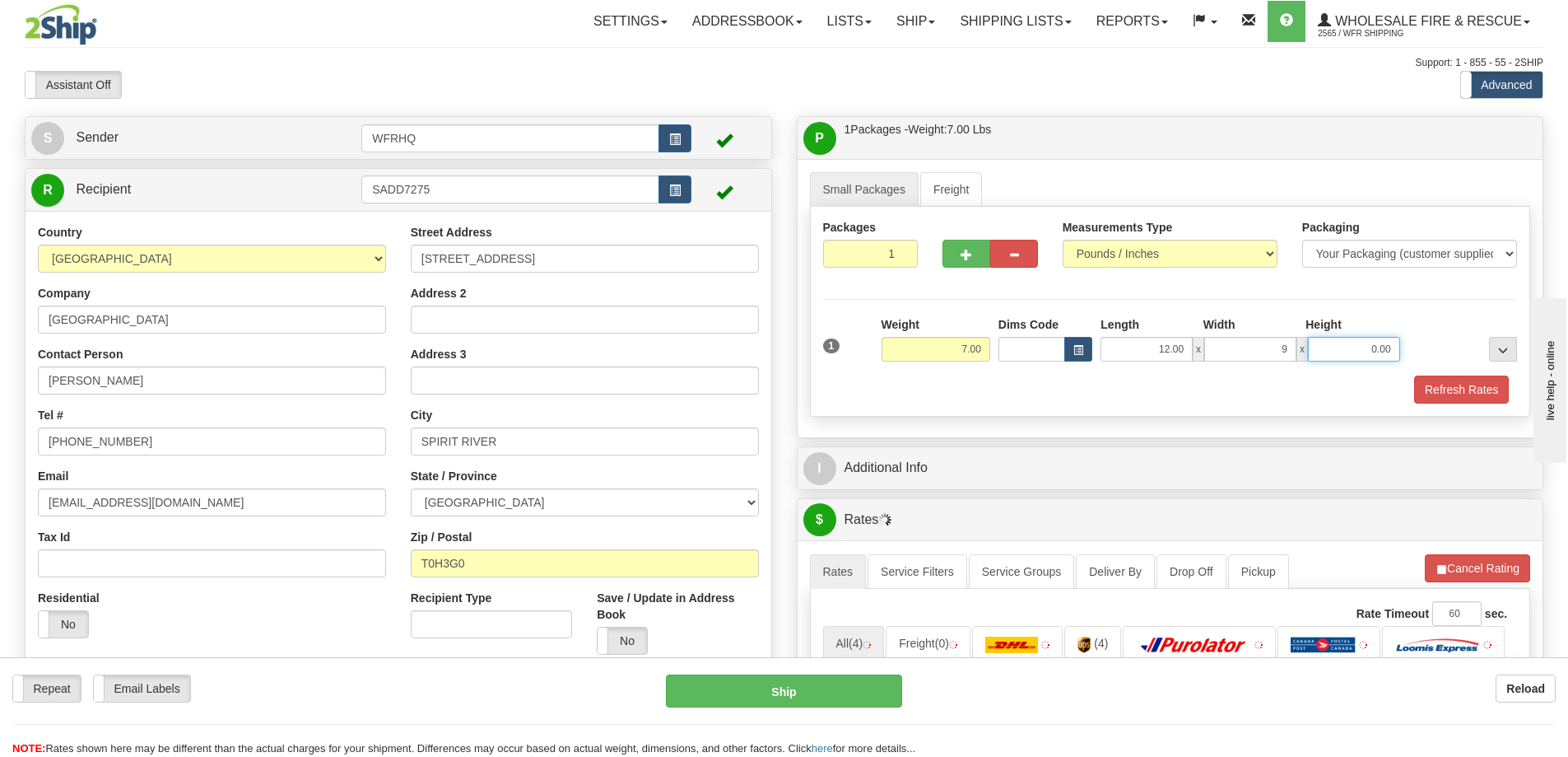
type input "9.00"
type input "6.00"
click at [1097, 399] on div "Refresh Rates" at bounding box center [1170, 389] width 703 height 28
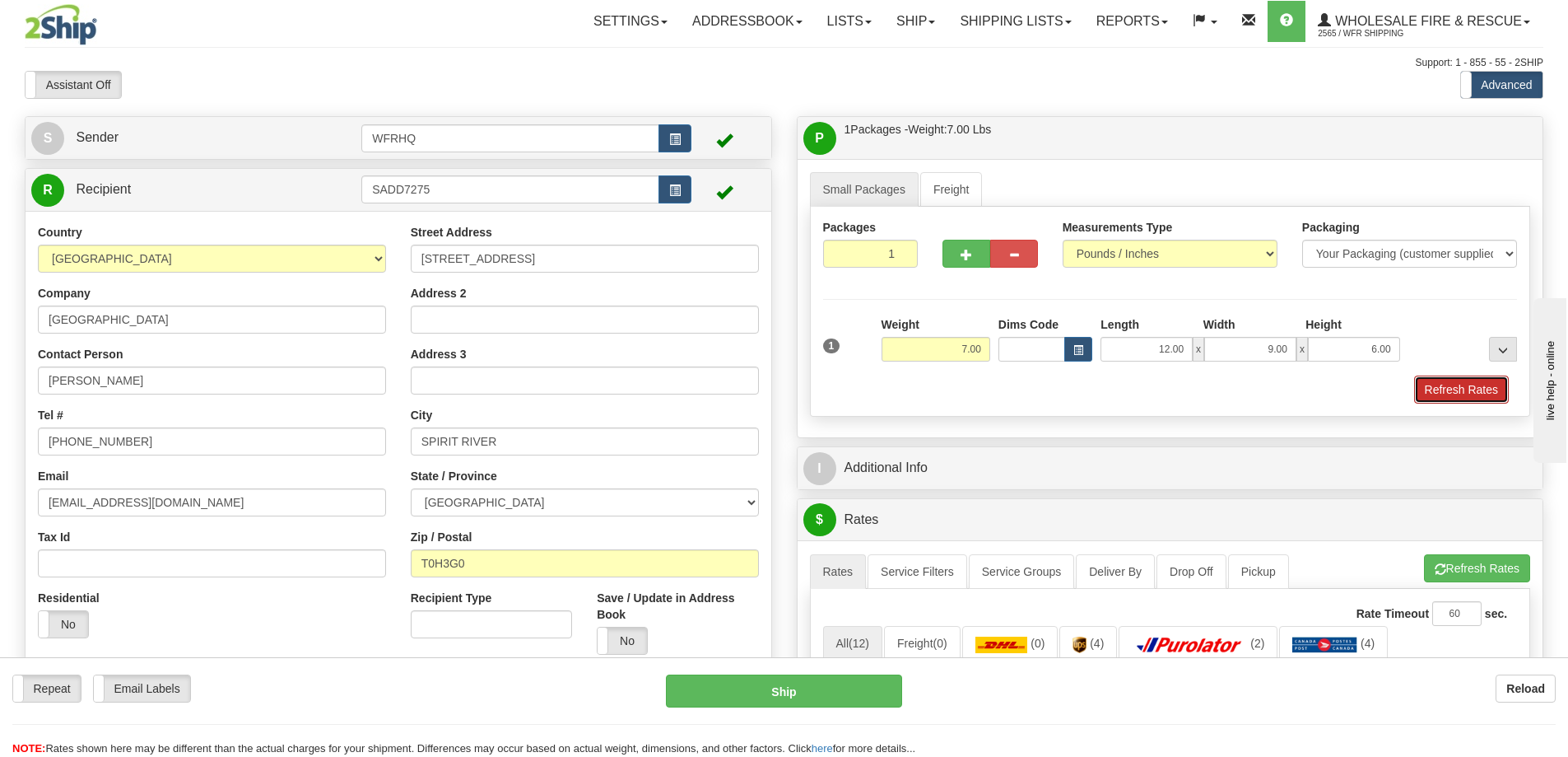
click at [1464, 403] on button "Refresh Rates" at bounding box center [1462, 389] width 95 height 28
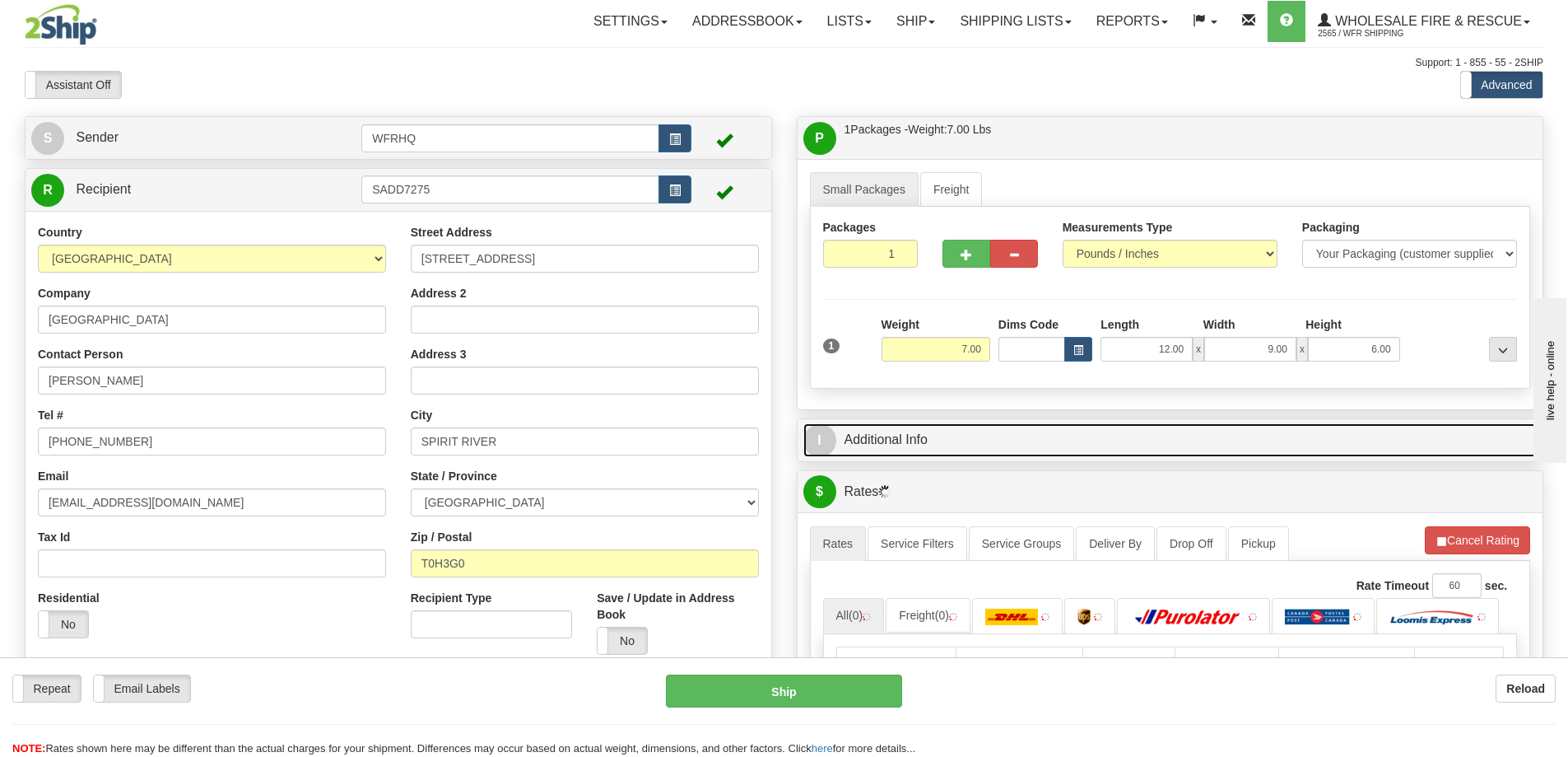
click at [1274, 424] on link "I Additional Info" at bounding box center [1171, 440] width 735 height 34
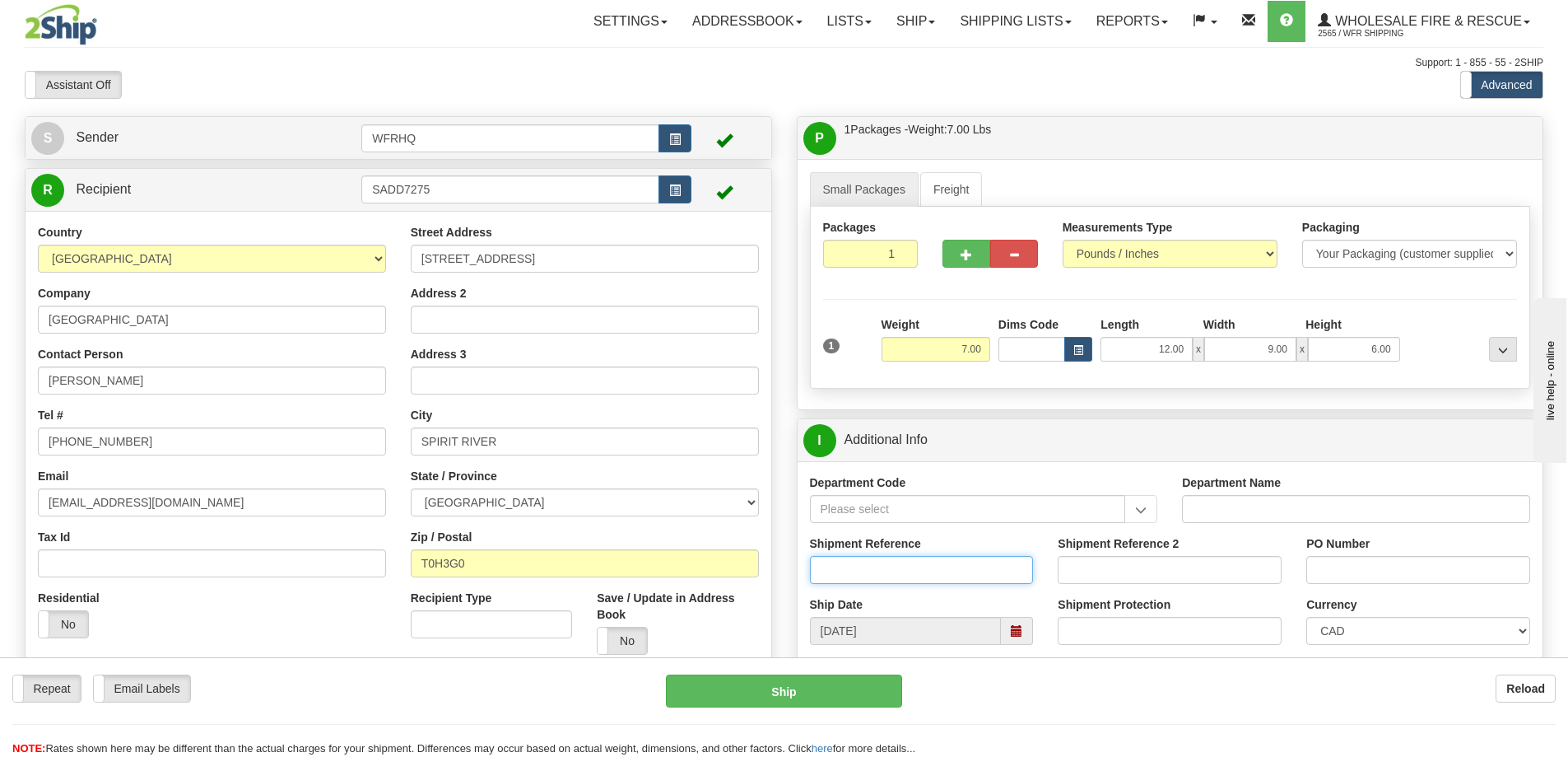
click at [890, 561] on input "Shipment Reference" at bounding box center [922, 570] width 224 height 28
type input "S43936-29522"
type input "P.O. #2025-19"
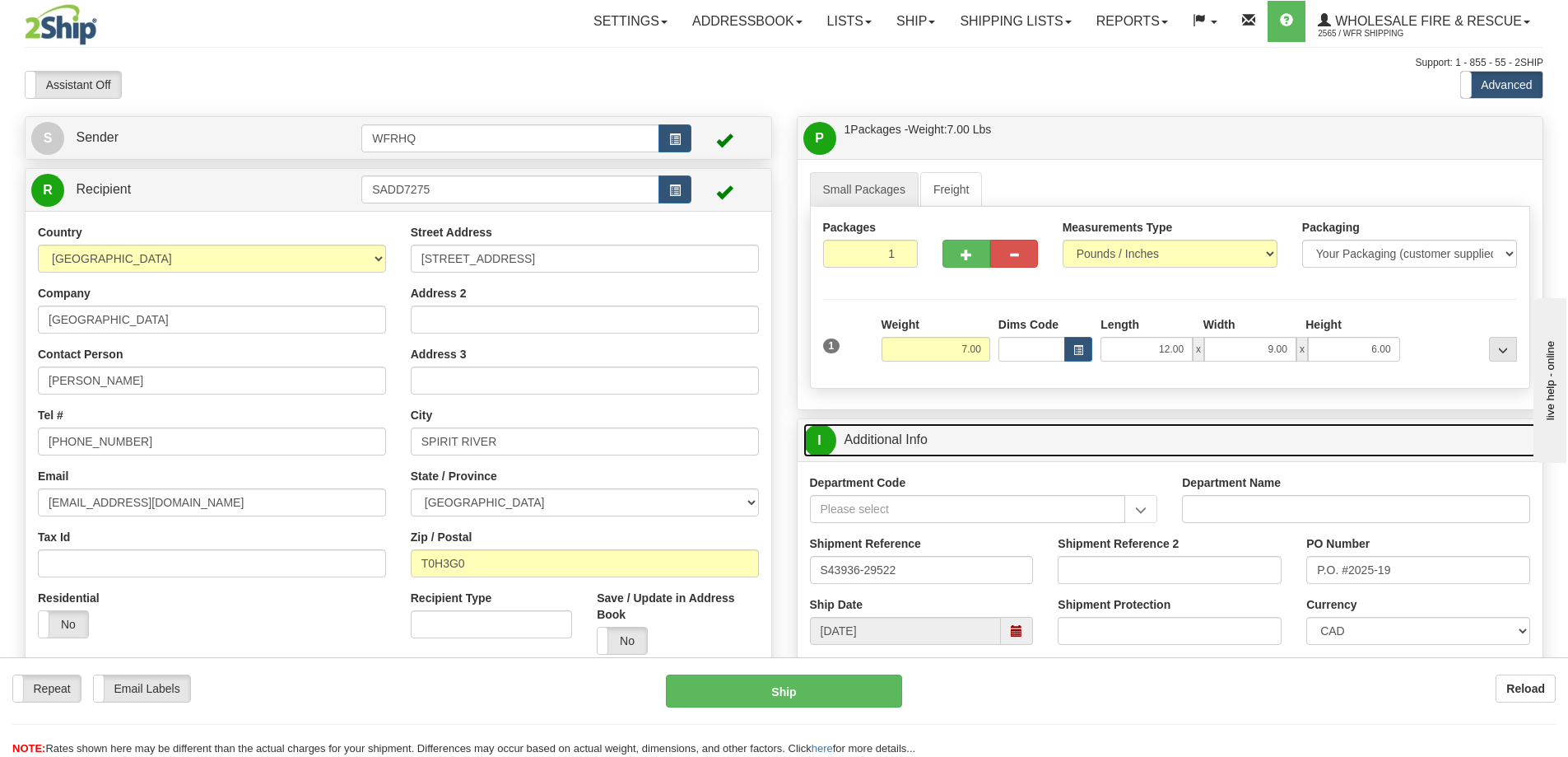
click at [1102, 444] on link "I Additional Info" at bounding box center [1171, 440] width 735 height 34
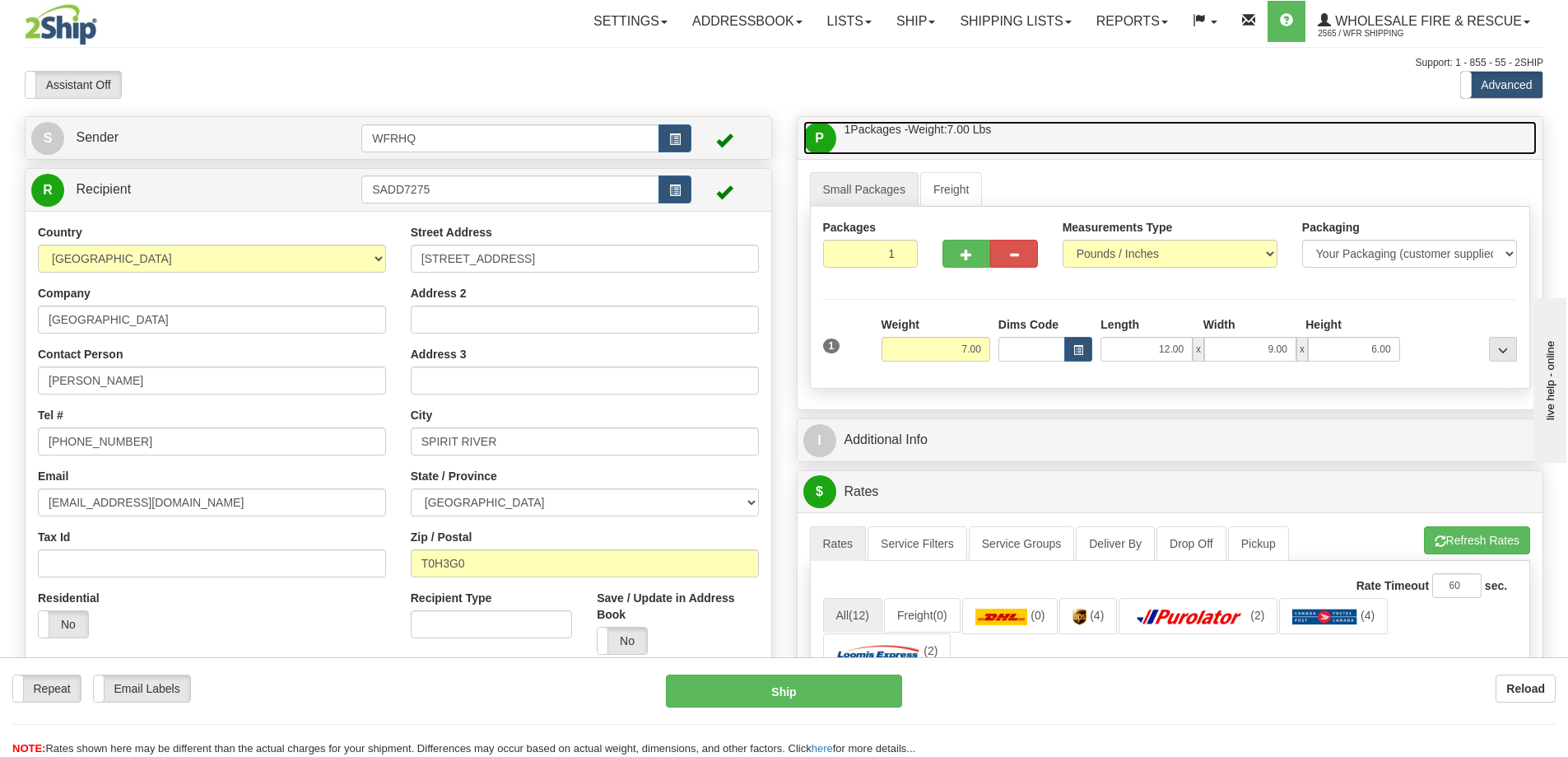
click at [1077, 149] on link "P Packages / Skids 1 Packages - Weight: 7.00 Lbs 1 Skids - Weight: NaN Lbs" at bounding box center [1171, 137] width 735 height 34
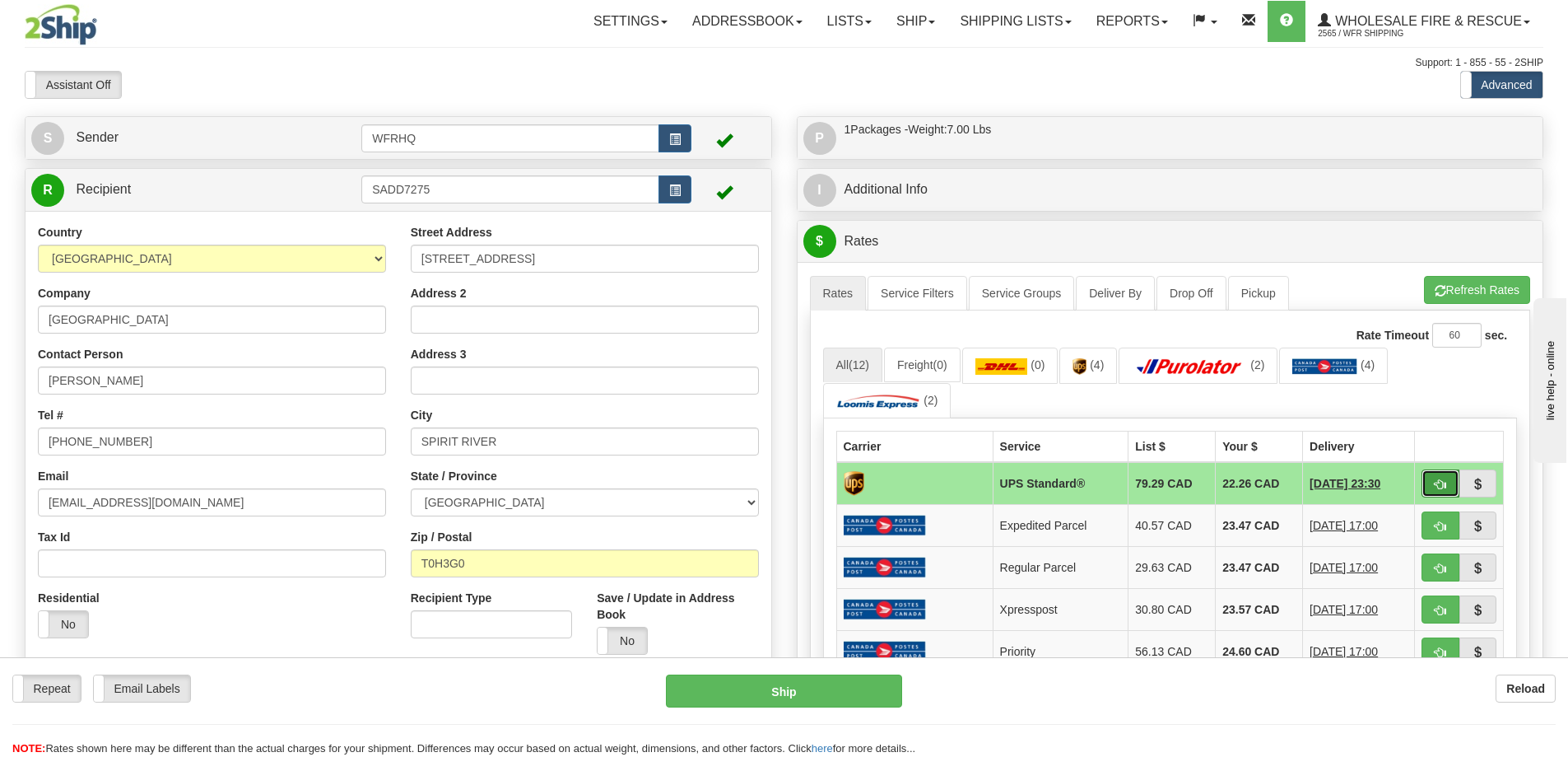
click at [1439, 483] on span "button" at bounding box center [1440, 485] width 12 height 11
type input "11"
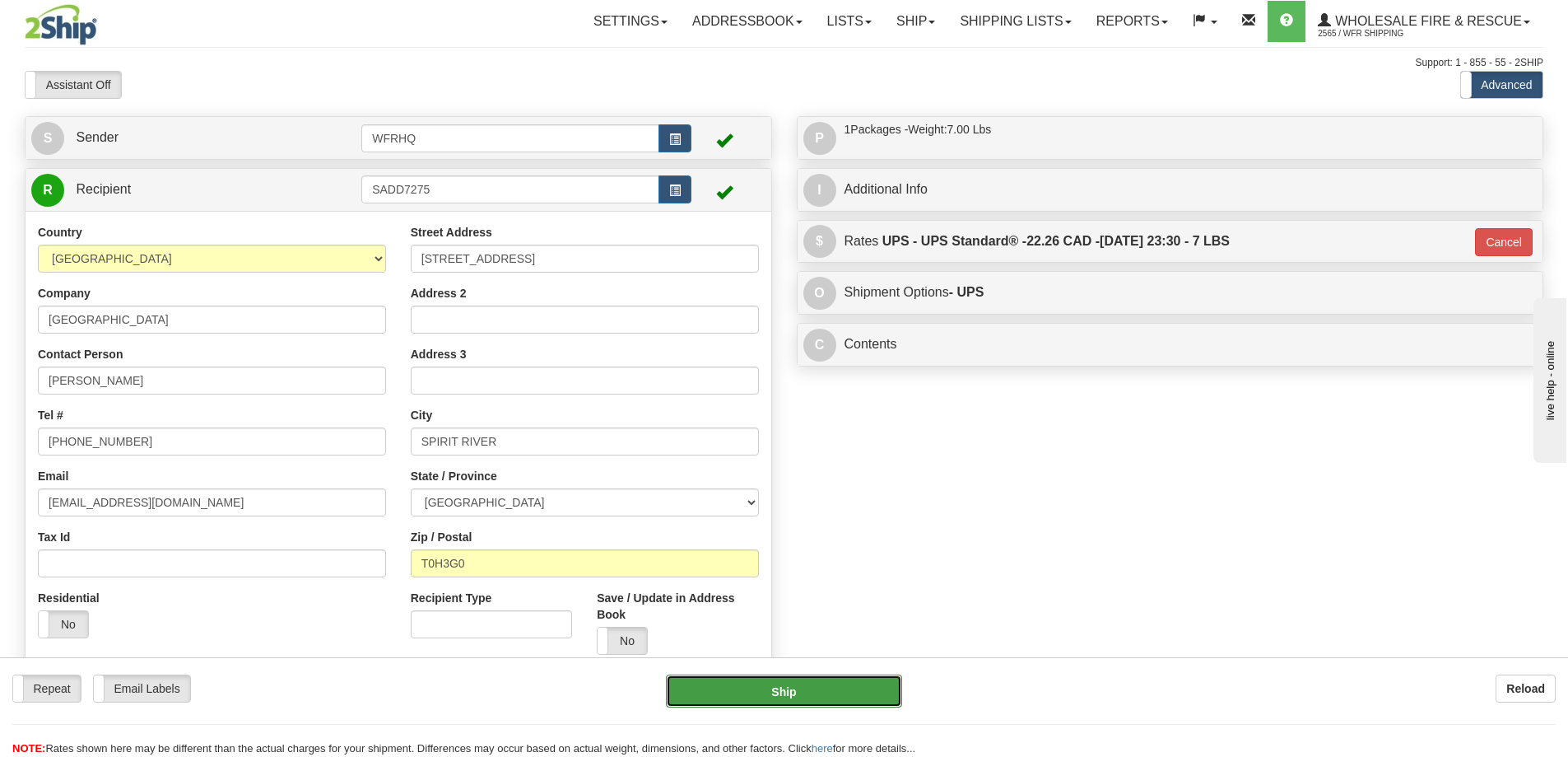
click at [801, 708] on button "Ship" at bounding box center [784, 691] width 237 height 33
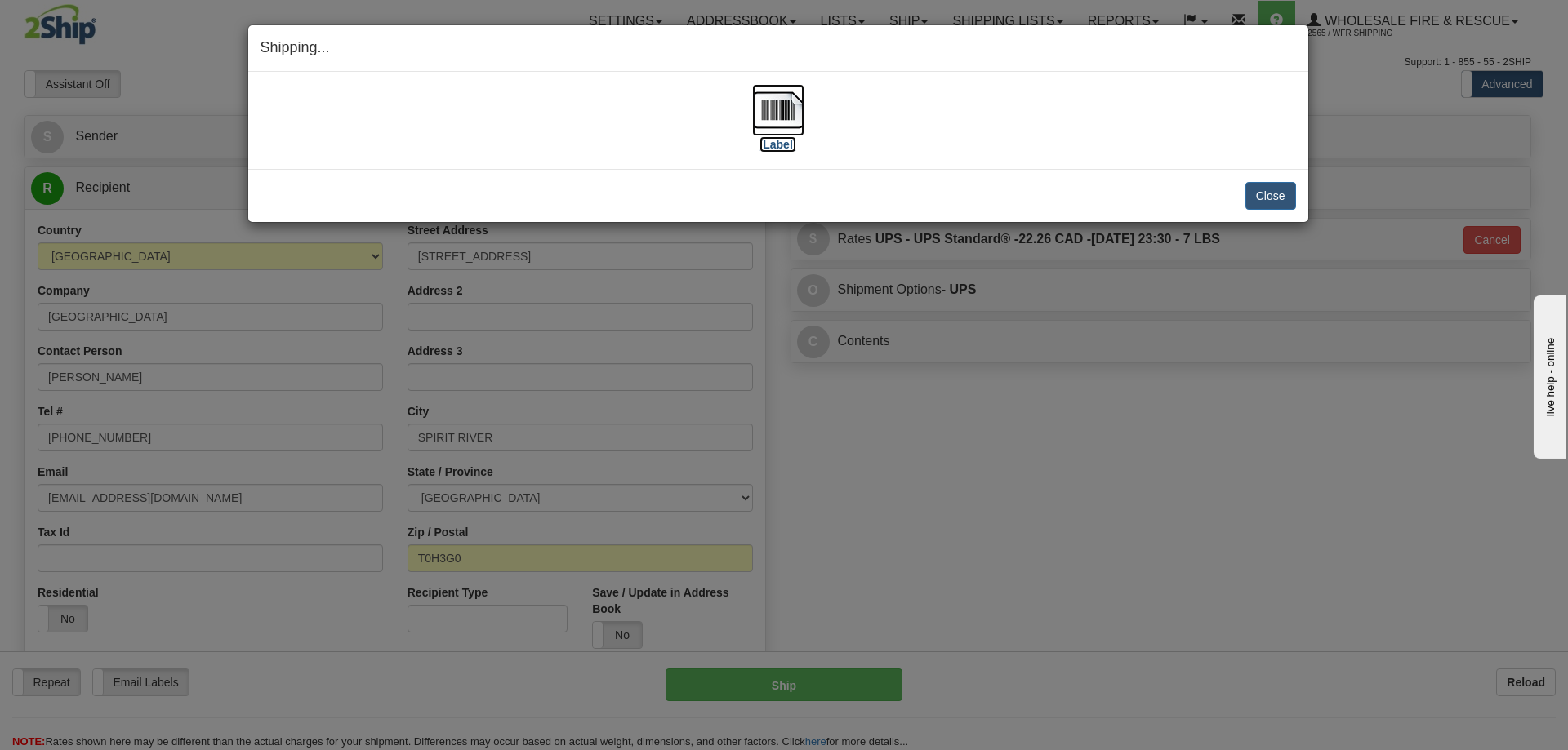
click at [771, 114] on img at bounding box center [779, 111] width 53 height 53
click at [1277, 200] on button "Close" at bounding box center [1271, 196] width 51 height 28
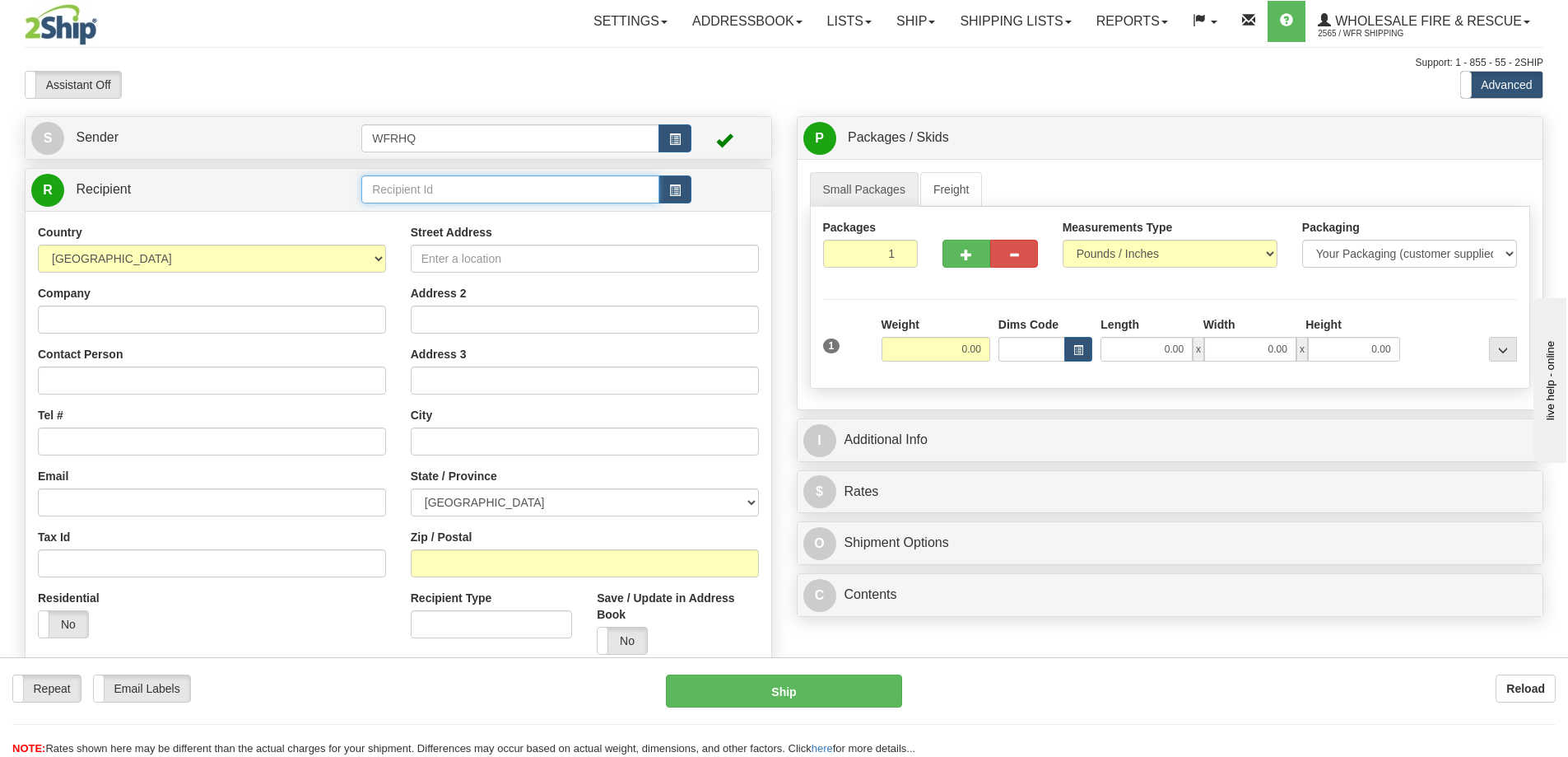
click at [404, 188] on input "text" at bounding box center [511, 189] width 298 height 28
click at [461, 176] on input "text" at bounding box center [511, 189] width 298 height 28
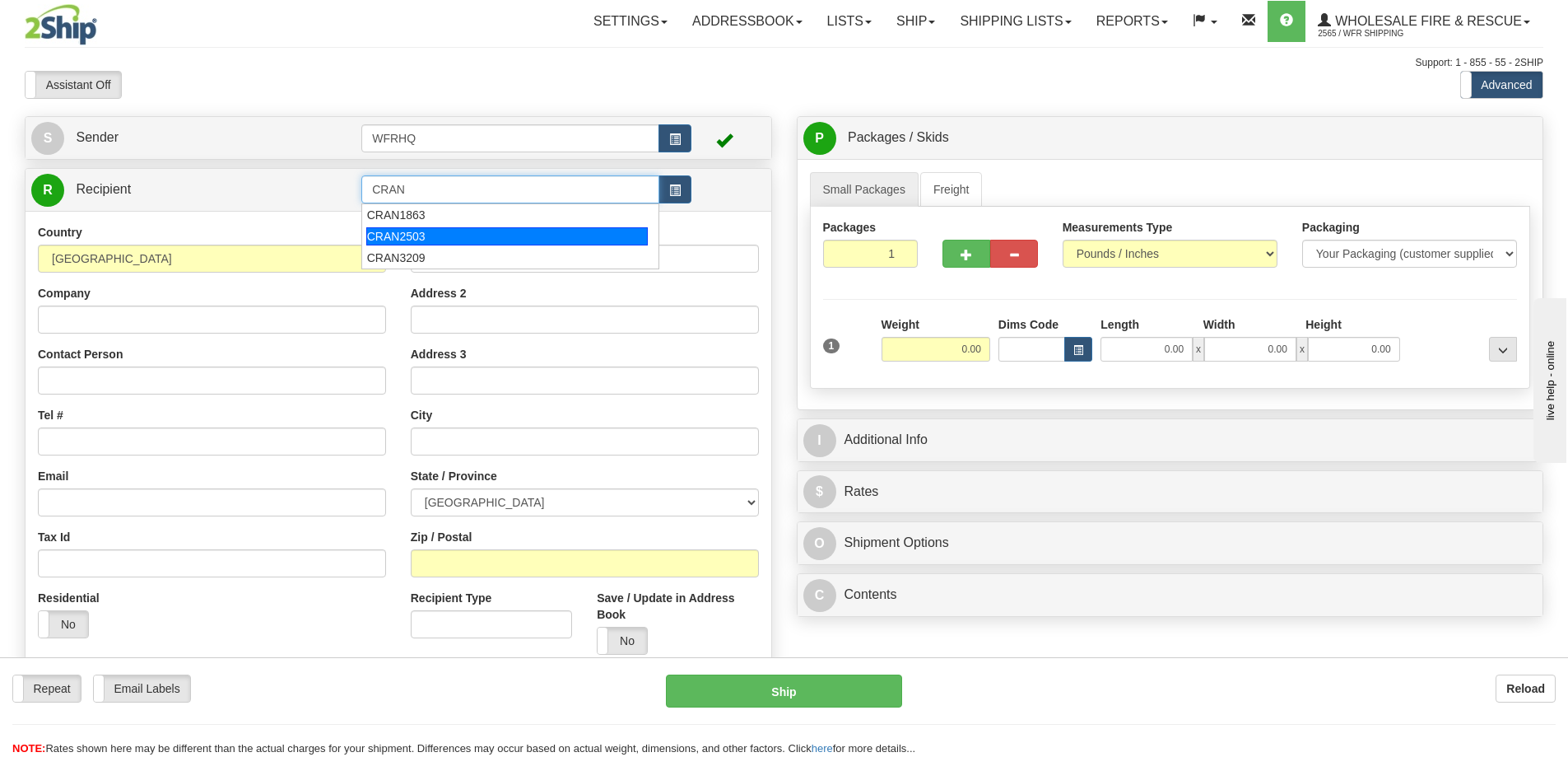
click at [420, 244] on div "CRAN2503" at bounding box center [507, 237] width 282 height 18
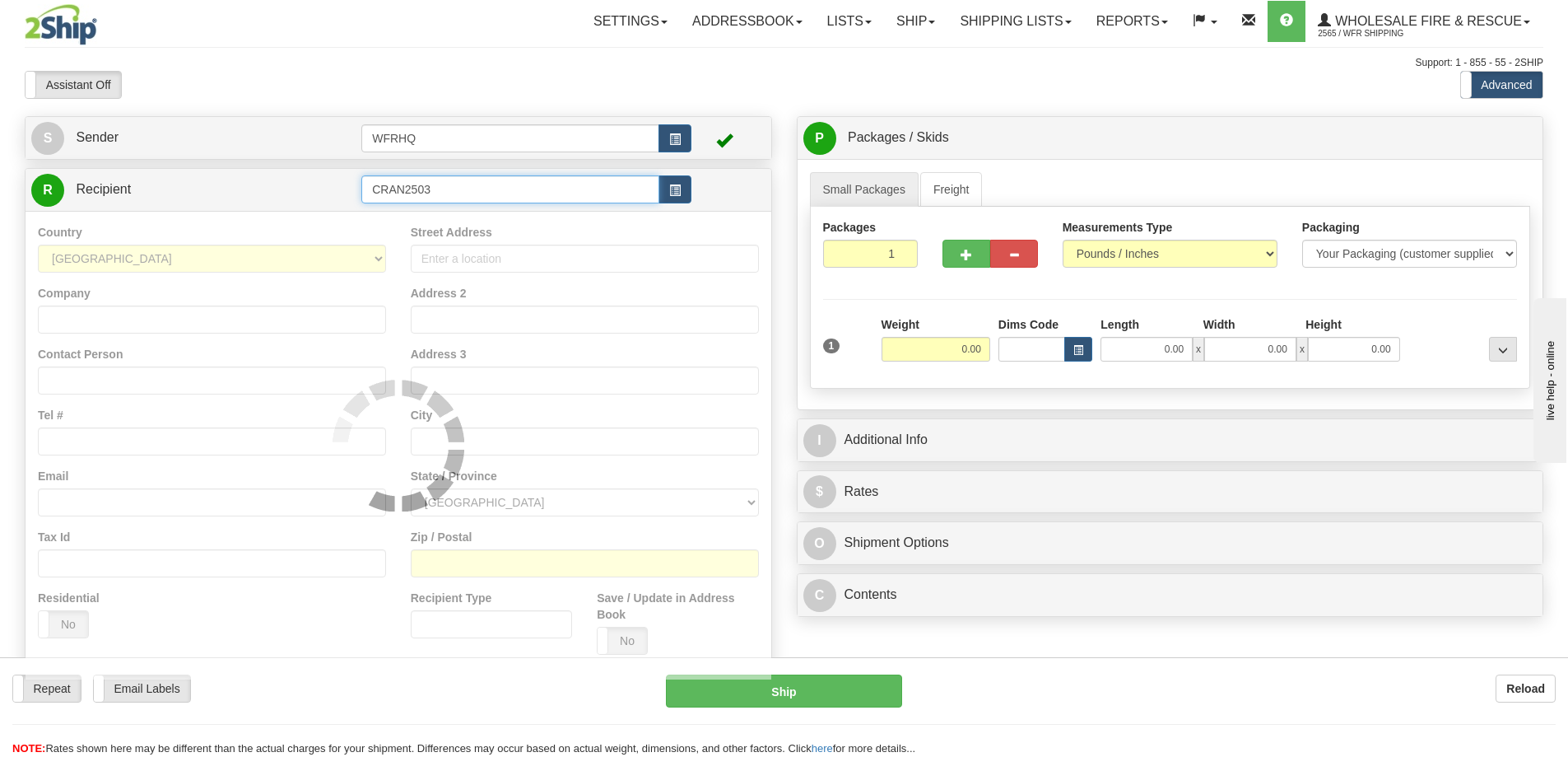
type input "CRAN2503"
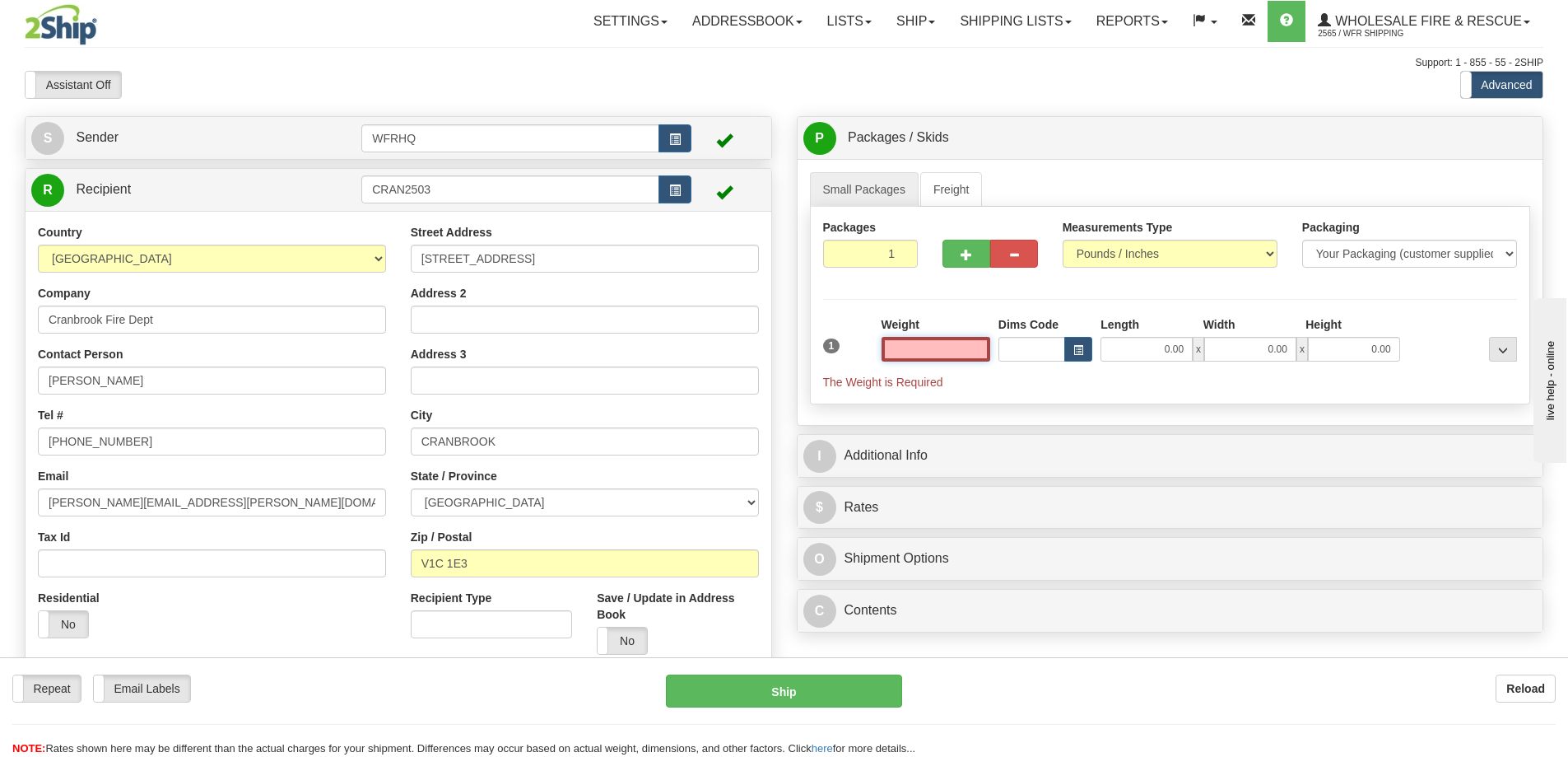
click at [901, 348] on input "text" at bounding box center [936, 349] width 109 height 25
type input "1.00"
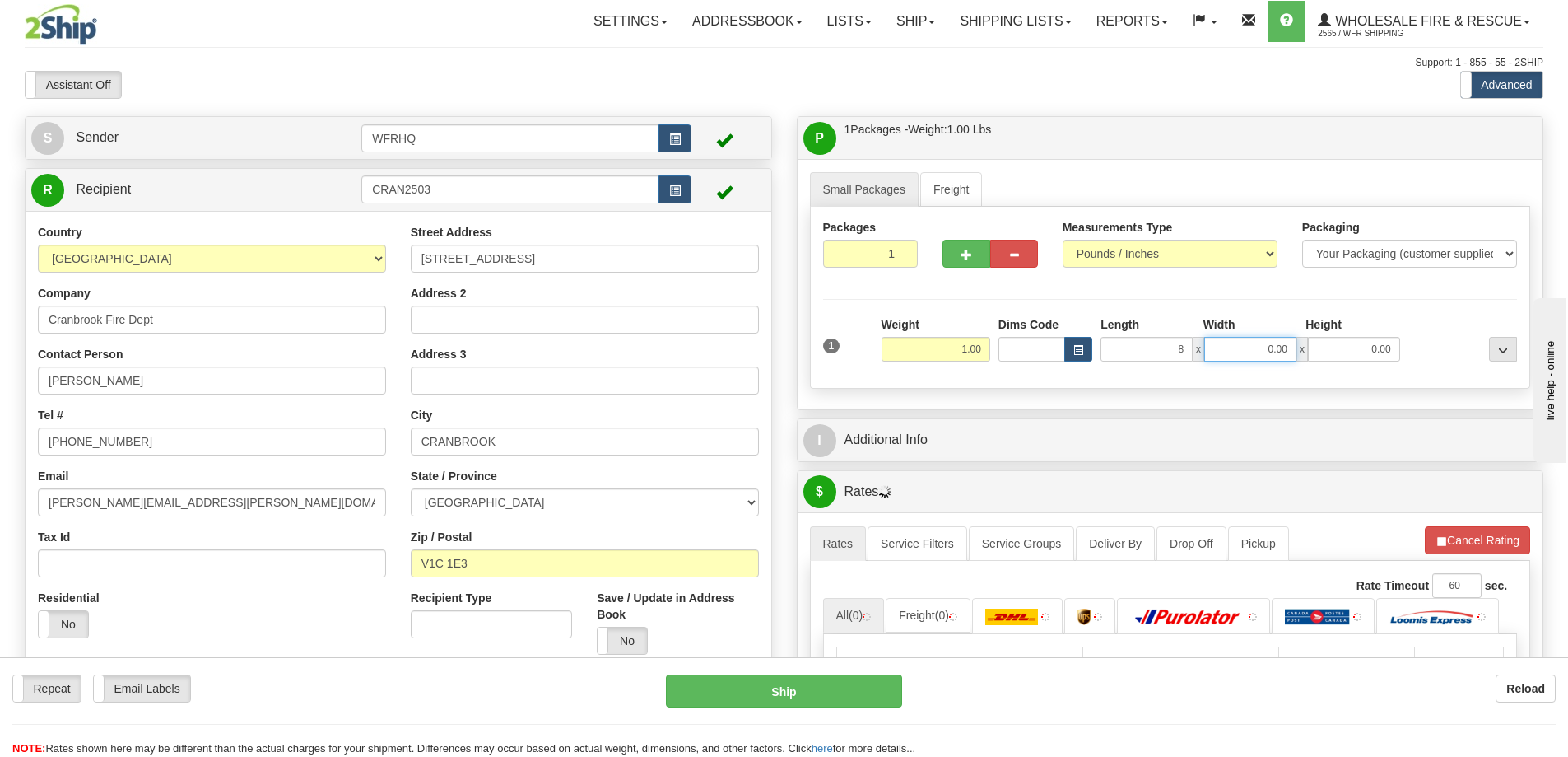
type input "8.00"
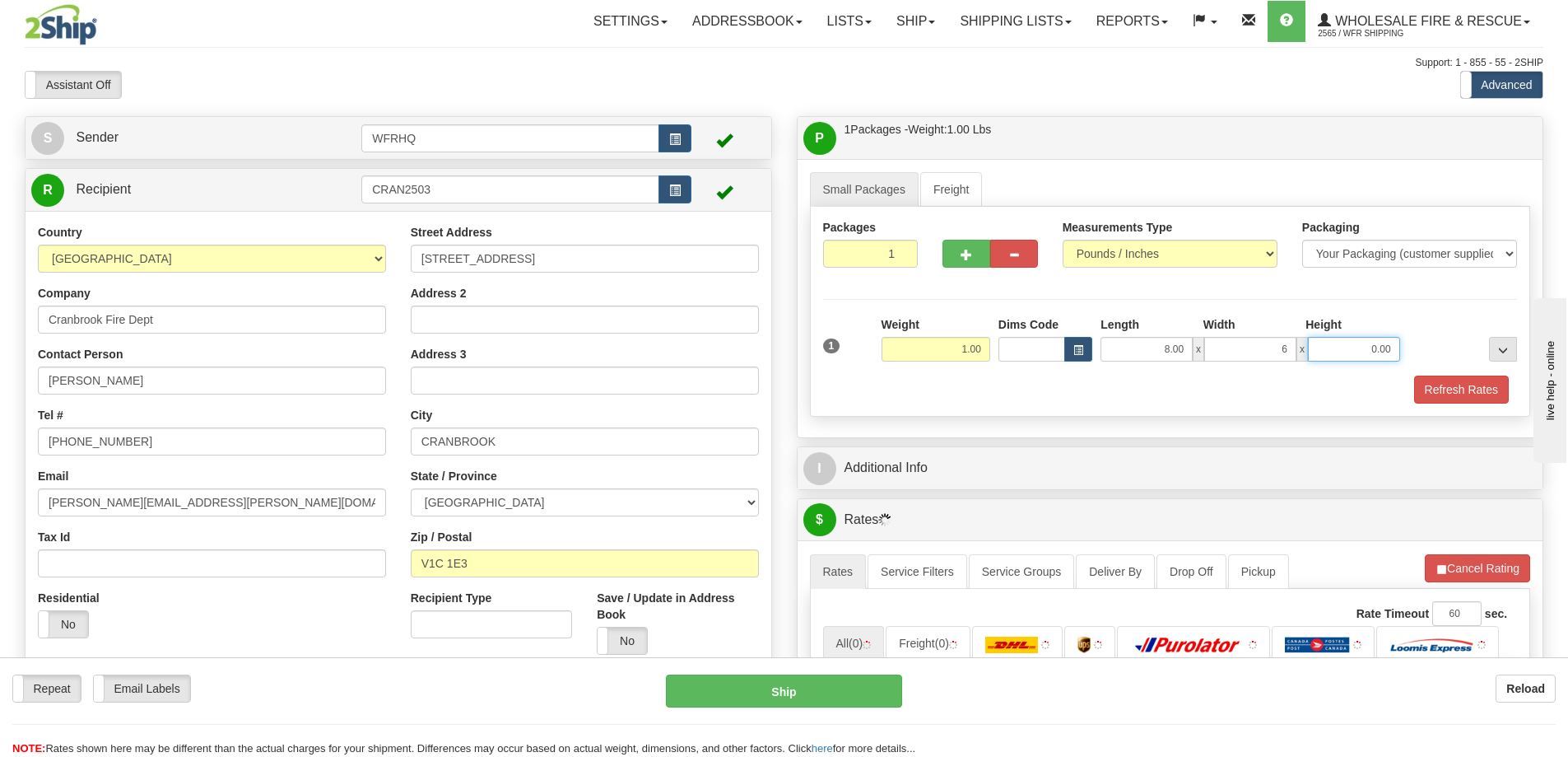
type input "6.00"
type input "4.00"
click at [1463, 378] on button "Refresh Rates" at bounding box center [1462, 389] width 95 height 28
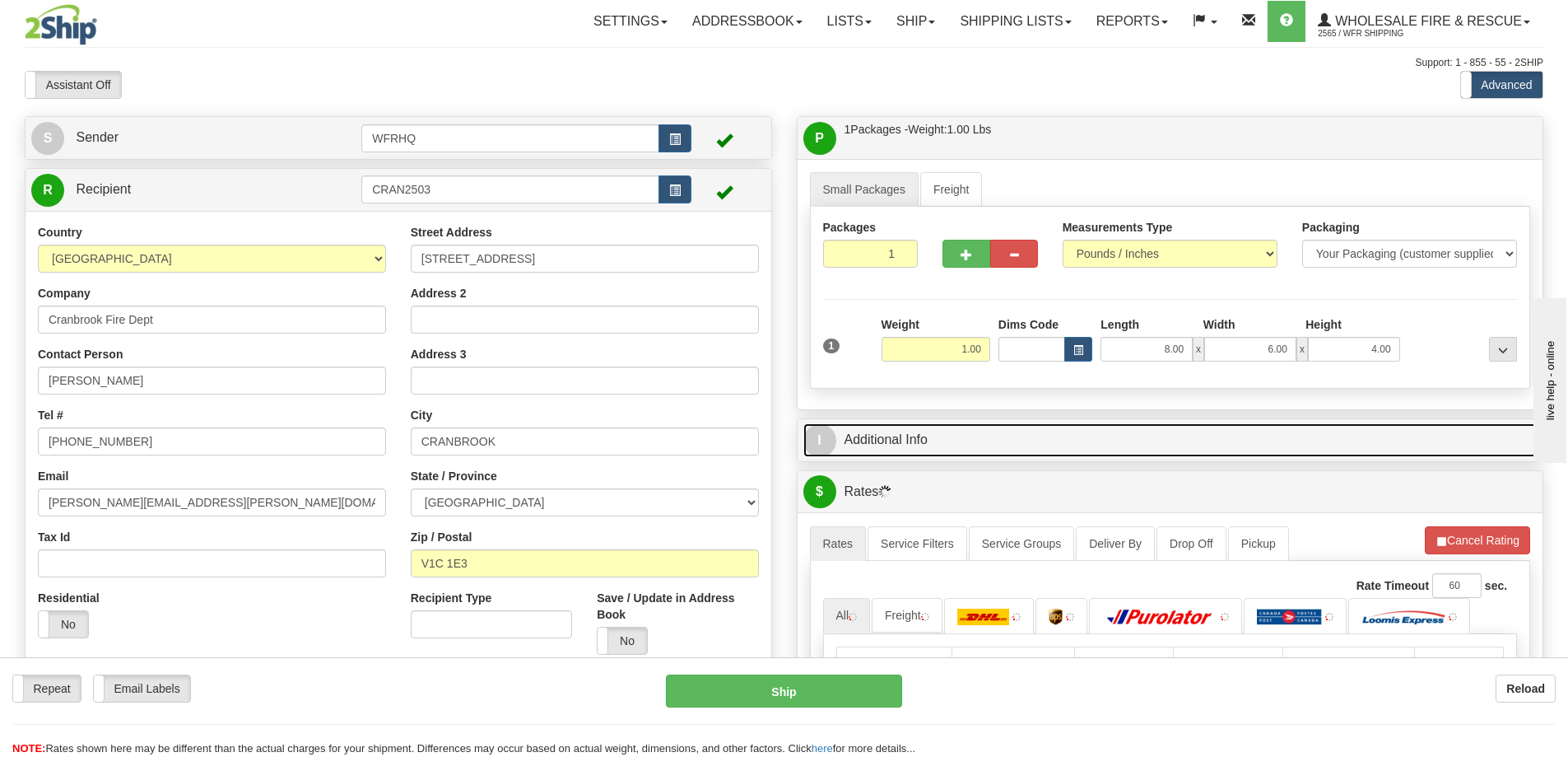
click at [1172, 443] on link "I Additional Info" at bounding box center [1171, 440] width 735 height 34
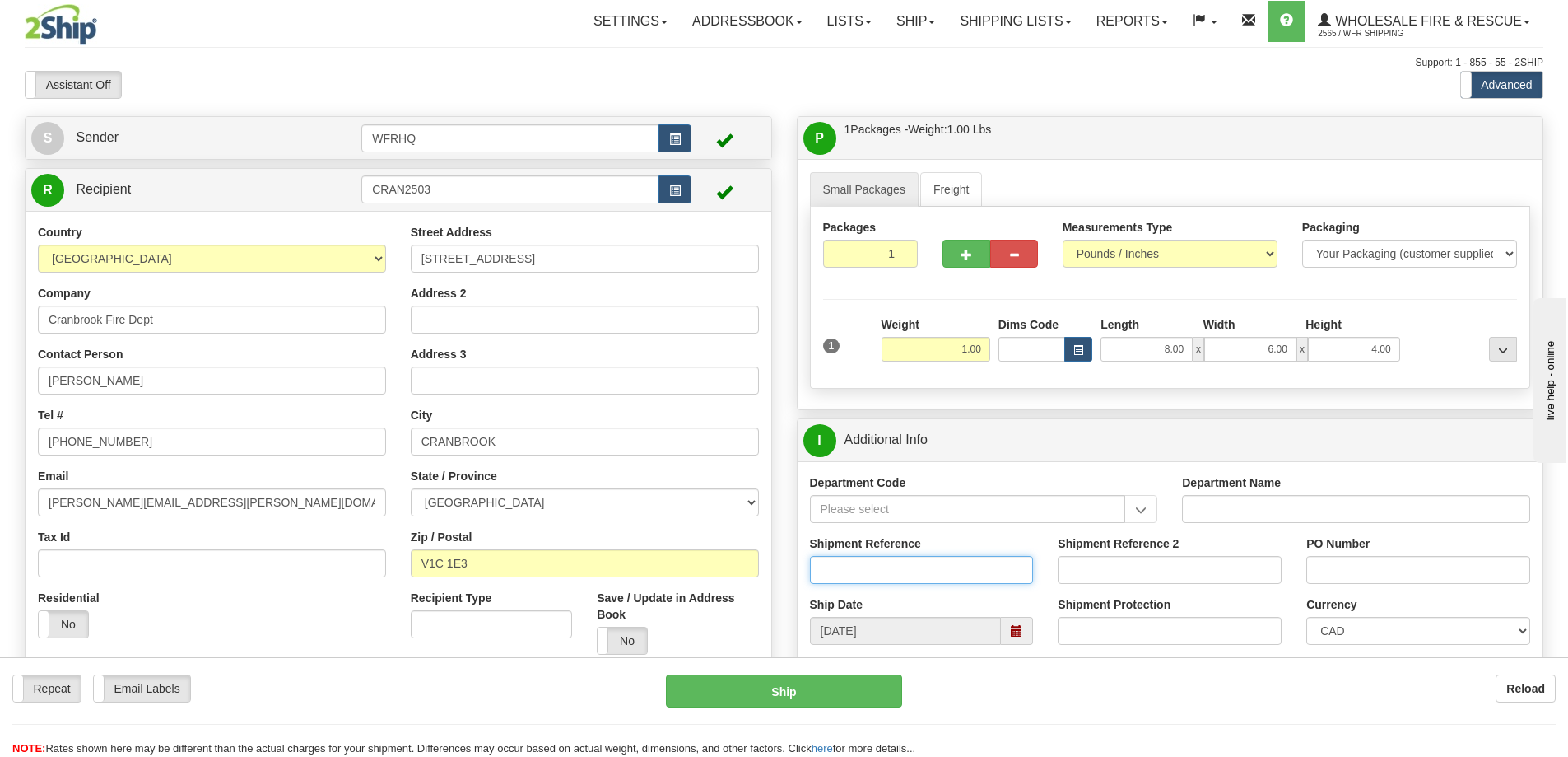
click at [925, 570] on input "Shipment Reference" at bounding box center [922, 570] width 224 height 28
type input "S43909-28829"
type input "Chad Greenan"
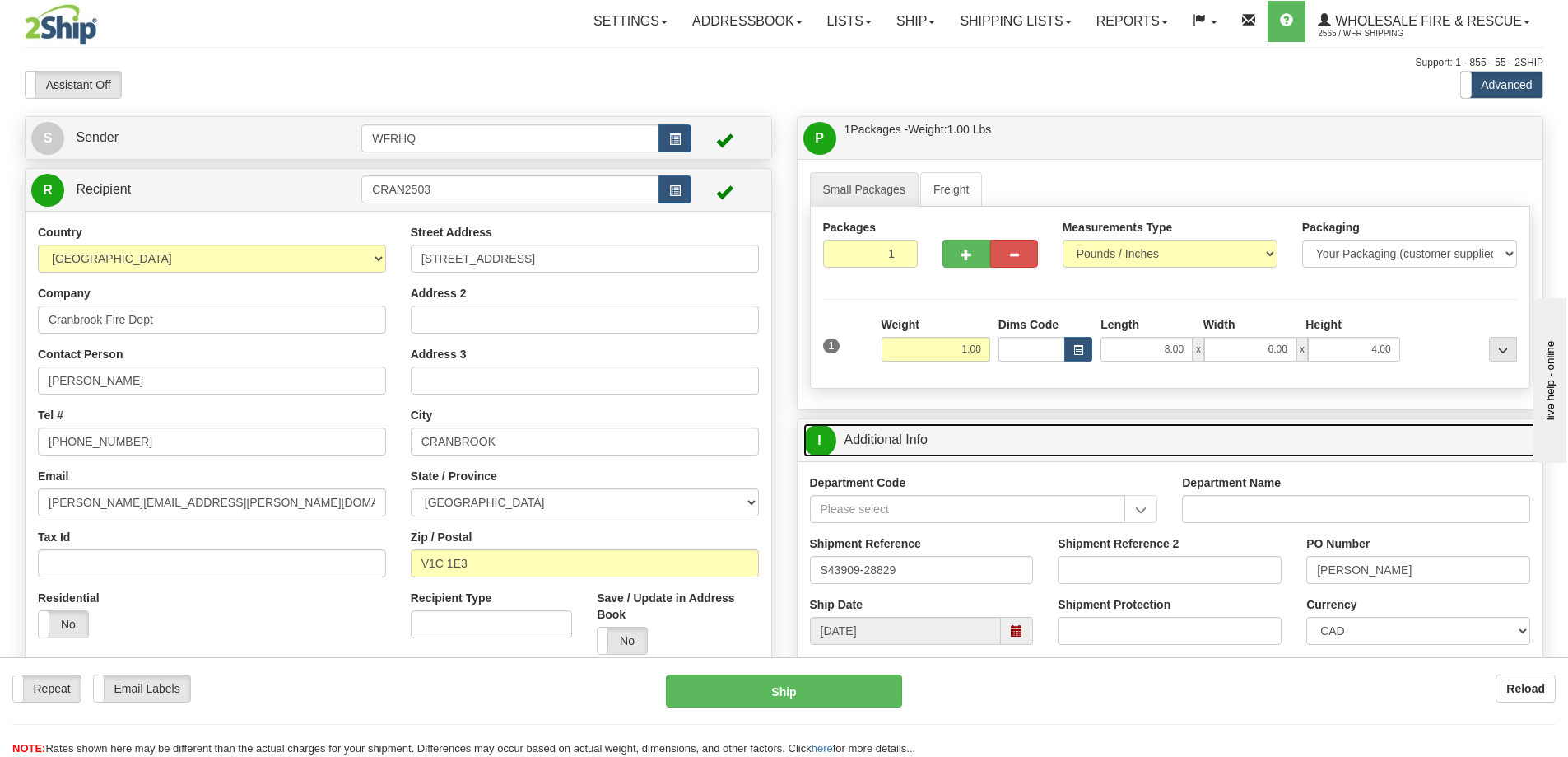
click at [1107, 443] on link "I Additional Info" at bounding box center [1171, 440] width 735 height 34
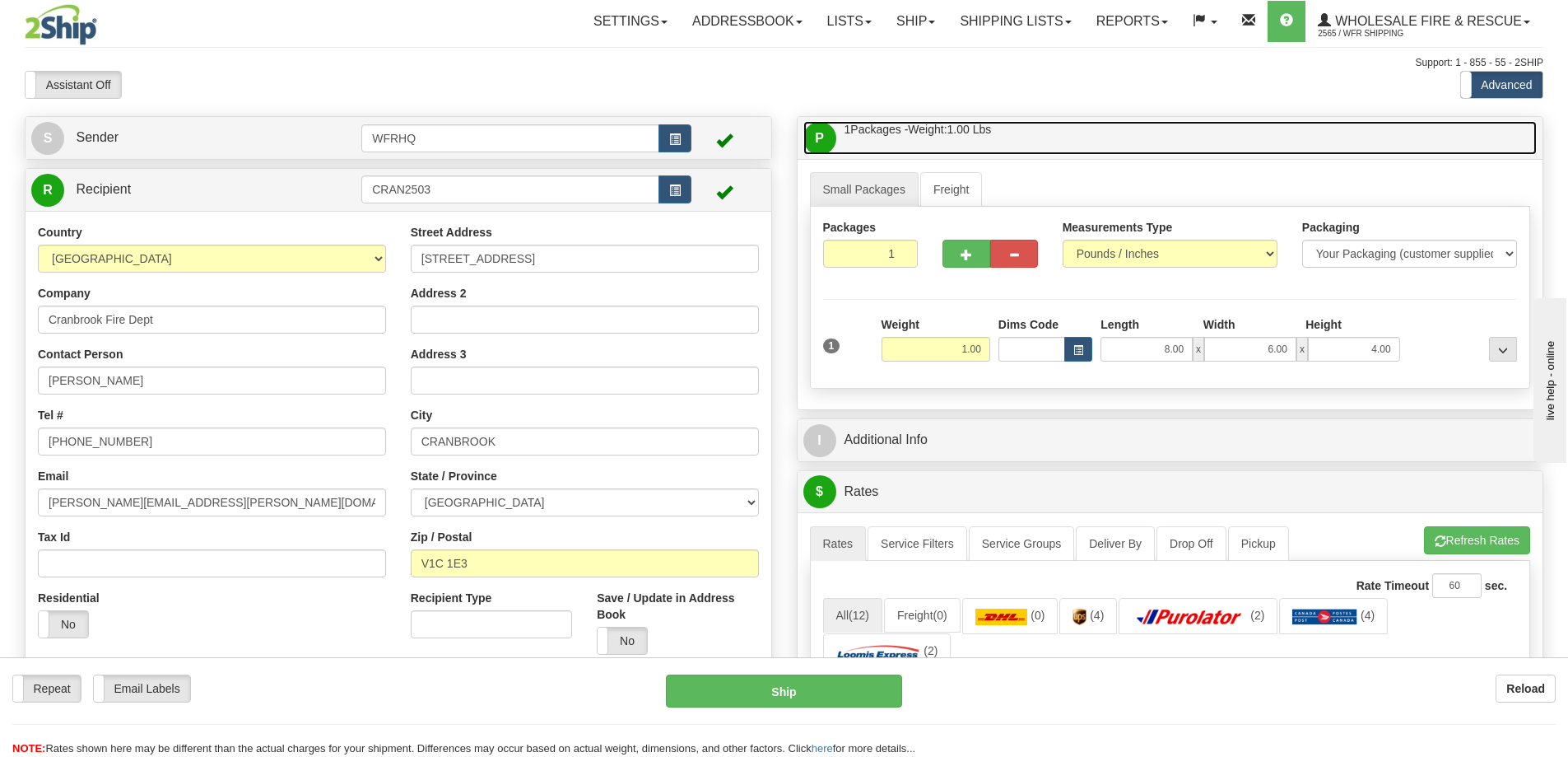
click at [1057, 133] on link "P Packages / Skids 1 Packages - Weight: 1.00 Lbs 1 Skids - Weight: NaN Lbs" at bounding box center [1171, 137] width 735 height 34
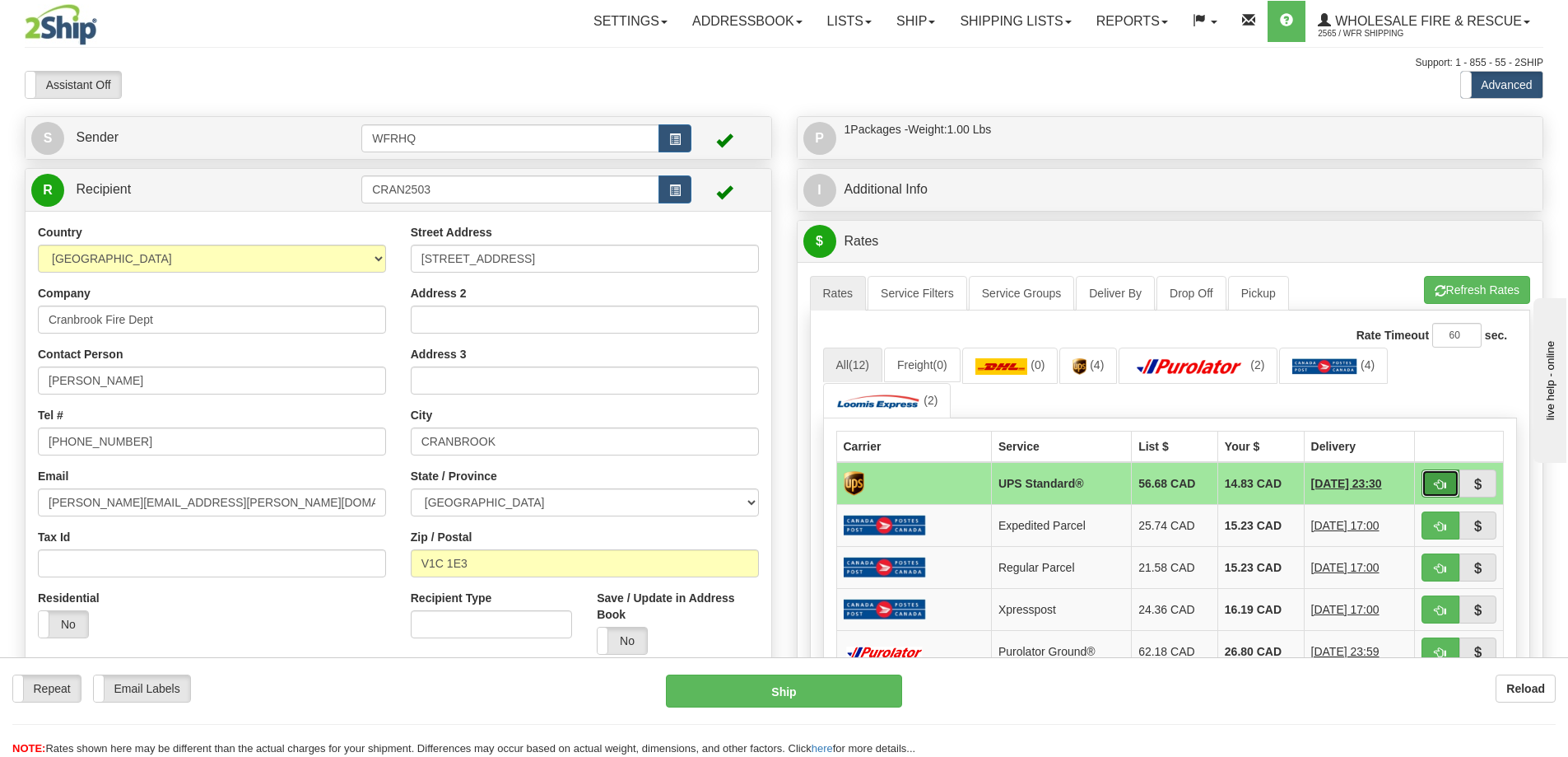
click at [1441, 489] on span "button" at bounding box center [1440, 485] width 12 height 11
type input "11"
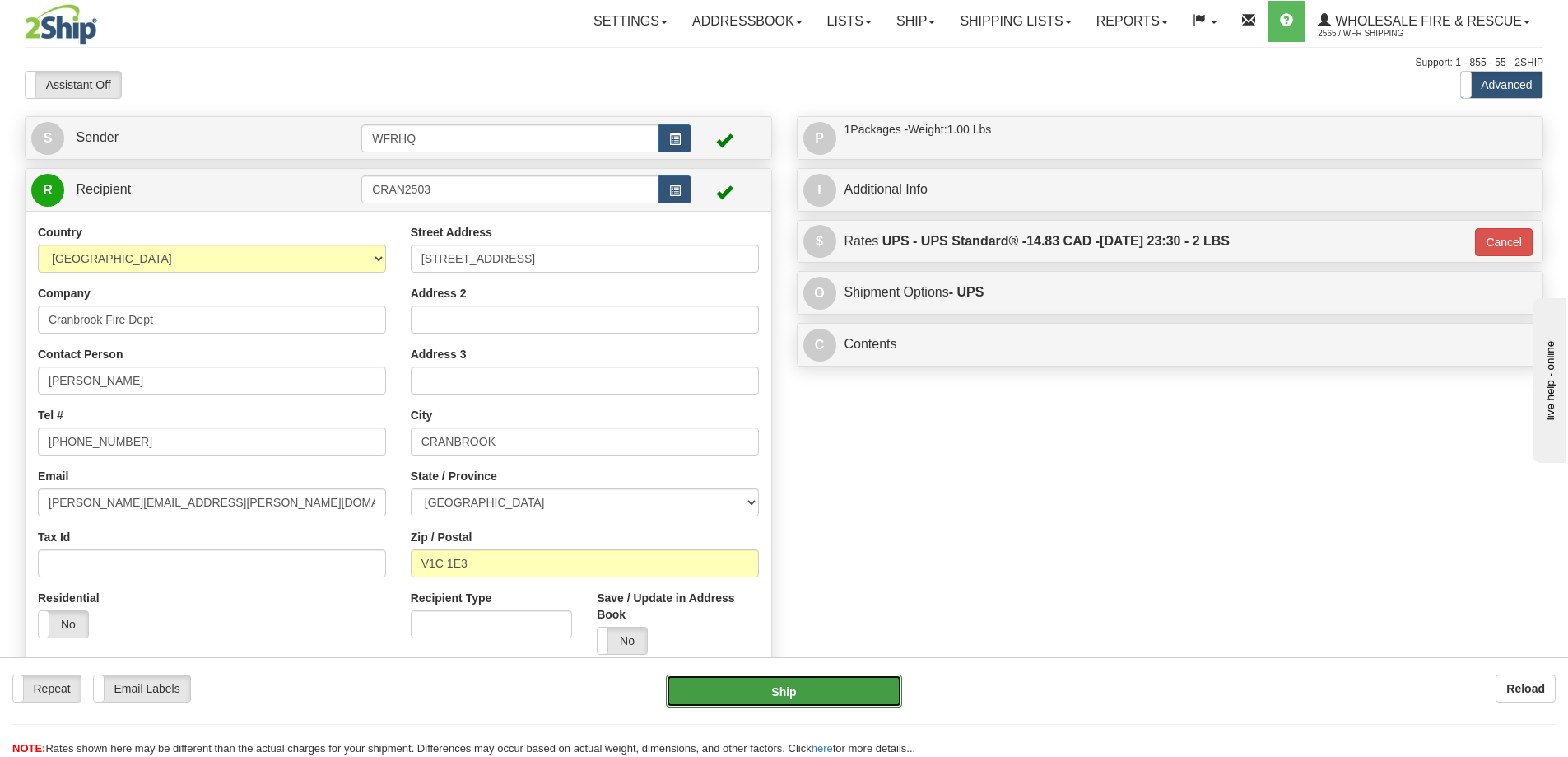
click at [814, 687] on button "Ship" at bounding box center [784, 691] width 237 height 33
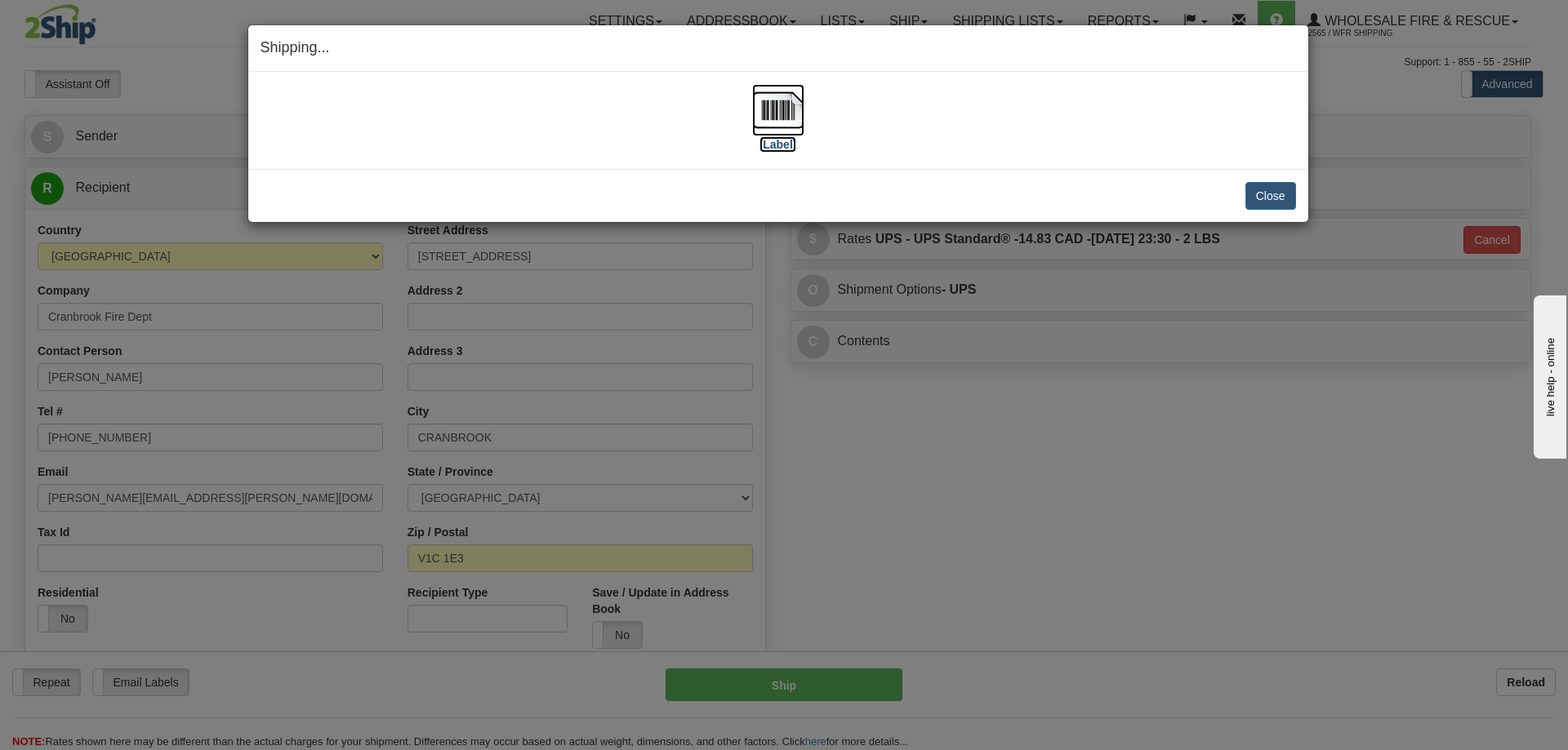
click at [783, 108] on img at bounding box center [779, 111] width 53 height 53
click at [1282, 196] on button "Close" at bounding box center [1271, 196] width 51 height 28
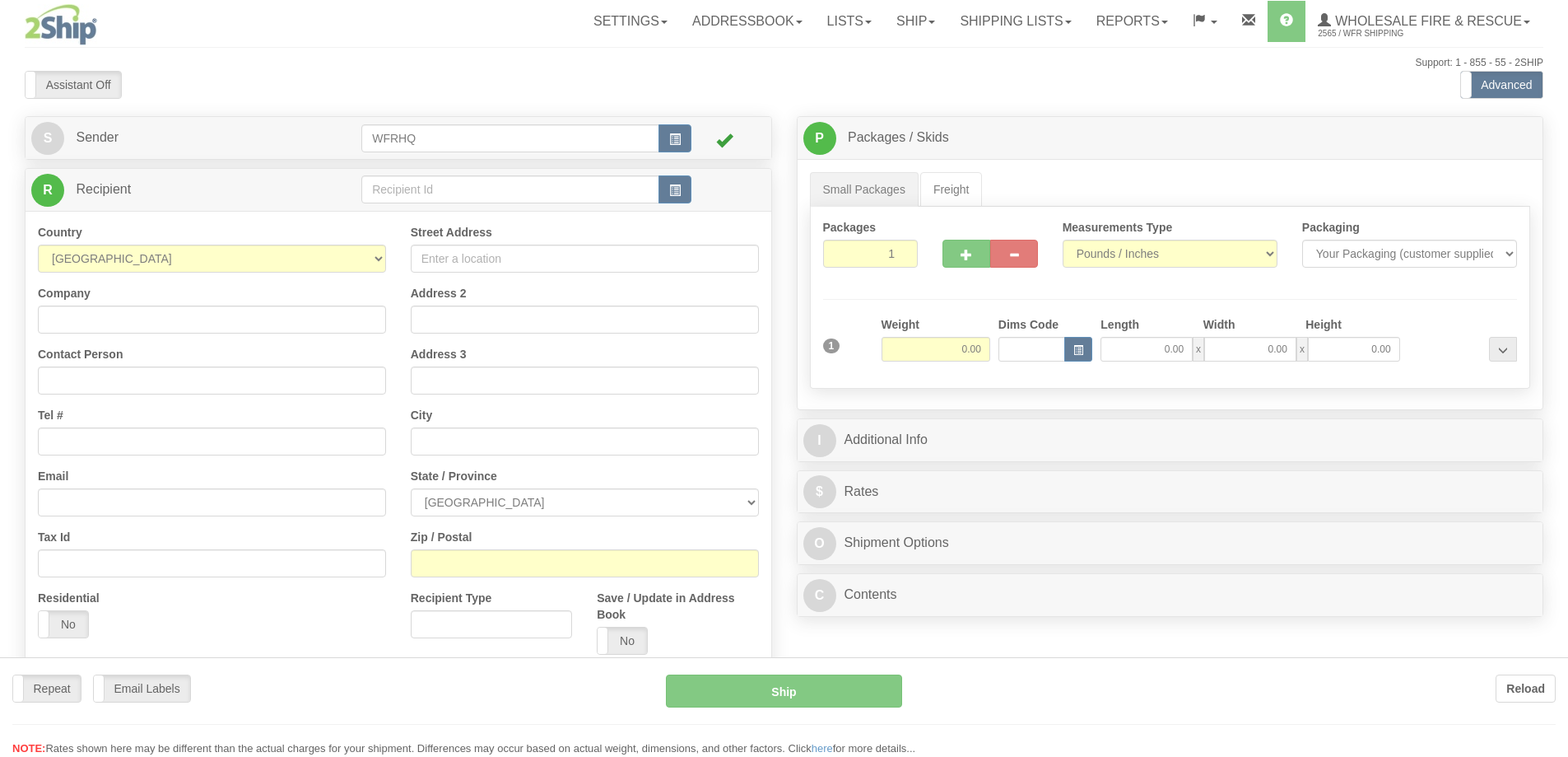
click at [447, 178] on div at bounding box center [784, 378] width 1568 height 757
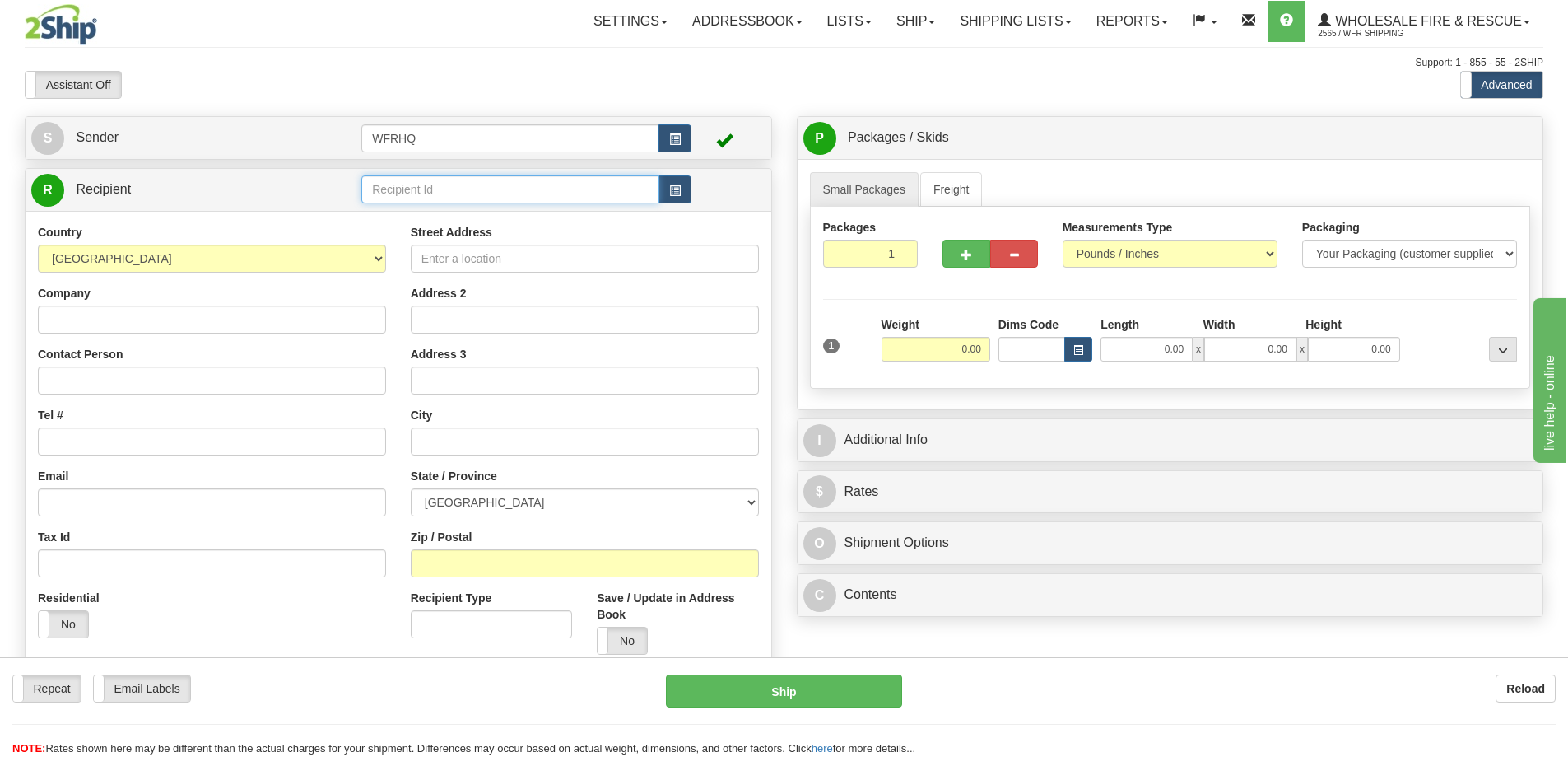
click at [442, 183] on input "text" at bounding box center [511, 189] width 298 height 28
type input "INEO3843"
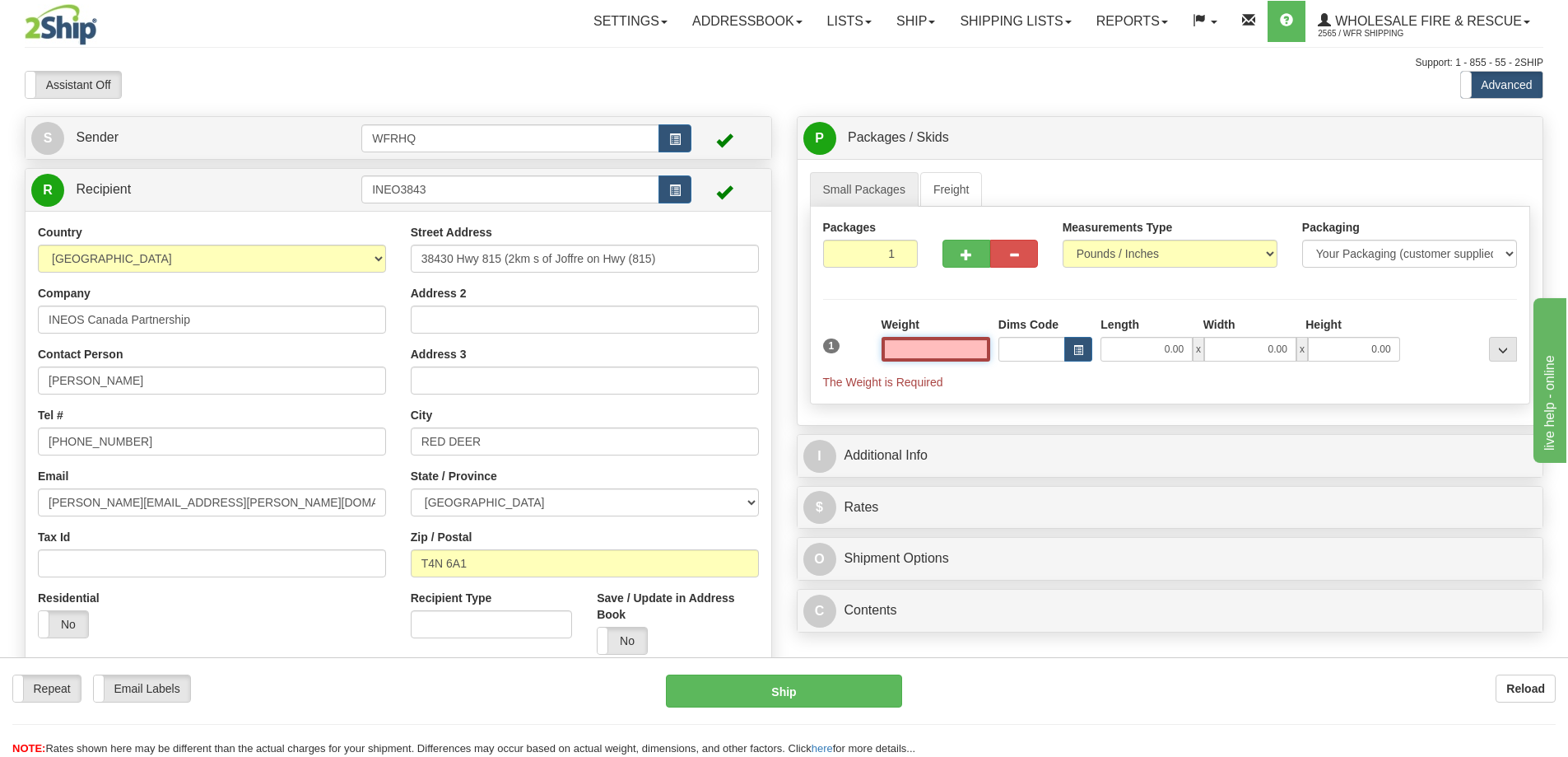
click at [977, 358] on input "text" at bounding box center [936, 349] width 109 height 25
type input "6.00"
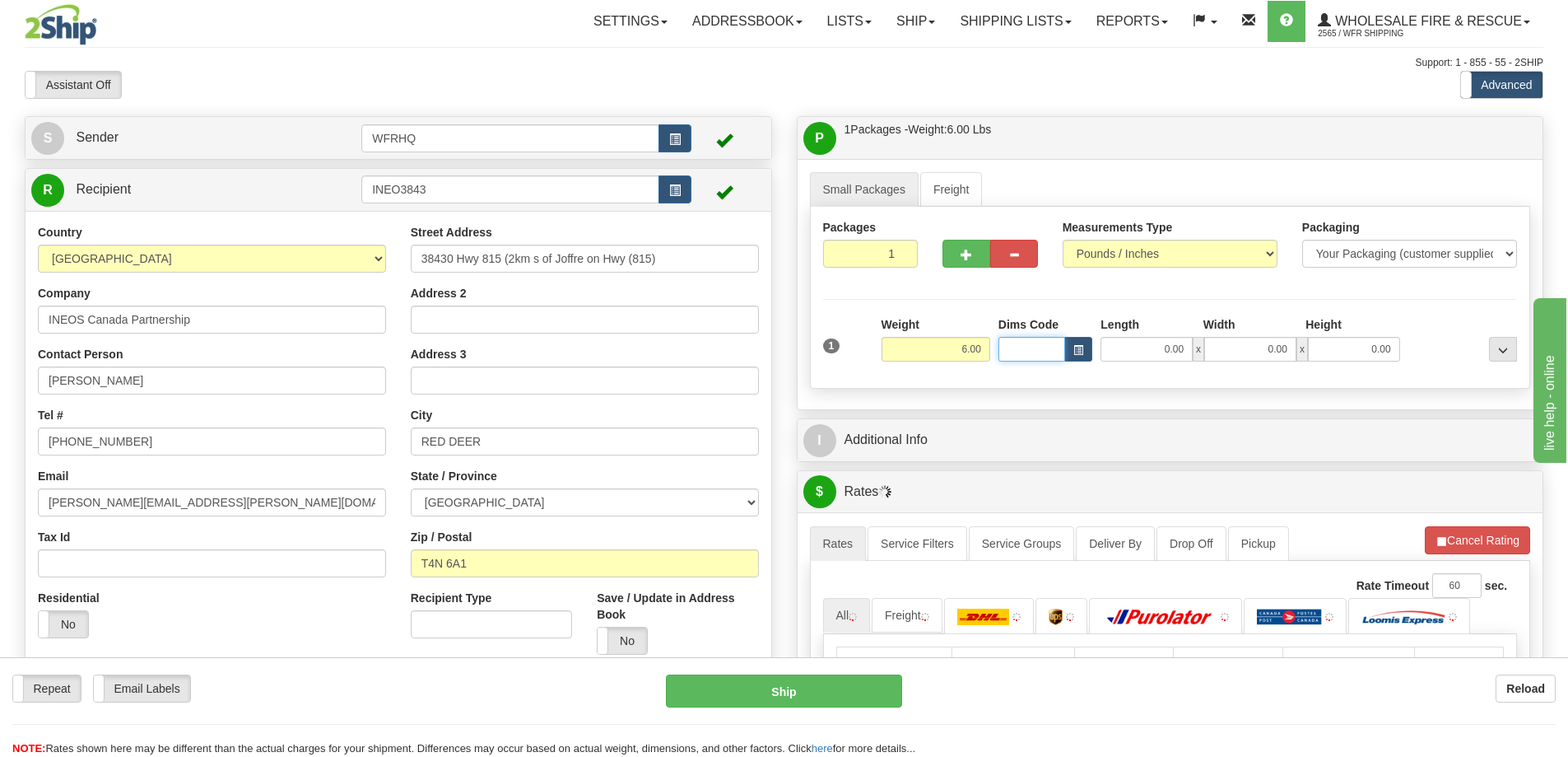
type input "1"
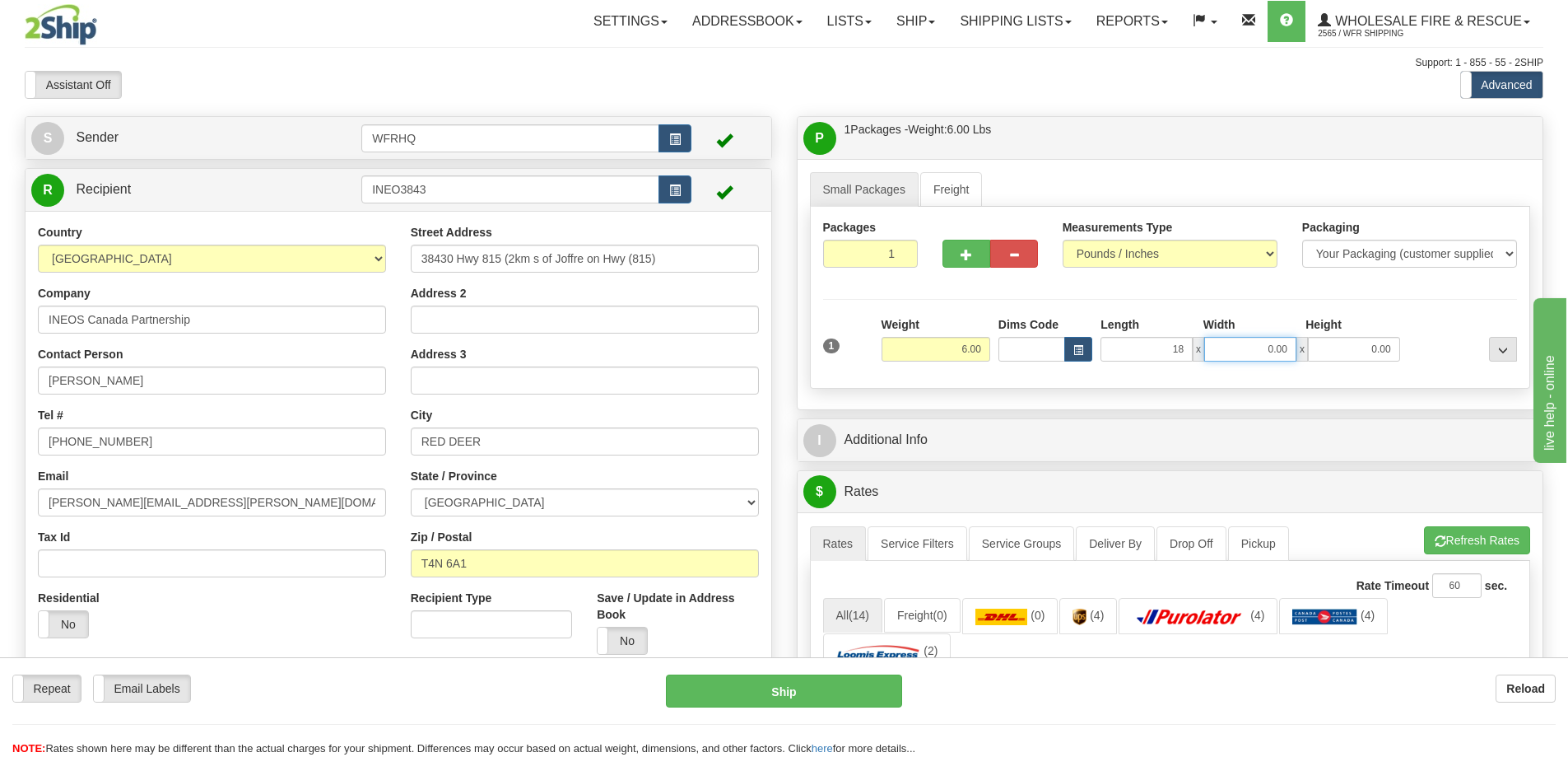
type input "18.00"
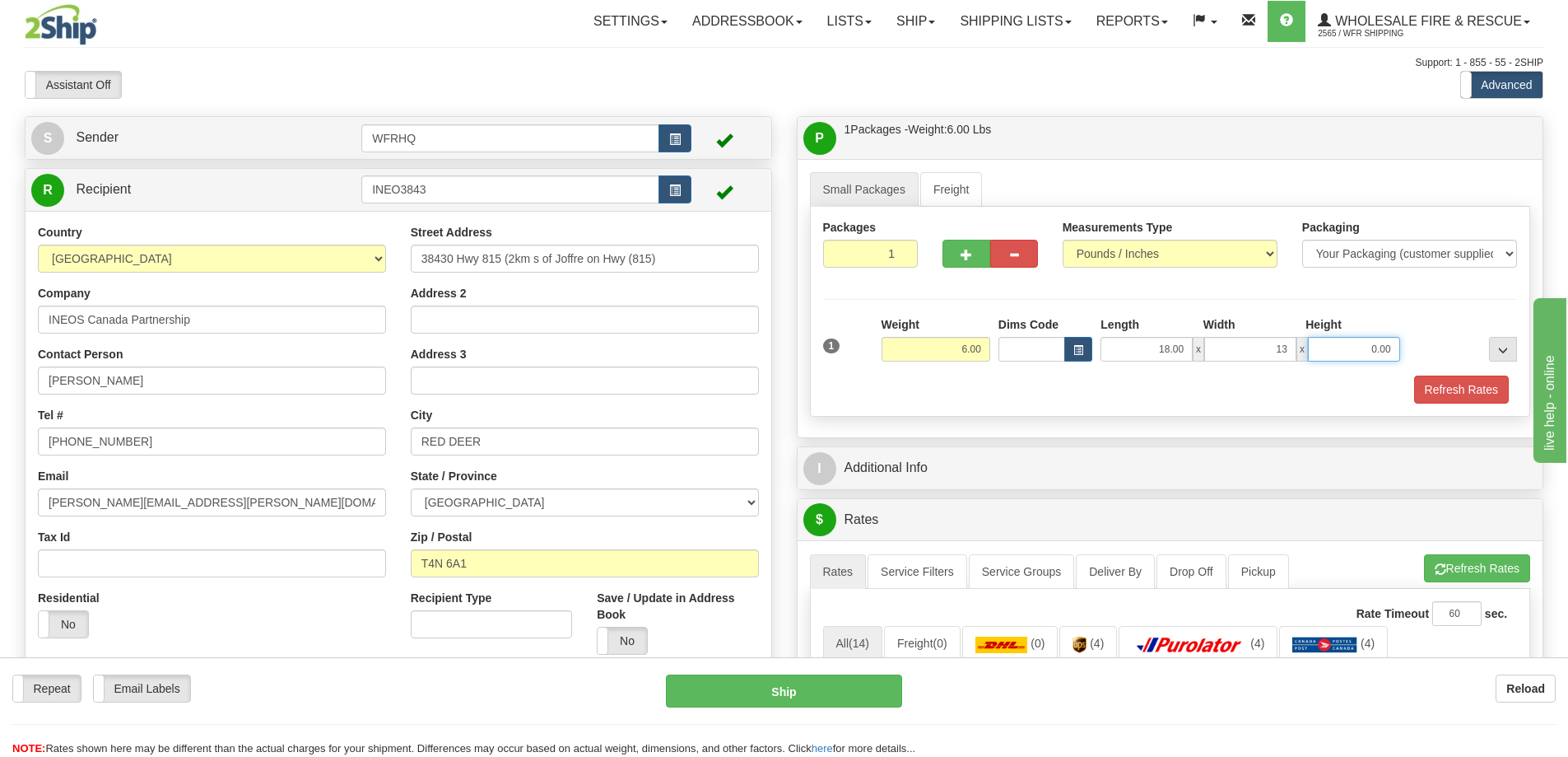
type input "13.00"
type input "4.00"
click at [1413, 388] on div "Refresh Rates" at bounding box center [1170, 389] width 703 height 28
click at [1425, 389] on button "Refresh Rates" at bounding box center [1462, 389] width 95 height 28
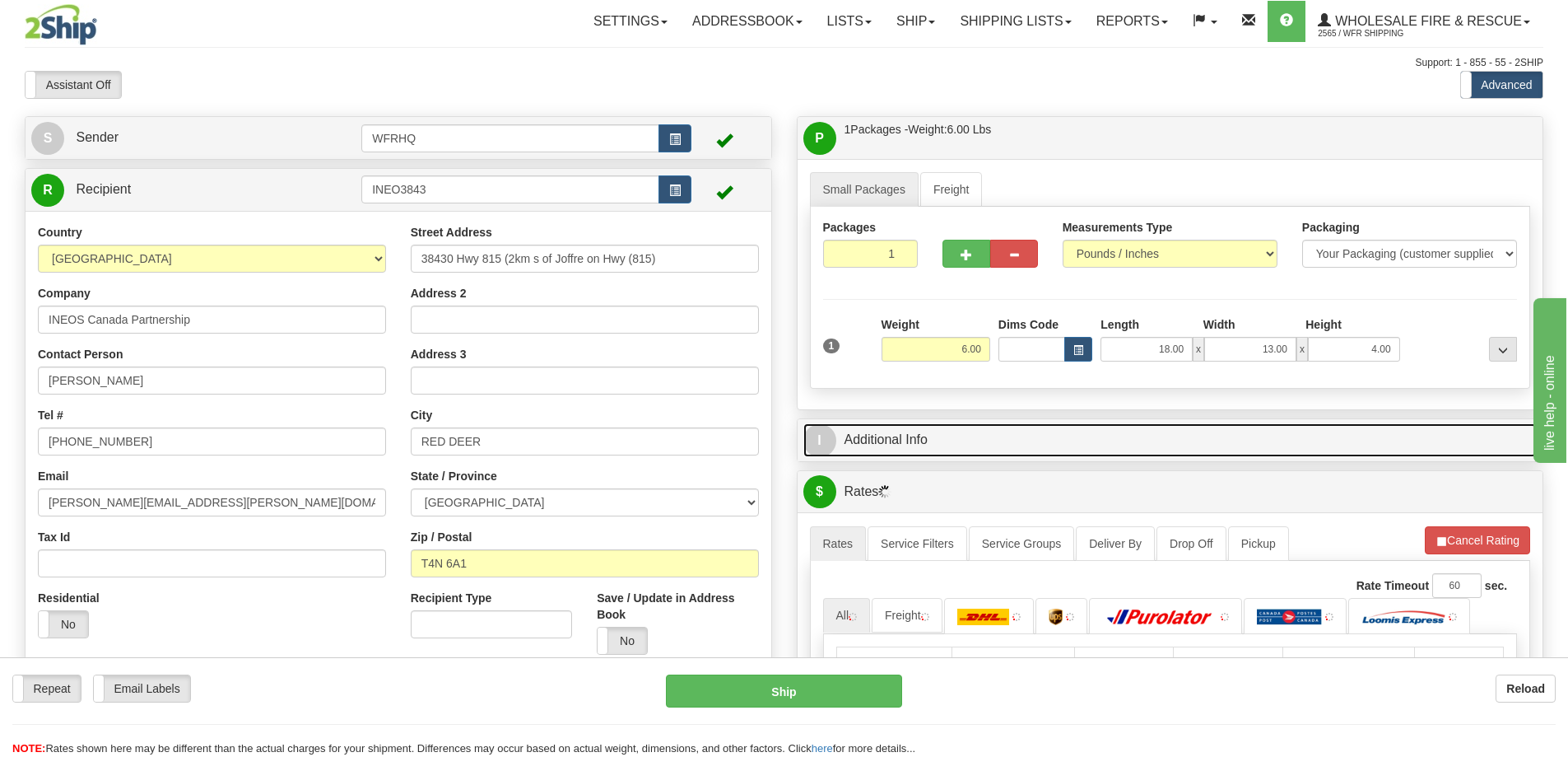
click at [942, 444] on link "I Additional Info" at bounding box center [1171, 440] width 735 height 34
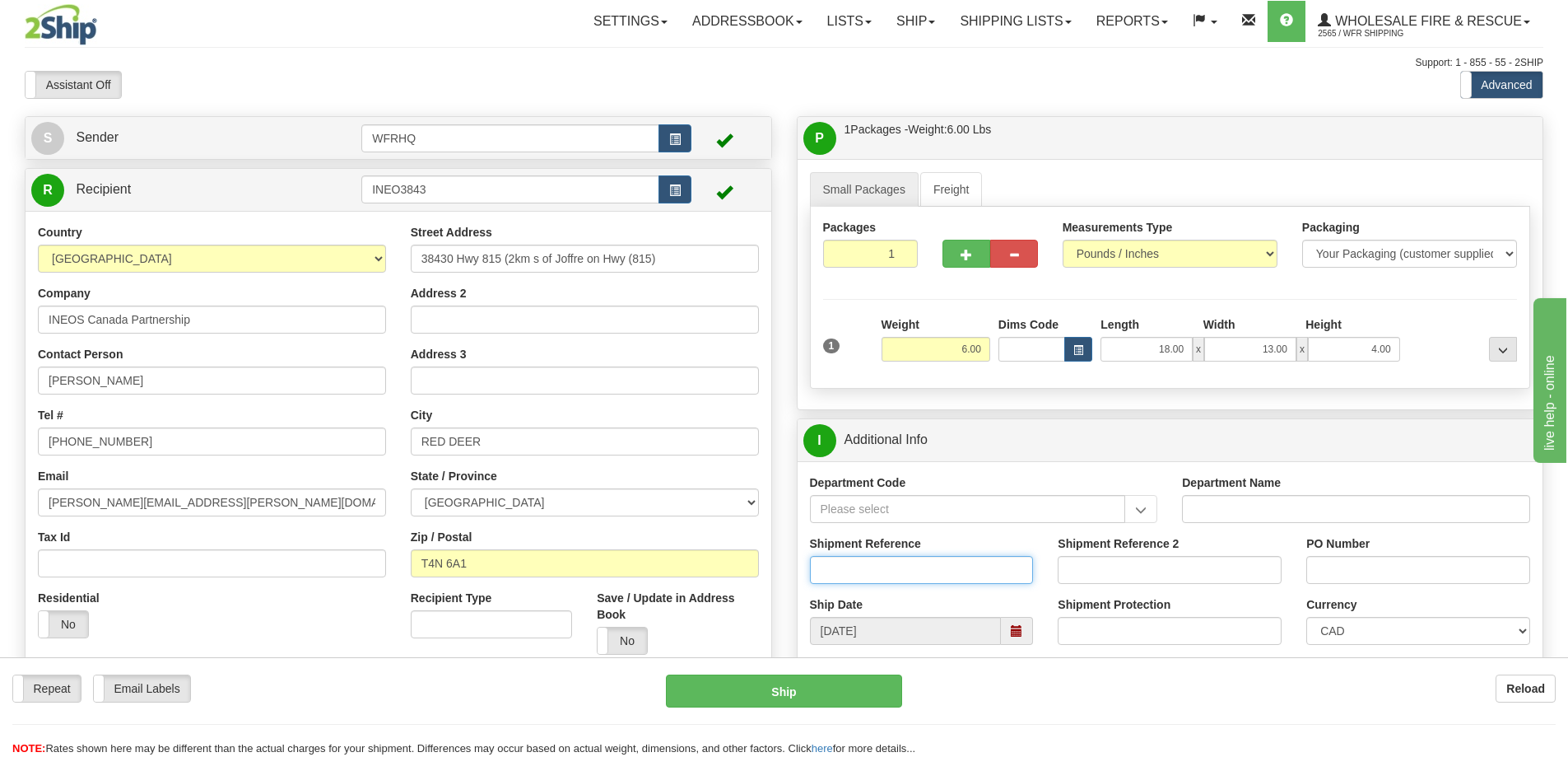
click at [891, 567] on input "Shipment Reference" at bounding box center [922, 570] width 224 height 28
type input "S46289-30574"
click at [1359, 565] on input "PO Number" at bounding box center [1418, 570] width 224 height 28
type input "United Way Donation"
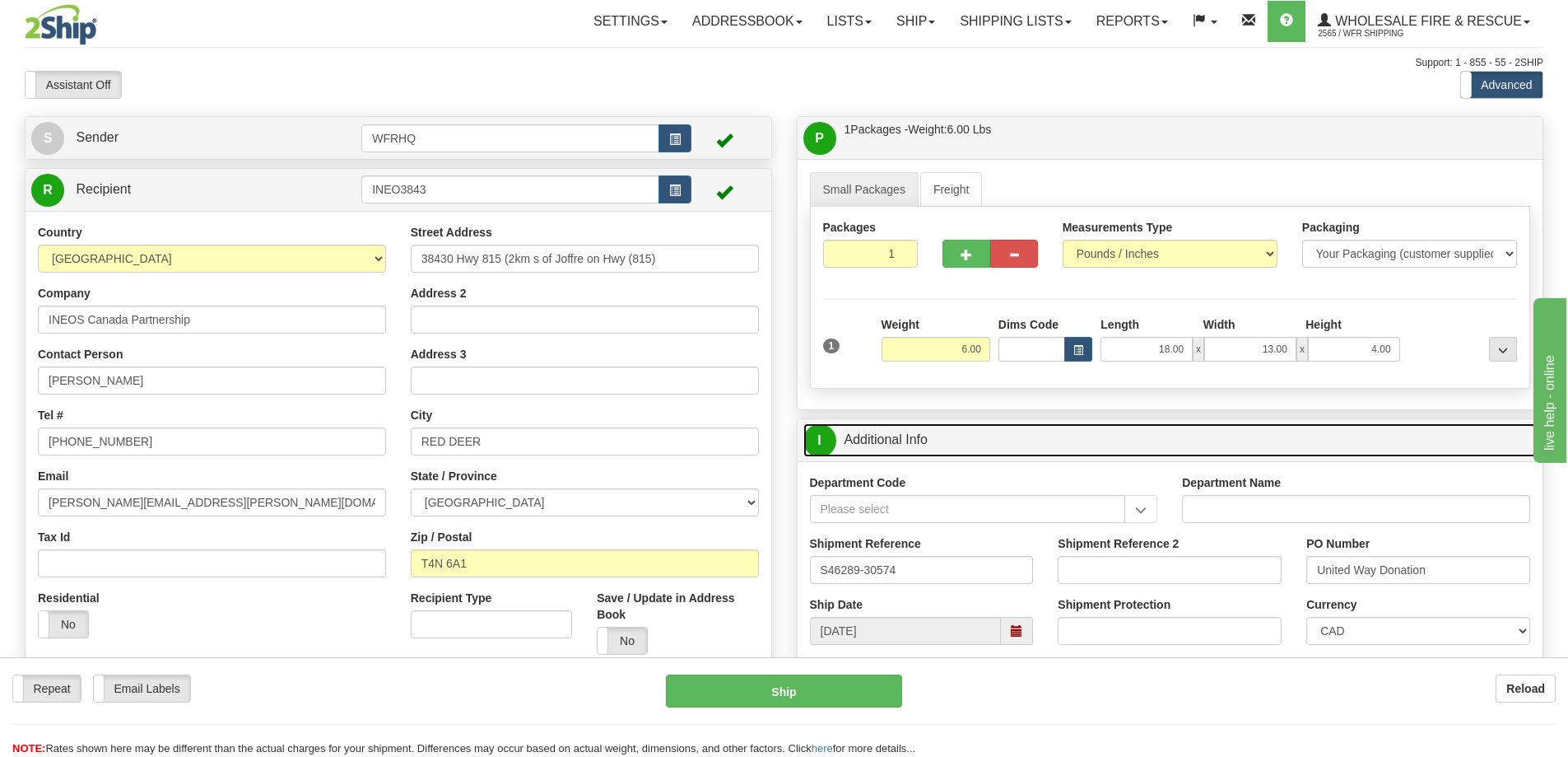
click at [1075, 439] on link "I Additional Info" at bounding box center [1171, 440] width 735 height 34
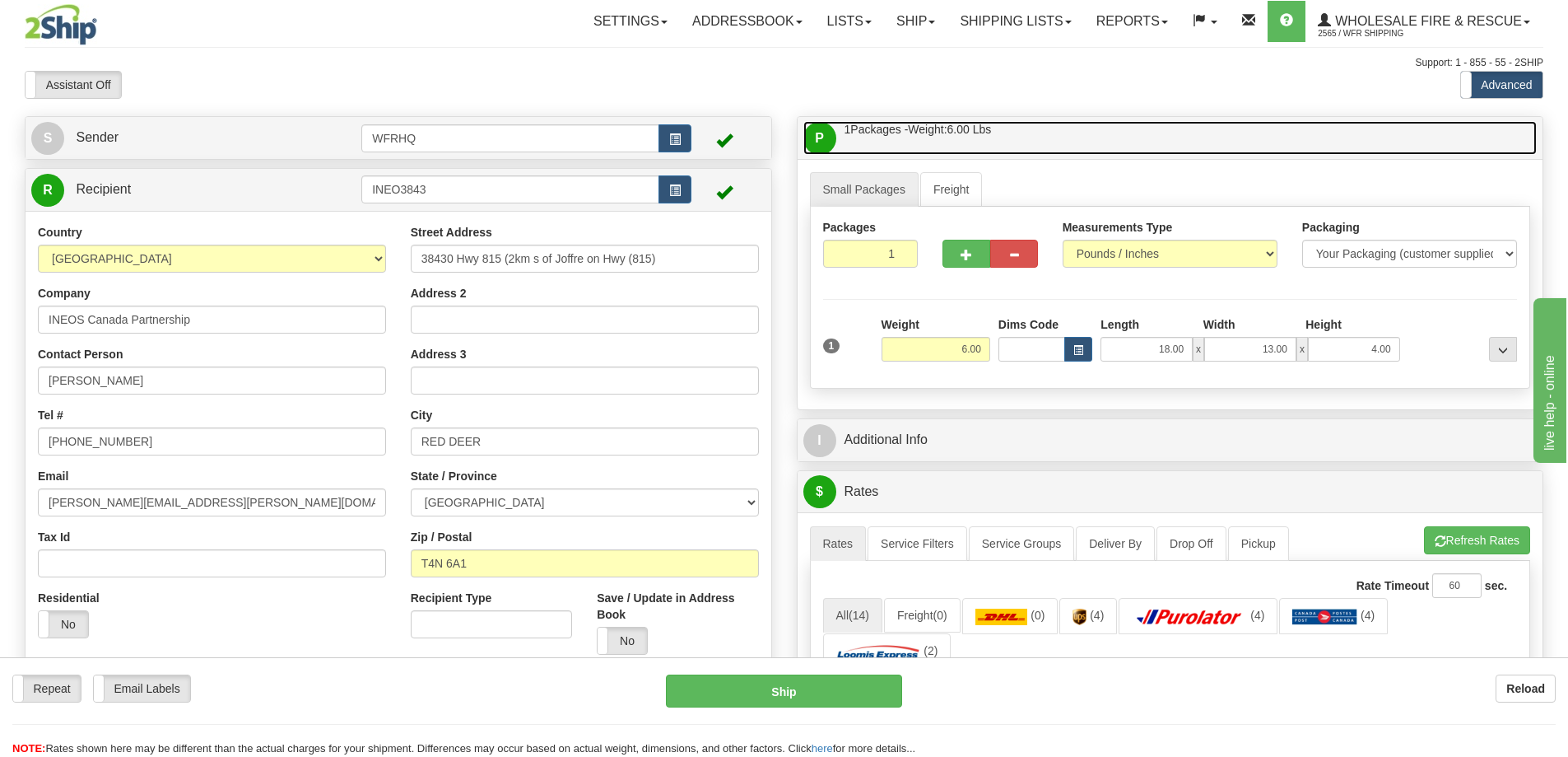
click at [1086, 138] on link "P Packages / Skids 1 Packages - Weight: 6.00 Lbs 1 Skids - Weight: NaN Lbs" at bounding box center [1171, 137] width 735 height 34
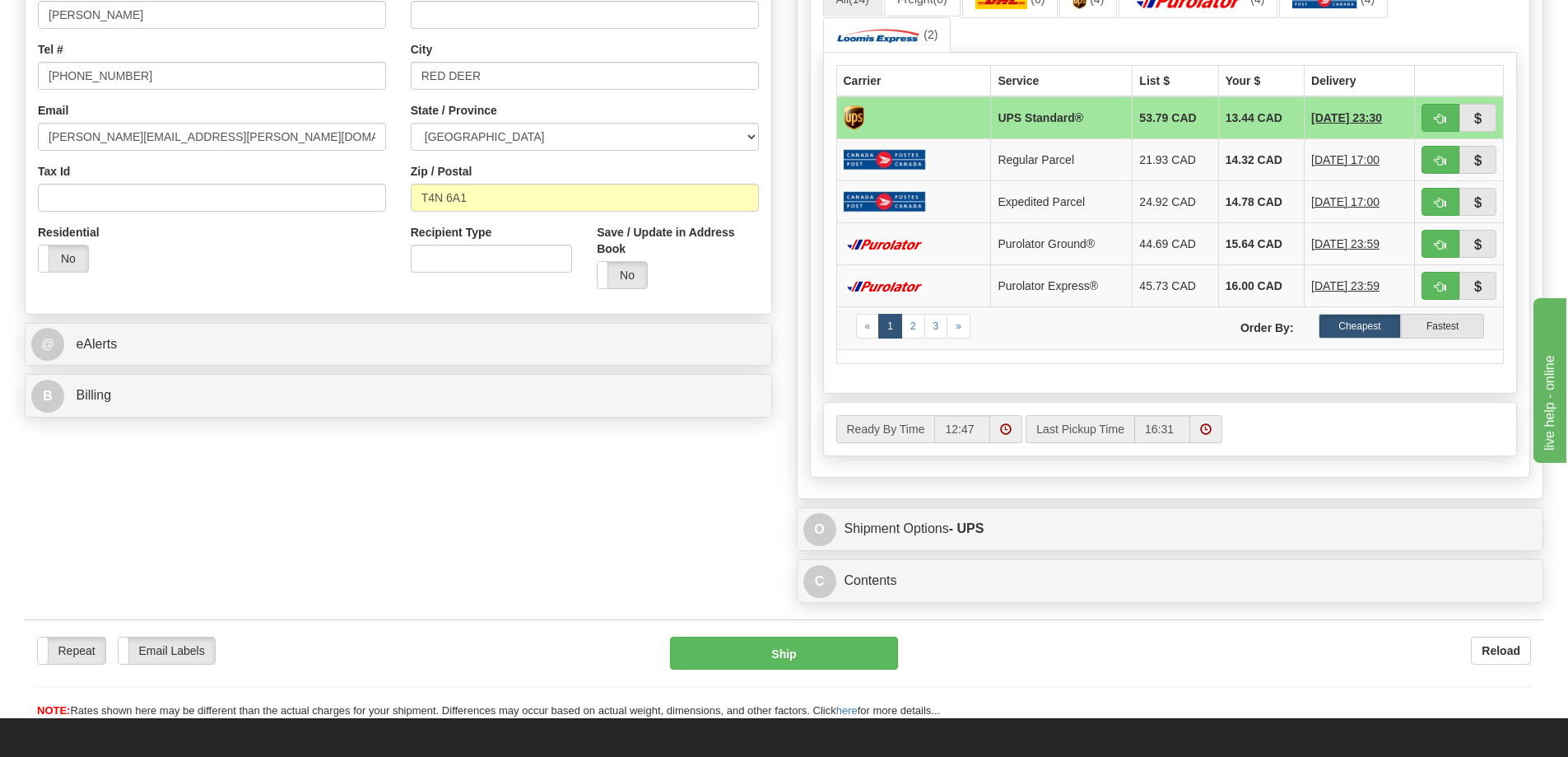
scroll to position [411, 0]
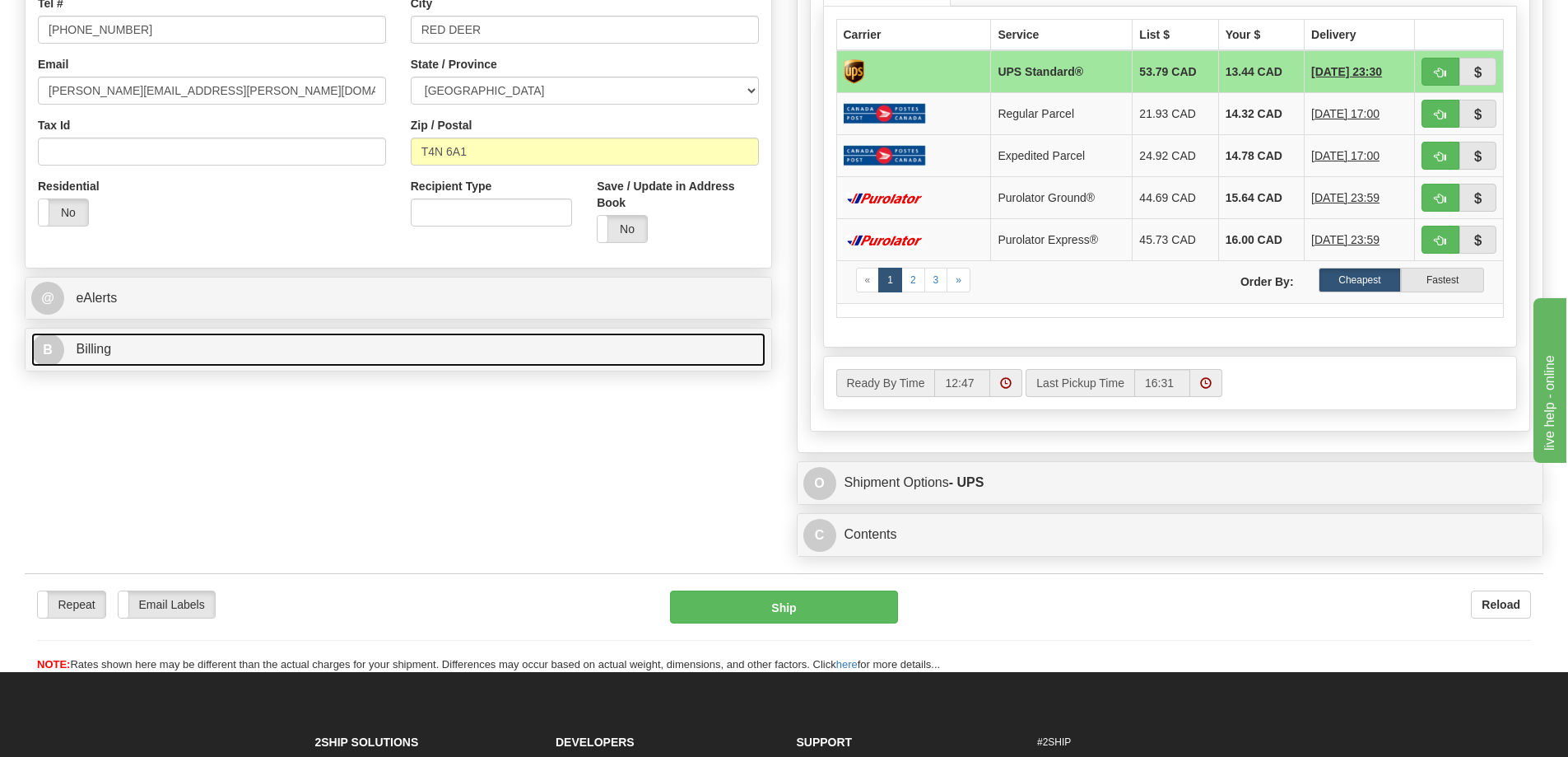
click at [154, 354] on link "B Billing" at bounding box center [398, 349] width 735 height 34
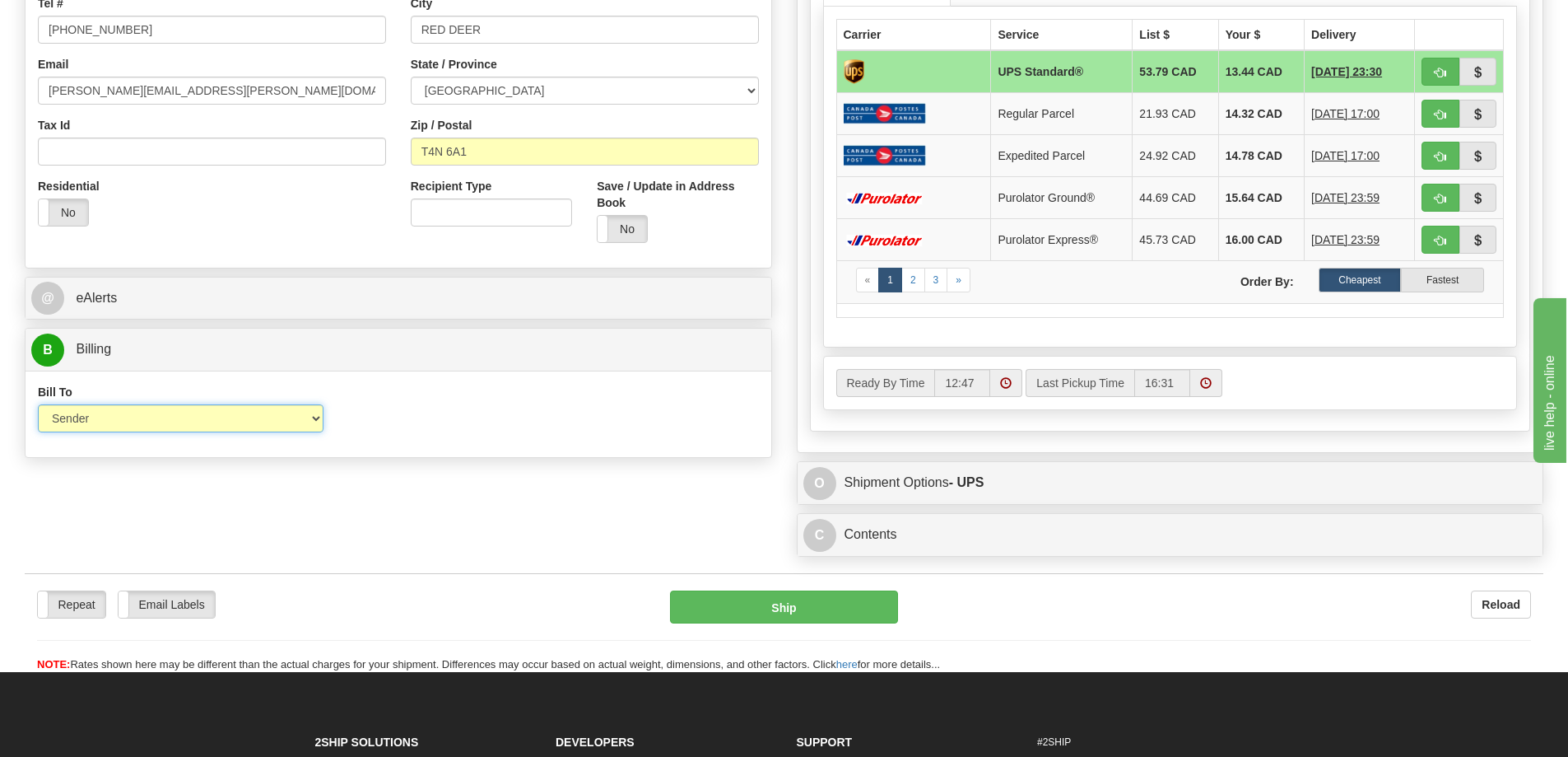
click at [127, 421] on select "Sender Recipient Third Party Collect" at bounding box center [180, 418] width 286 height 28
select select "2"
click at [37, 404] on select "Sender Recipient Third Party Collect" at bounding box center [180, 418] width 286 height 28
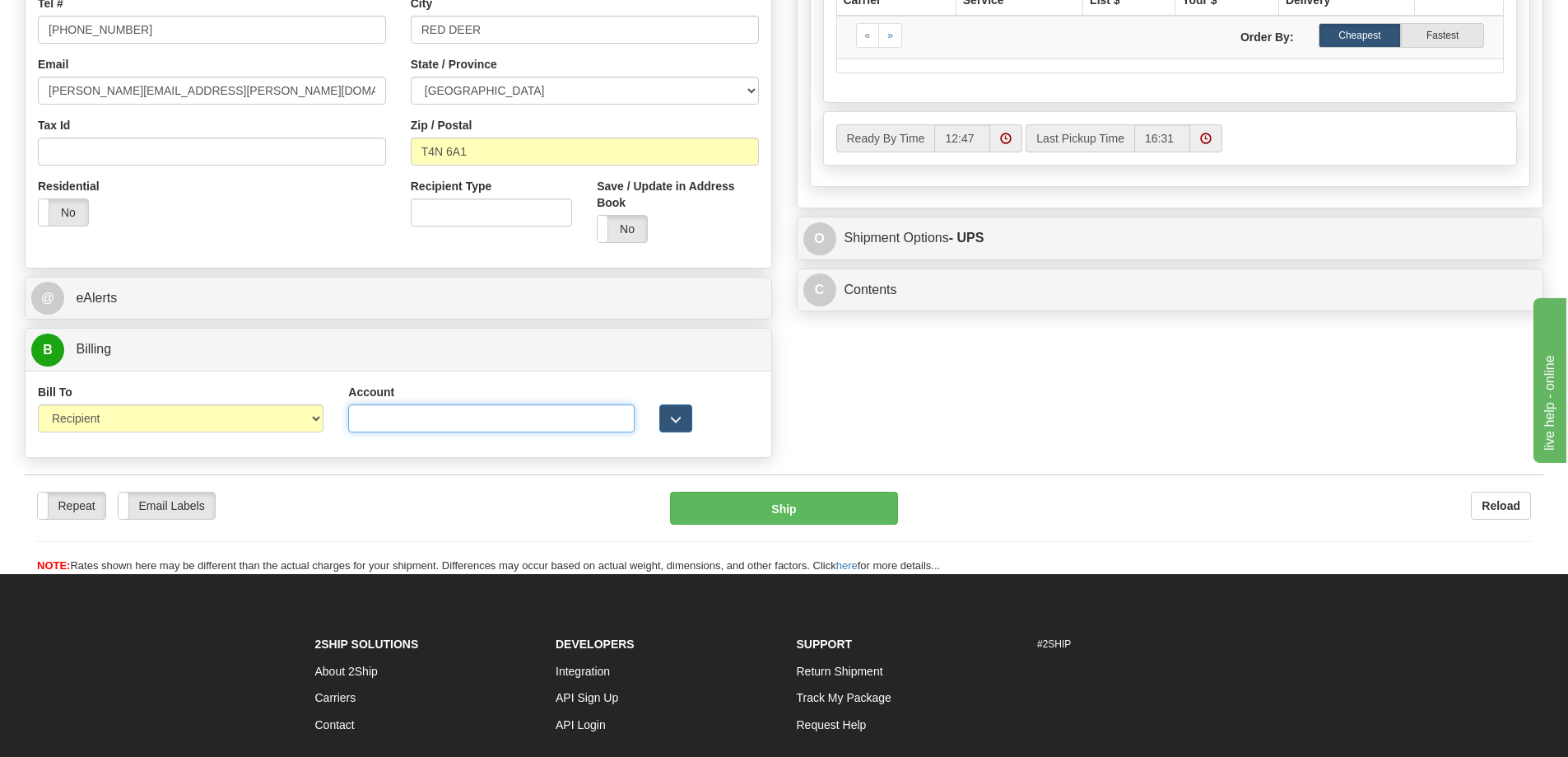
click at [397, 426] on input "Account" at bounding box center [491, 418] width 286 height 28
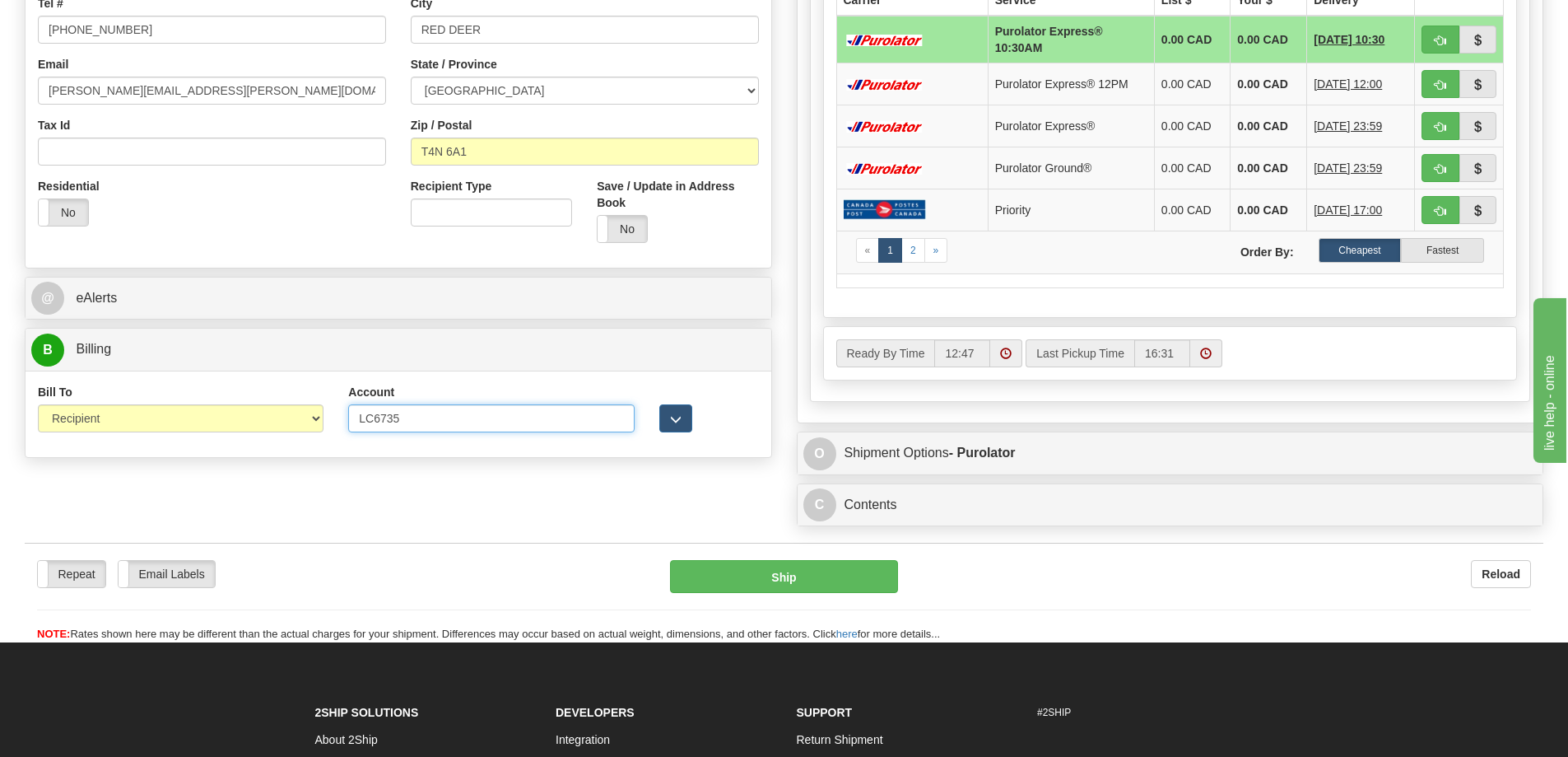
type input "LC6735"
click at [545, 506] on div "S Sender WFRHQ" at bounding box center [784, 120] width 1543 height 830
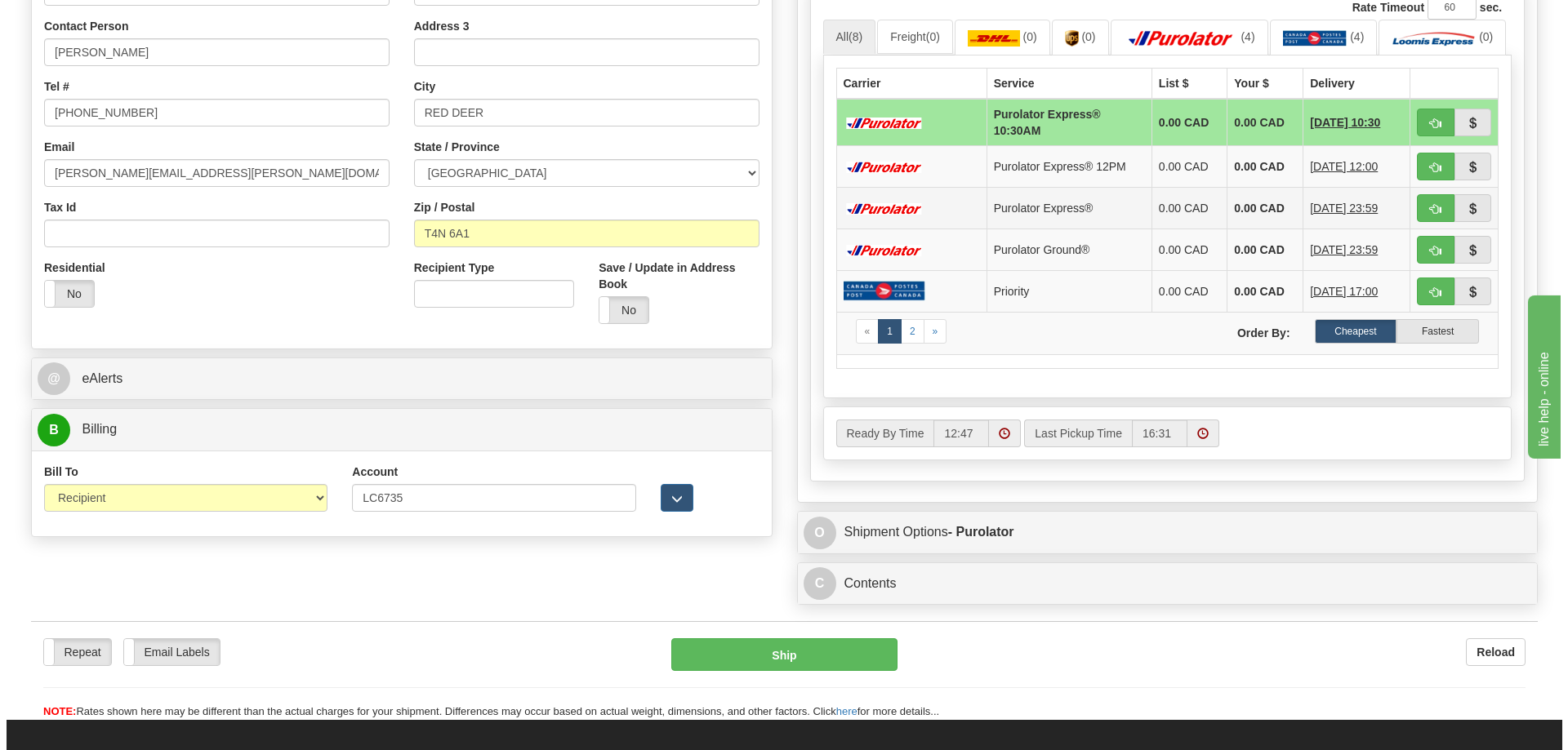
scroll to position [163, 0]
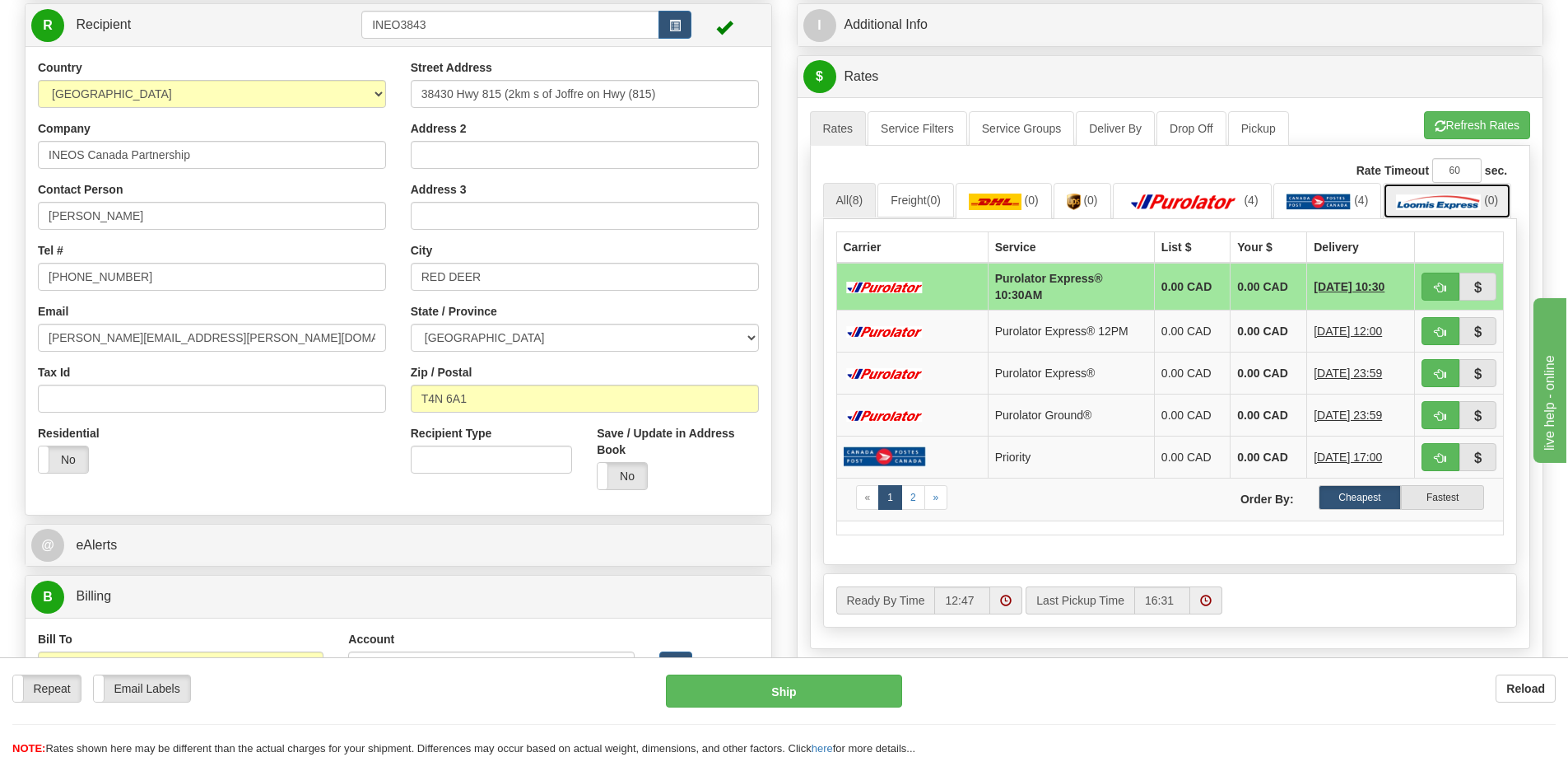
click at [1484, 207] on span "(0)" at bounding box center [1490, 200] width 14 height 13
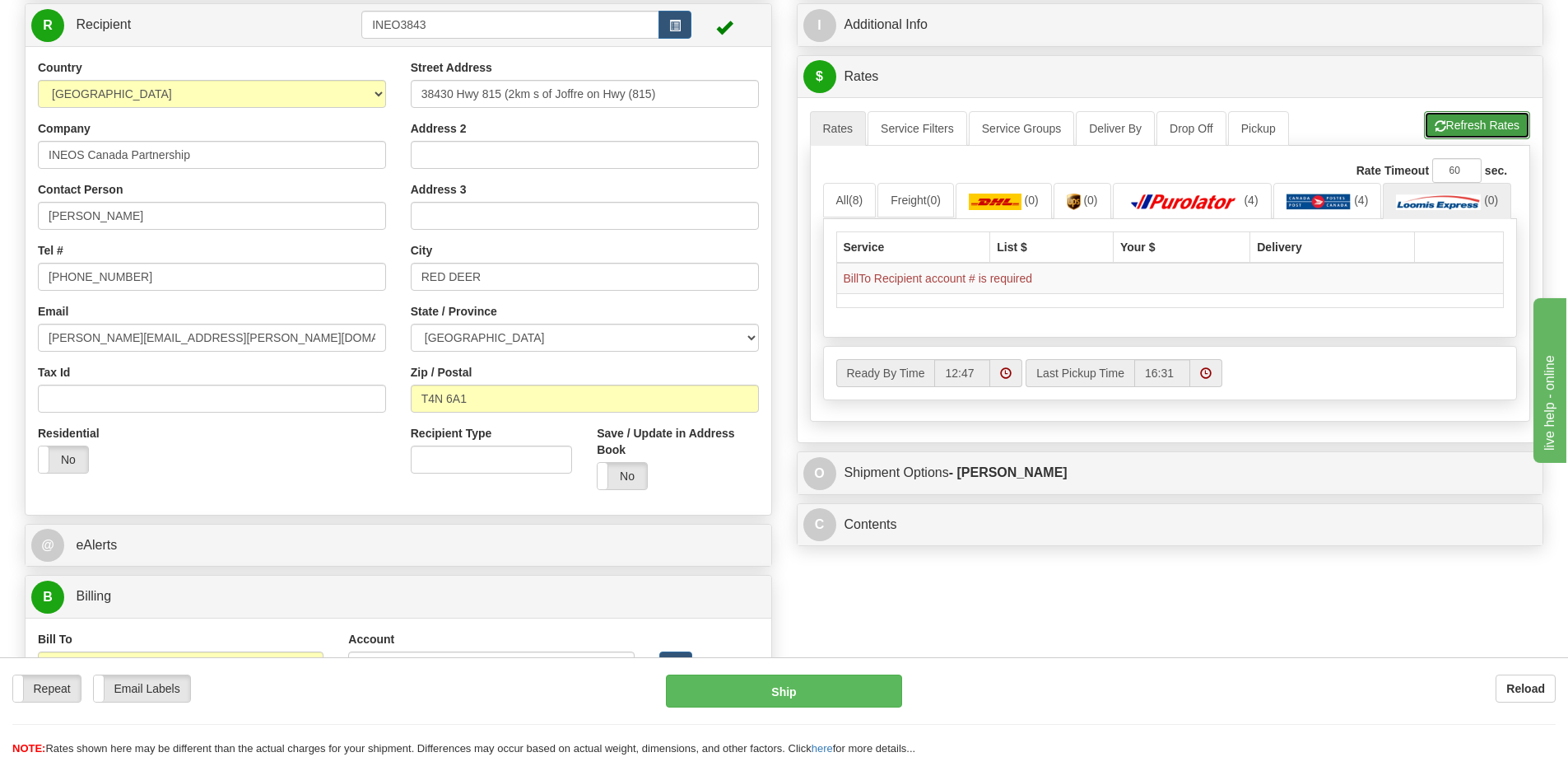
click at [1511, 130] on button "Refresh Rates" at bounding box center [1478, 125] width 106 height 28
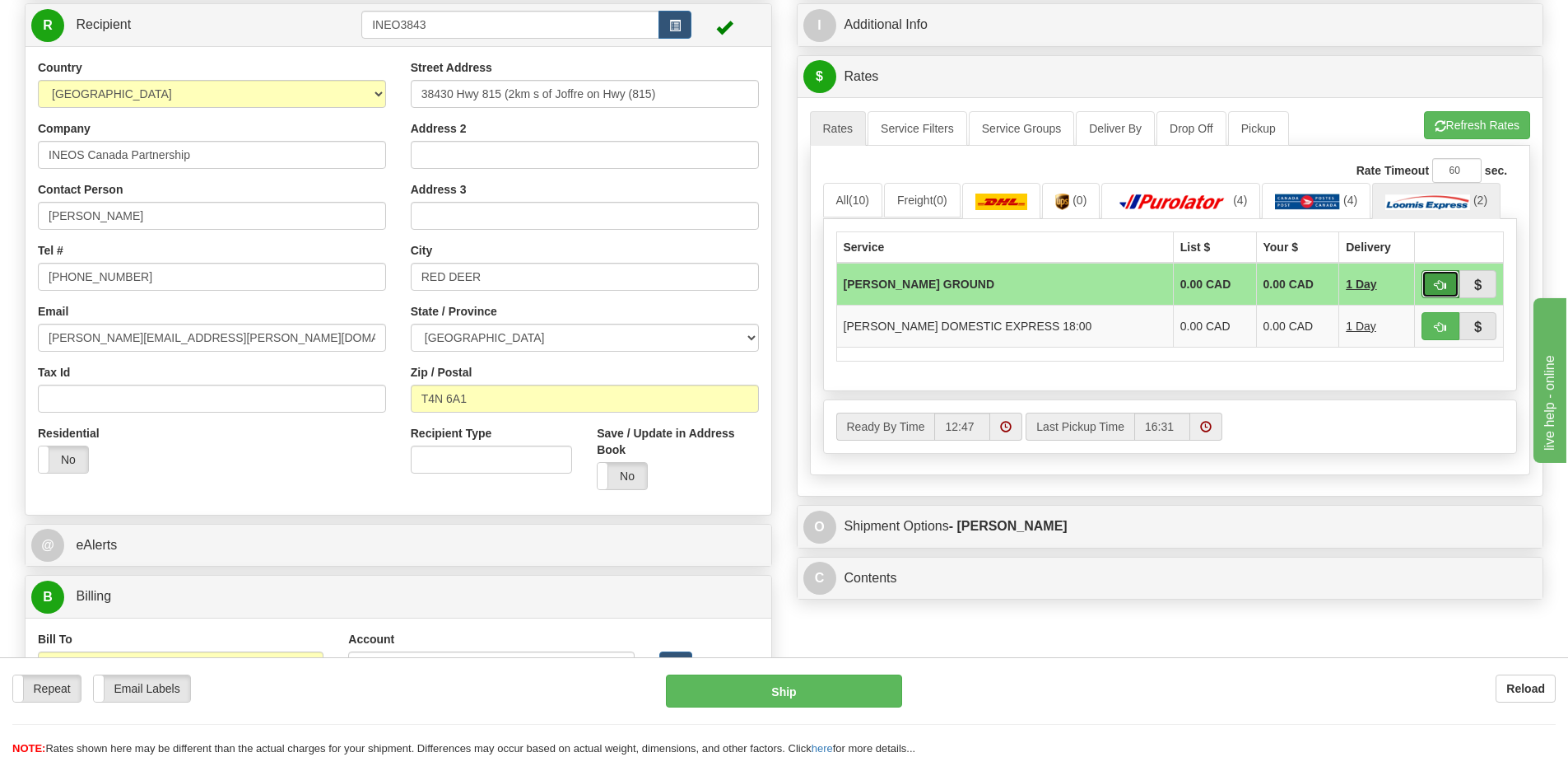
click at [1436, 283] on span "button" at bounding box center [1440, 285] width 12 height 11
type input "DD"
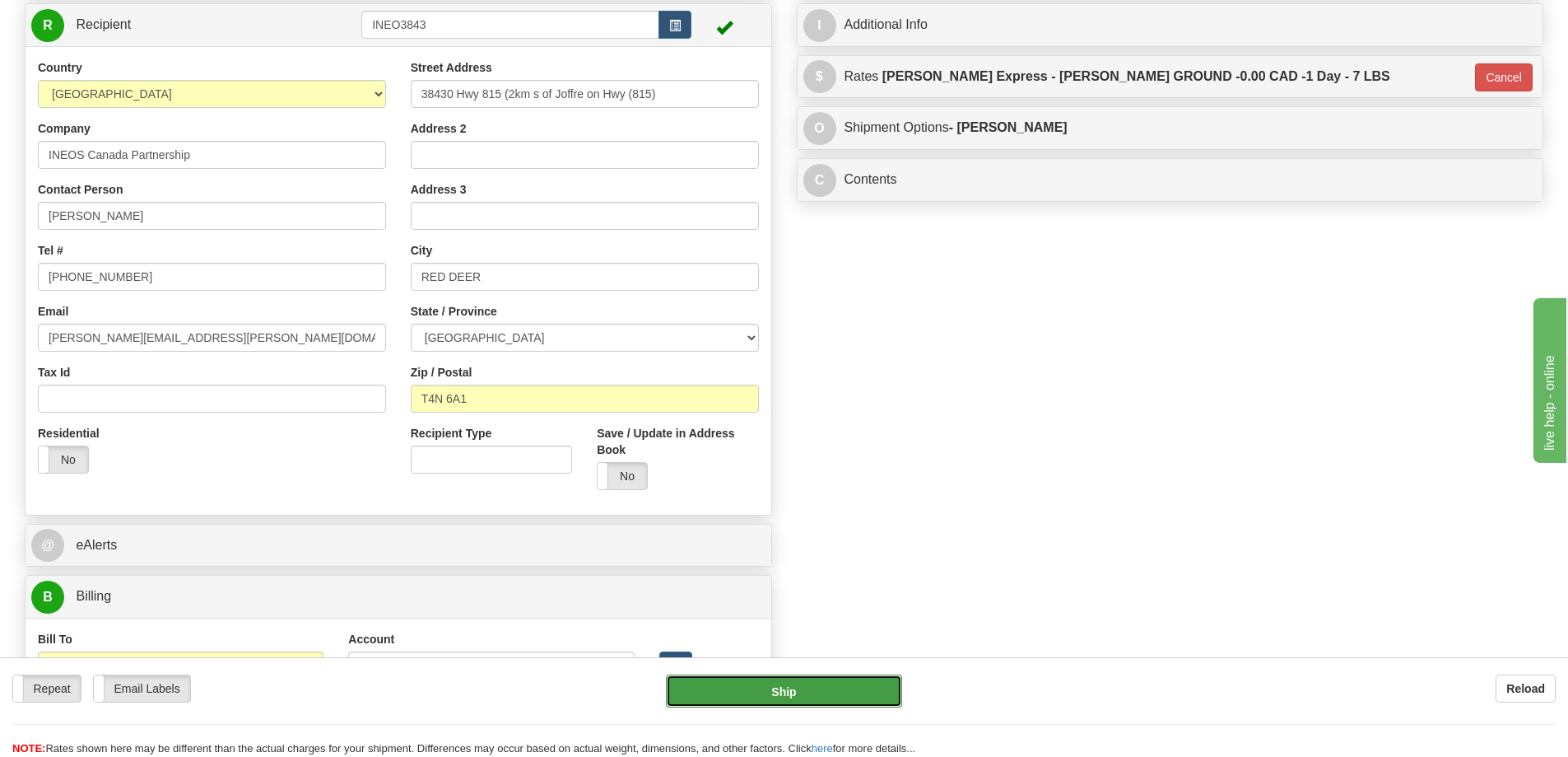
click at [782, 703] on button "Ship" at bounding box center [784, 691] width 237 height 33
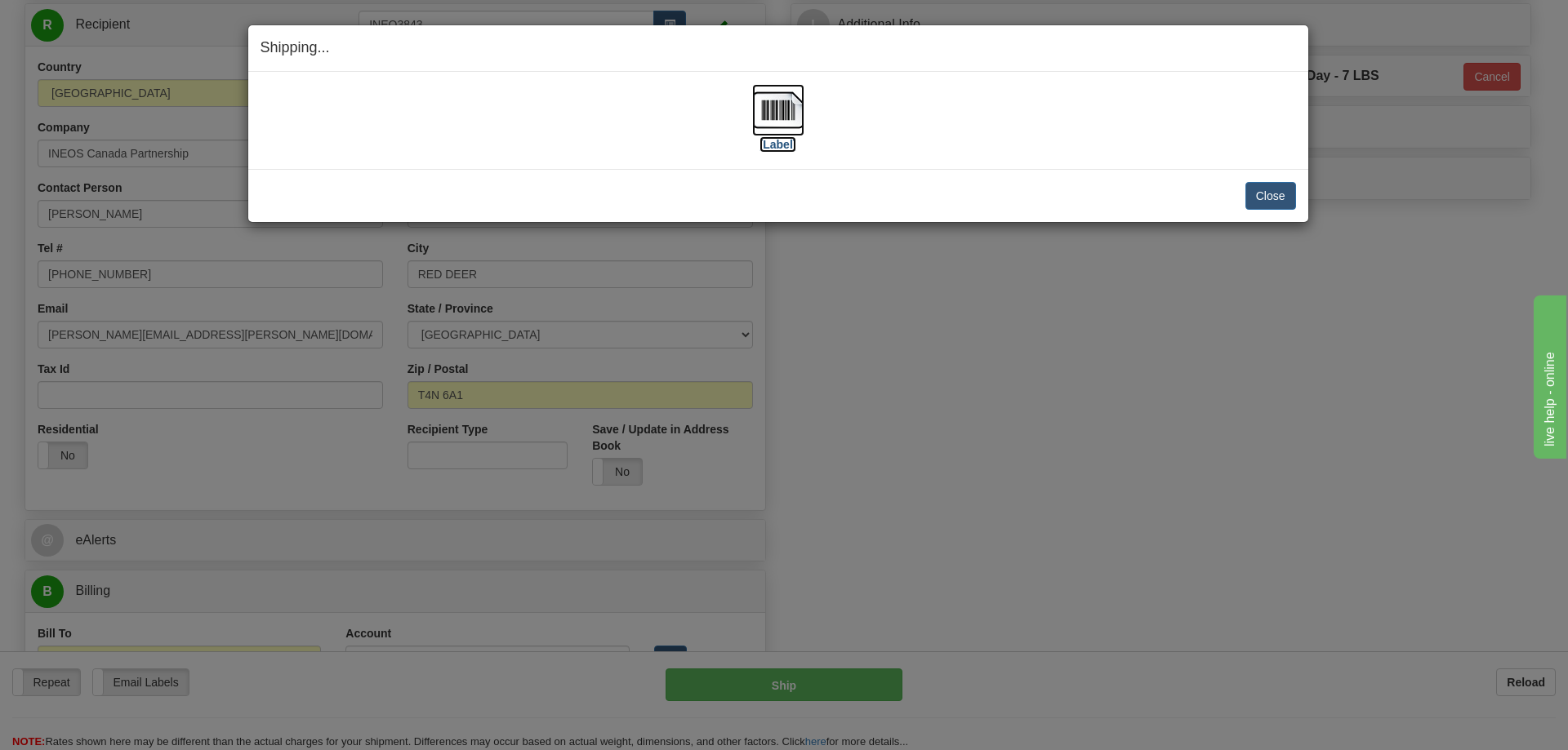
click at [781, 116] on img at bounding box center [779, 111] width 53 height 53
click at [1267, 192] on button "Close" at bounding box center [1271, 196] width 51 height 28
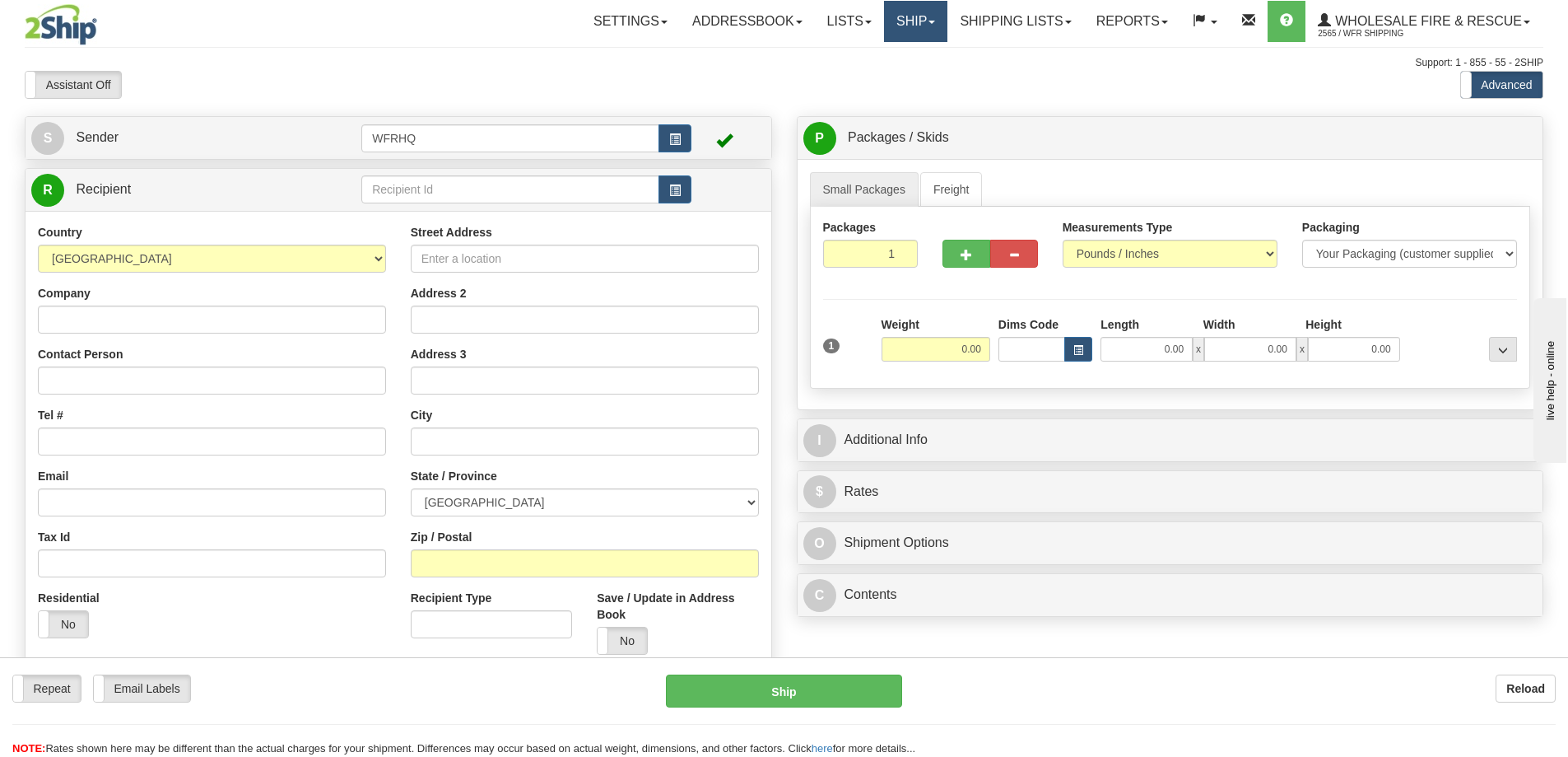
click at [928, 21] on span at bounding box center [931, 23] width 6 height 4
click at [1024, 29] on link "Shipping lists" at bounding box center [1015, 21] width 136 height 41
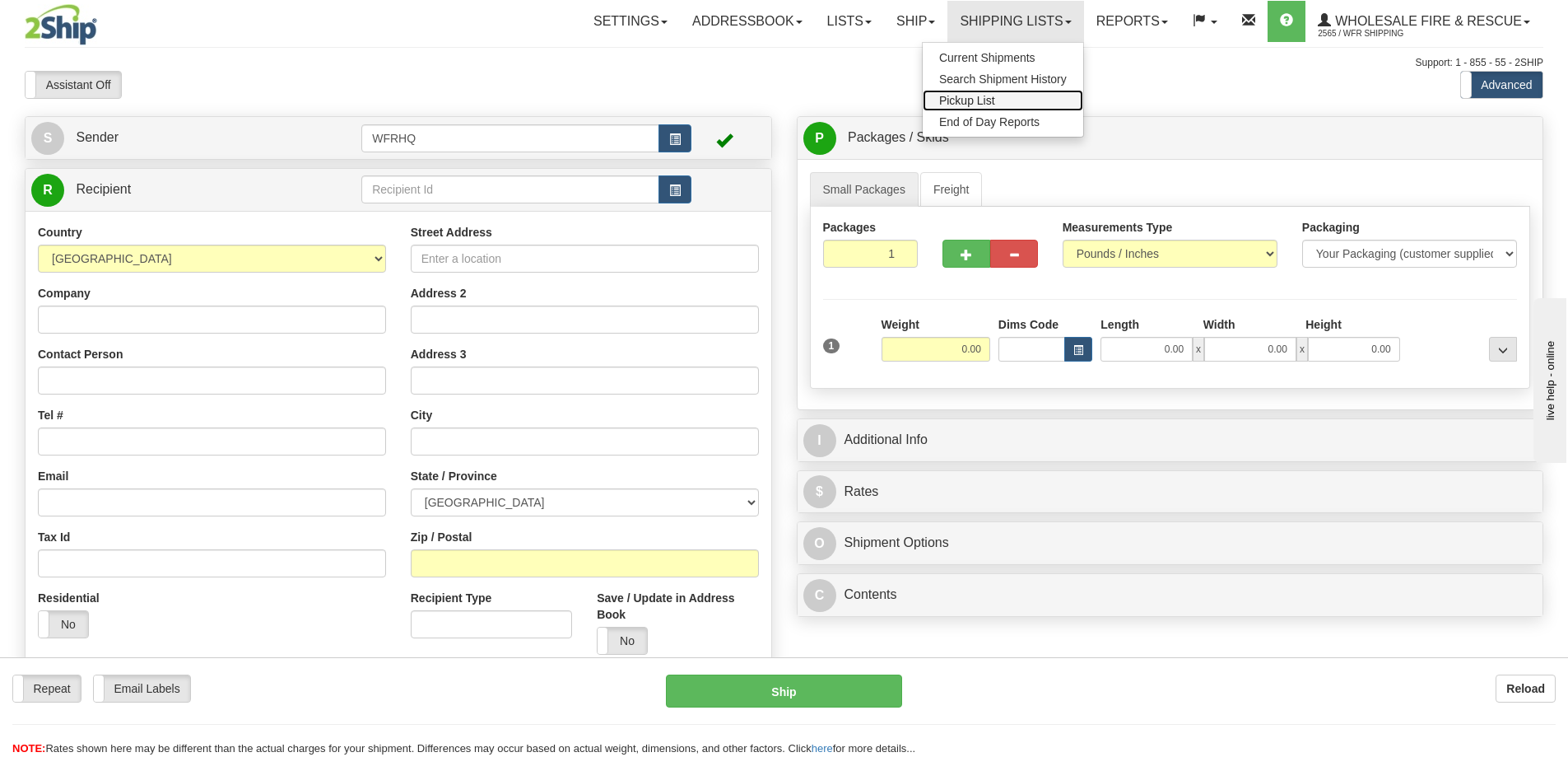
click at [998, 108] on link "Pickup List" at bounding box center [1003, 100] width 161 height 21
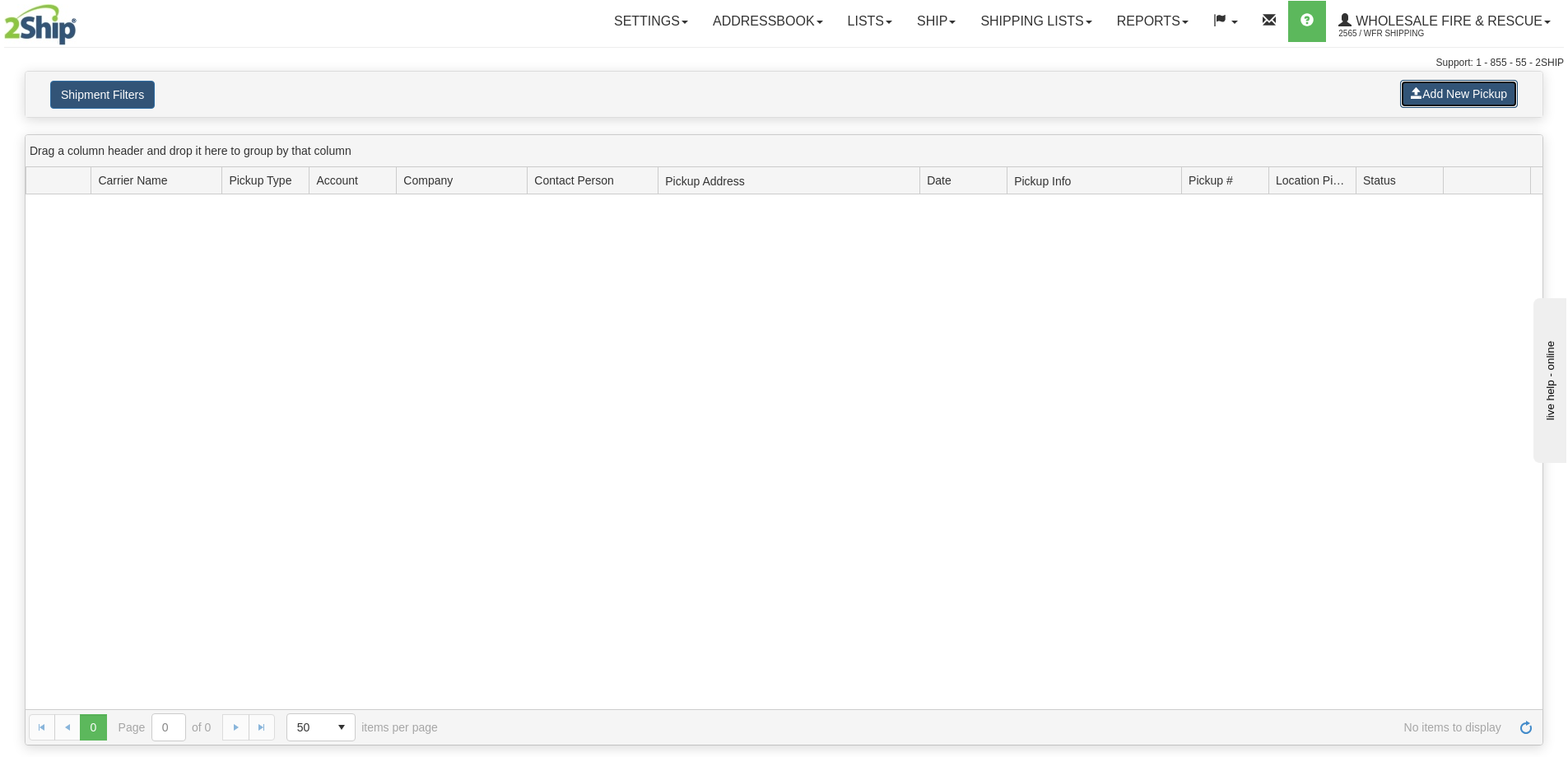
click at [1441, 99] on button "Add New Pickup" at bounding box center [1459, 93] width 118 height 28
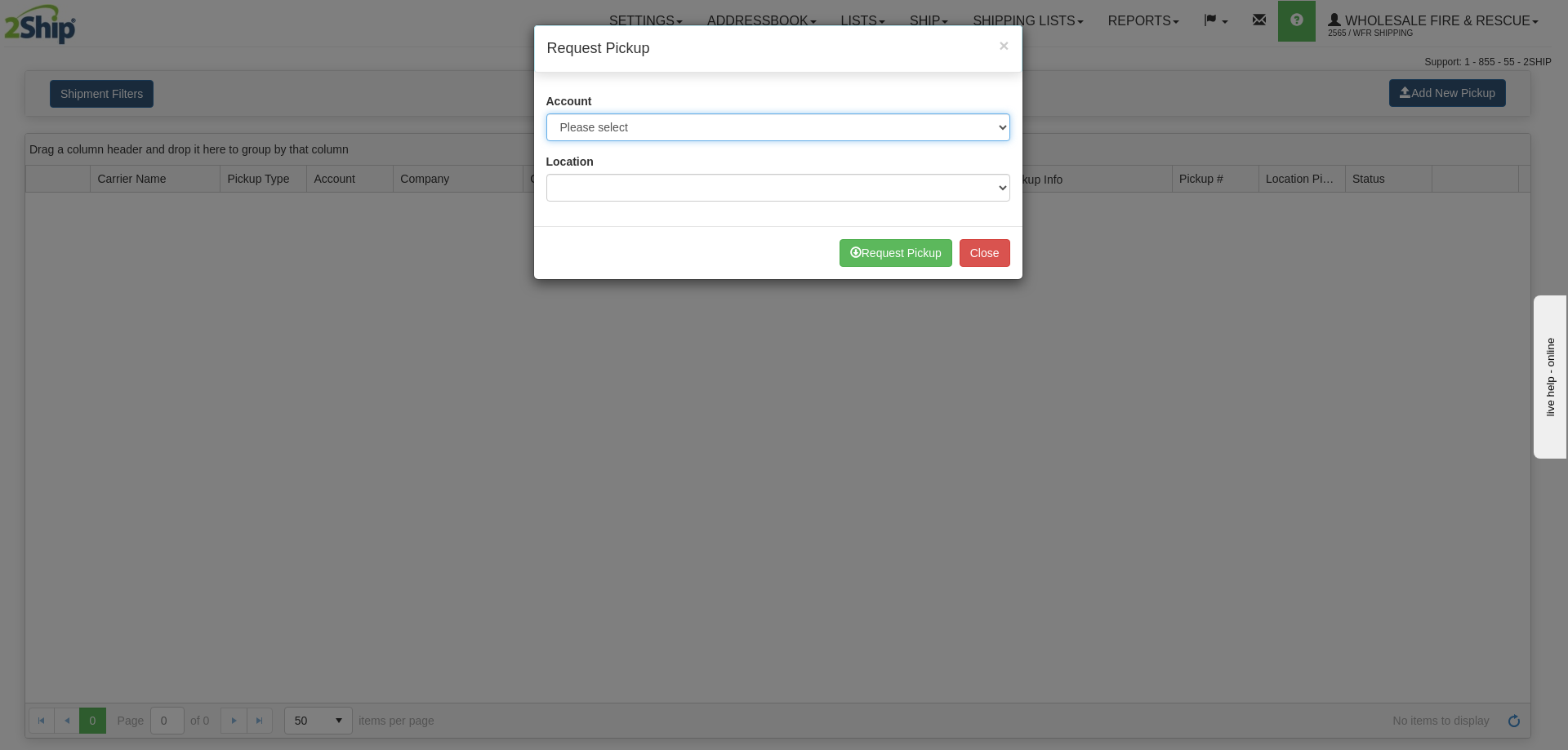
click at [722, 130] on select "Please select Buffalo Air - 5016 (Buffalo Air) [GEOGRAPHIC_DATA] Post - 1681670…" at bounding box center [779, 127] width 464 height 28
select select "30"
click at [547, 113] on select "Please select Buffalo Air - 5016 (Buffalo Air) [GEOGRAPHIC_DATA] Post - 1681670…" at bounding box center [779, 127] width 464 height 28
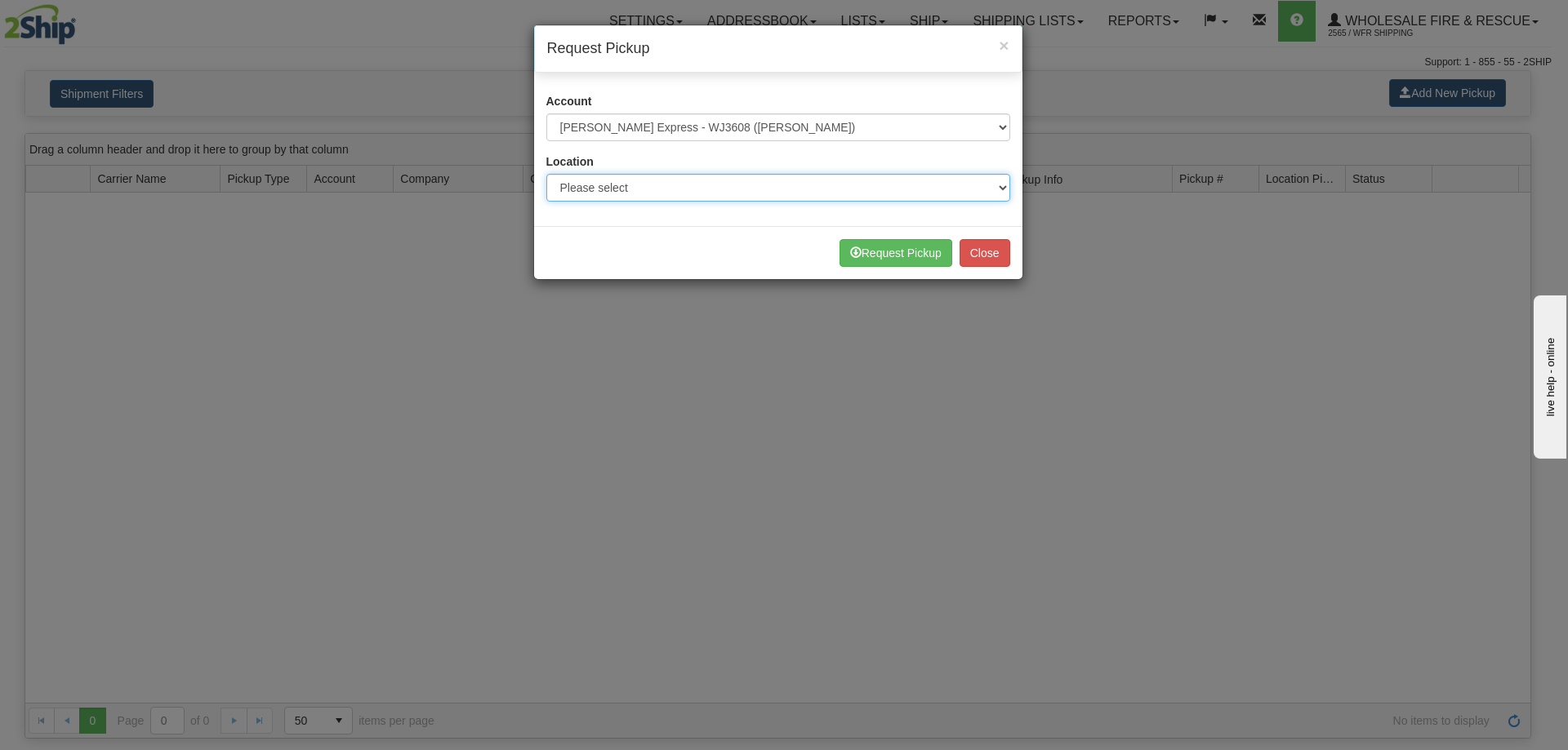
click at [645, 182] on select "Please select WFR Headquarters" at bounding box center [779, 188] width 464 height 28
select select "7352"
click at [547, 174] on select "Please select WFR Headquarters" at bounding box center [779, 188] width 464 height 28
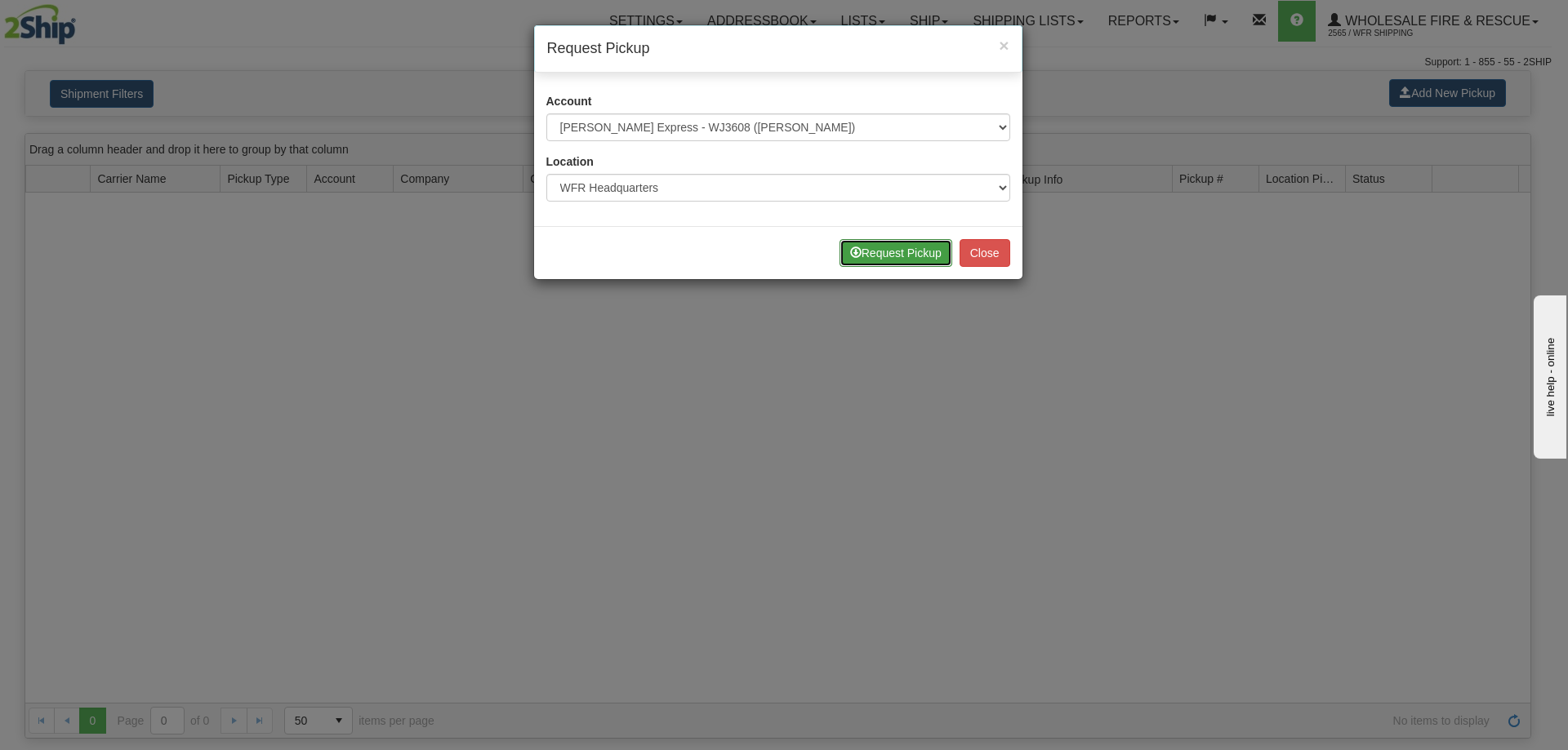
click at [903, 244] on button "Request Pickup" at bounding box center [895, 253] width 112 height 28
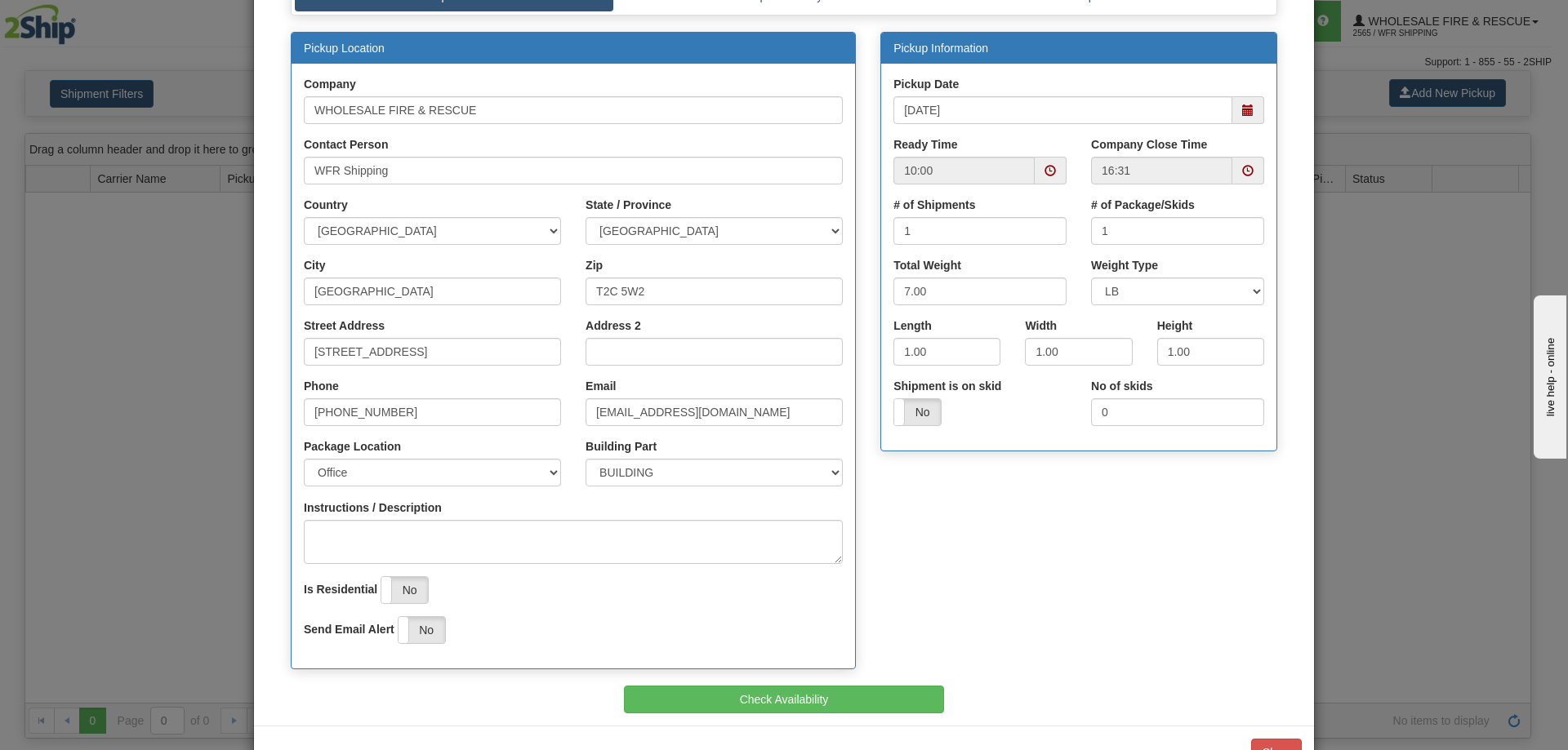
scroll to position [191, 0]
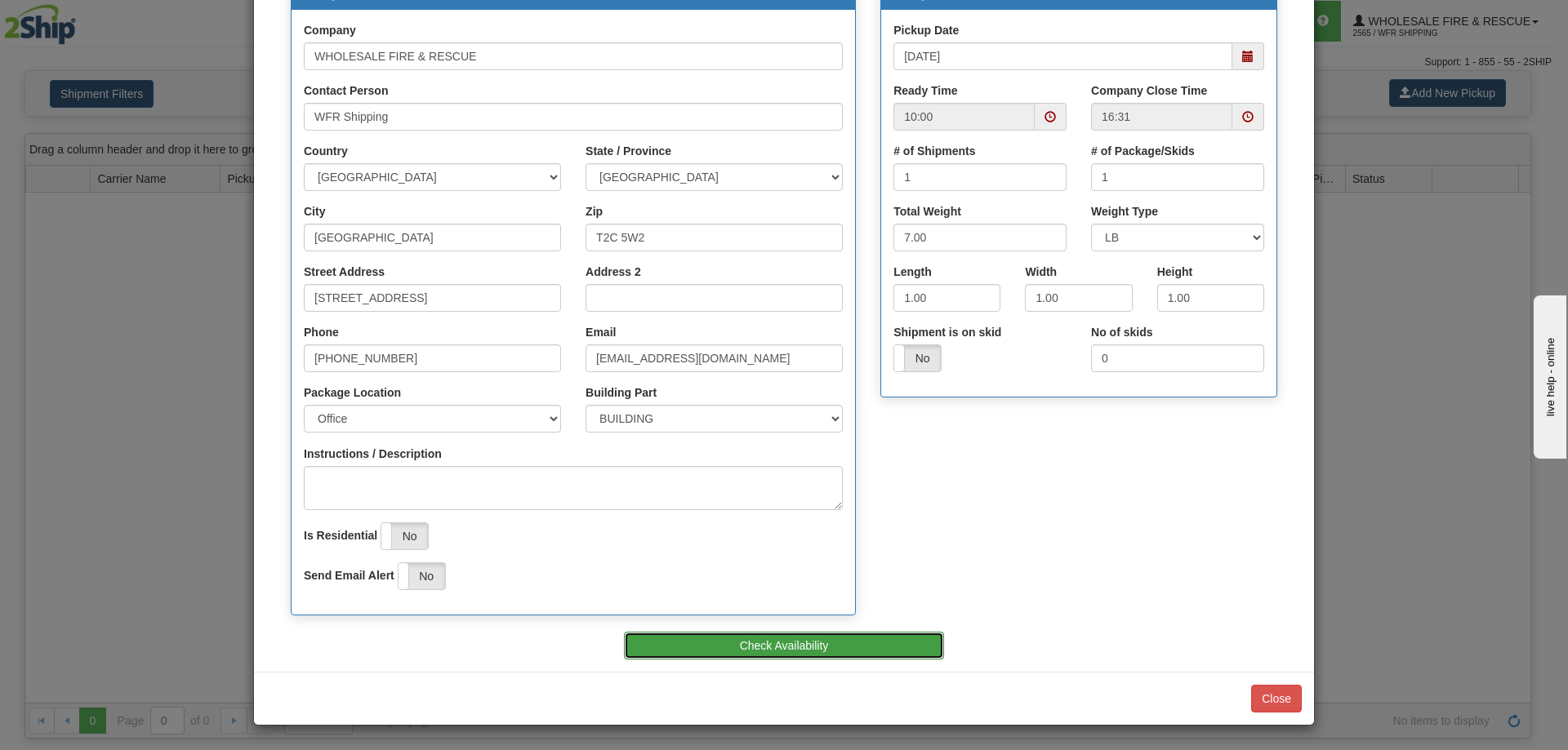
click at [785, 637] on button "Check Availability" at bounding box center [784, 645] width 321 height 28
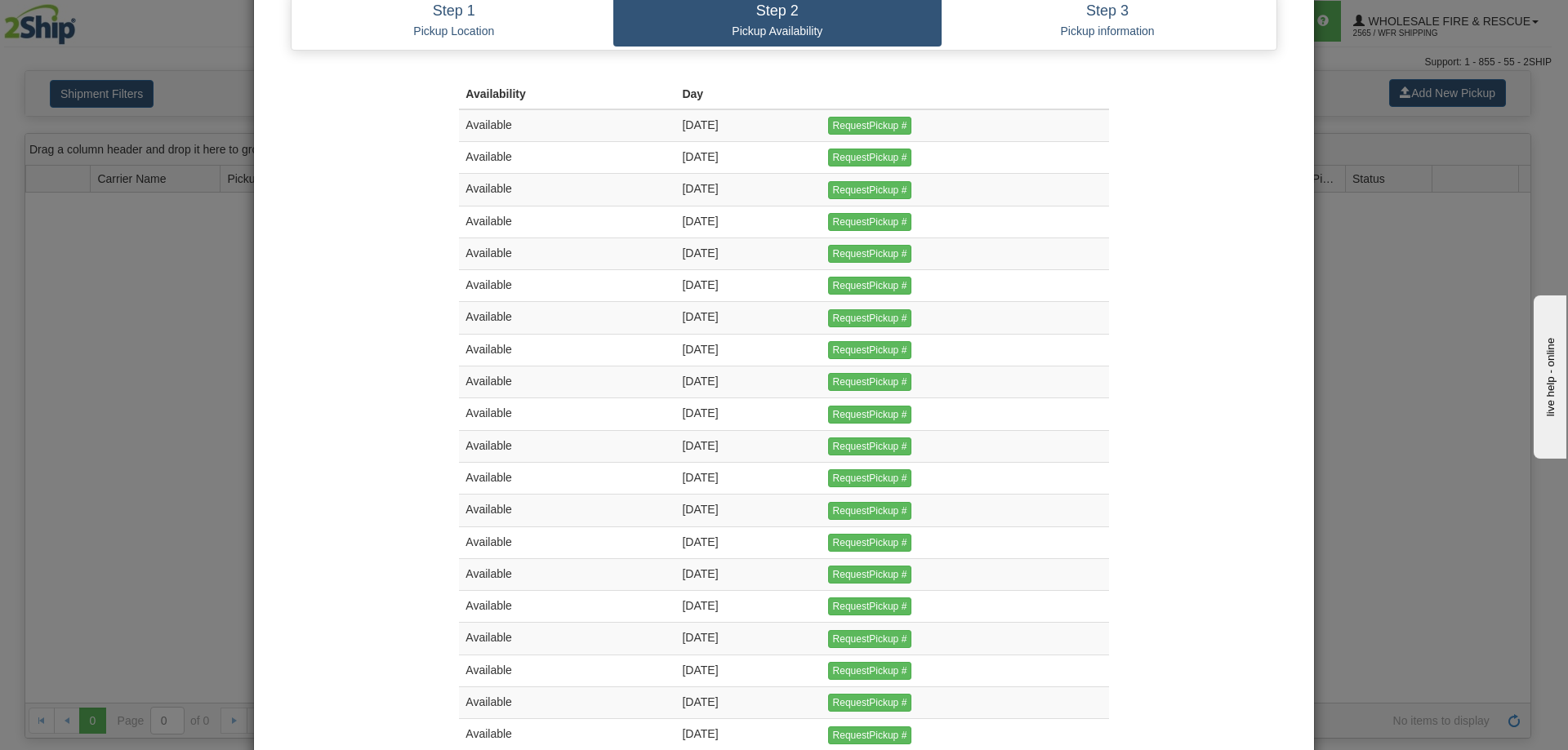
scroll to position [0, 0]
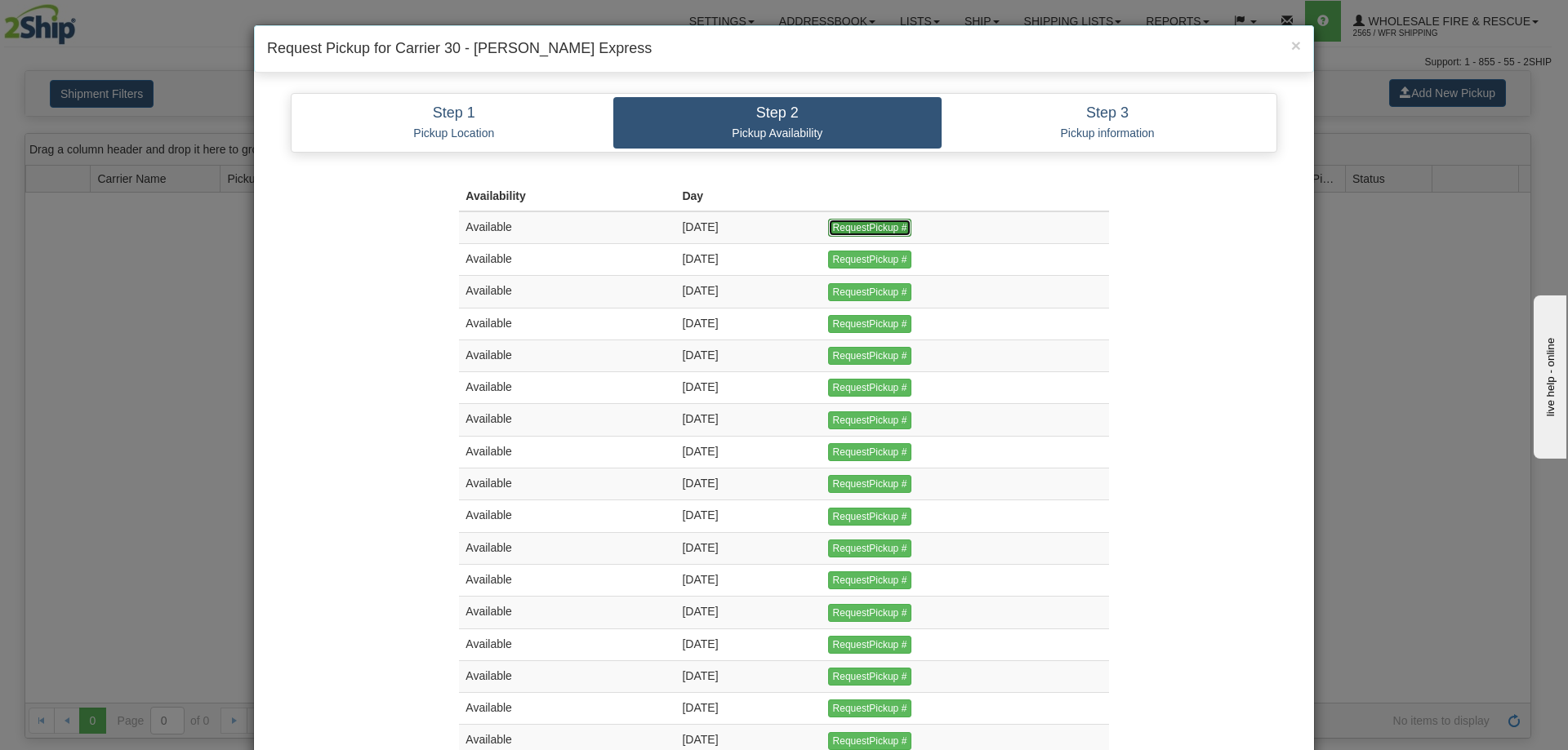
click at [894, 226] on input "RequestPickup #" at bounding box center [870, 227] width 84 height 18
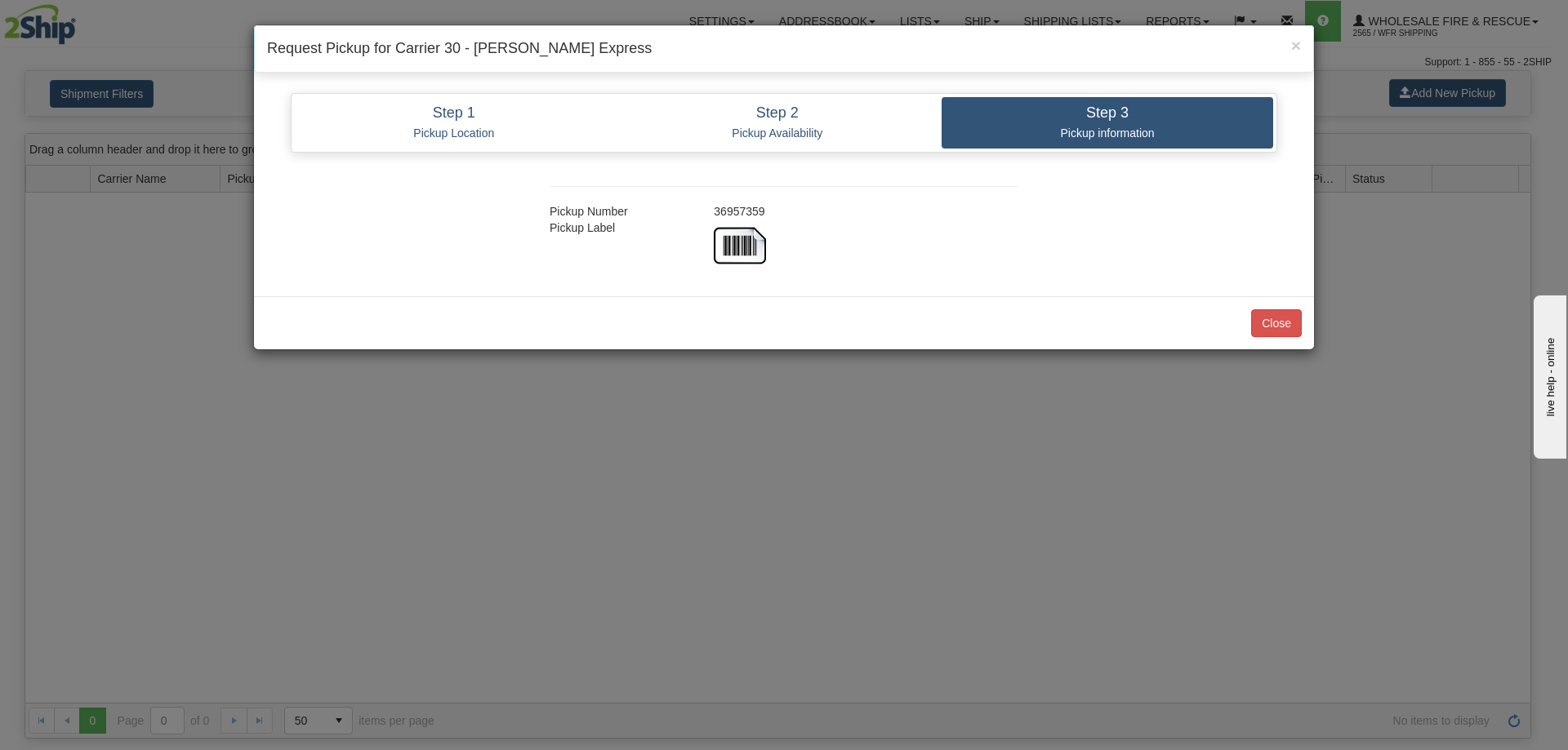
click at [750, 214] on div "36957359" at bounding box center [866, 211] width 329 height 16
copy div "36957359"
